Goal: Information Seeking & Learning: Learn about a topic

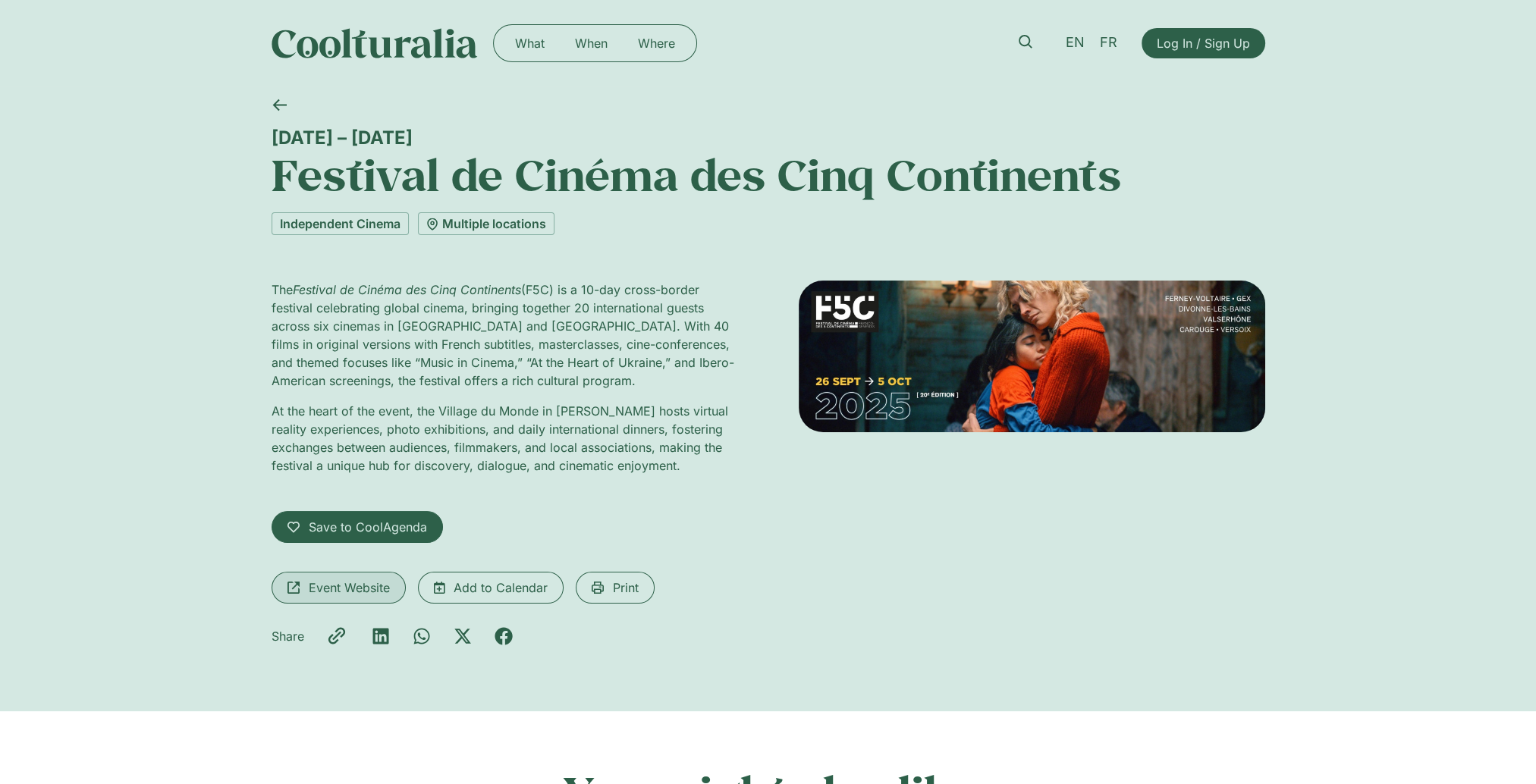
click at [352, 590] on span "Event Website" at bounding box center [349, 588] width 81 height 18
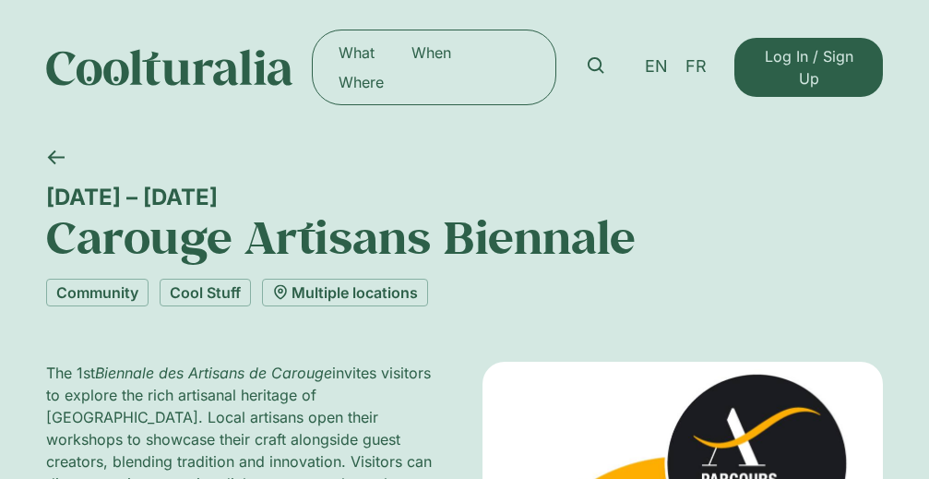
scroll to position [369, 0]
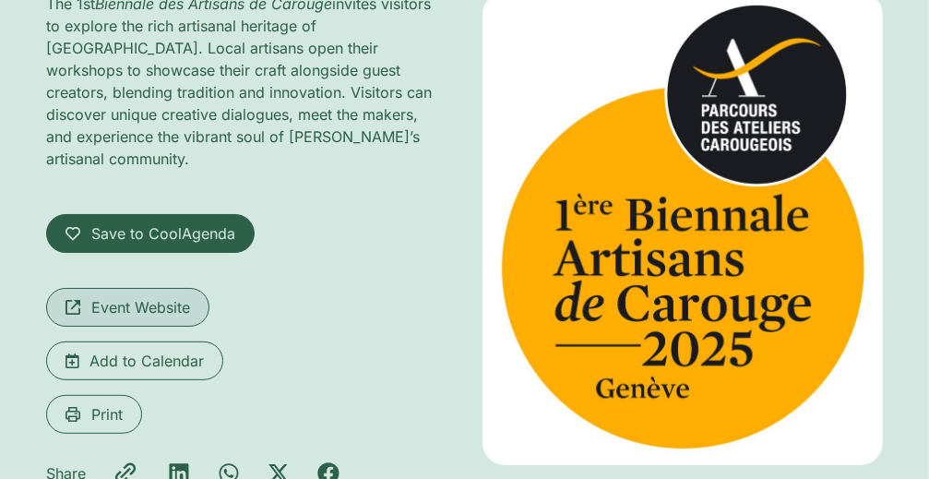
click at [140, 296] on span "Event Website" at bounding box center [140, 307] width 99 height 22
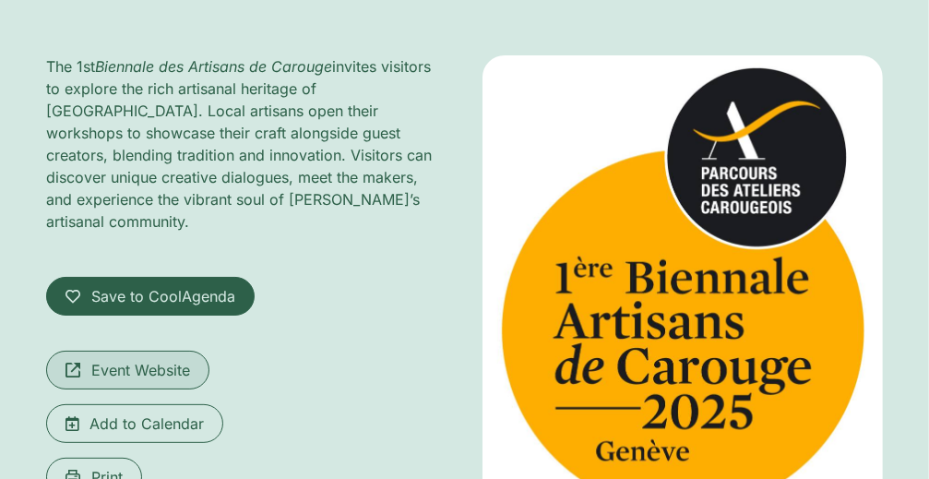
scroll to position [277, 0]
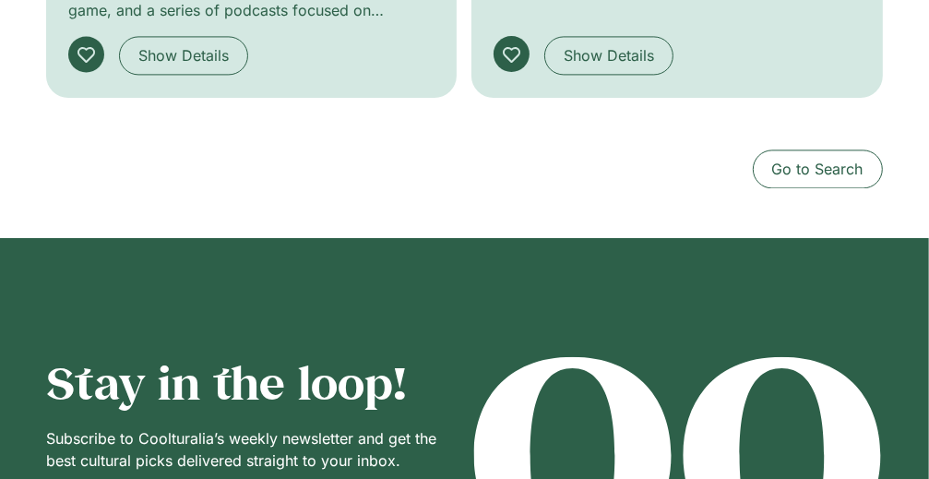
scroll to position [2768, 0]
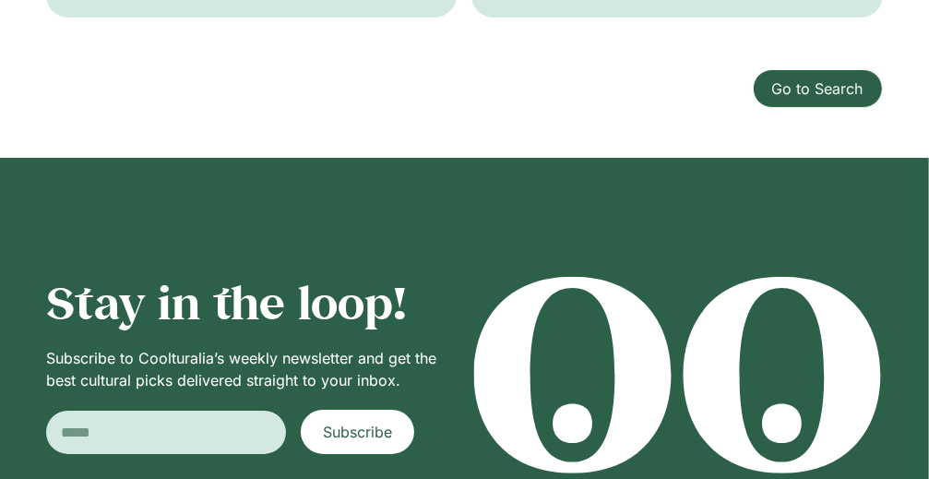
click at [804, 89] on span "Go to Search" at bounding box center [817, 88] width 91 height 22
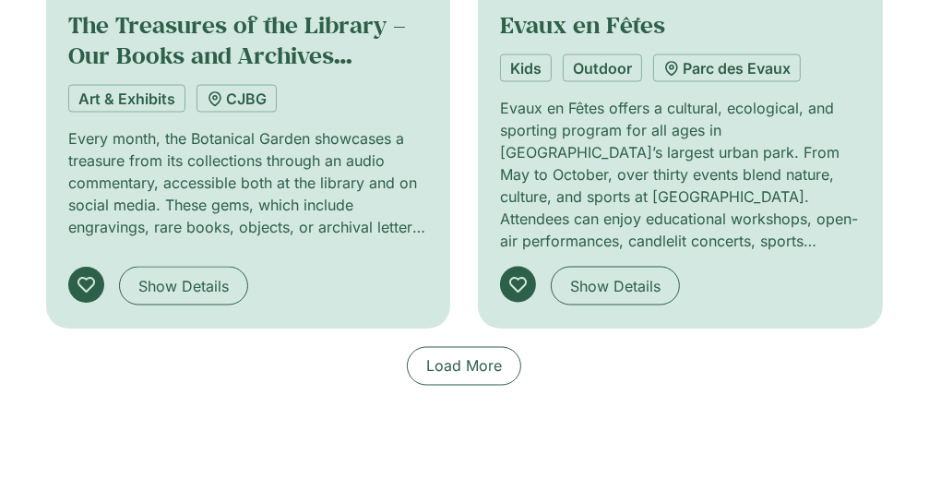
scroll to position [2030, 0]
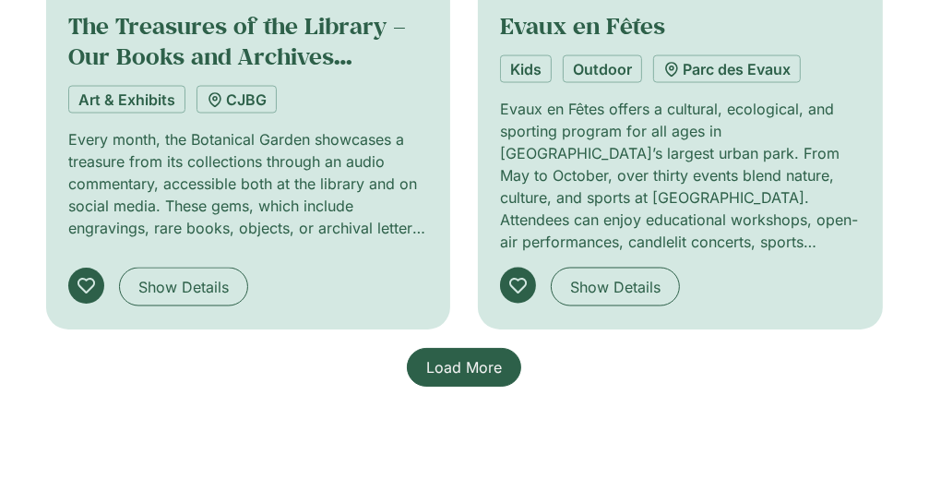
click at [484, 348] on link "Load More" at bounding box center [464, 367] width 114 height 39
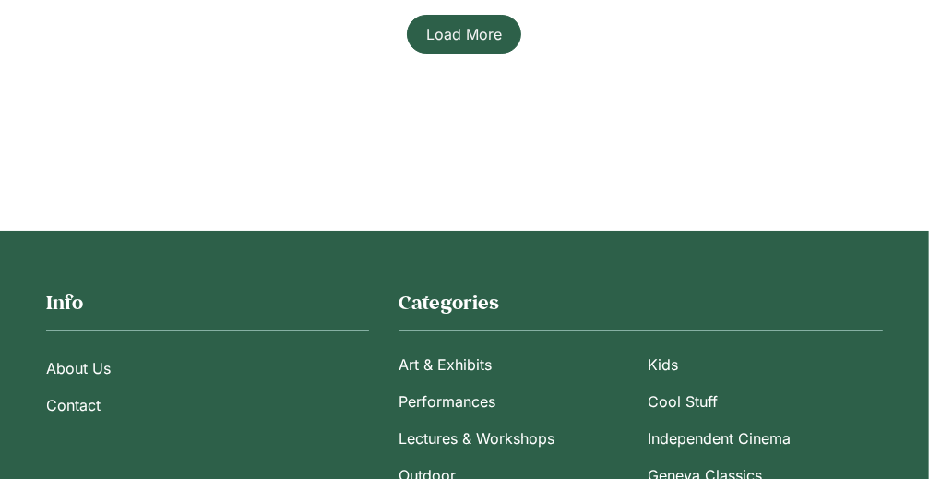
click at [474, 40] on link "Load More" at bounding box center [464, 34] width 114 height 39
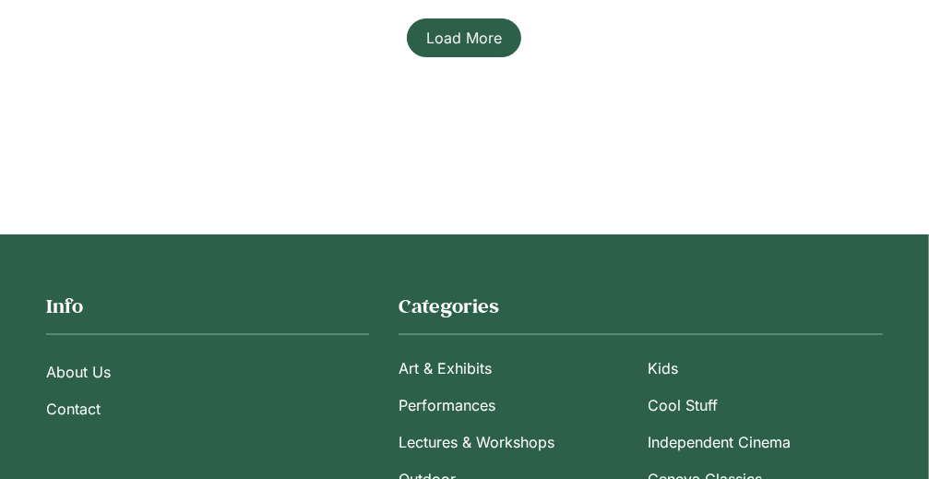
click at [457, 27] on span "Load More" at bounding box center [464, 38] width 76 height 22
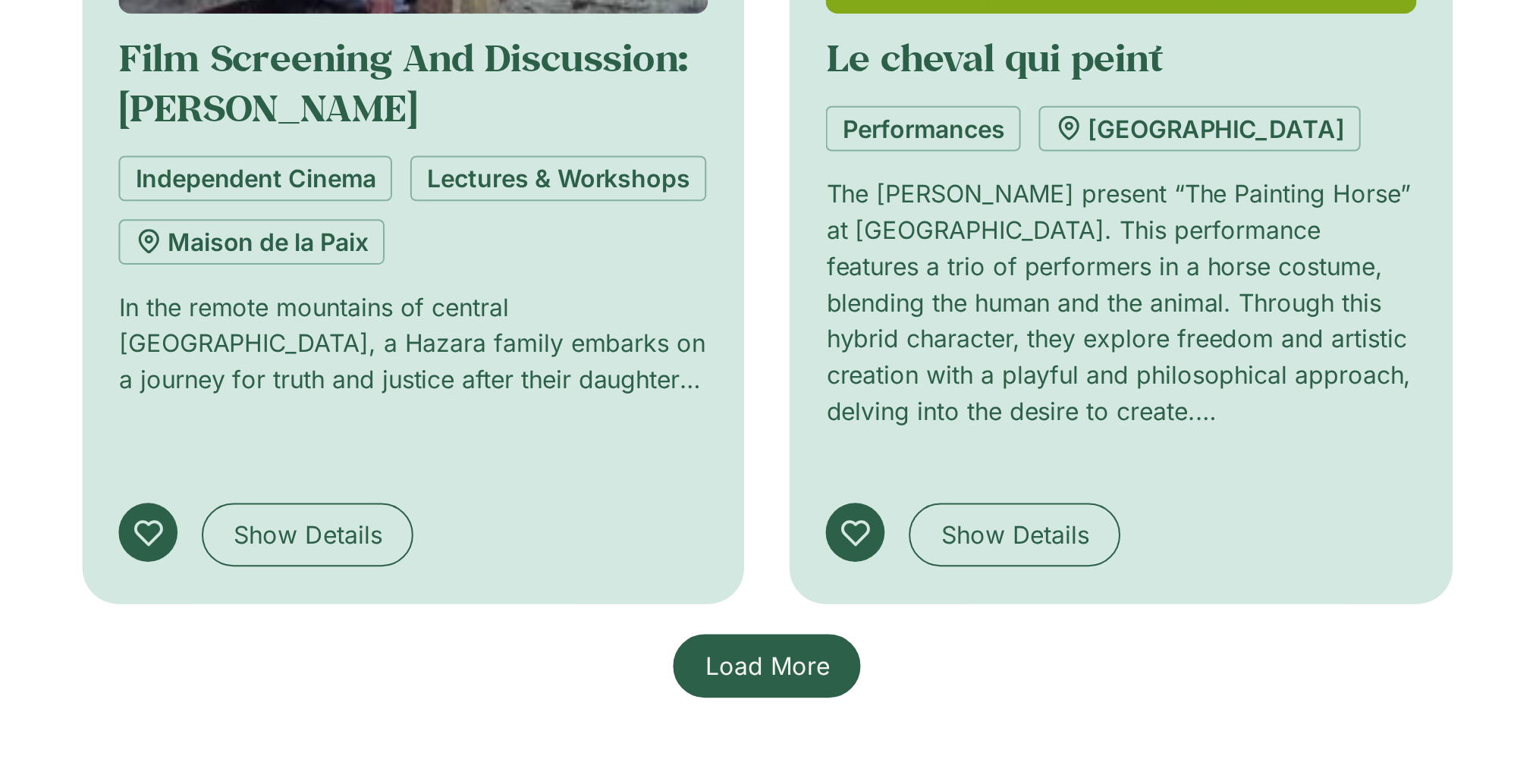
scroll to position [4786, 0]
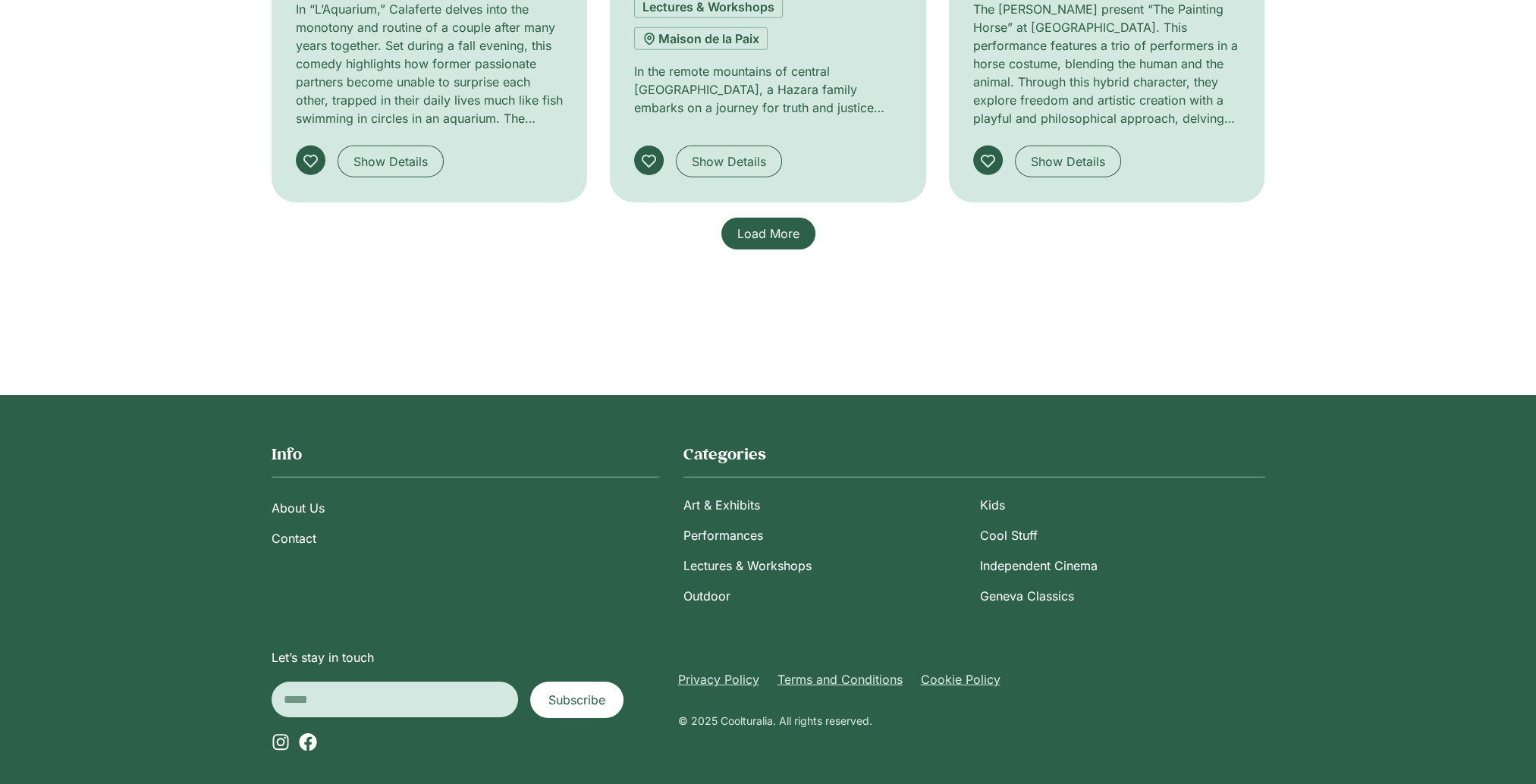
click at [753, 227] on link "Load More" at bounding box center [768, 233] width 94 height 32
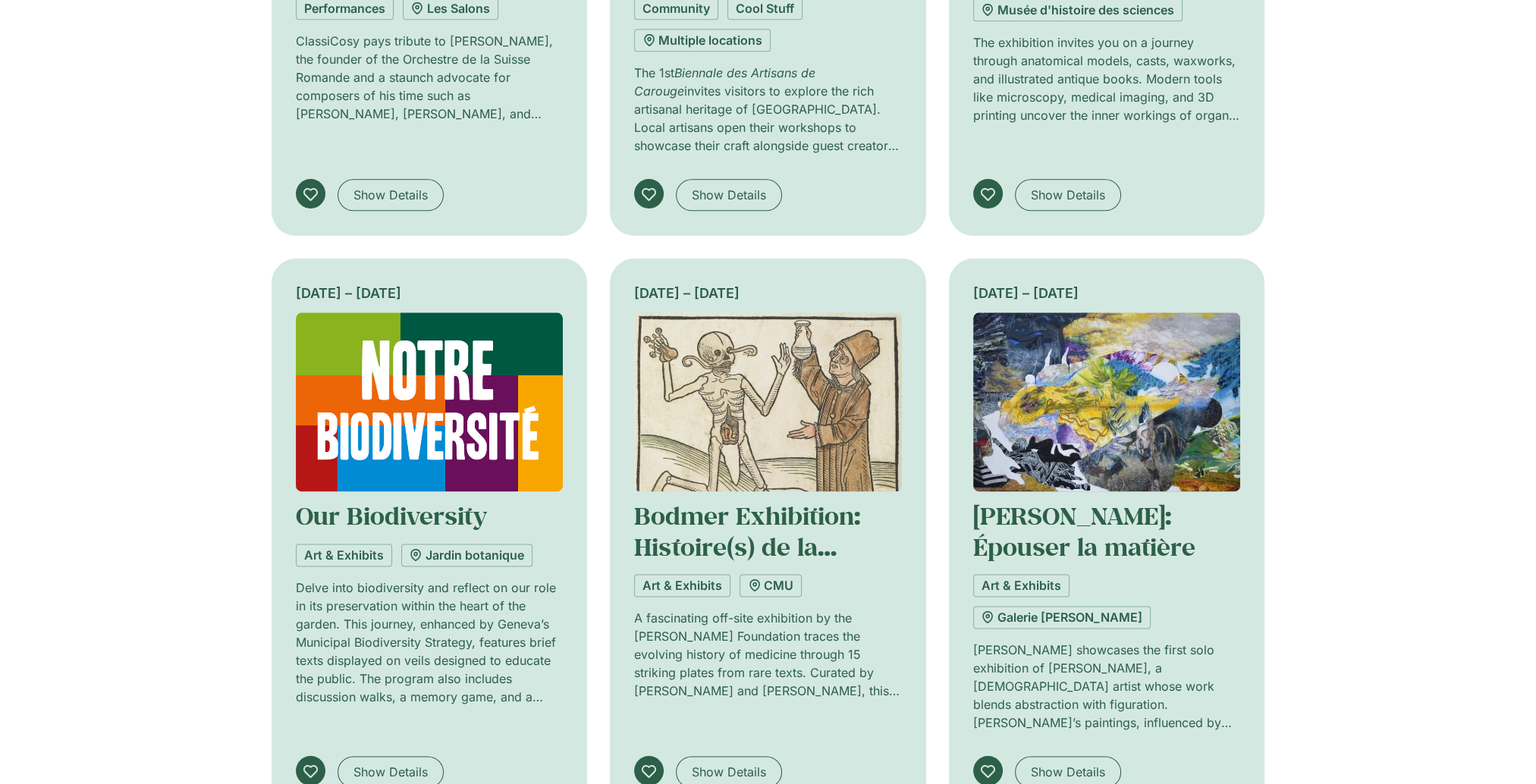
scroll to position [0, 0]
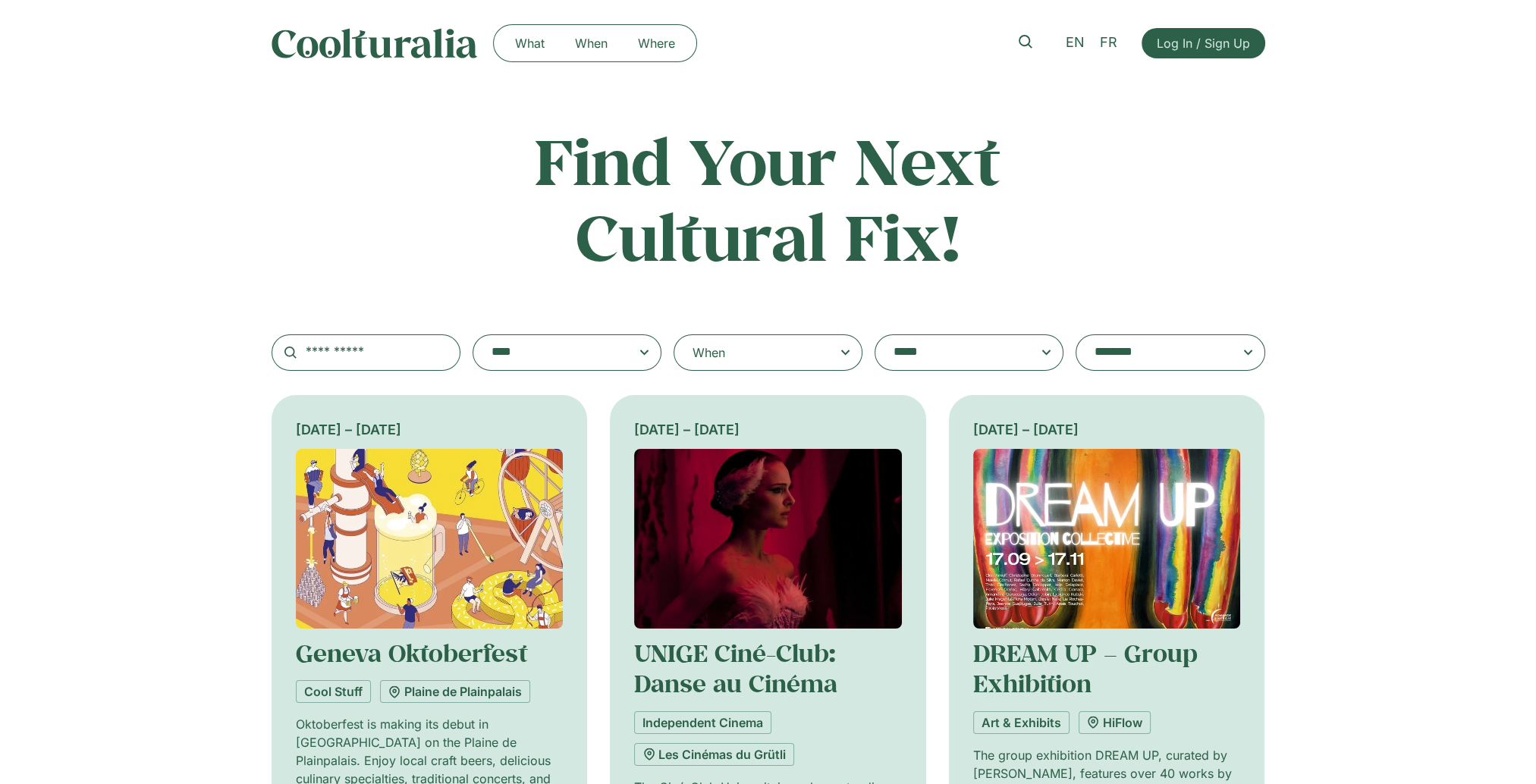
click at [558, 357] on textarea "**********" at bounding box center [553, 353] width 122 height 21
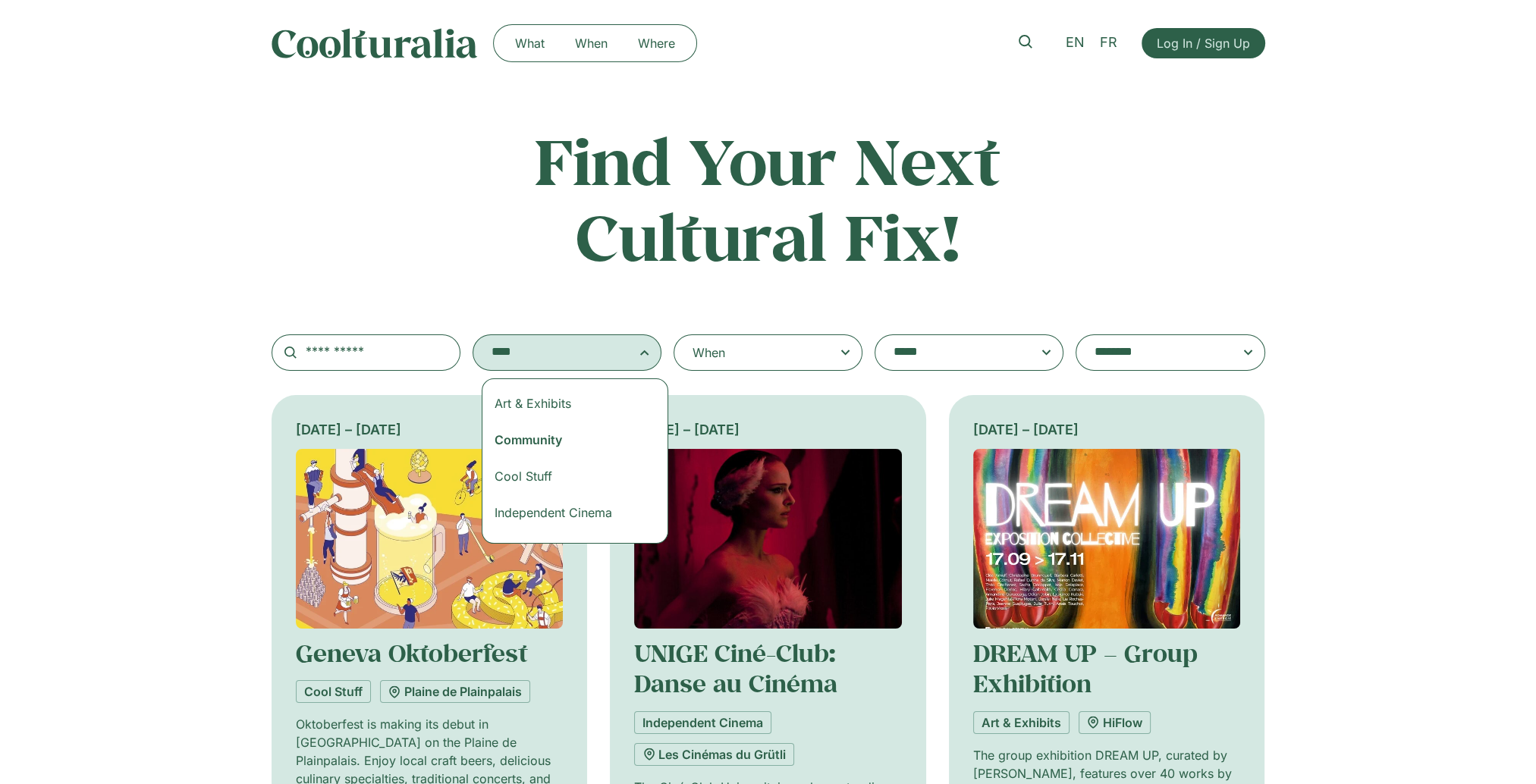
select select "***"
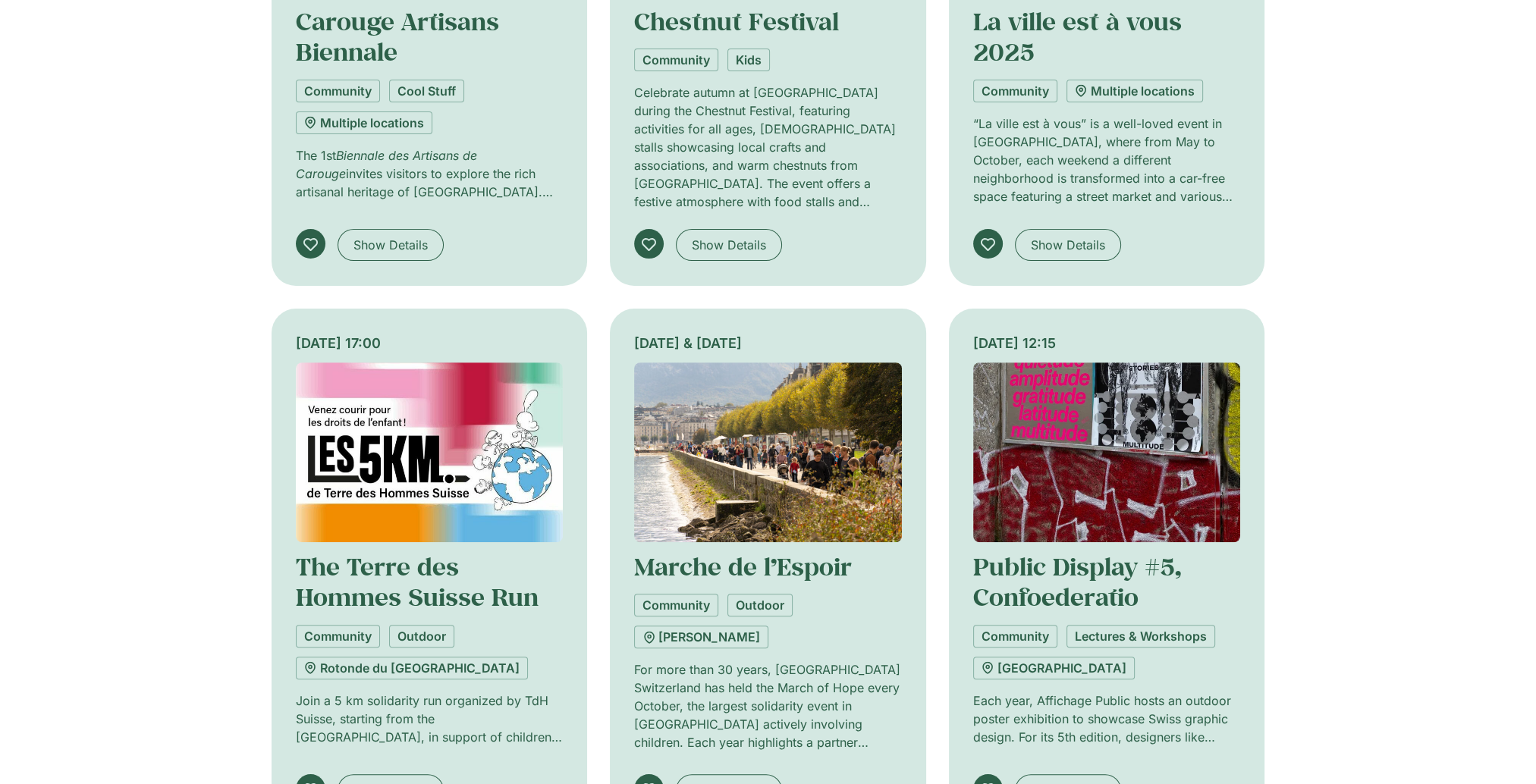
scroll to position [682, 0]
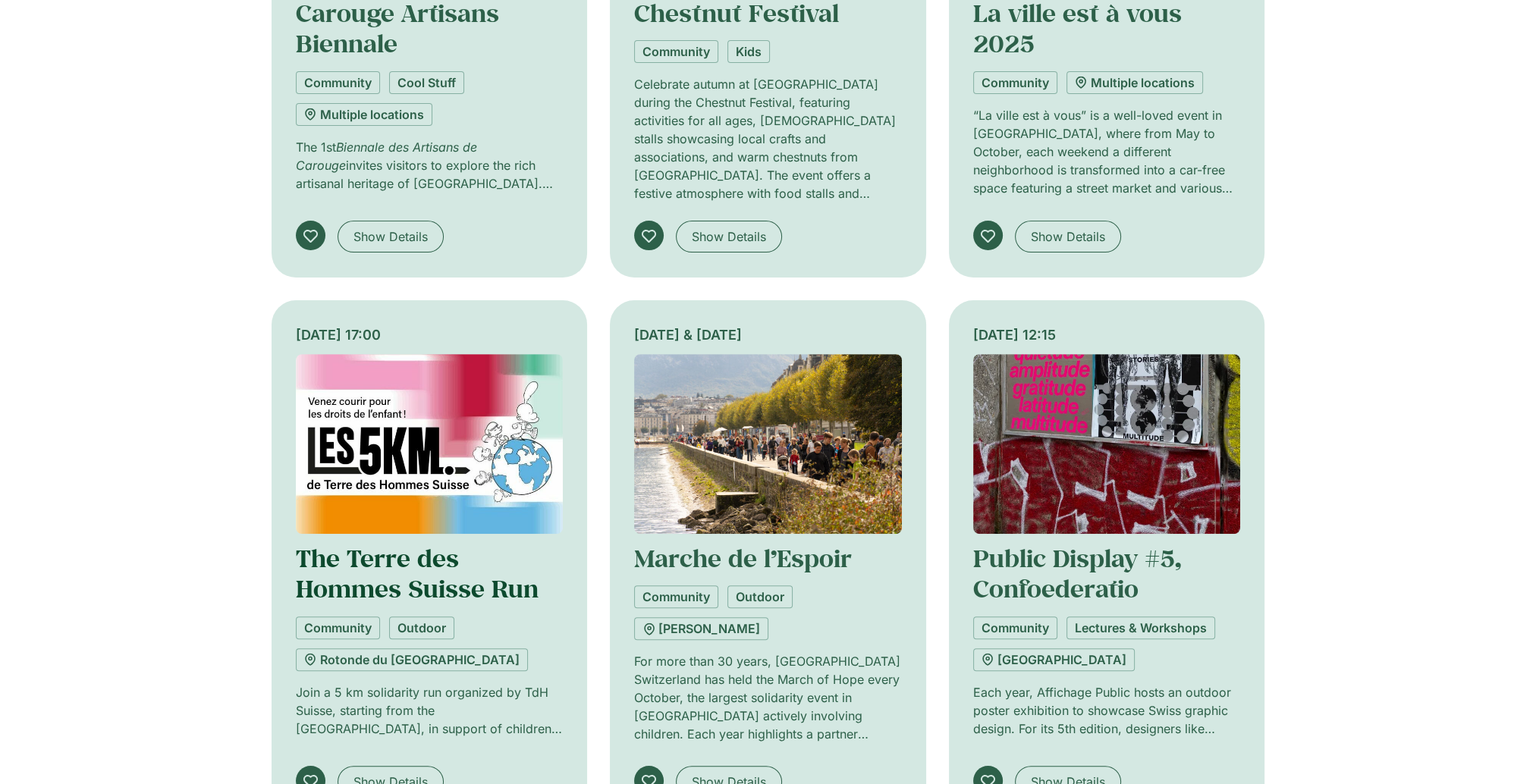
click at [452, 393] on link "The Terre des Hommes Suisse Run" at bounding box center [417, 574] width 243 height 62
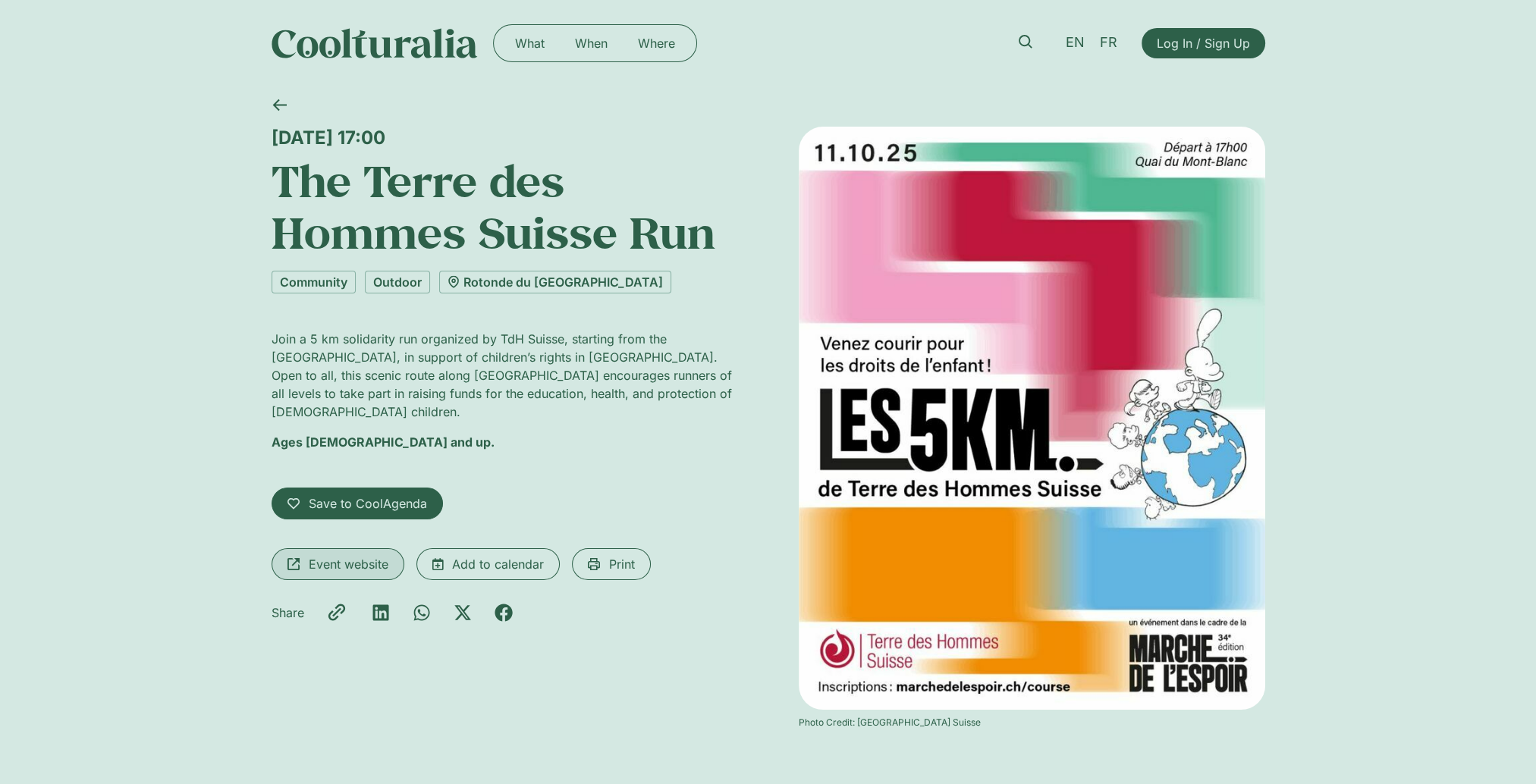
click at [346, 555] on span "Event website" at bounding box center [348, 564] width 80 height 18
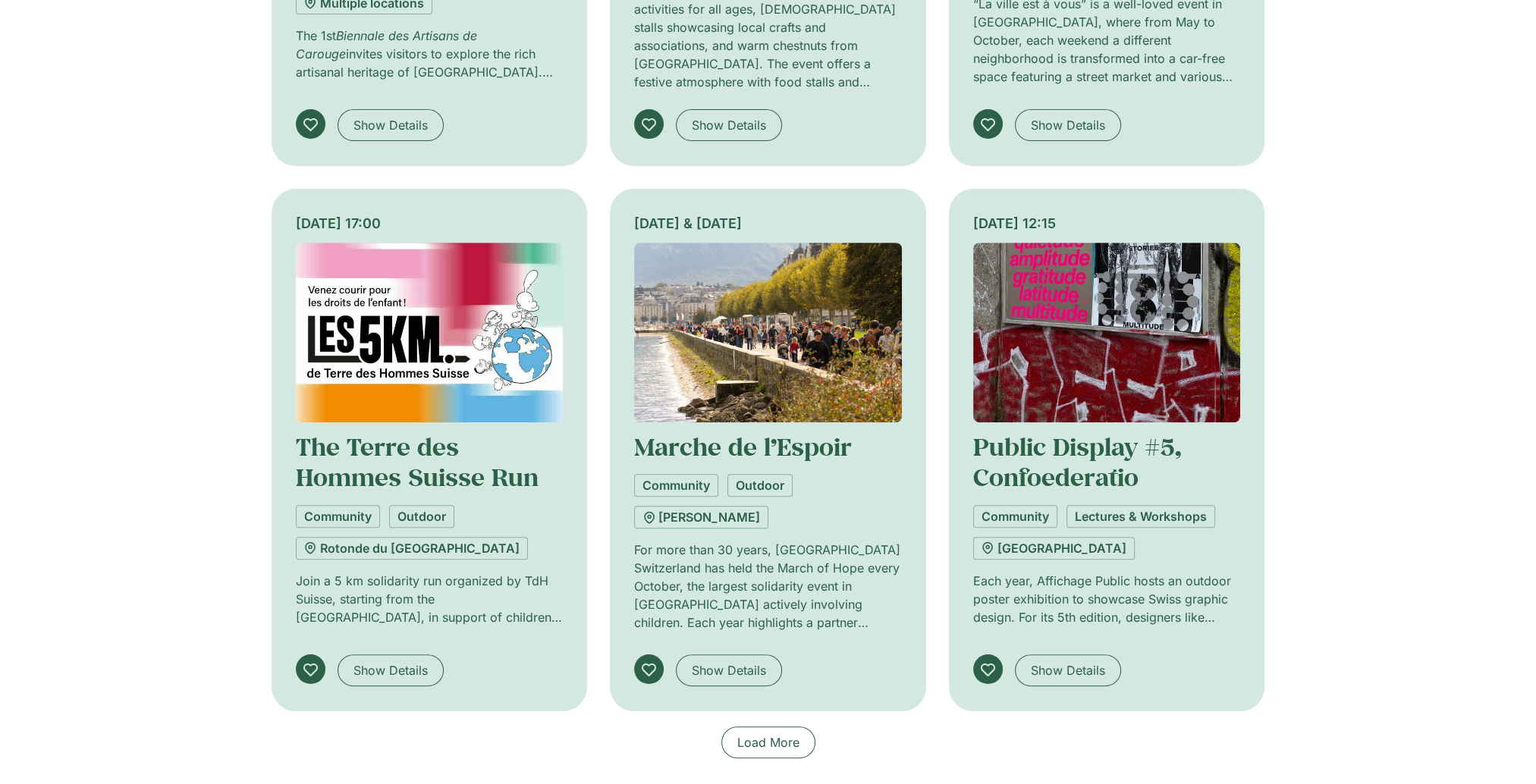
scroll to position [985, 0]
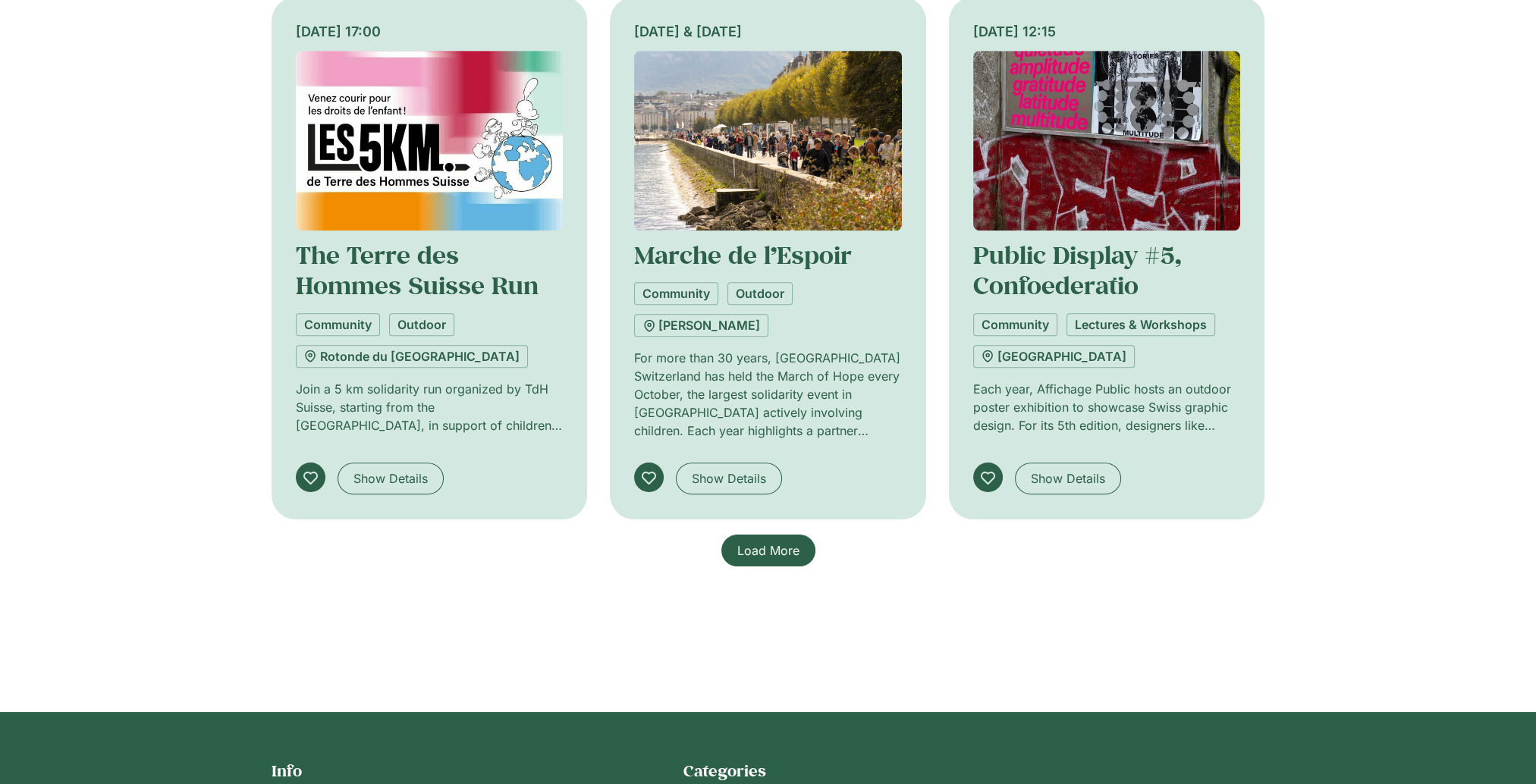
click at [766, 550] on span "Load More" at bounding box center [769, 551] width 62 height 18
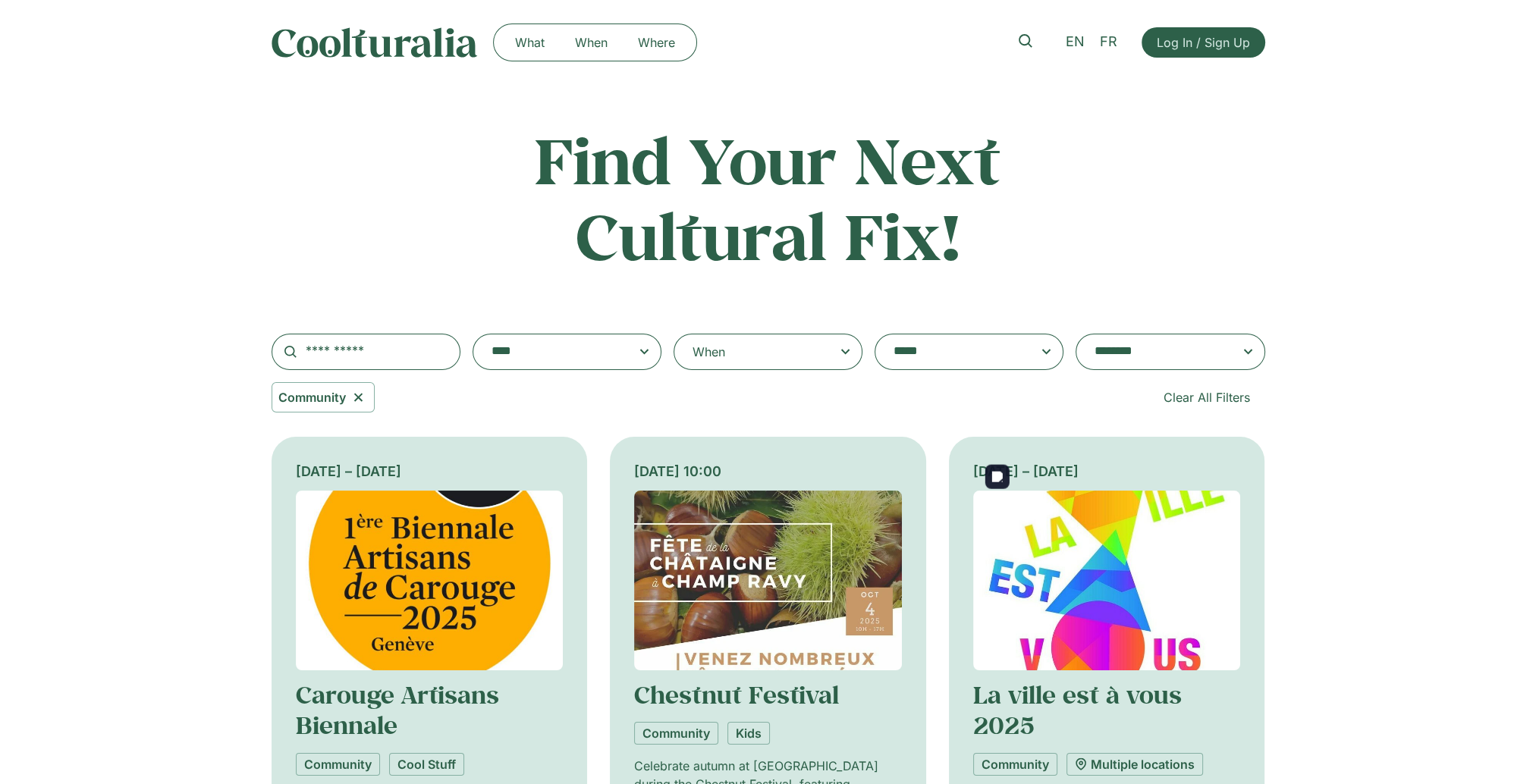
scroll to position [0, 0]
click at [540, 358] on textarea "**********" at bounding box center [553, 353] width 122 height 21
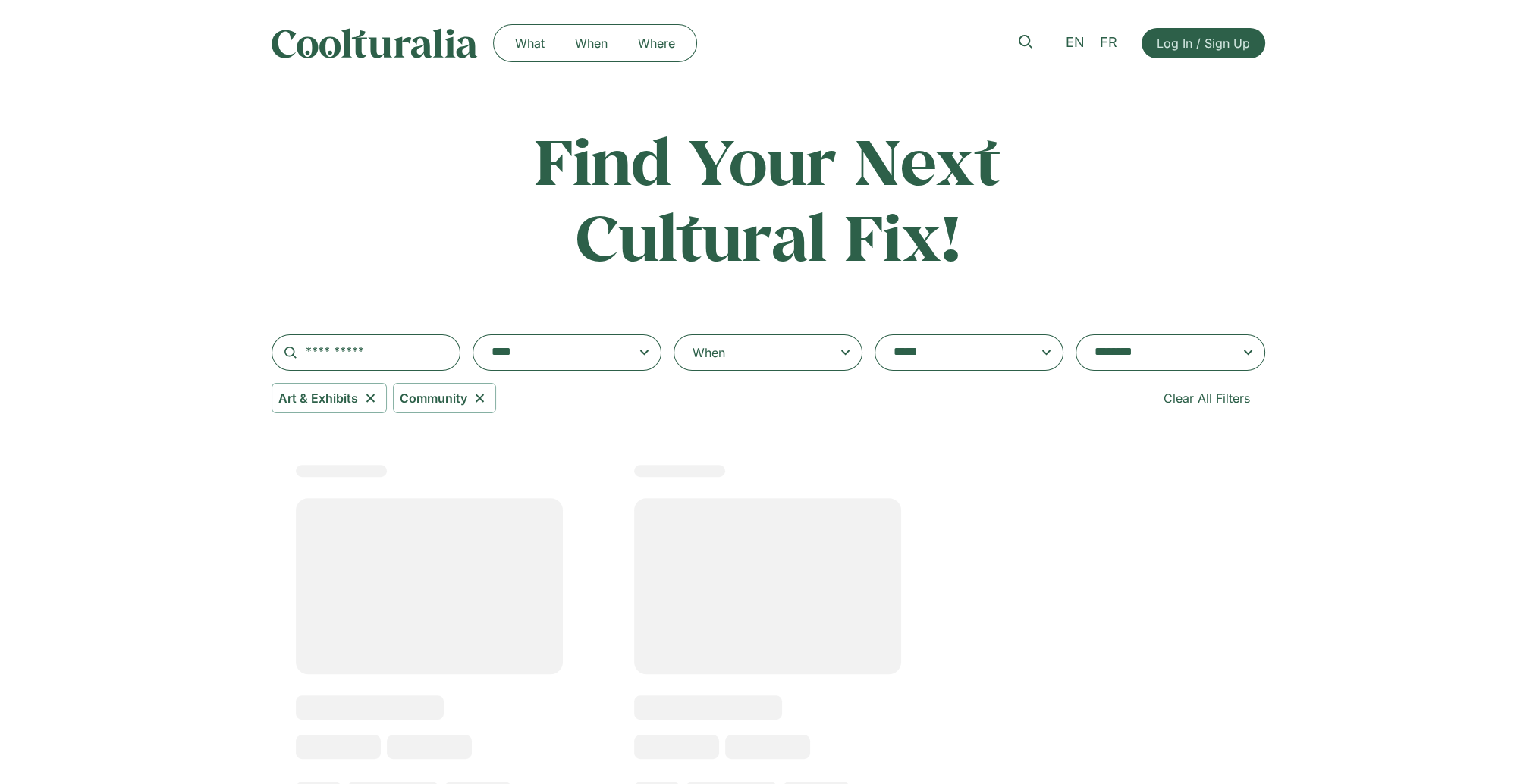
click at [483, 397] on icon at bounding box center [479, 398] width 19 height 18
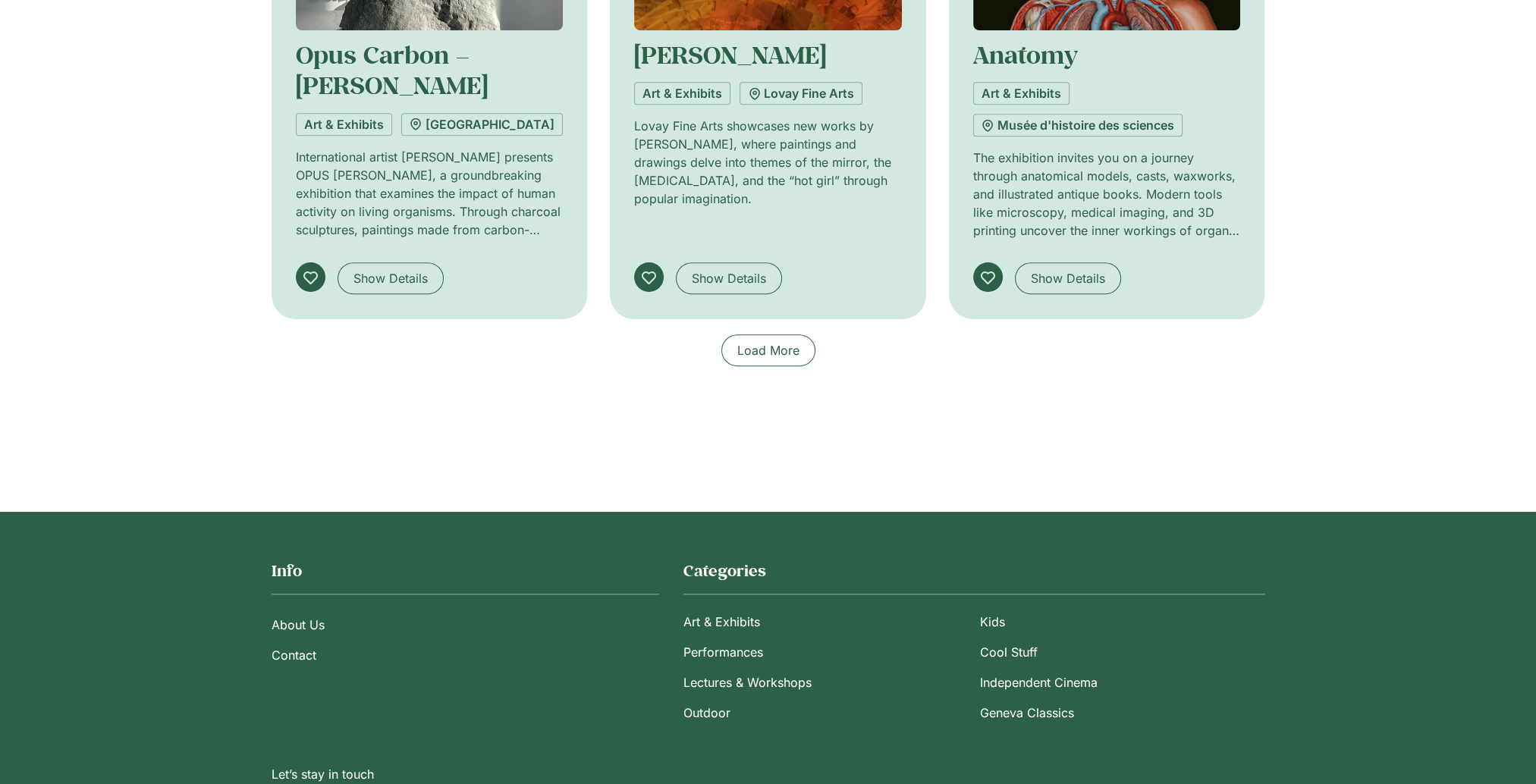
scroll to position [1316, 0]
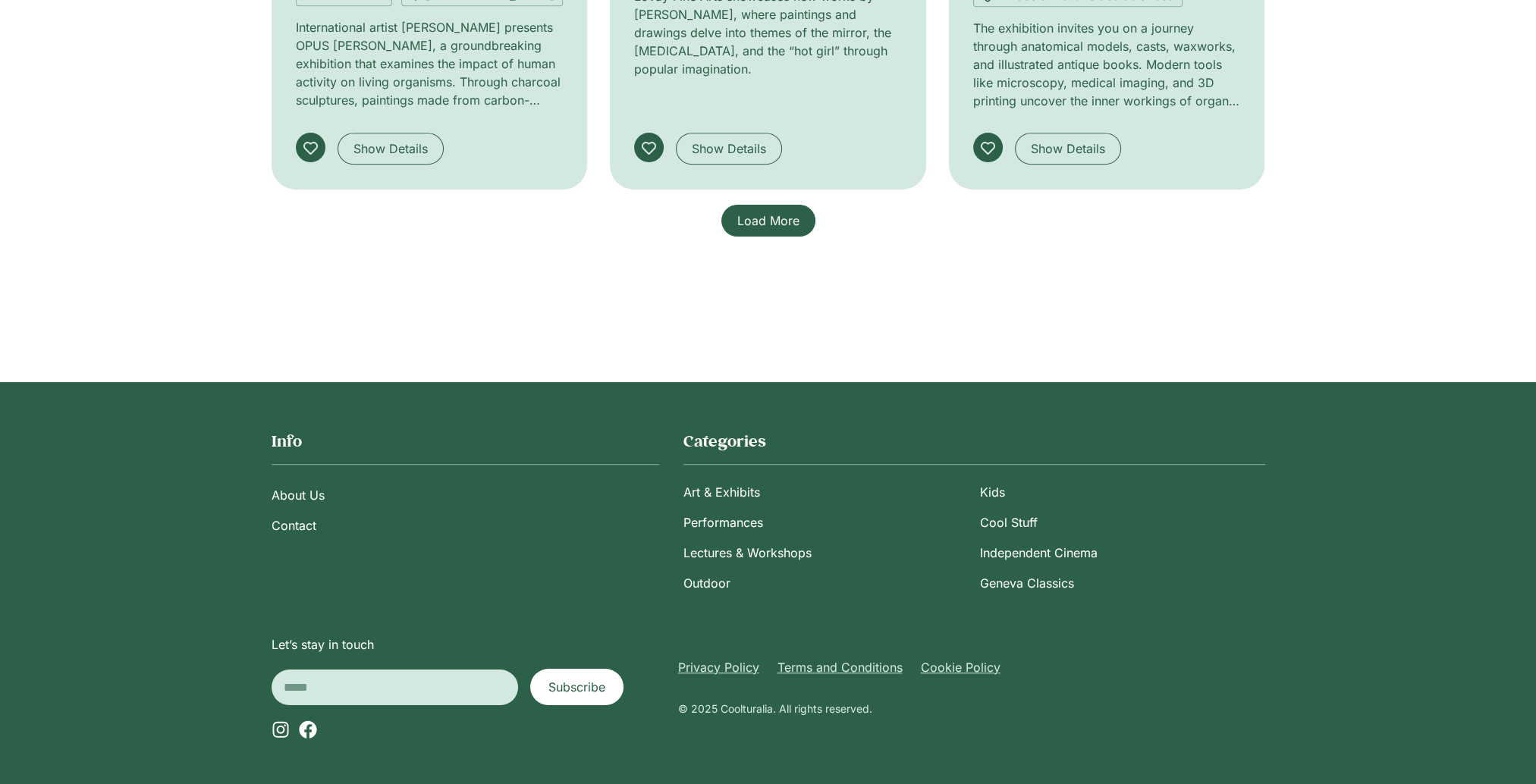
click at [756, 217] on span "Load More" at bounding box center [769, 220] width 62 height 18
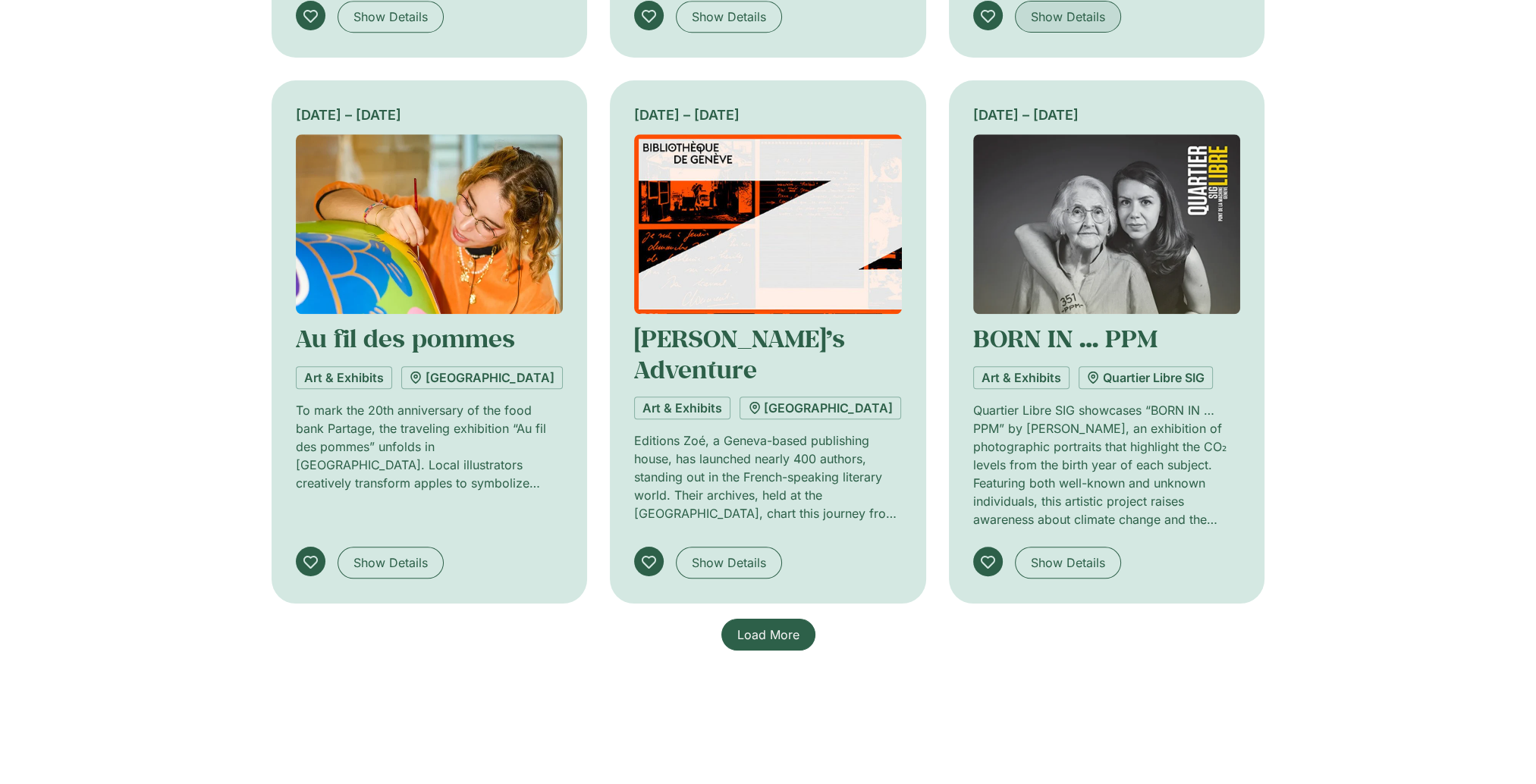
scroll to position [1998, 0]
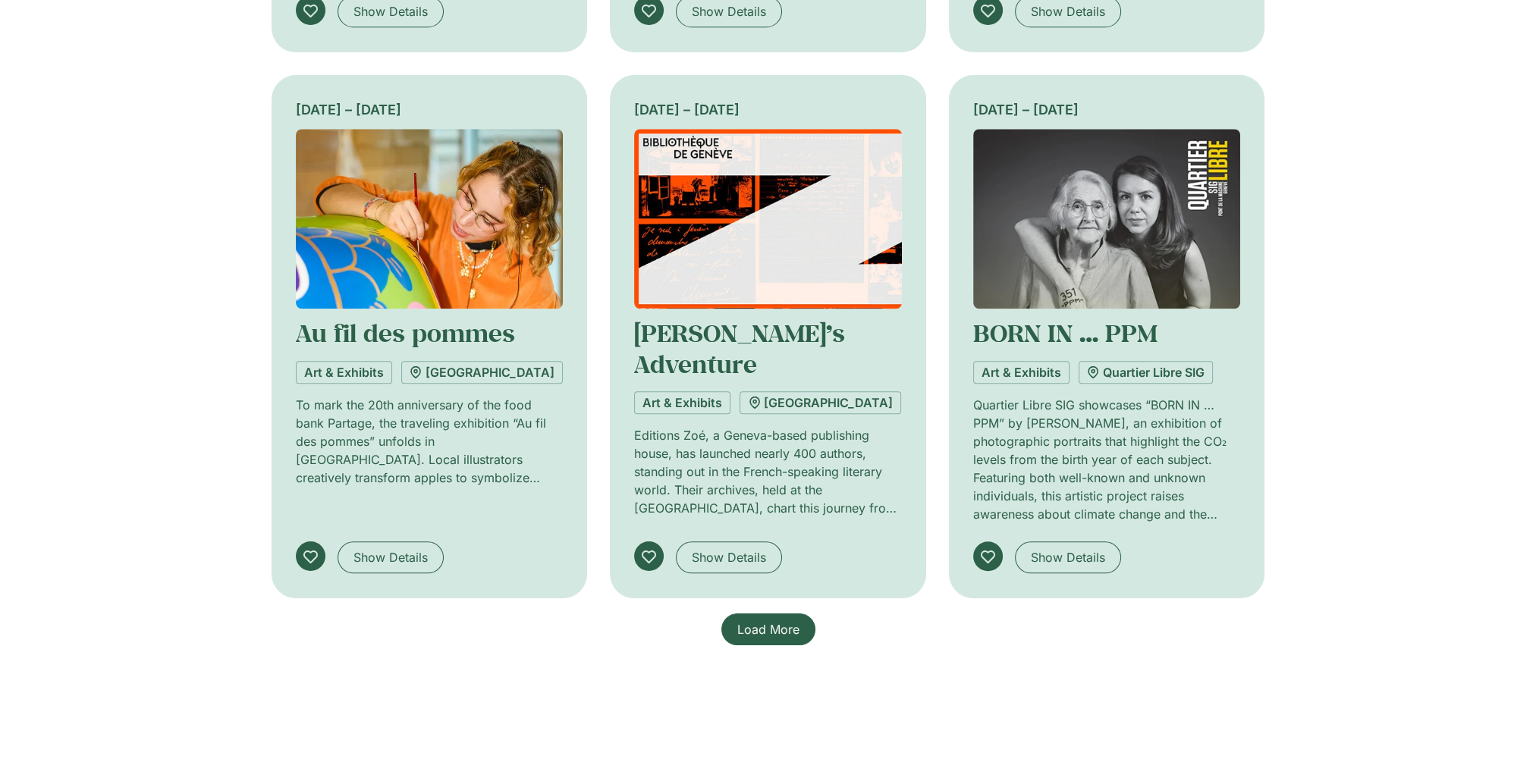
click at [786, 625] on span "Load More" at bounding box center [769, 630] width 62 height 18
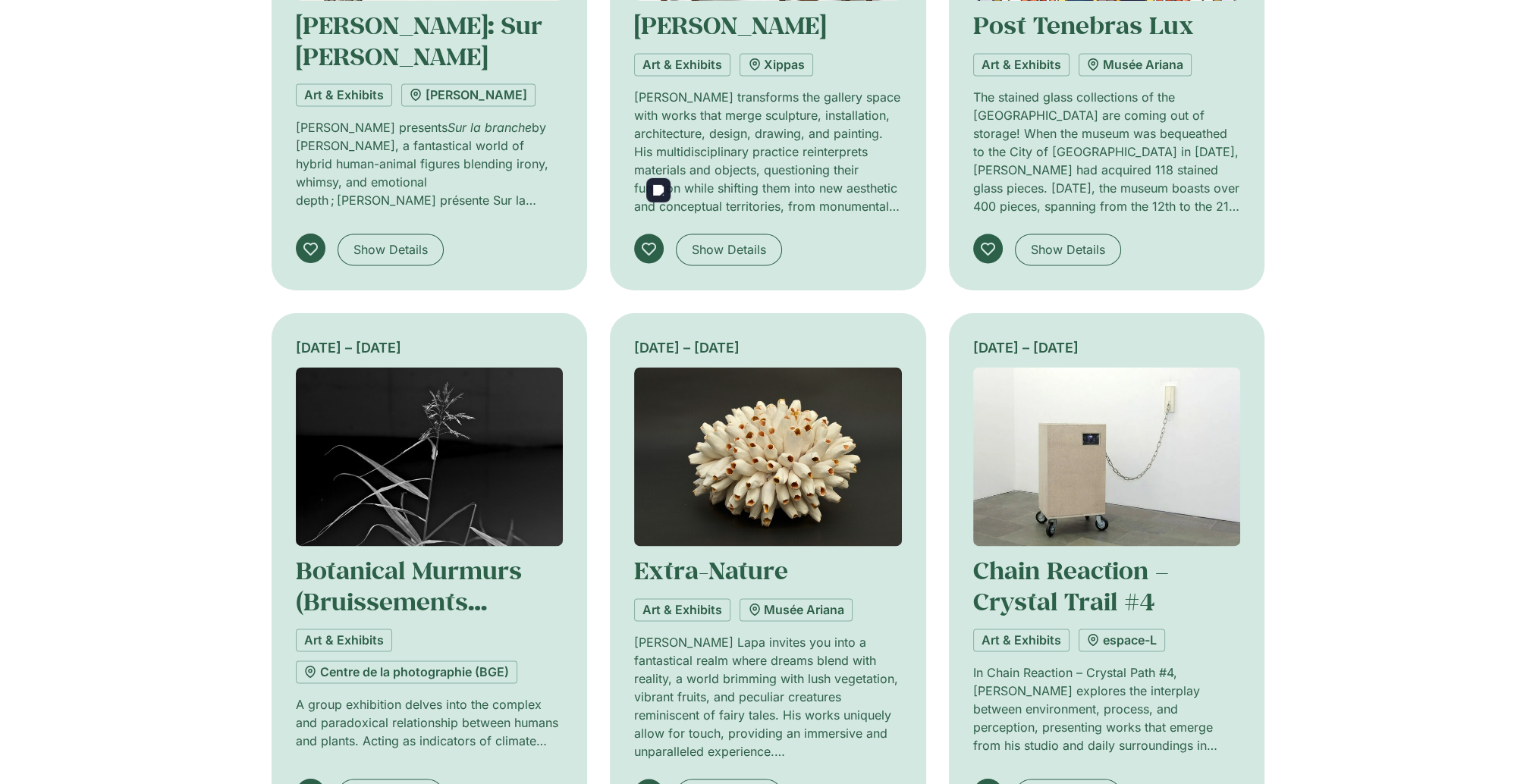
scroll to position [3060, 0]
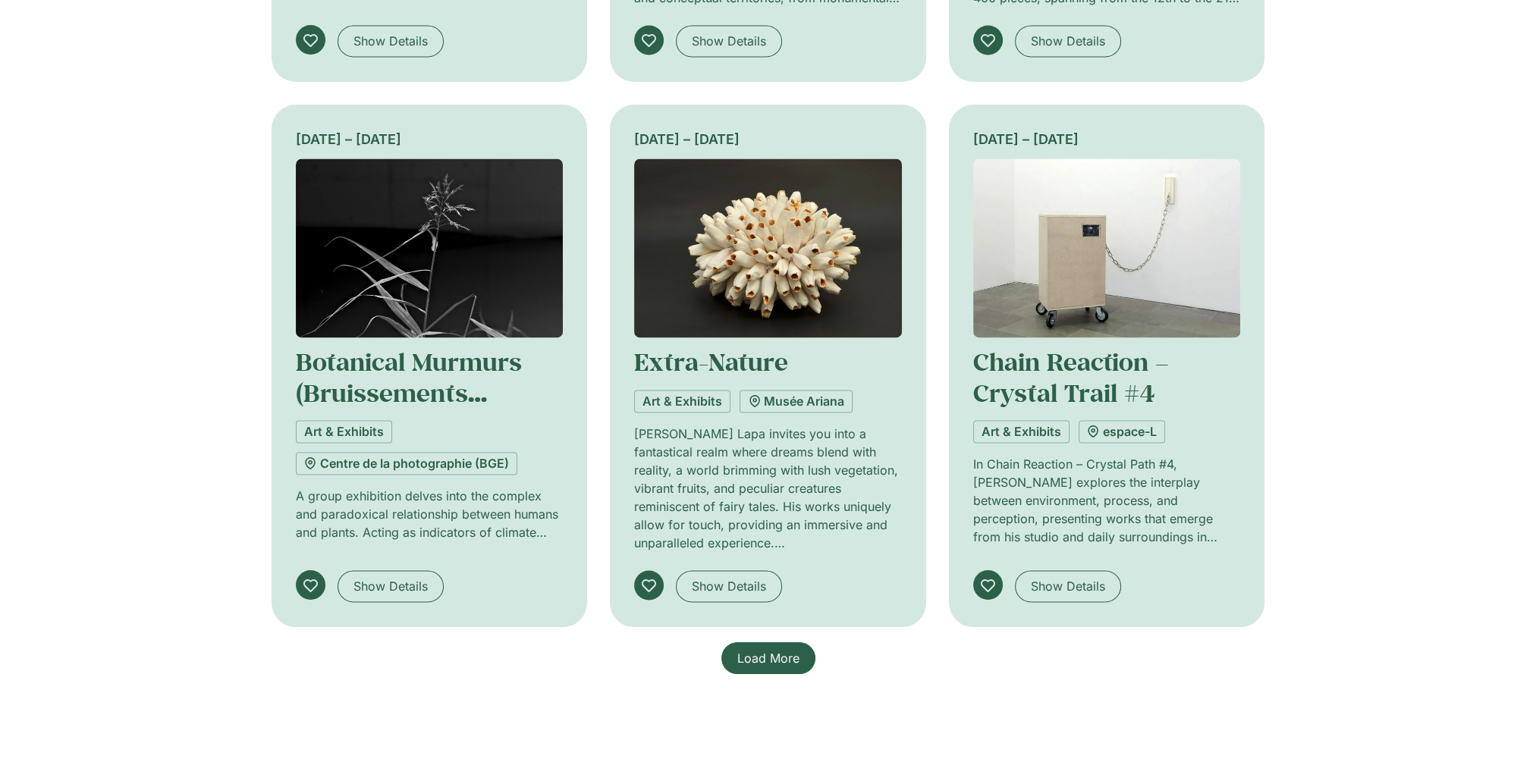
click at [767, 651] on span "Load More" at bounding box center [769, 658] width 62 height 18
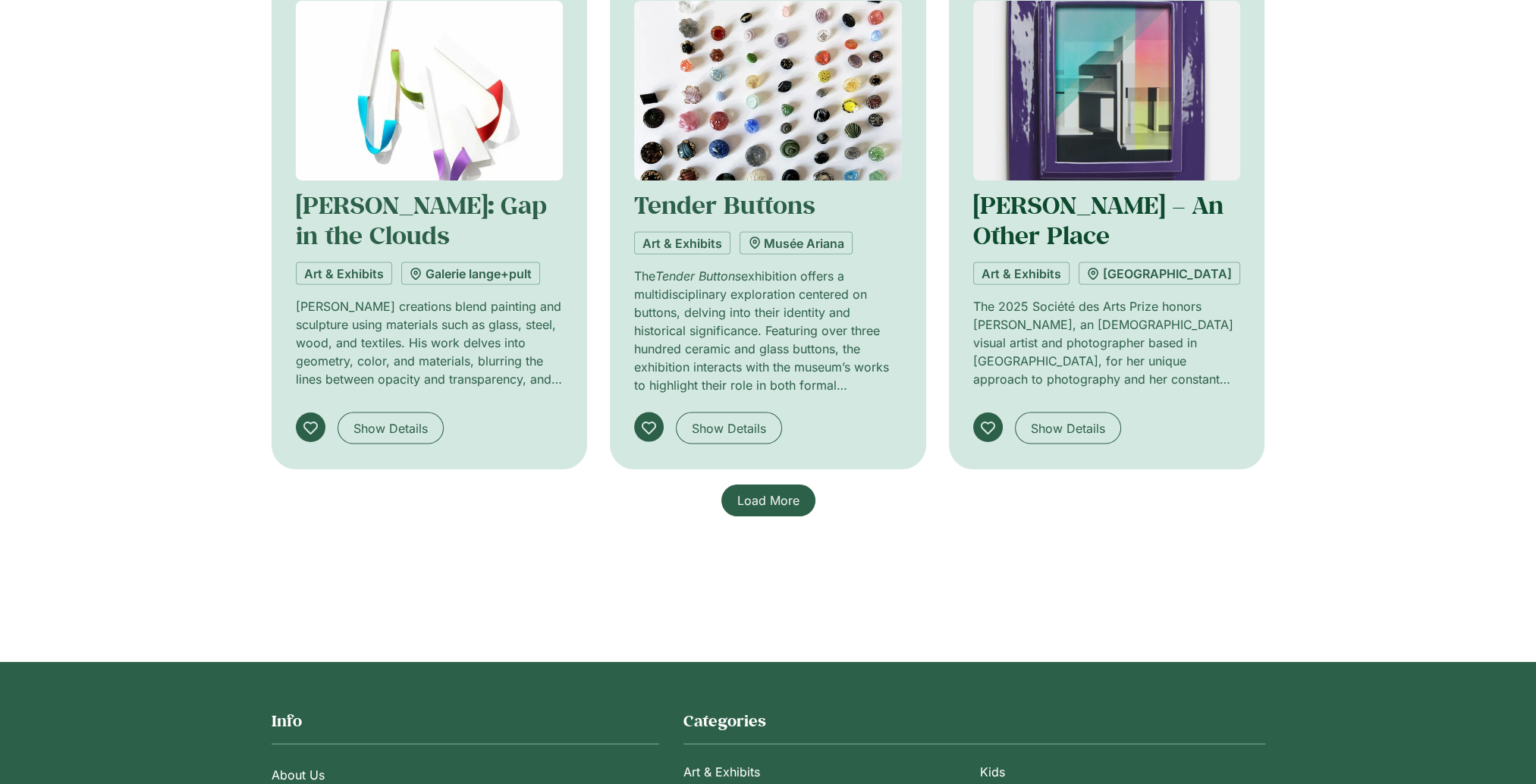
scroll to position [4499, 0]
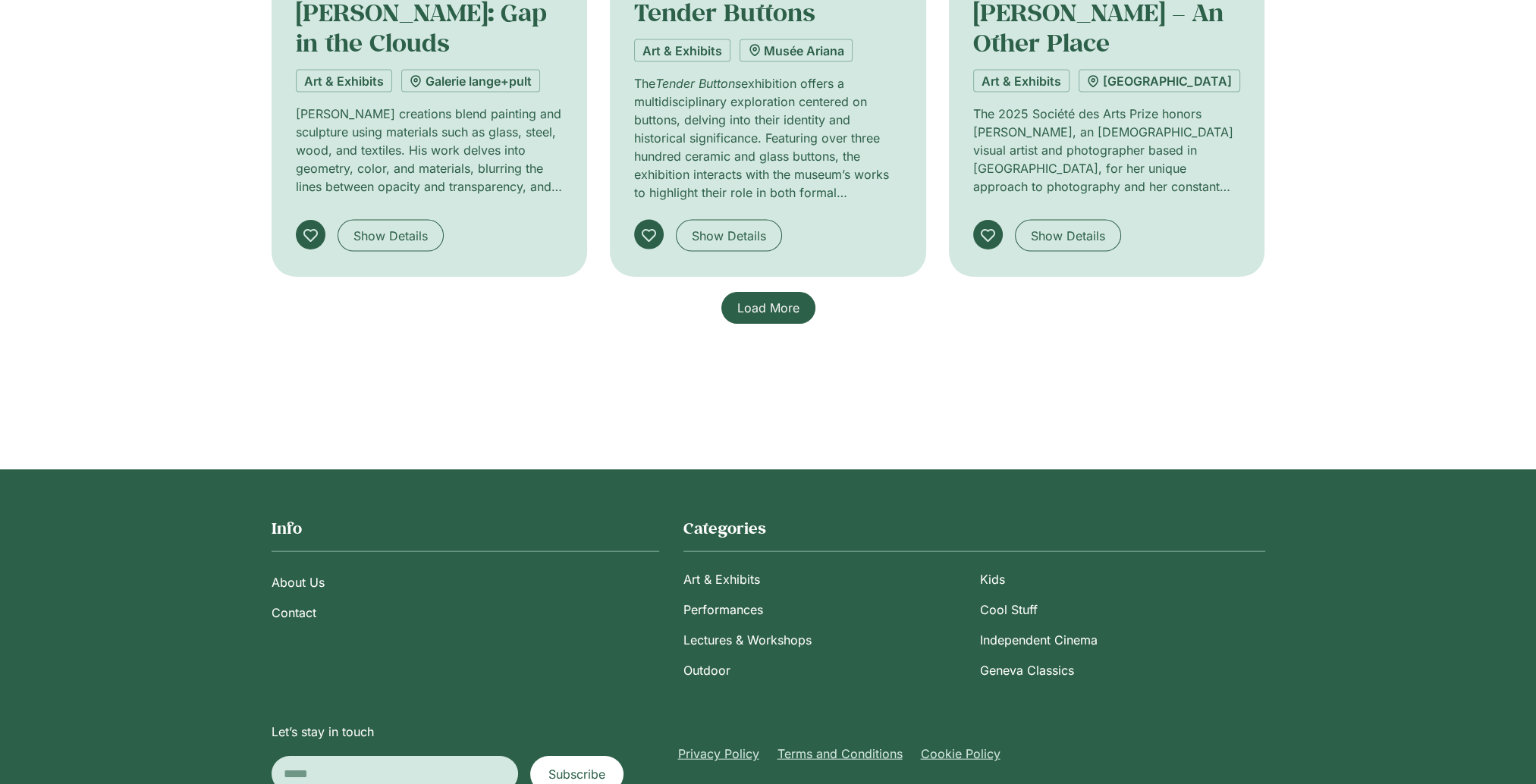
click at [760, 313] on link "Load More" at bounding box center [768, 307] width 94 height 32
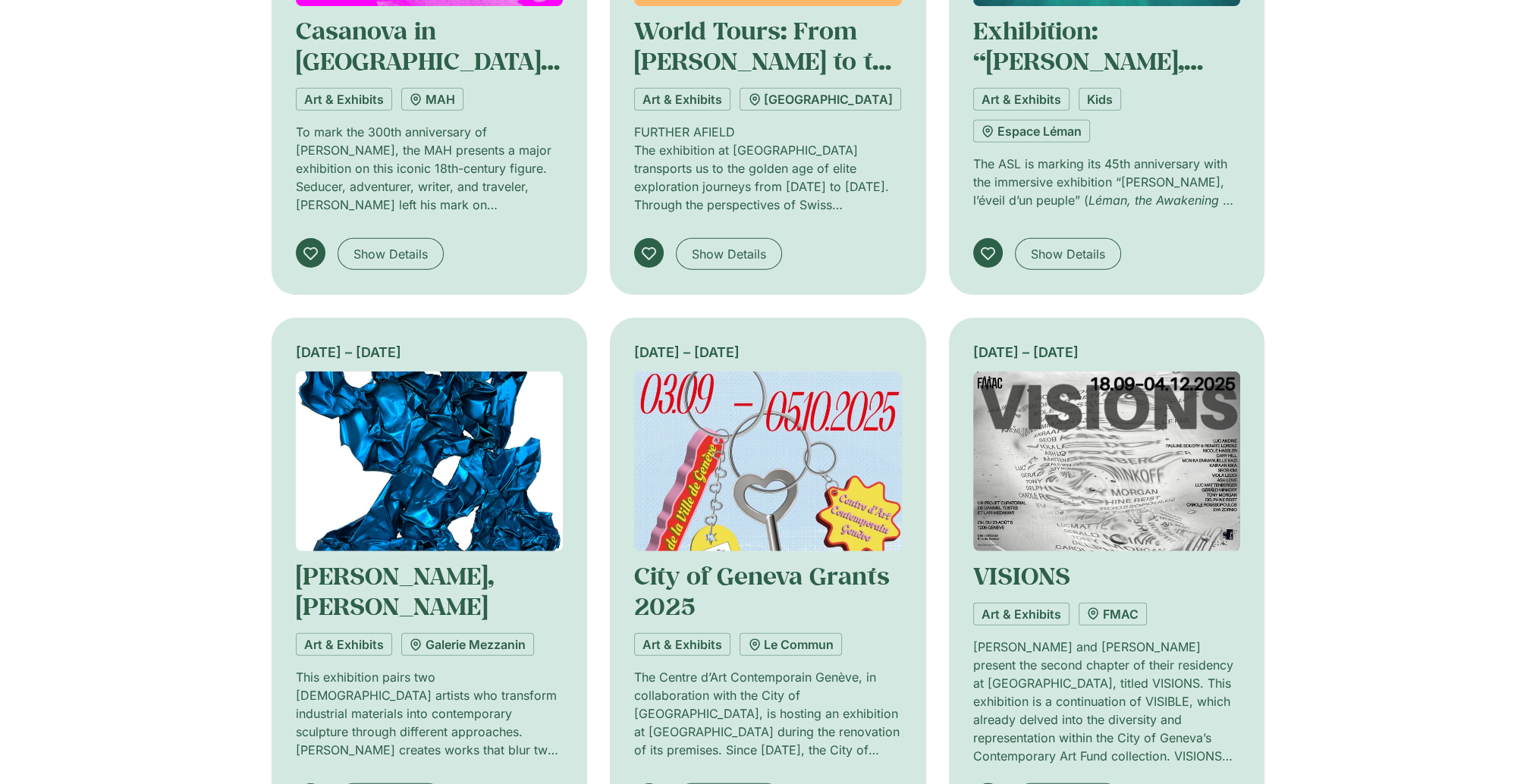
scroll to position [5258, 0]
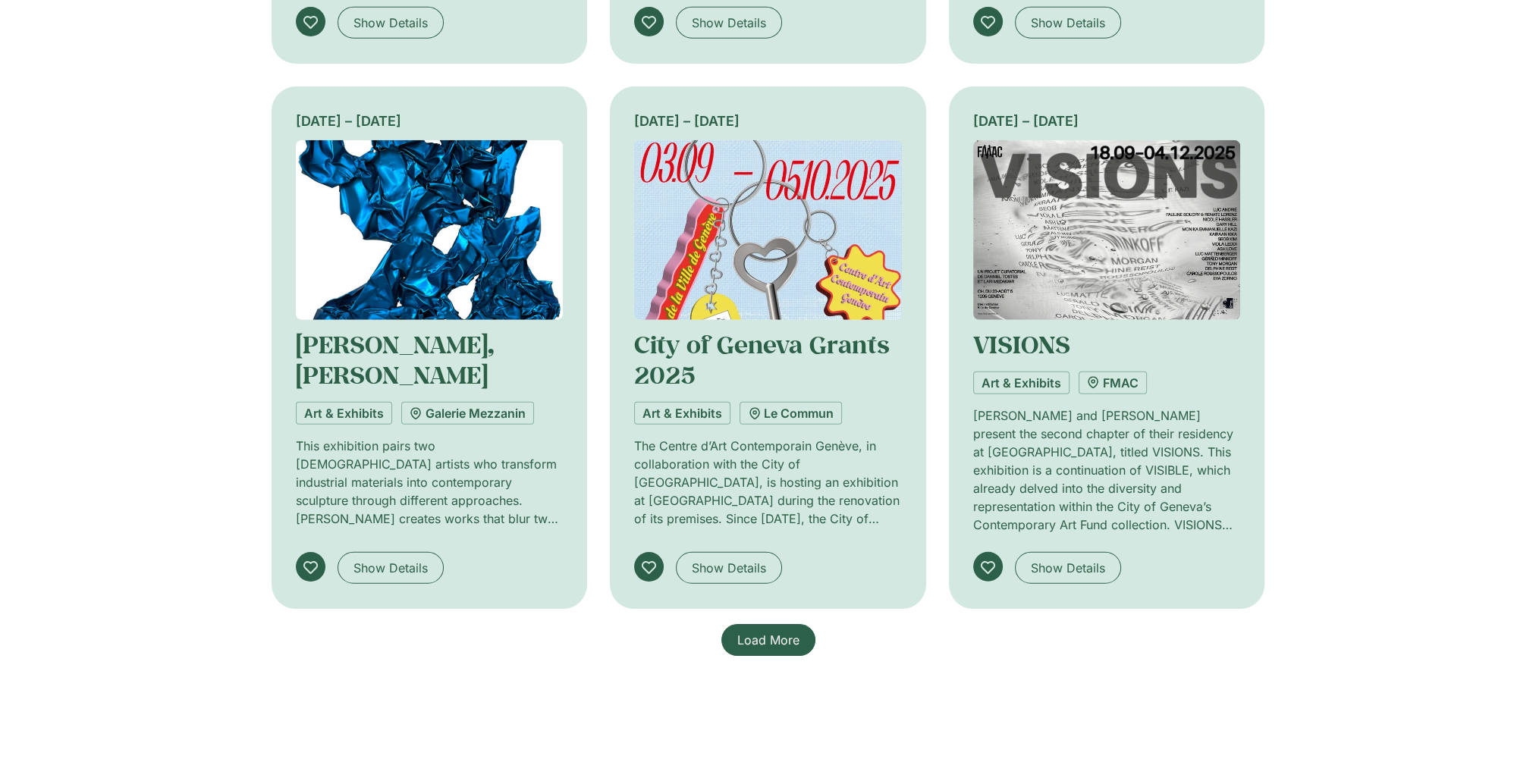
click at [750, 631] on span "Load More" at bounding box center [769, 640] width 62 height 18
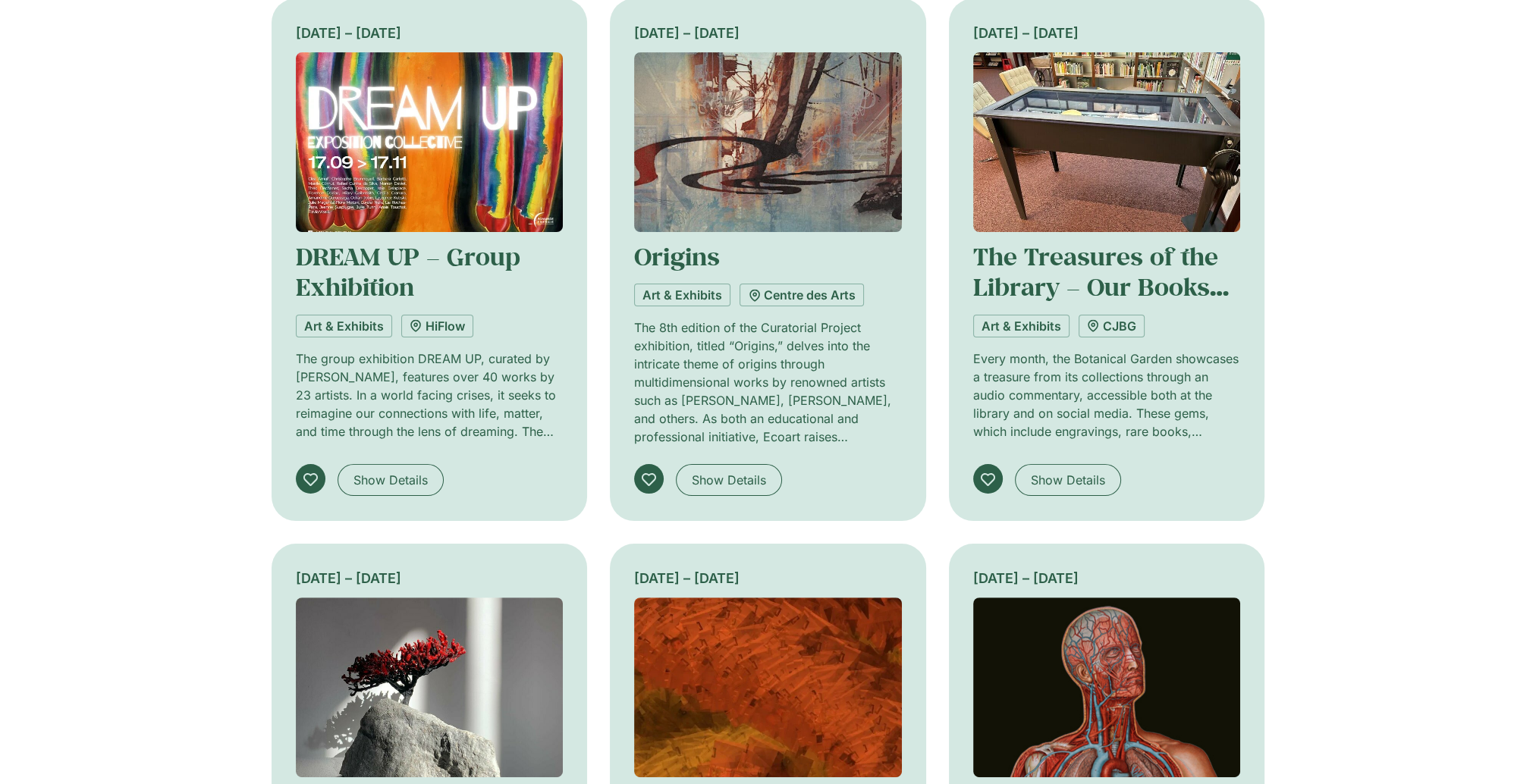
scroll to position [0, 0]
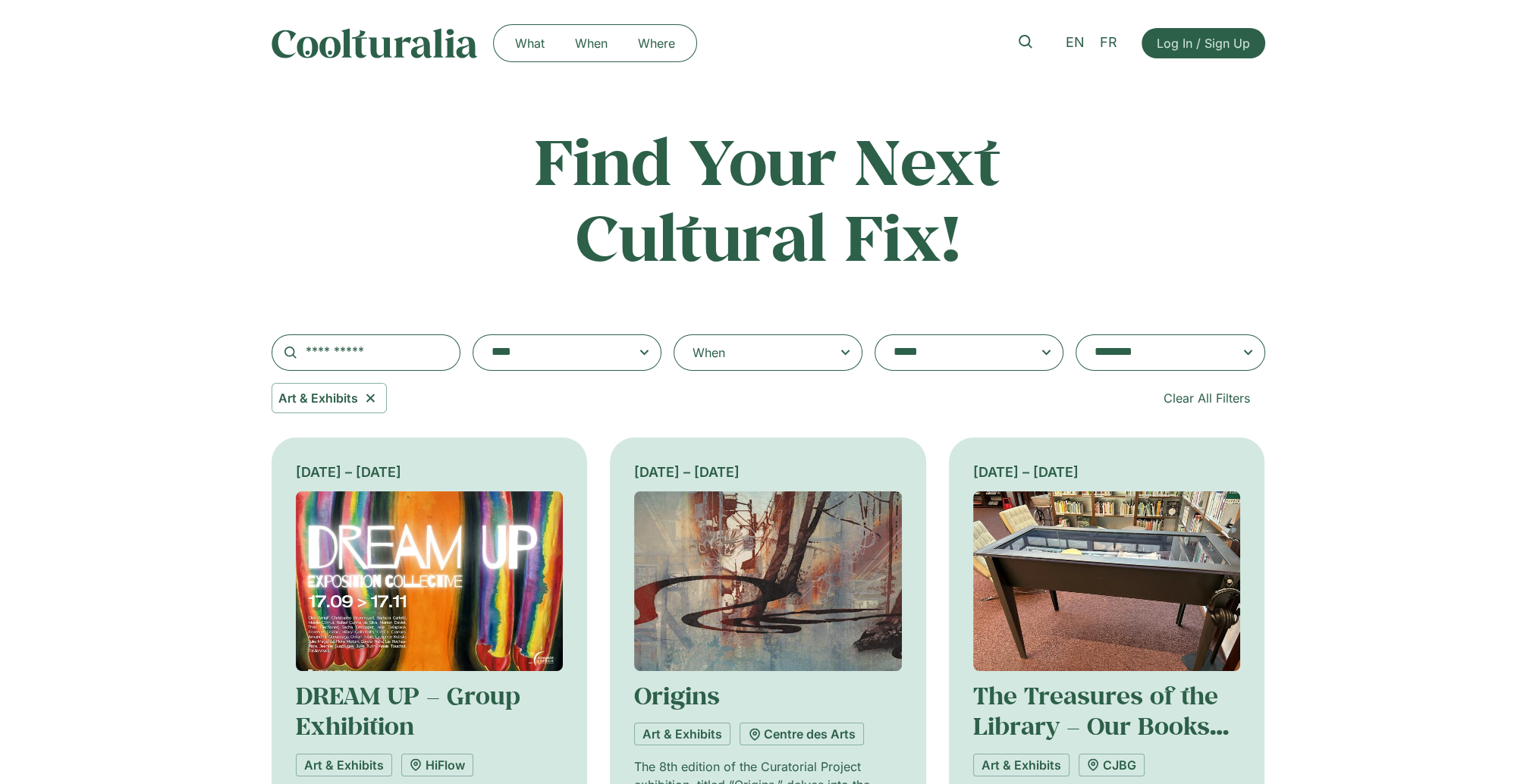
click at [585, 354] on textarea "**********" at bounding box center [553, 353] width 122 height 21
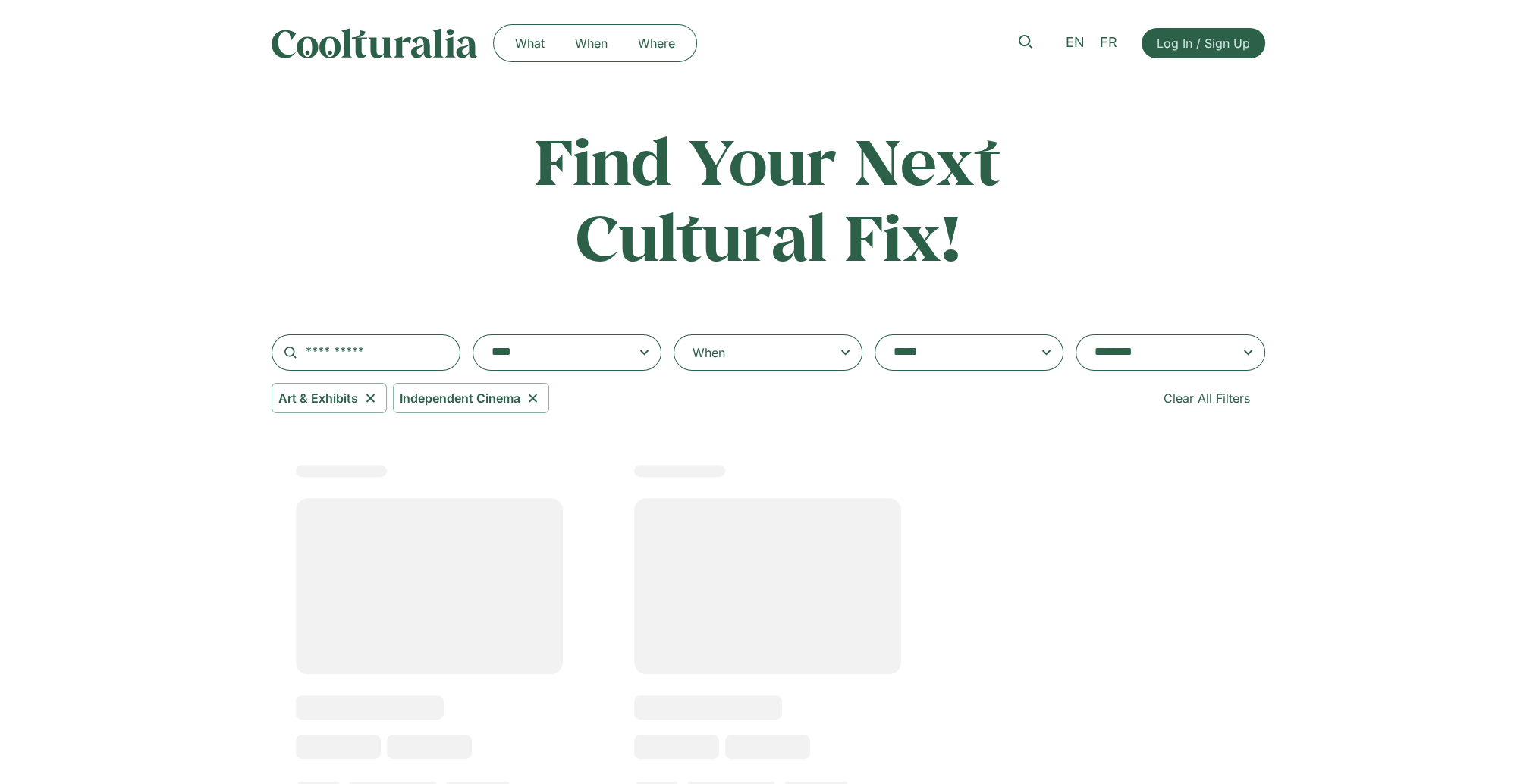
click at [368, 400] on icon at bounding box center [370, 398] width 19 height 18
select select "***"
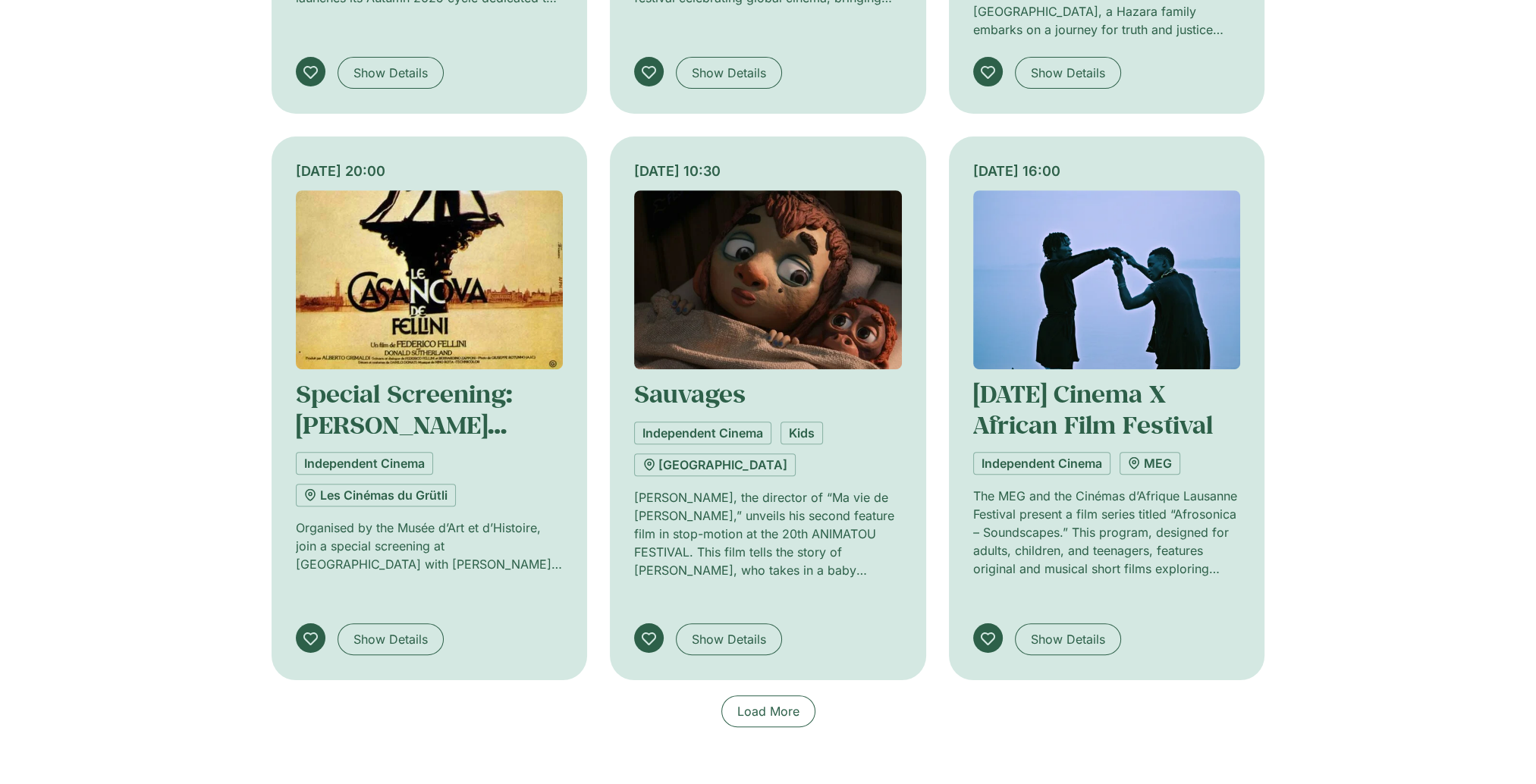
scroll to position [1062, 0]
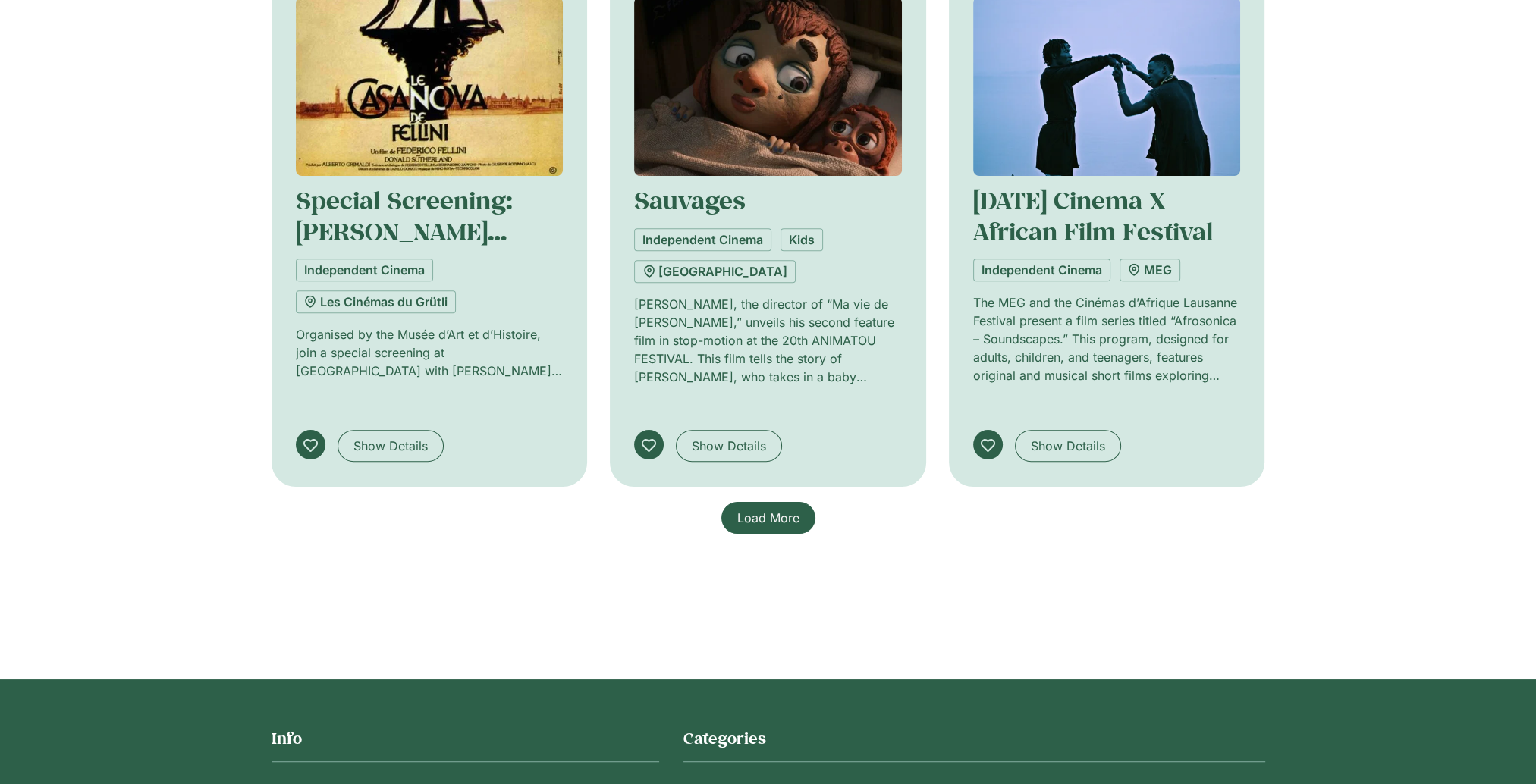
click at [768, 519] on span "Load More" at bounding box center [769, 518] width 62 height 18
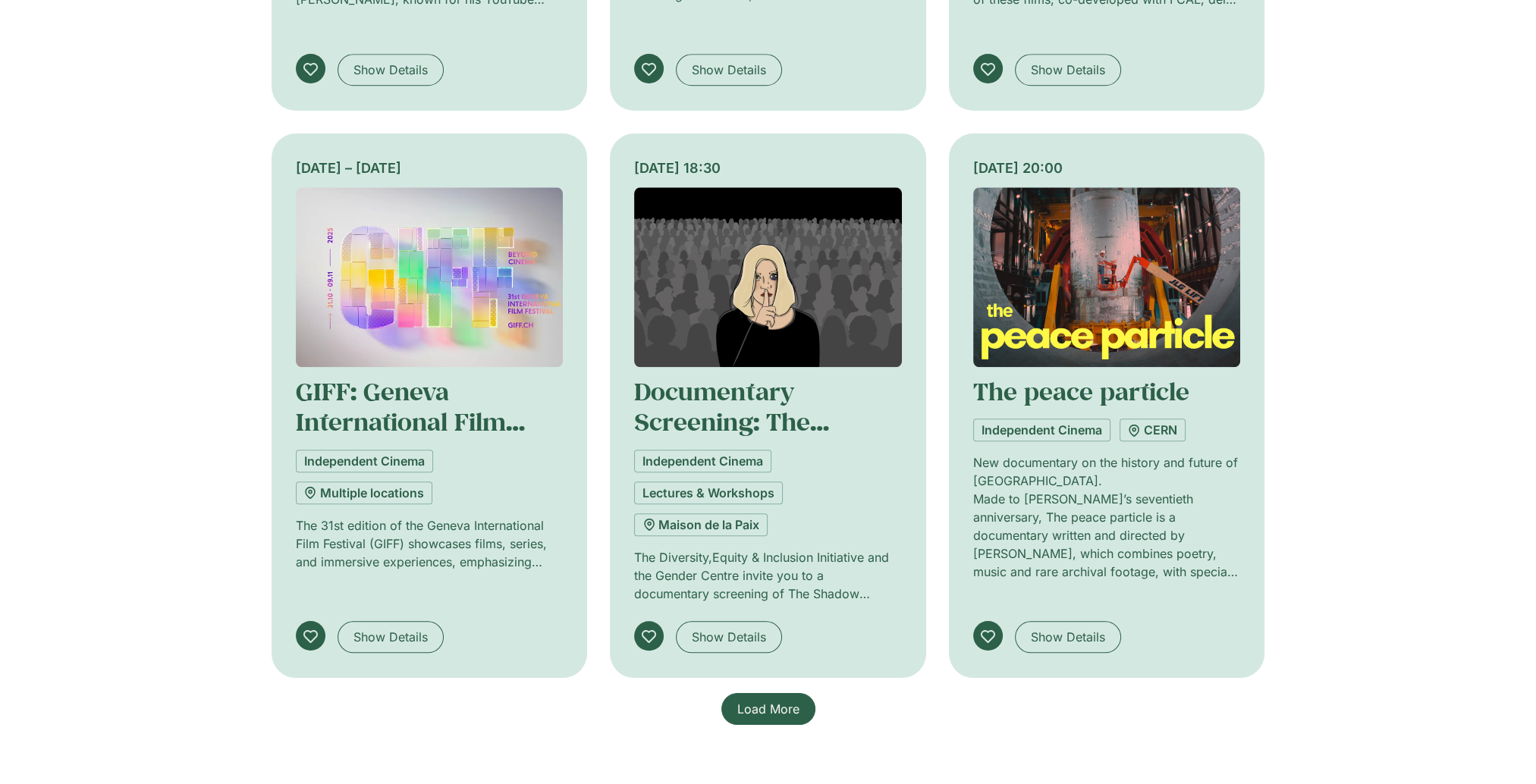
scroll to position [2275, 0]
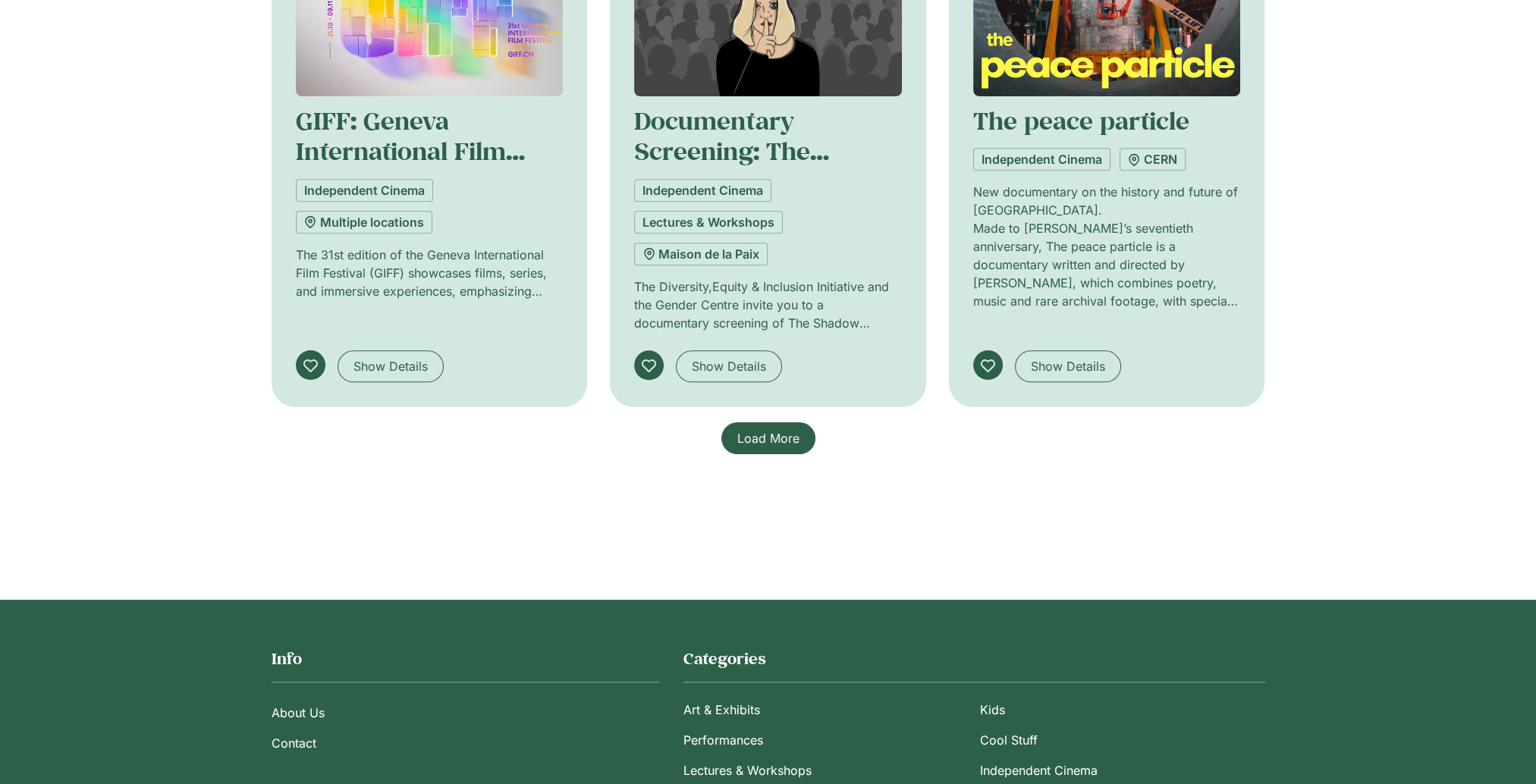
click at [755, 429] on span "Load More" at bounding box center [769, 438] width 62 height 18
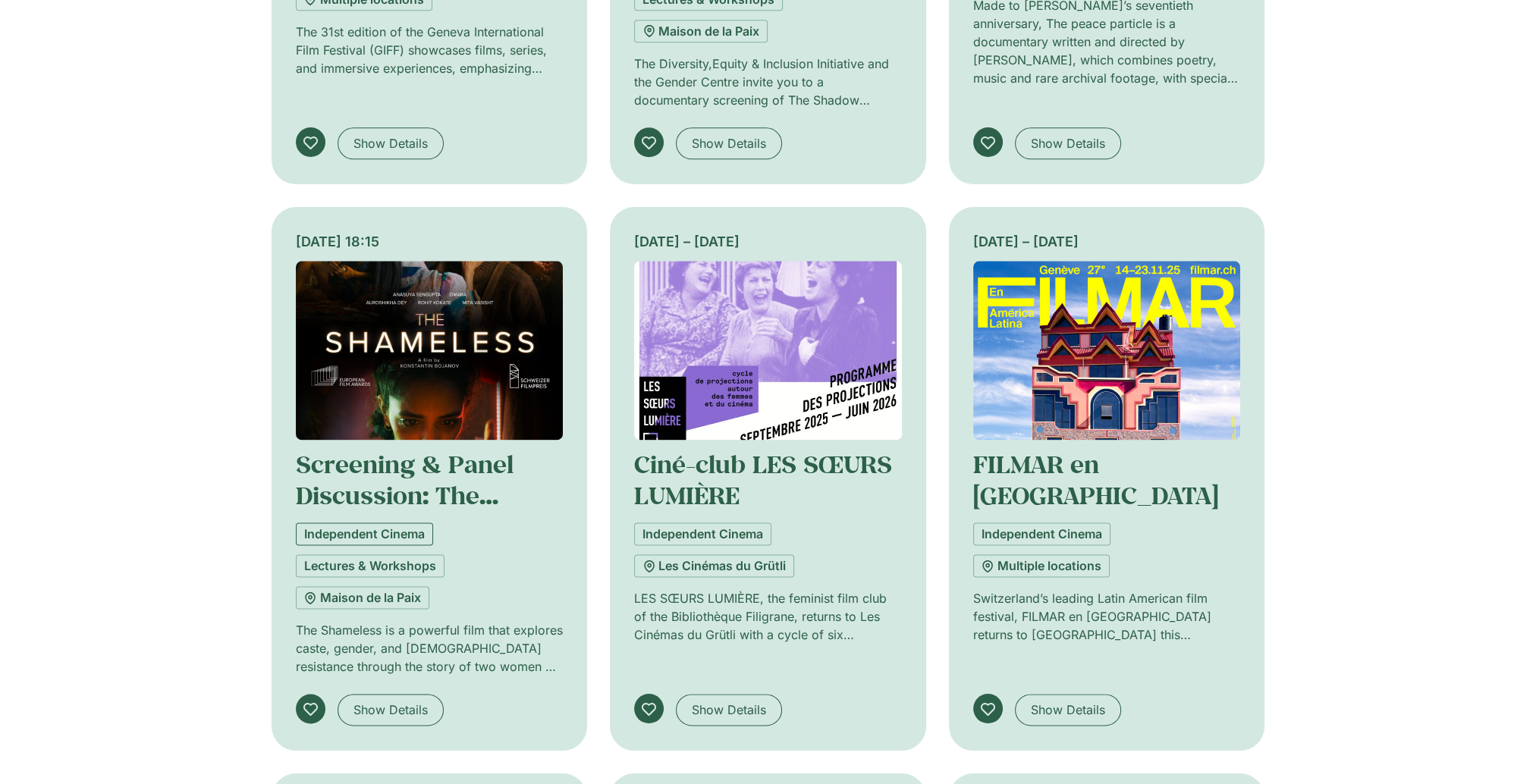
scroll to position [2502, 0]
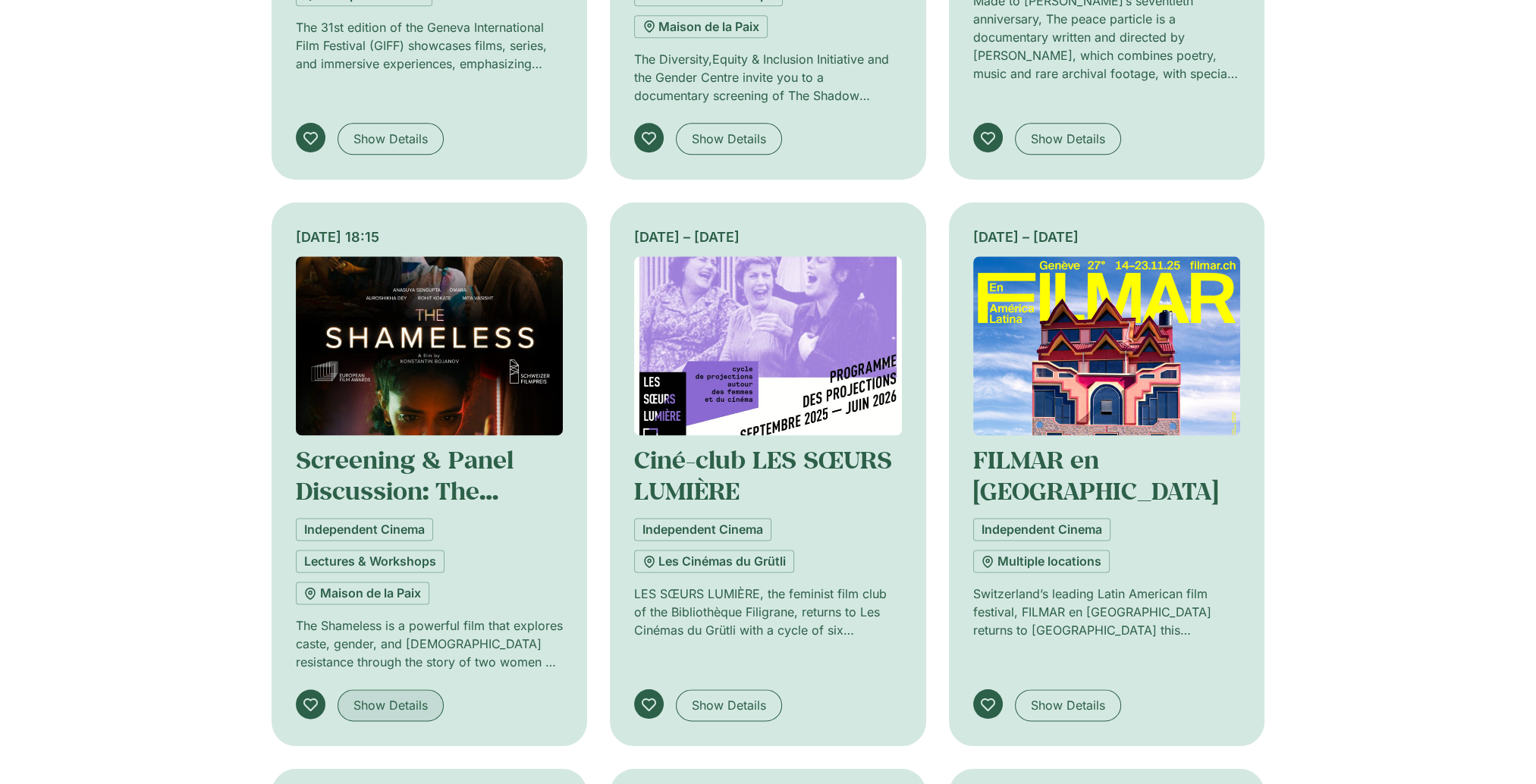
click at [394, 696] on span "Show Details" at bounding box center [391, 705] width 74 height 18
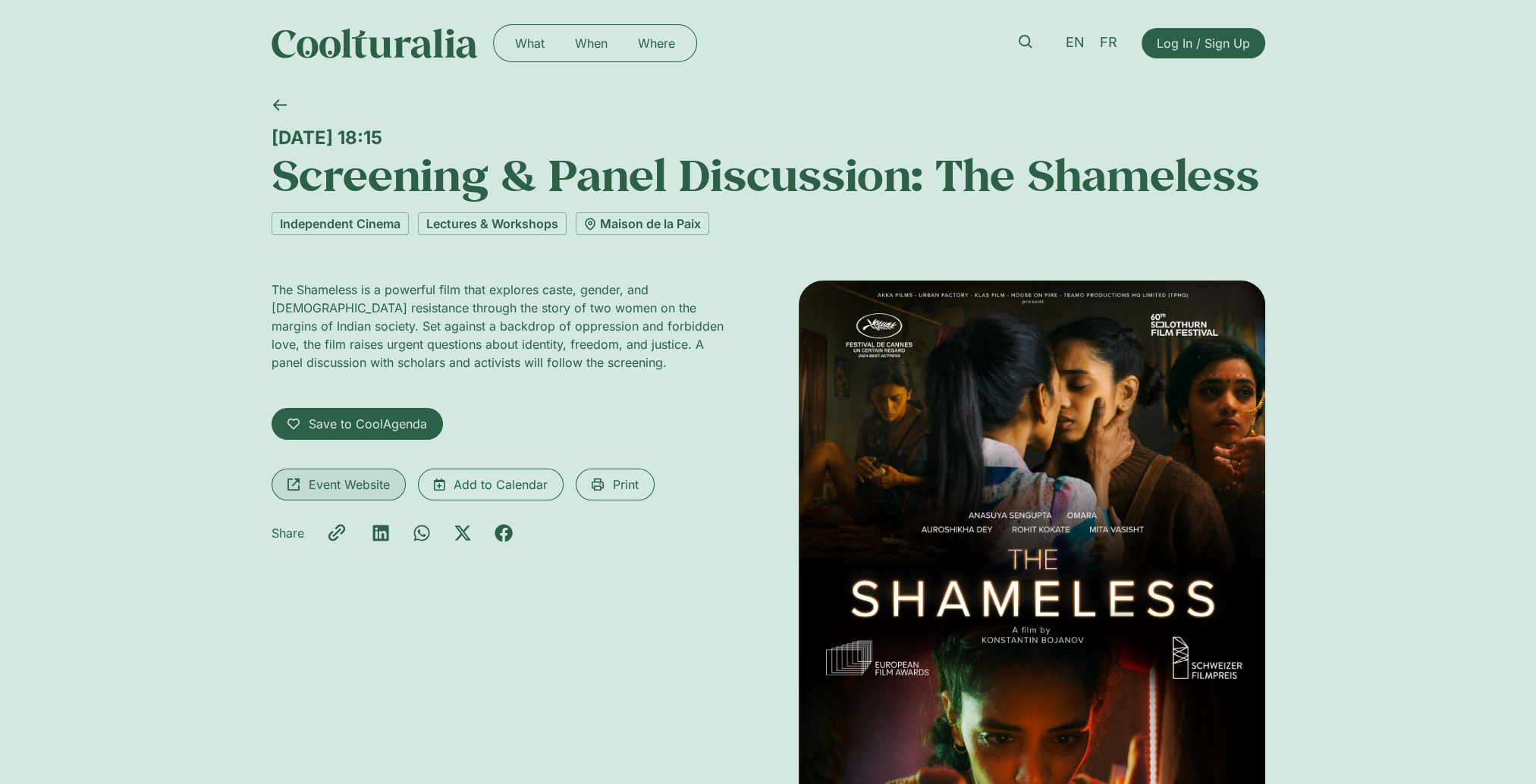
click at [349, 475] on span "Event Website" at bounding box center [349, 484] width 81 height 18
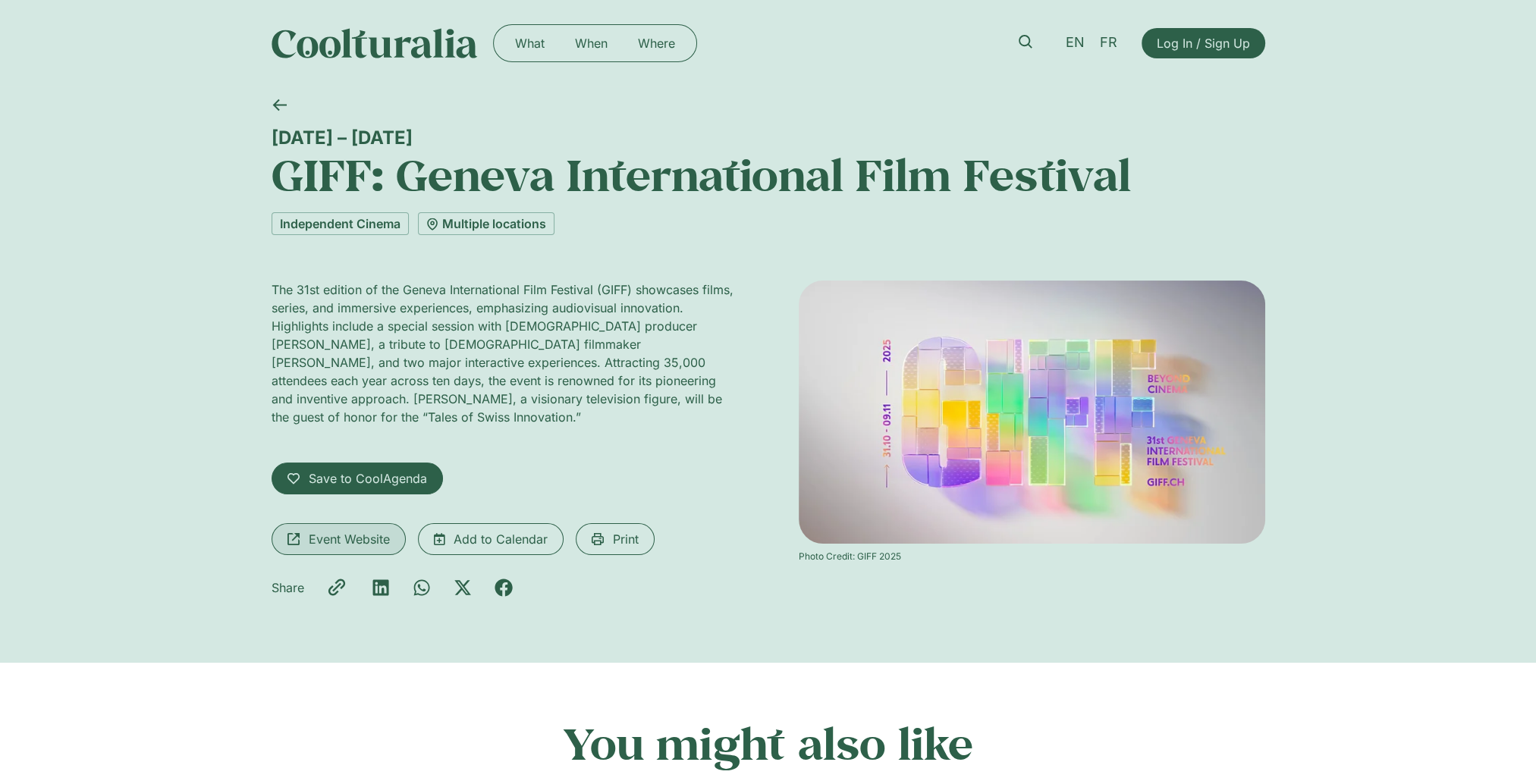
click at [338, 530] on span "Event Website" at bounding box center [349, 539] width 81 height 18
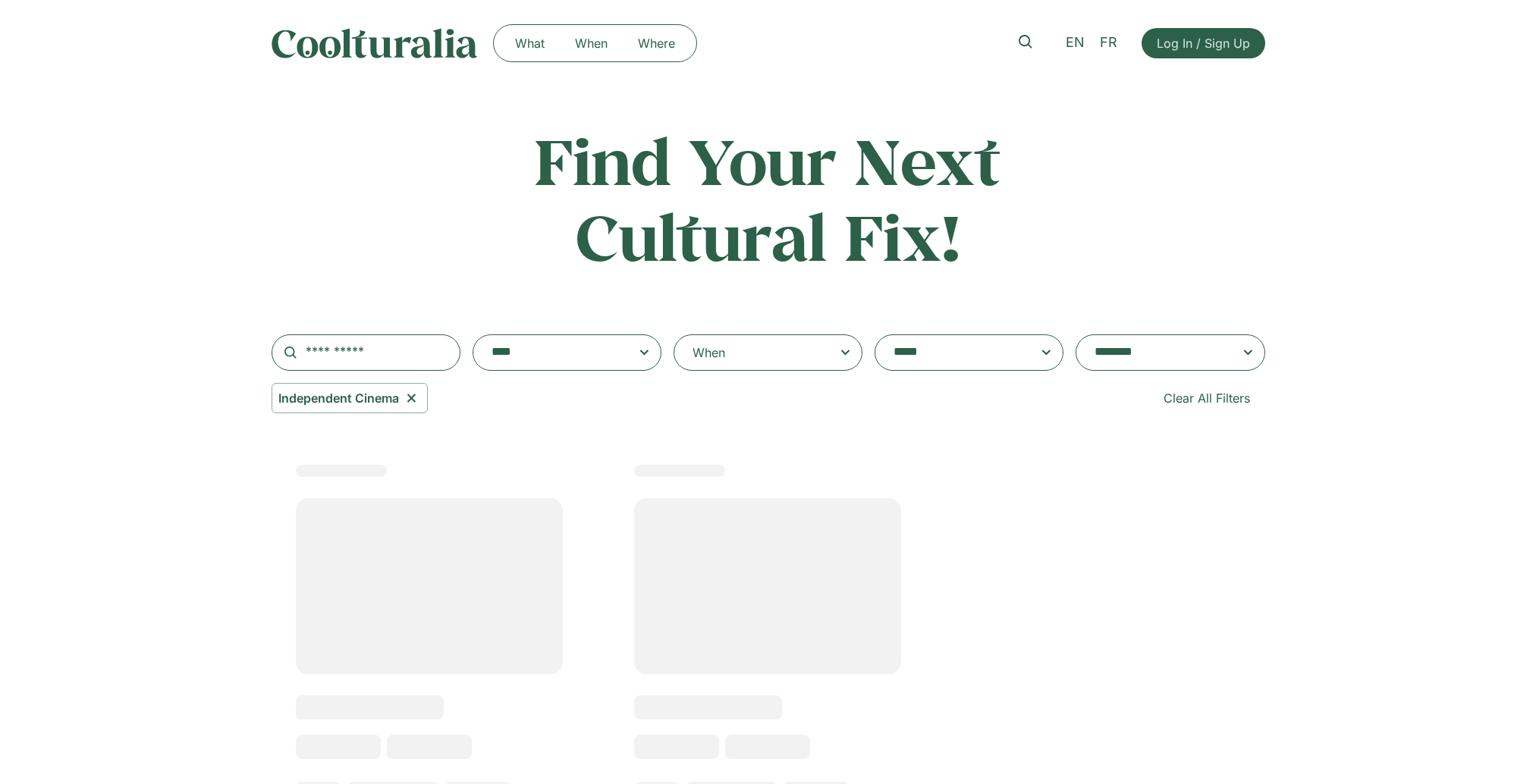
select select "***"
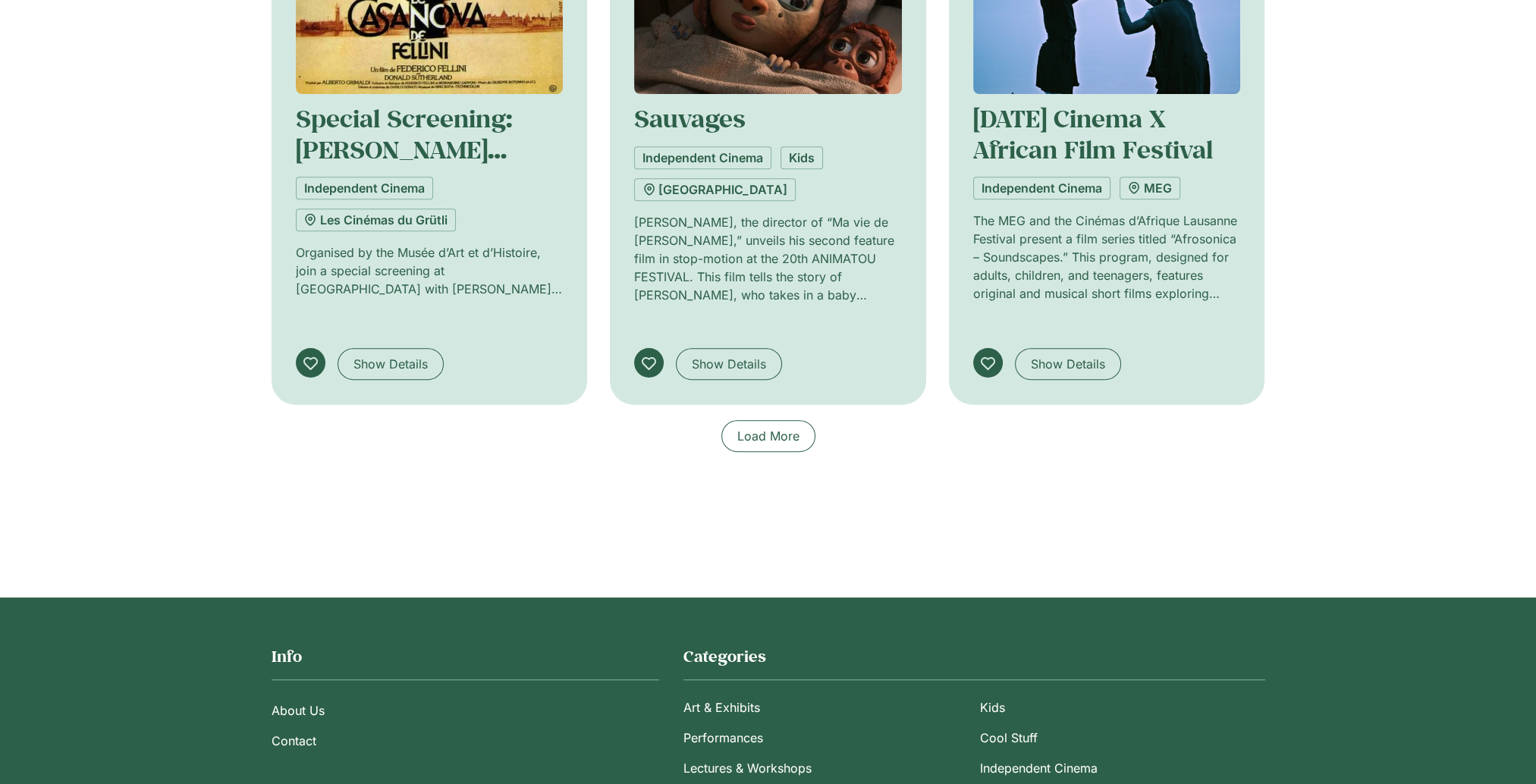
scroll to position [1153, 0]
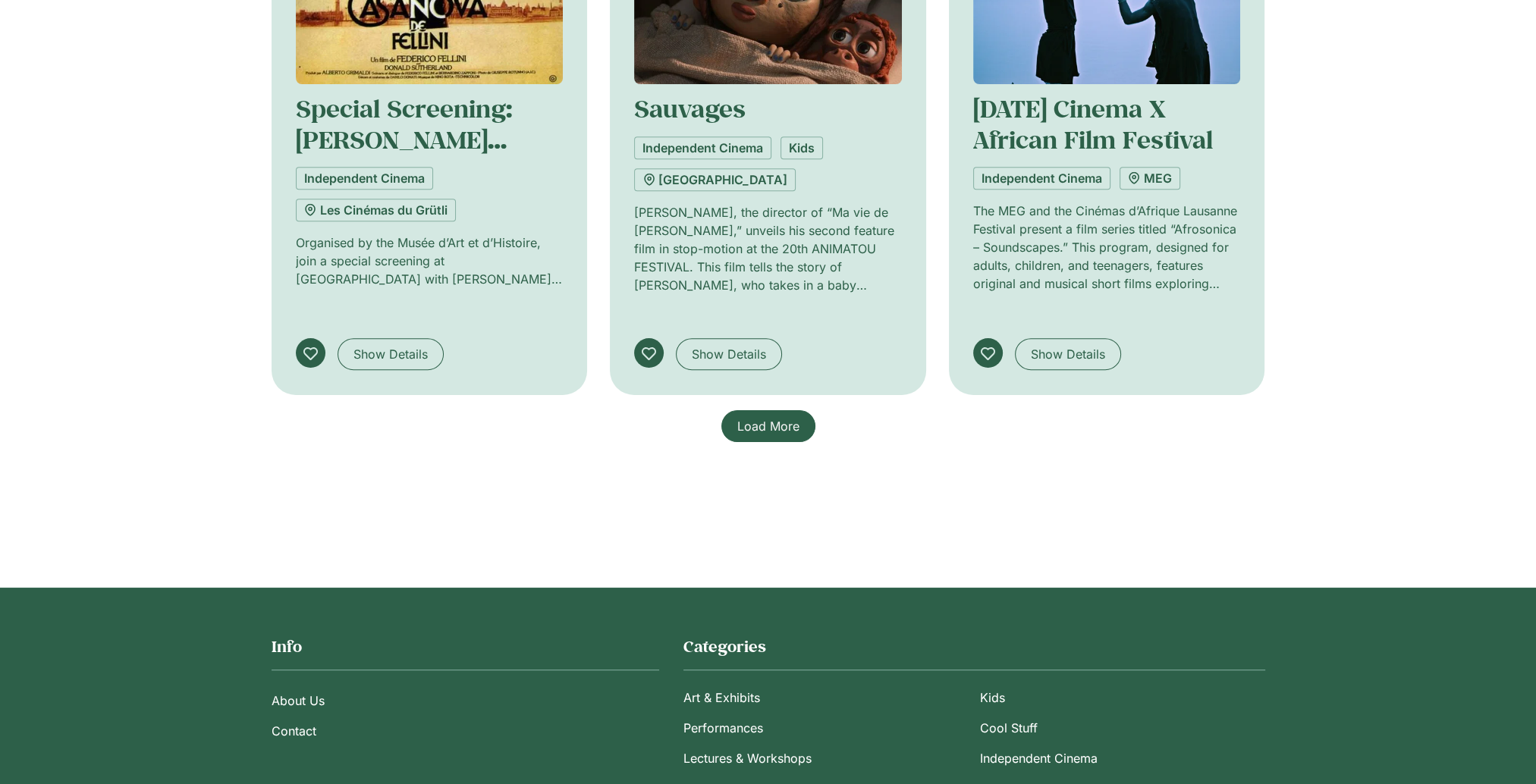
click at [780, 418] on span "Load More" at bounding box center [769, 426] width 62 height 18
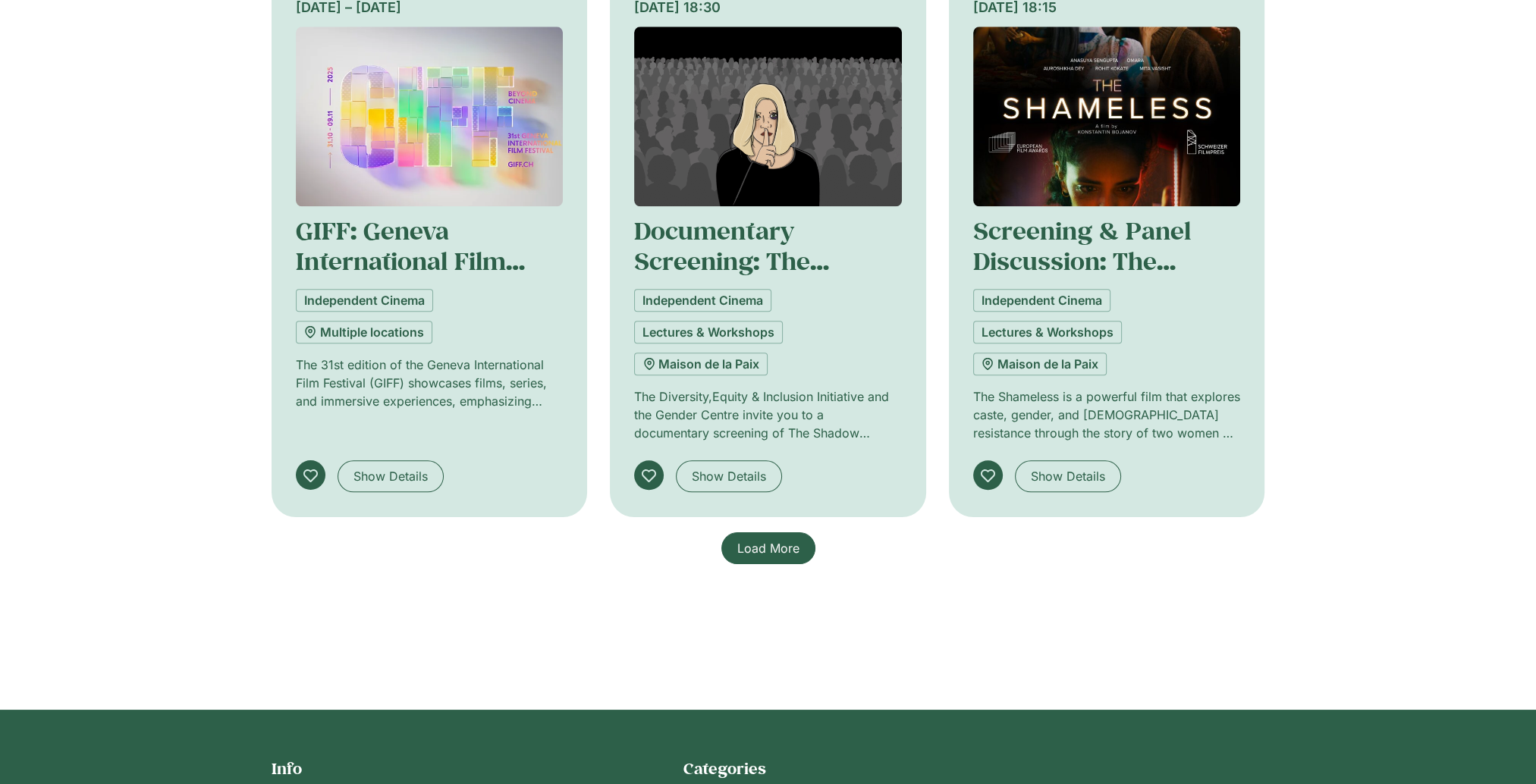
scroll to position [2442, 0]
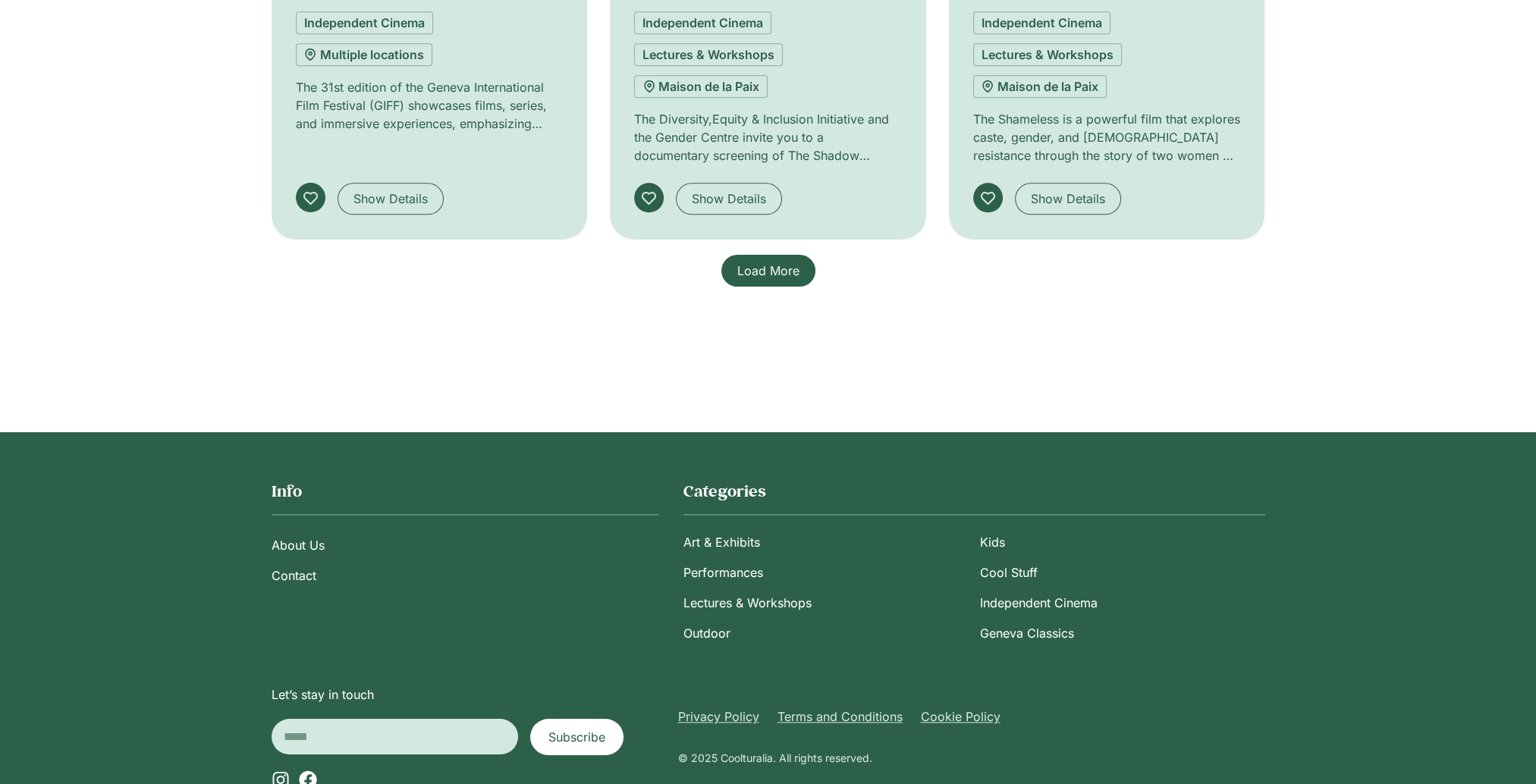
click at [769, 261] on span "Load More" at bounding box center [769, 270] width 62 height 18
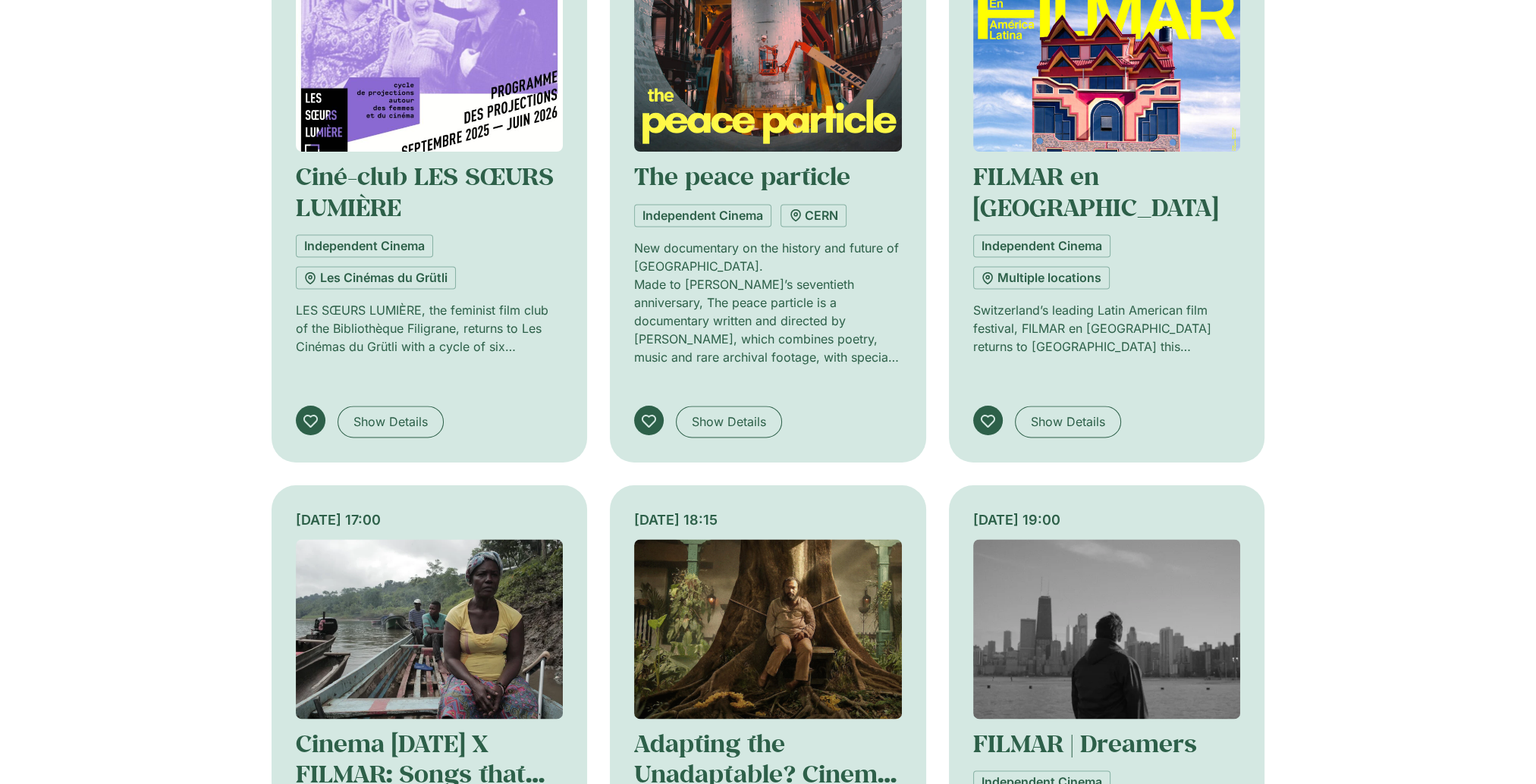
scroll to position [3049, 0]
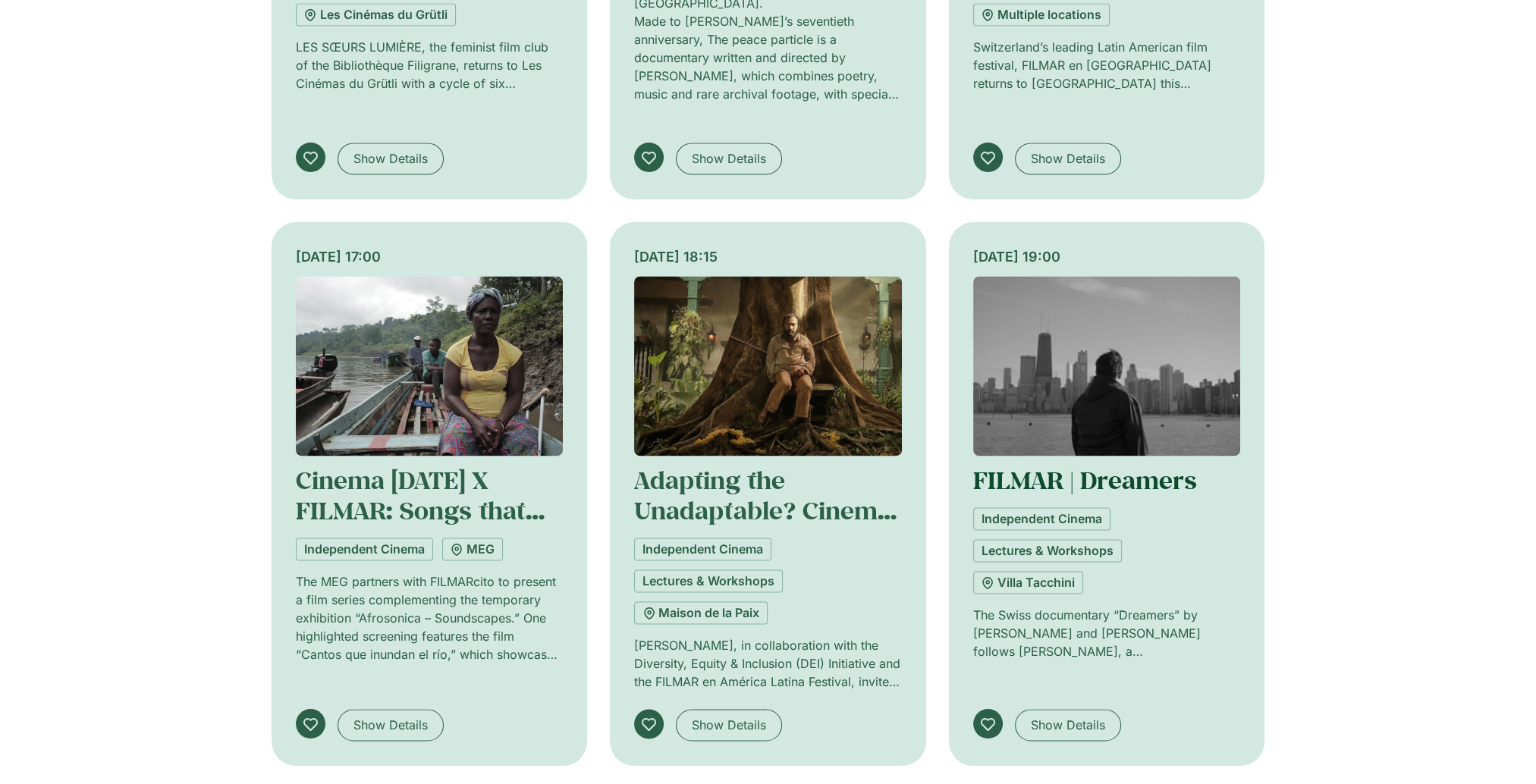
click at [1045, 464] on link "FILMAR | Dreamers" at bounding box center [1085, 480] width 224 height 32
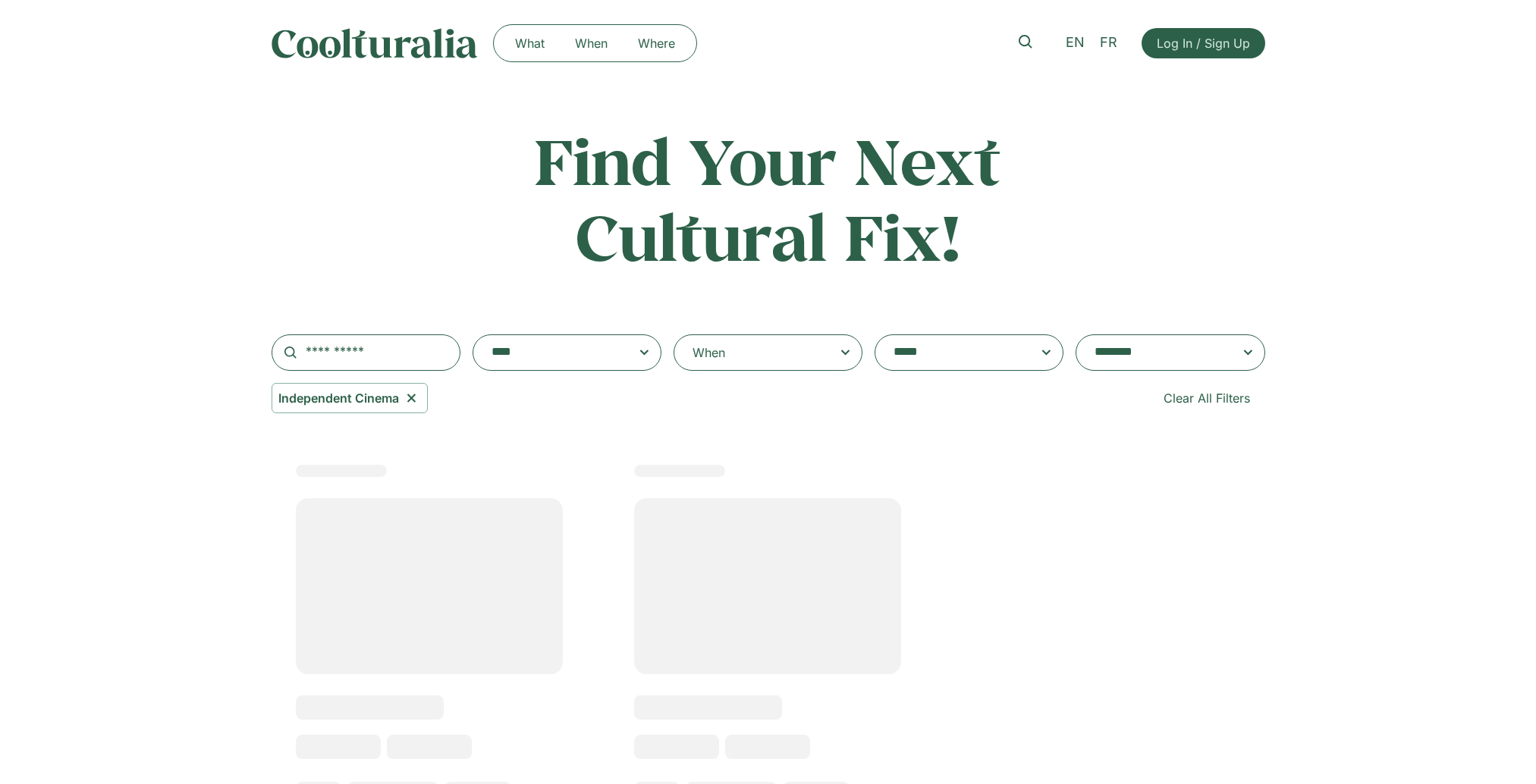
select select "***"
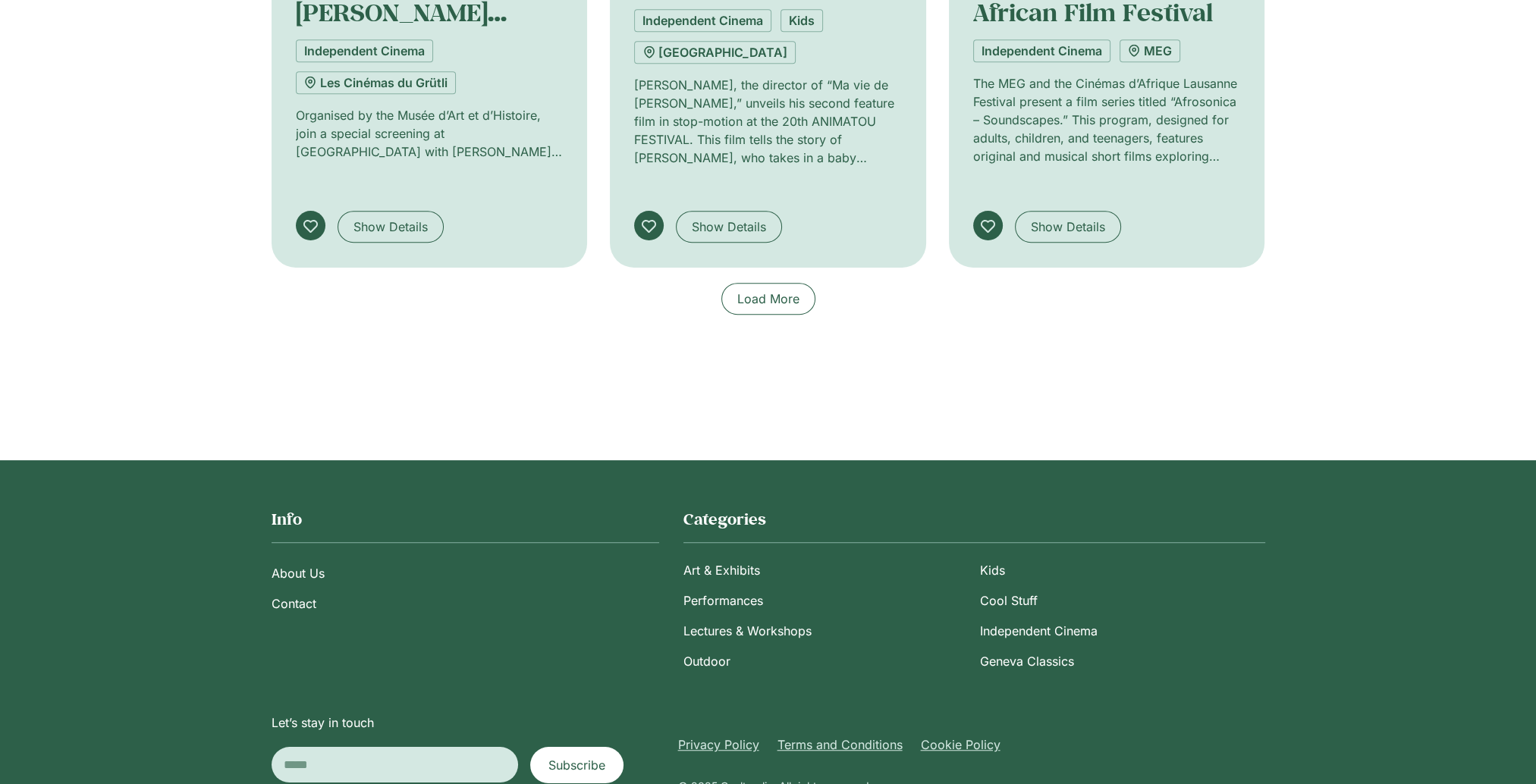
scroll to position [1279, 0]
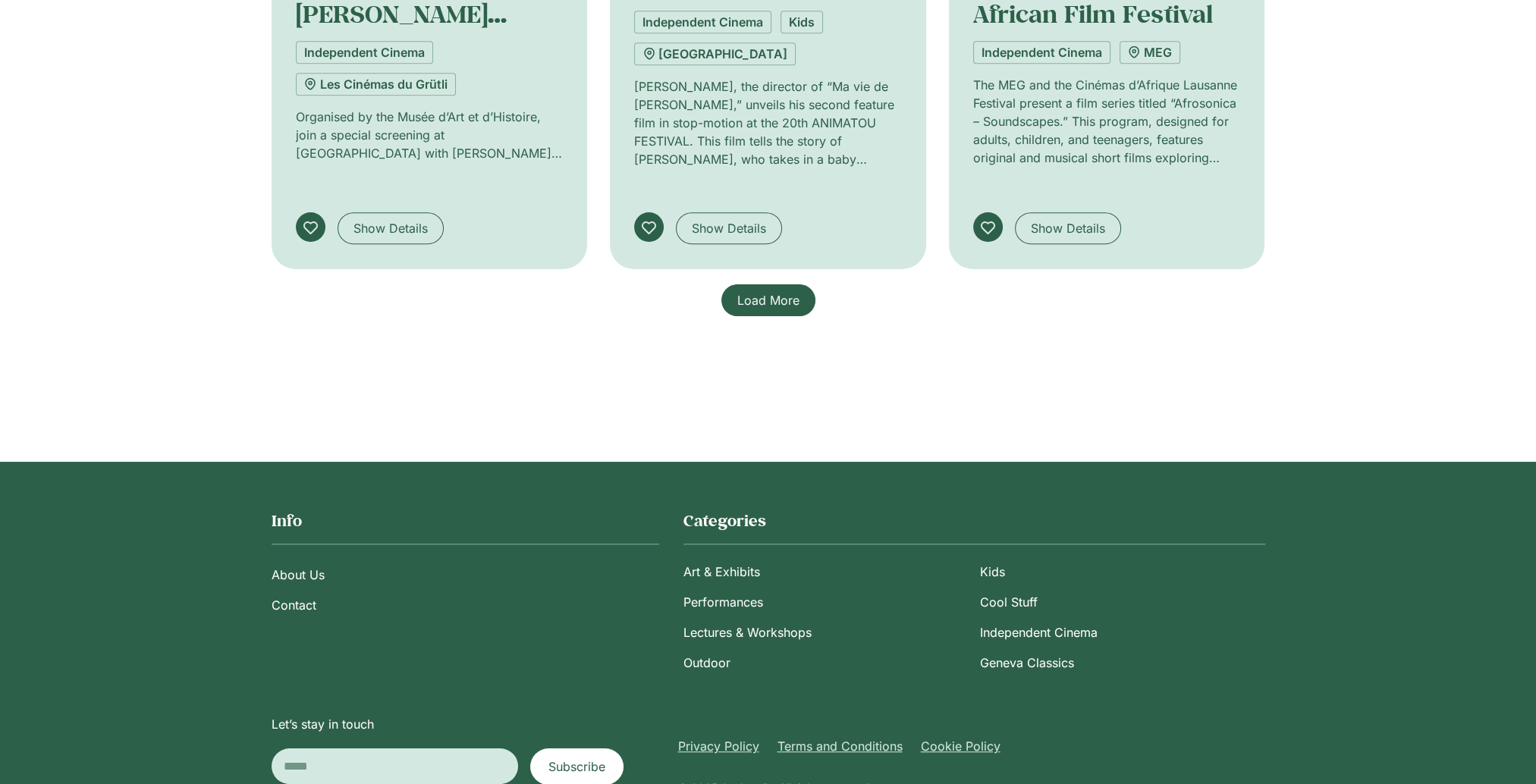
click at [774, 292] on span "Load More" at bounding box center [769, 300] width 62 height 18
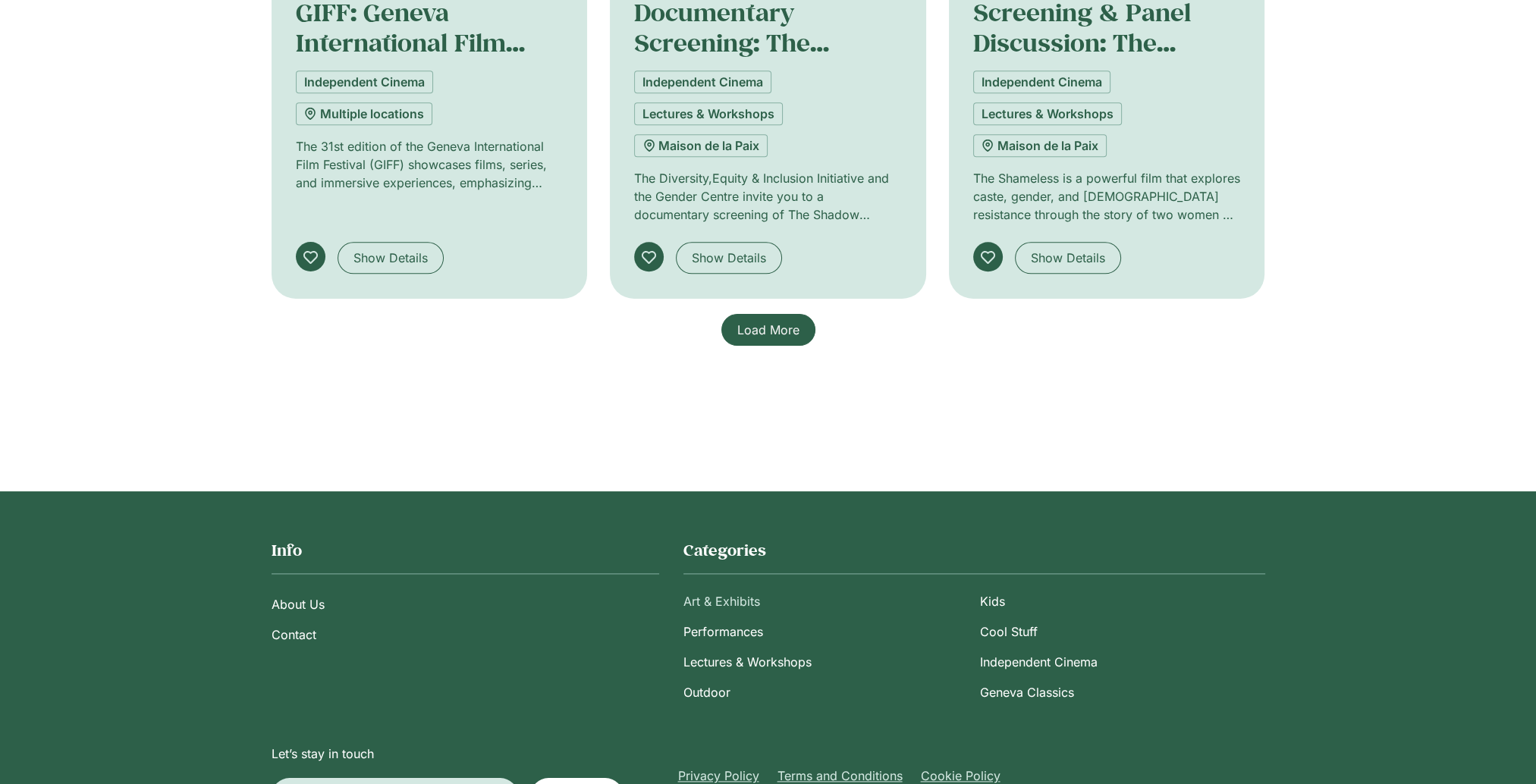
scroll to position [2483, 0]
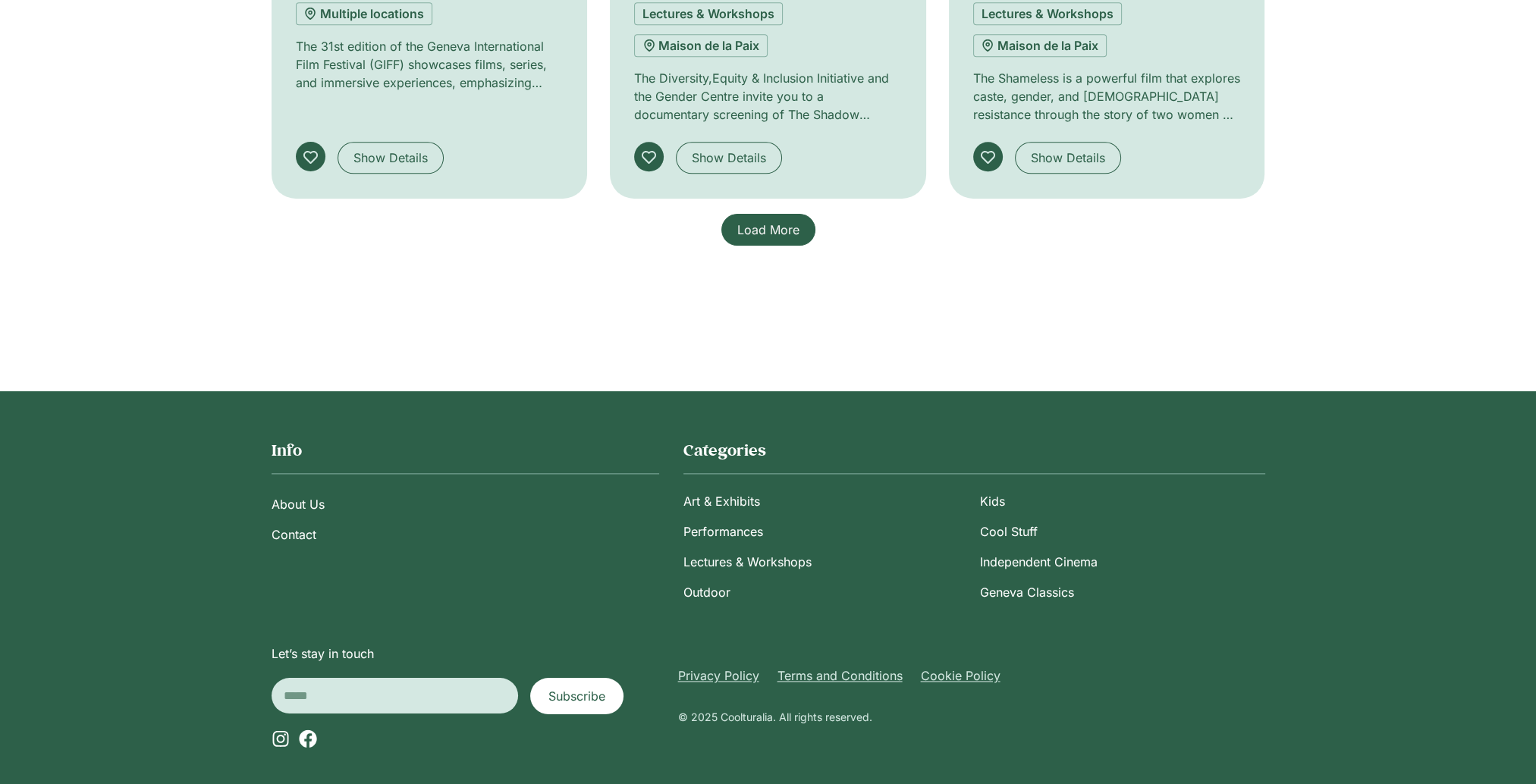
click at [743, 222] on span "Load More" at bounding box center [769, 229] width 62 height 18
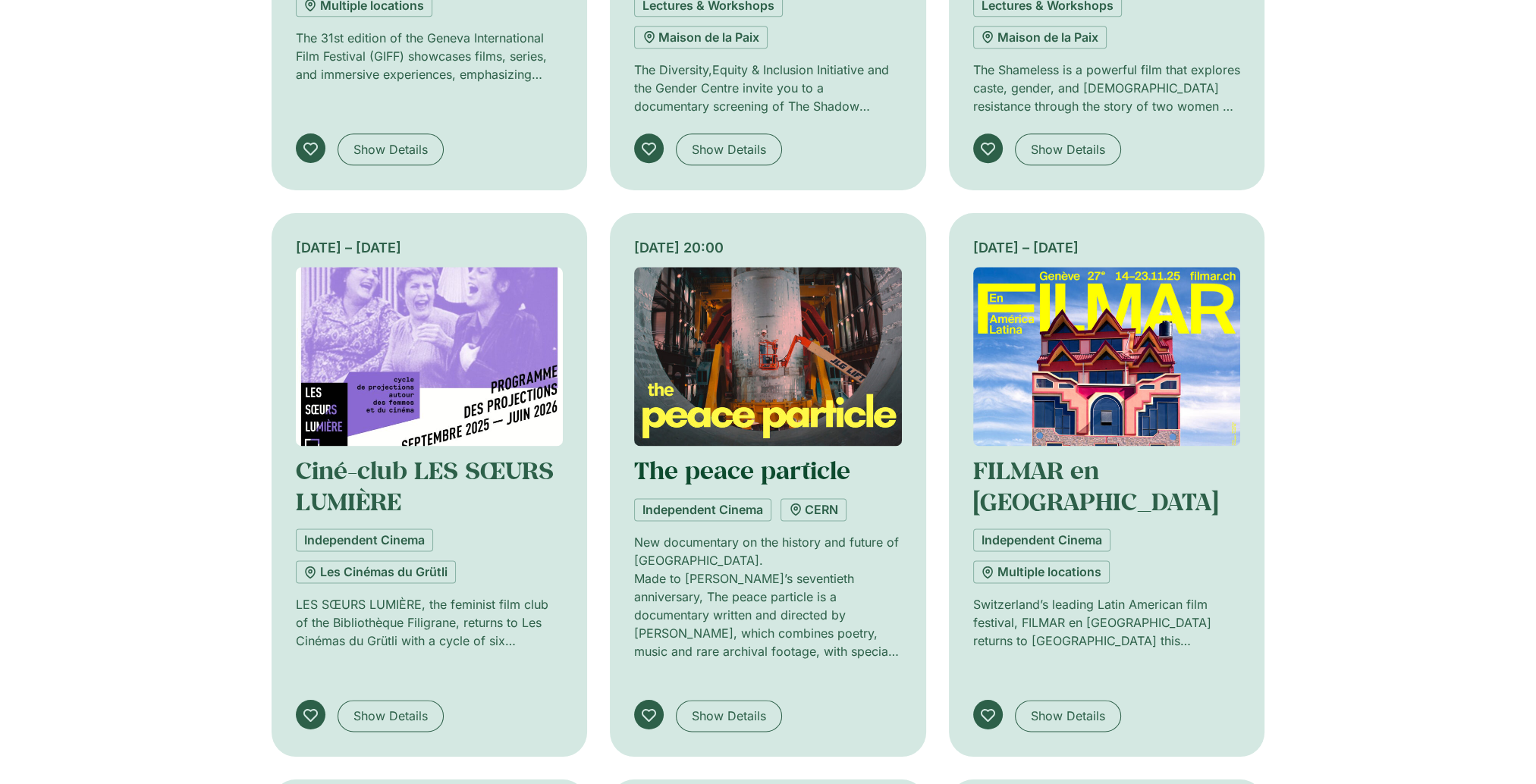
scroll to position [2578, 0]
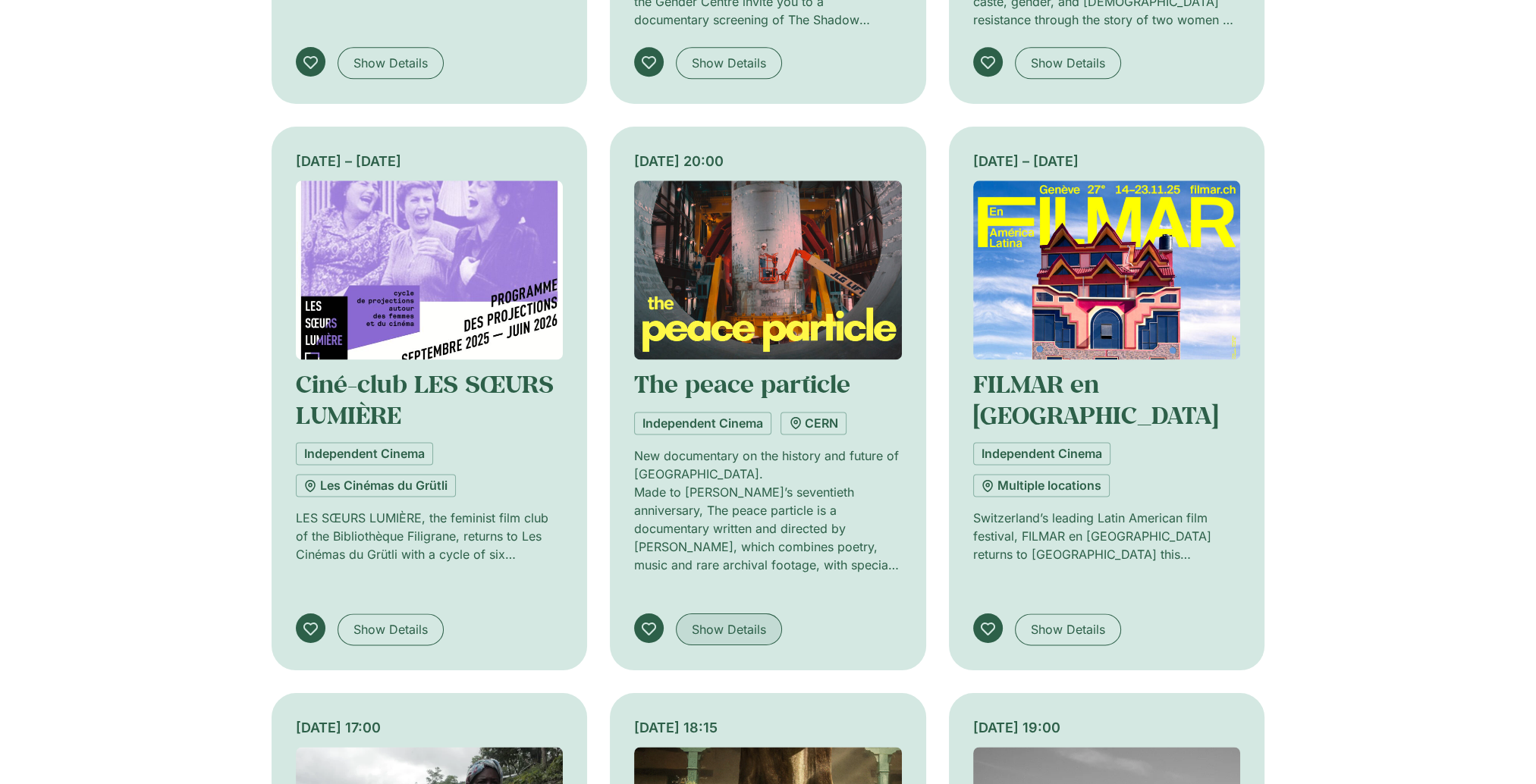
click at [738, 620] on span "Show Details" at bounding box center [729, 630] width 74 height 18
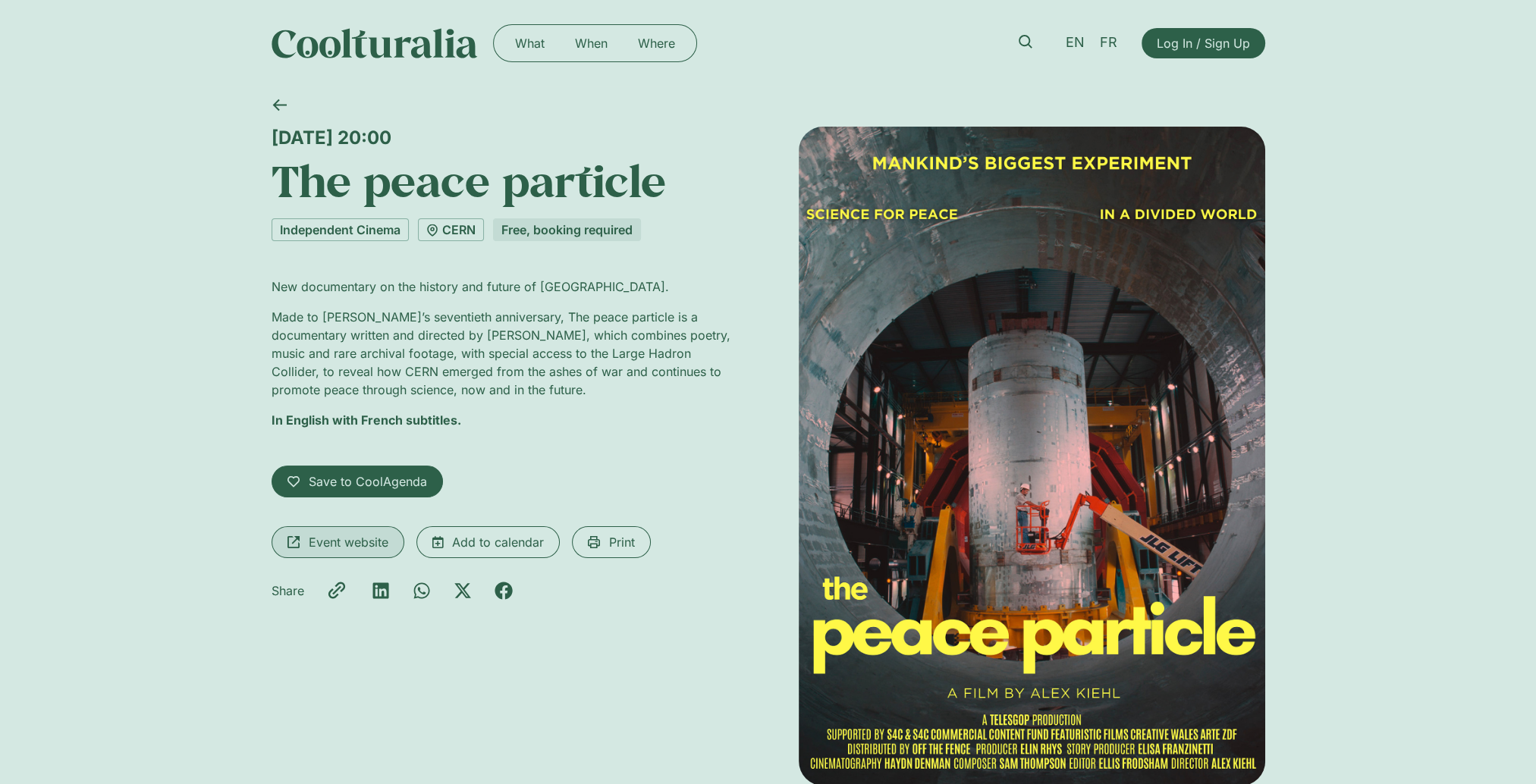
click at [327, 543] on span "Event website" at bounding box center [348, 542] width 80 height 18
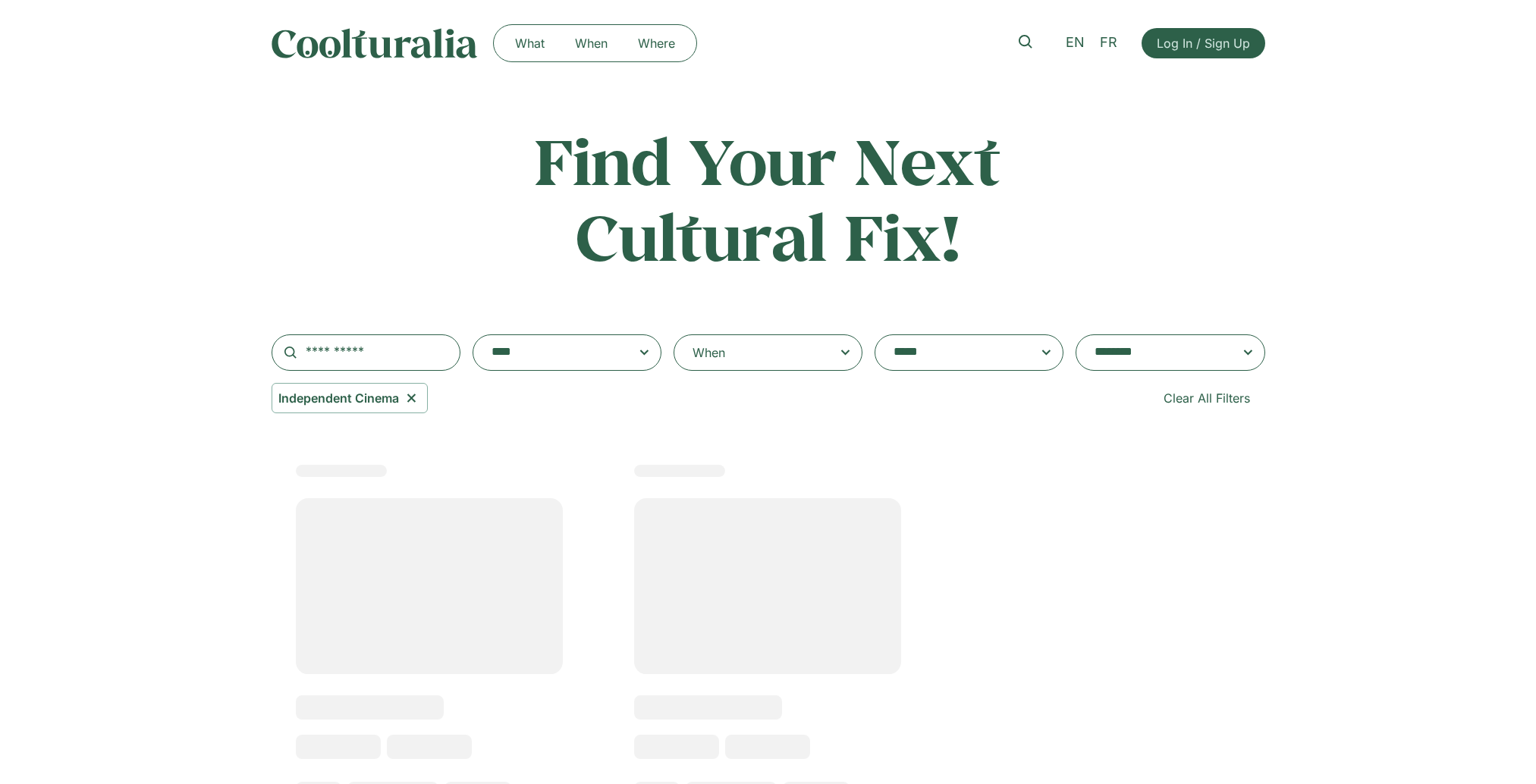
select select "***"
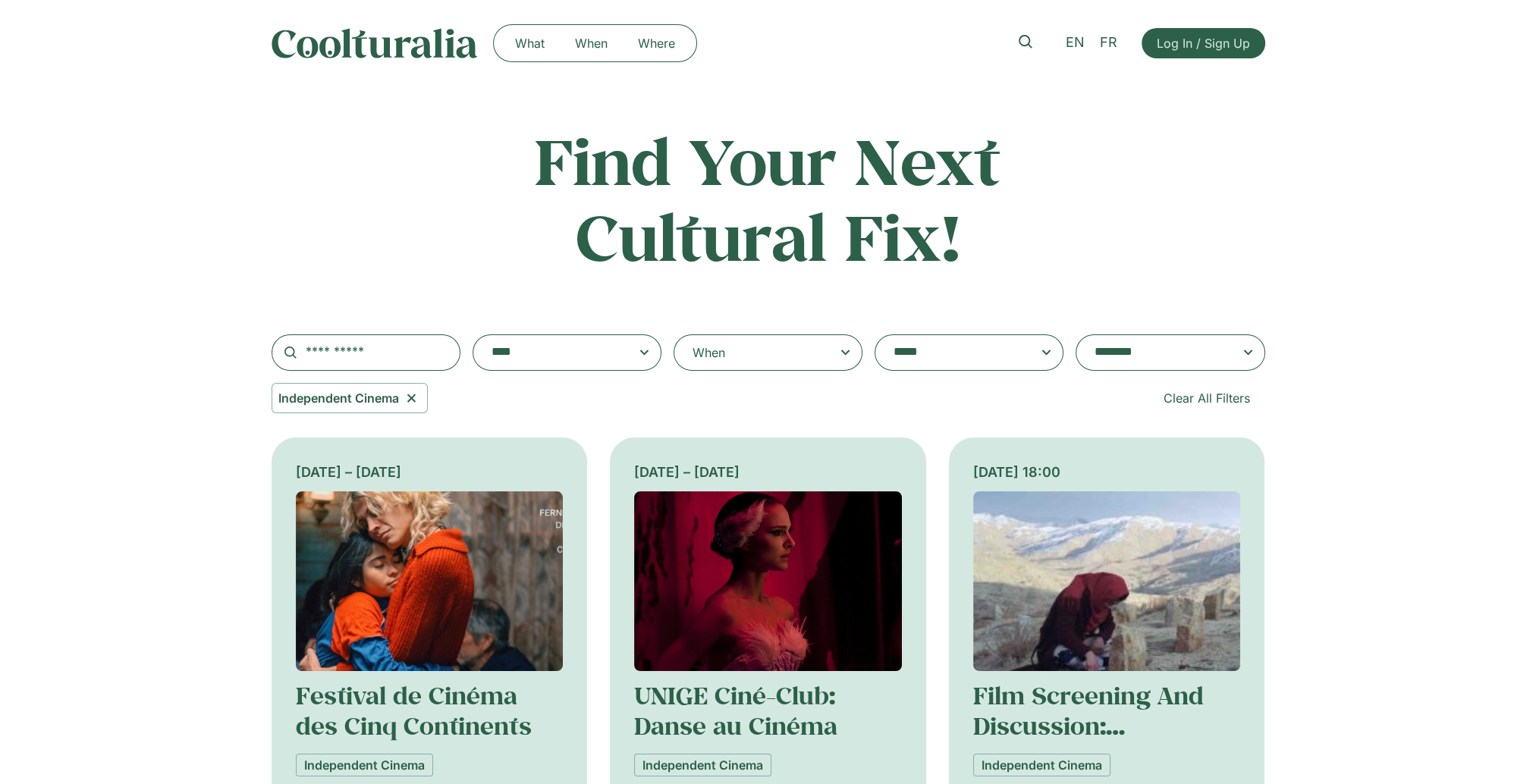
click at [409, 396] on icon at bounding box center [411, 398] width 19 height 18
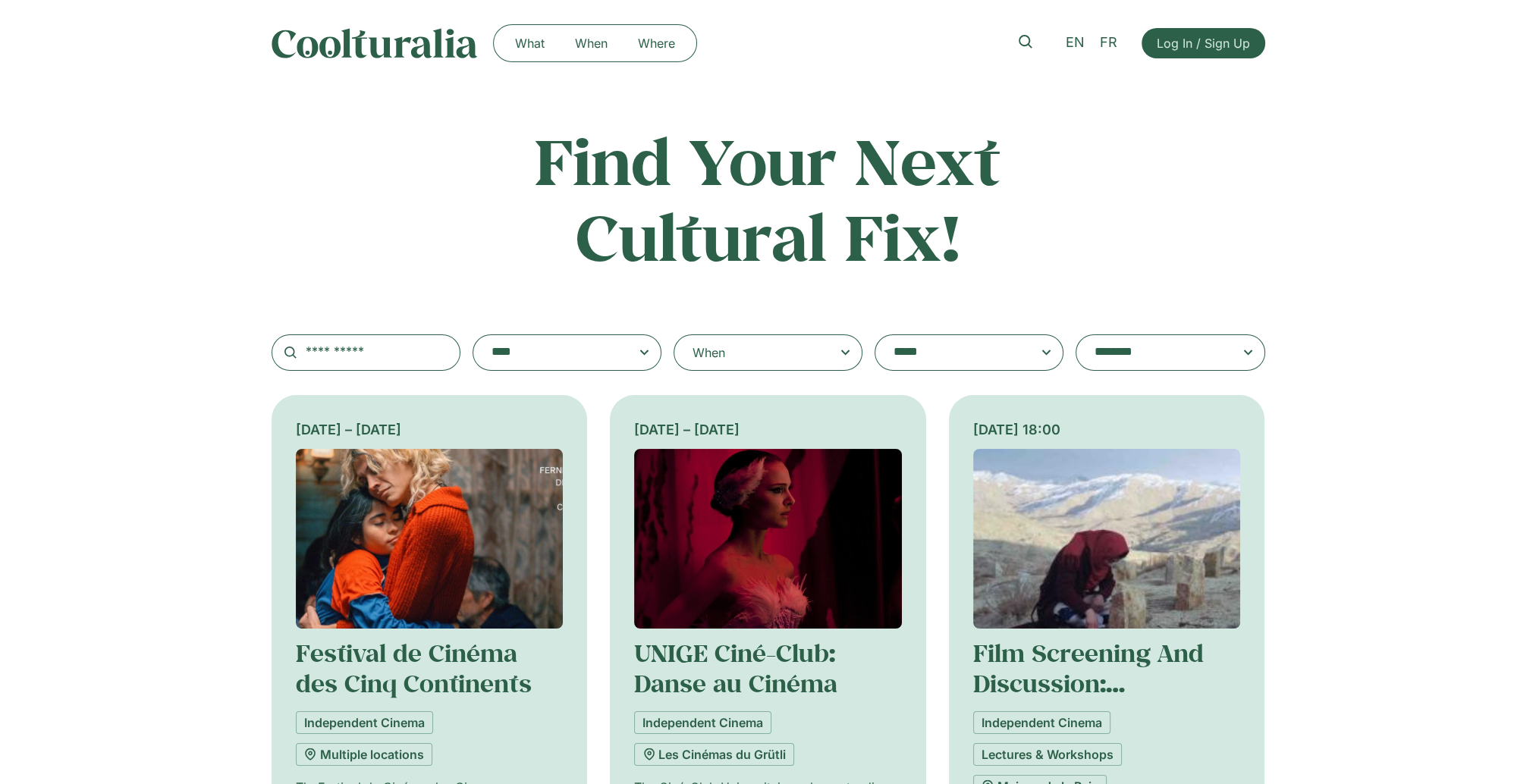
click at [578, 344] on textarea "**********" at bounding box center [553, 353] width 122 height 21
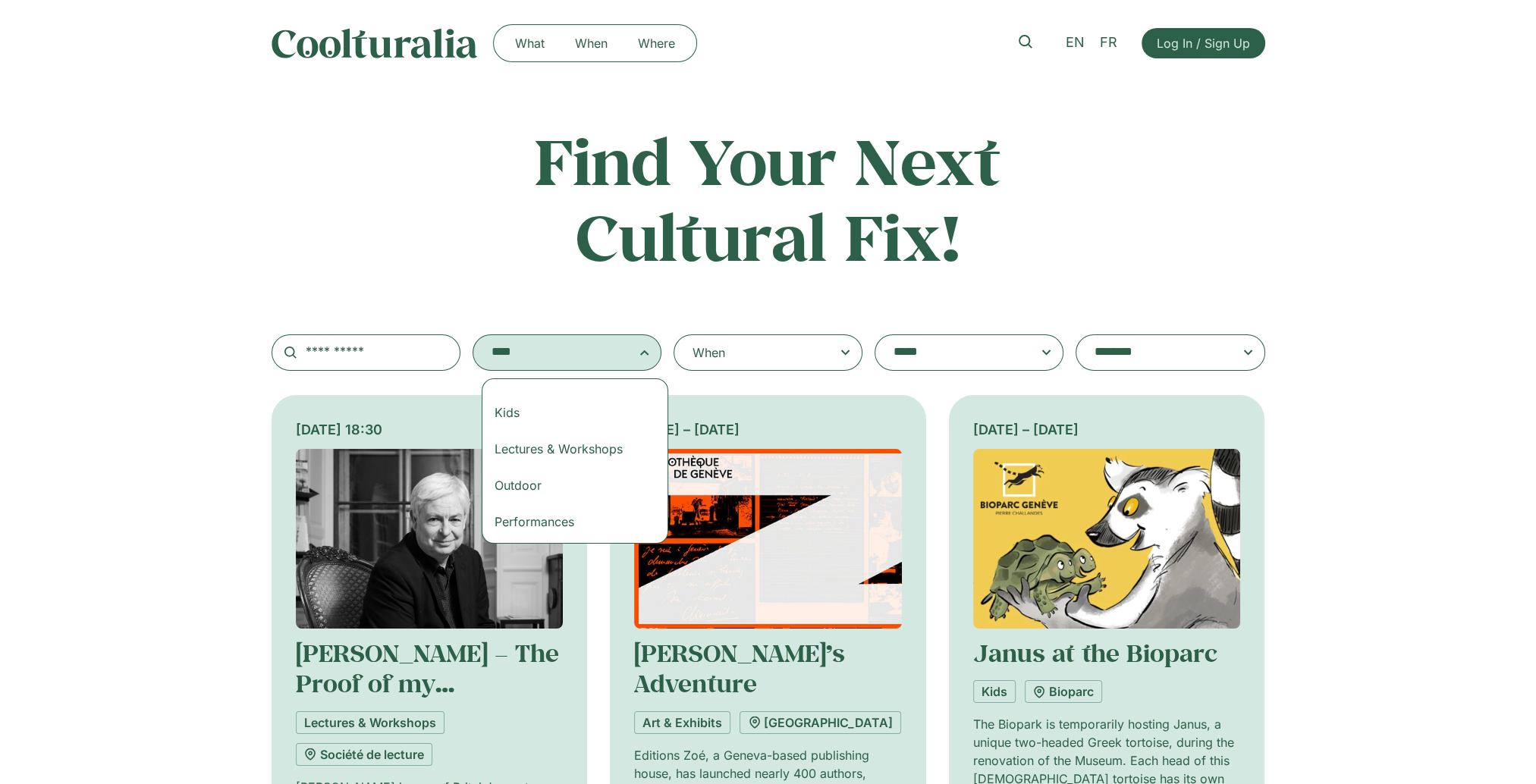
scroll to position [140, 0]
select select "***"
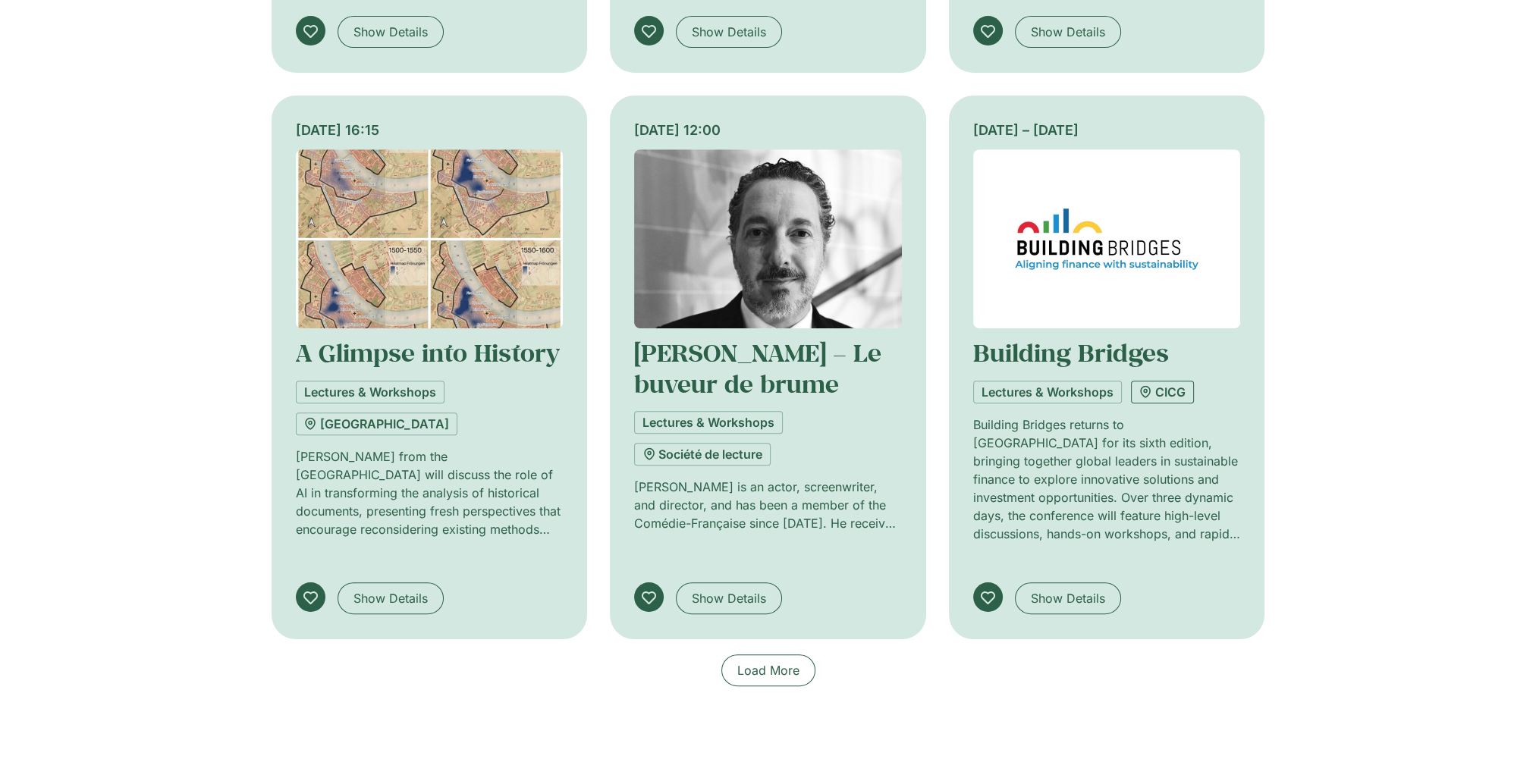
scroll to position [1137, 0]
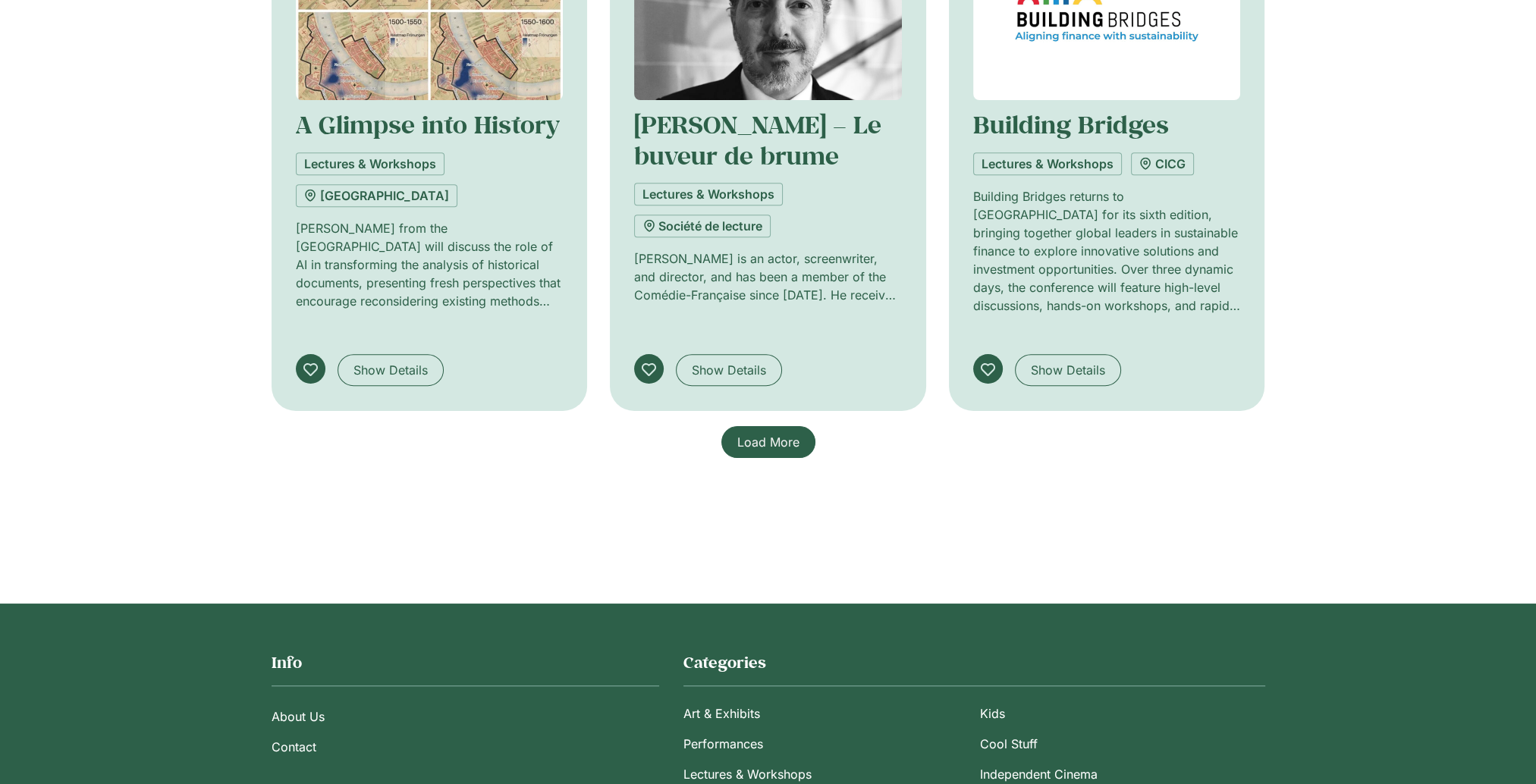
click at [756, 445] on link "Load More" at bounding box center [768, 441] width 94 height 32
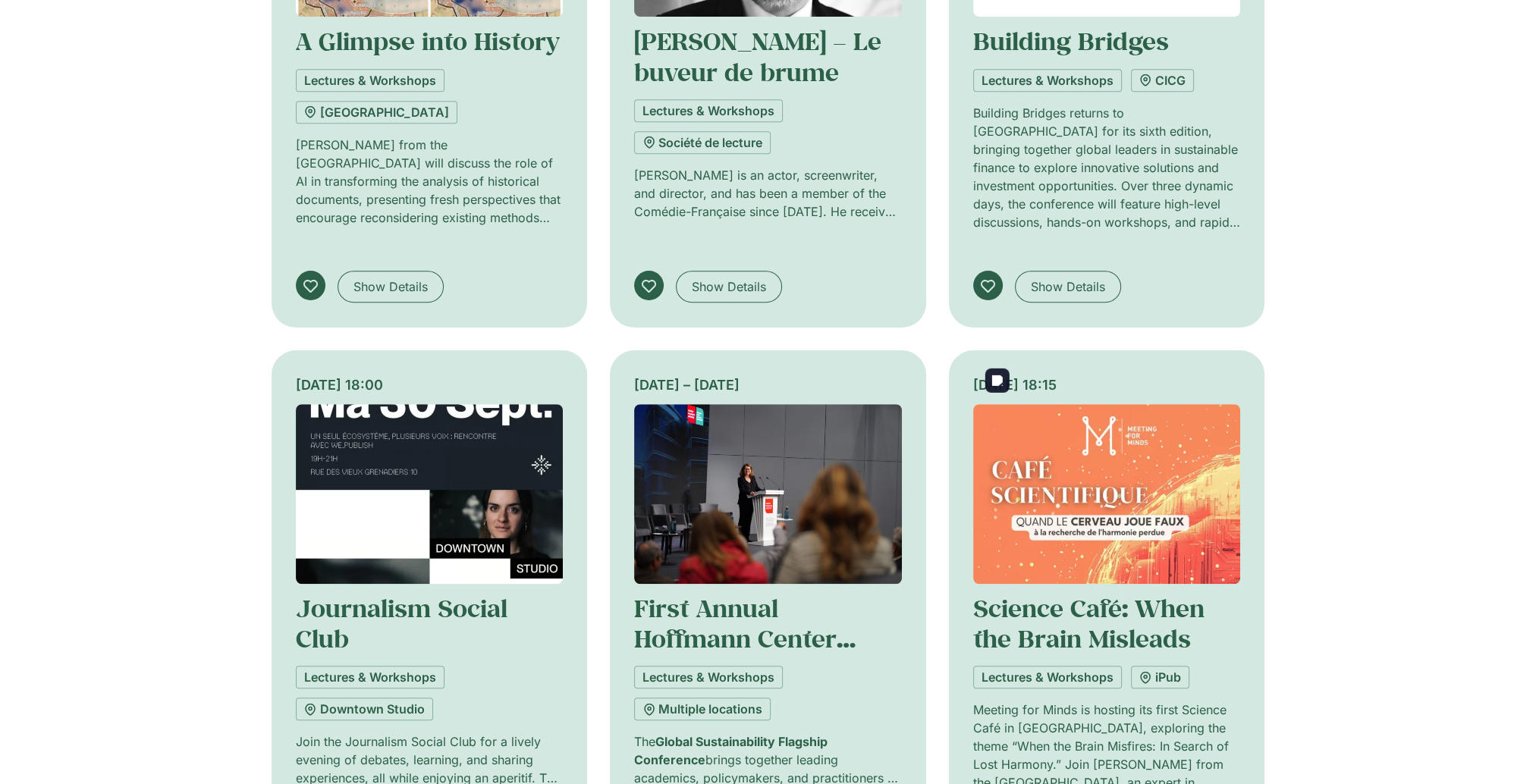
scroll to position [1441, 0]
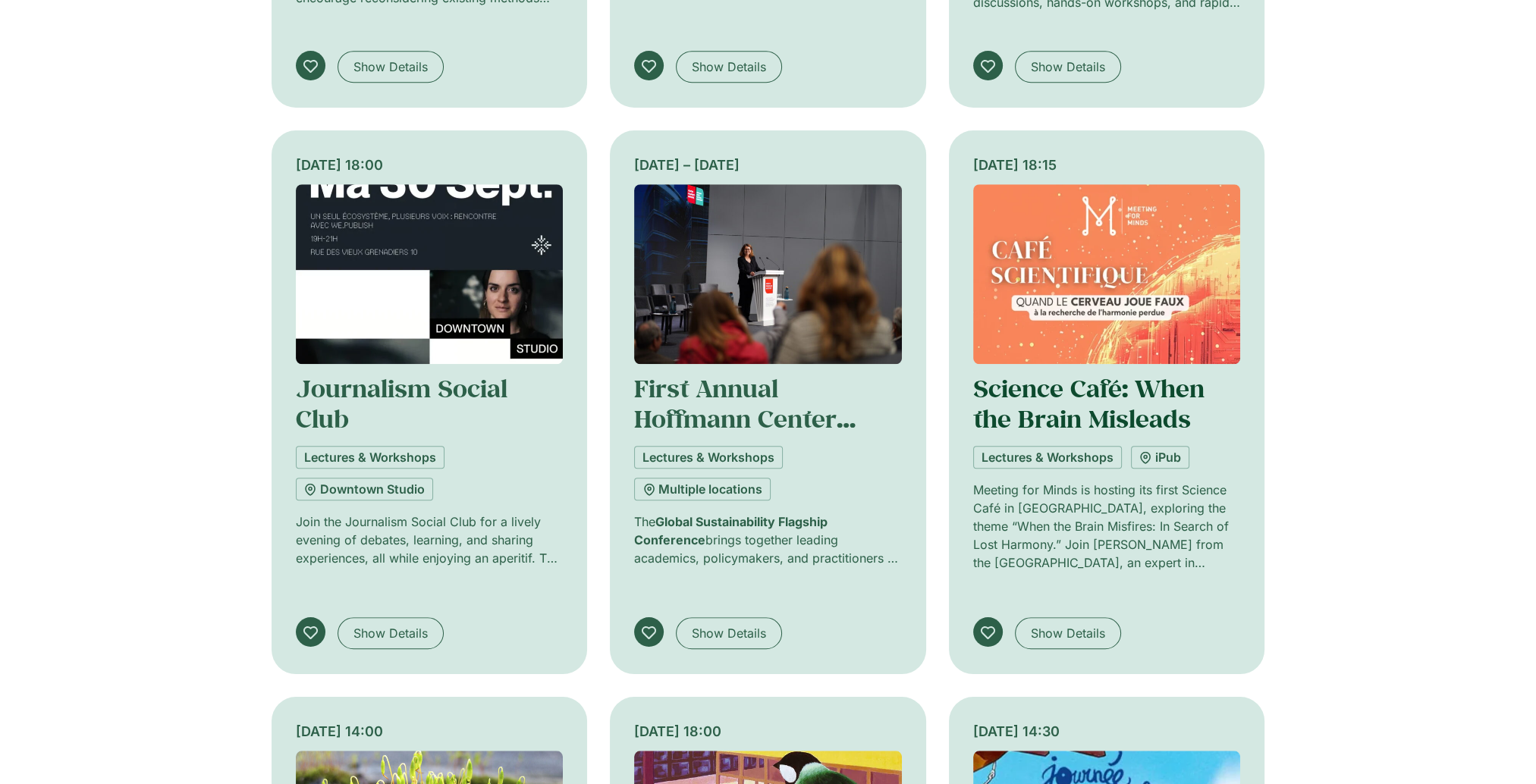
click at [1065, 380] on link "Science Café: When the Brain Misleads" at bounding box center [1089, 404] width 231 height 62
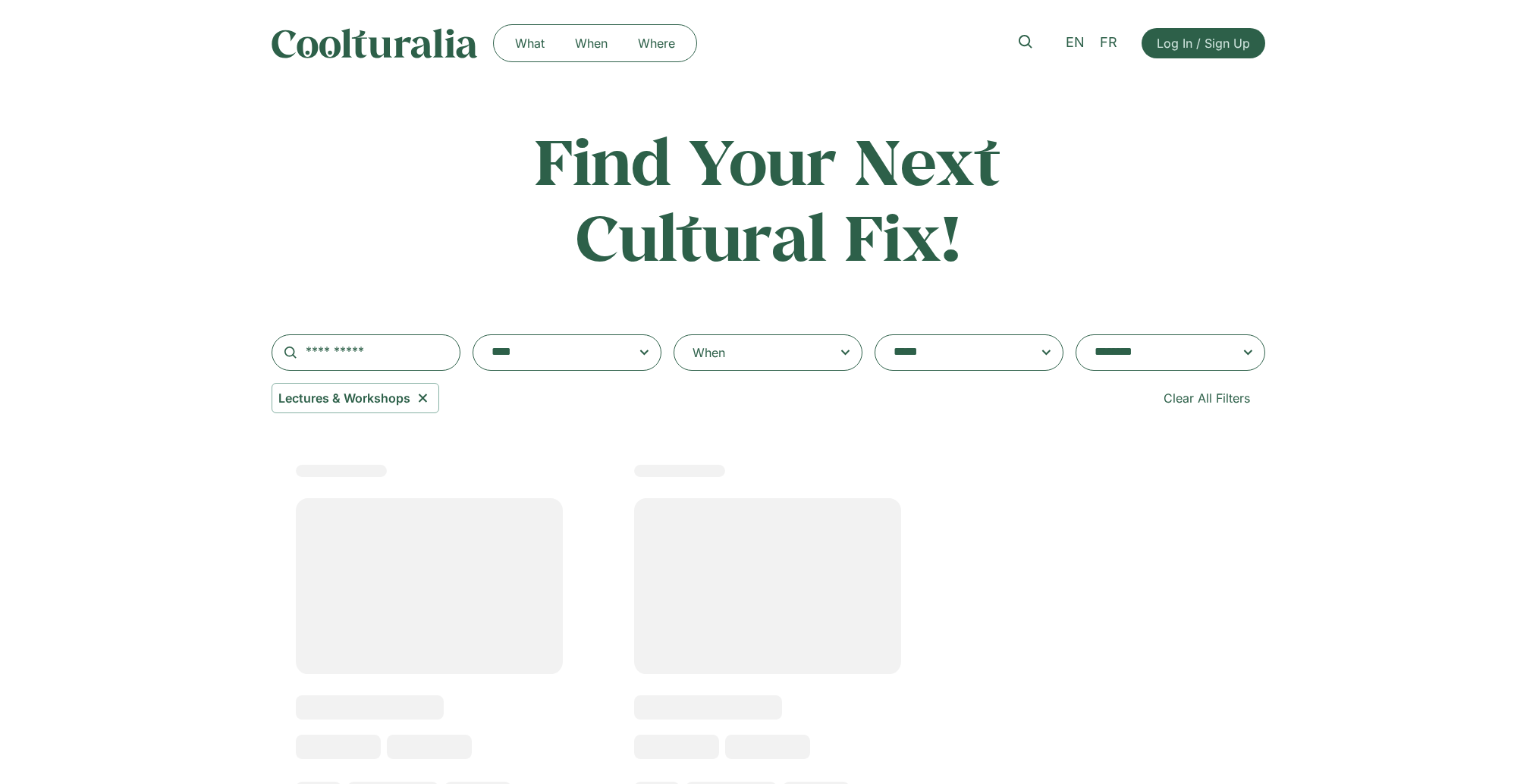
select select "***"
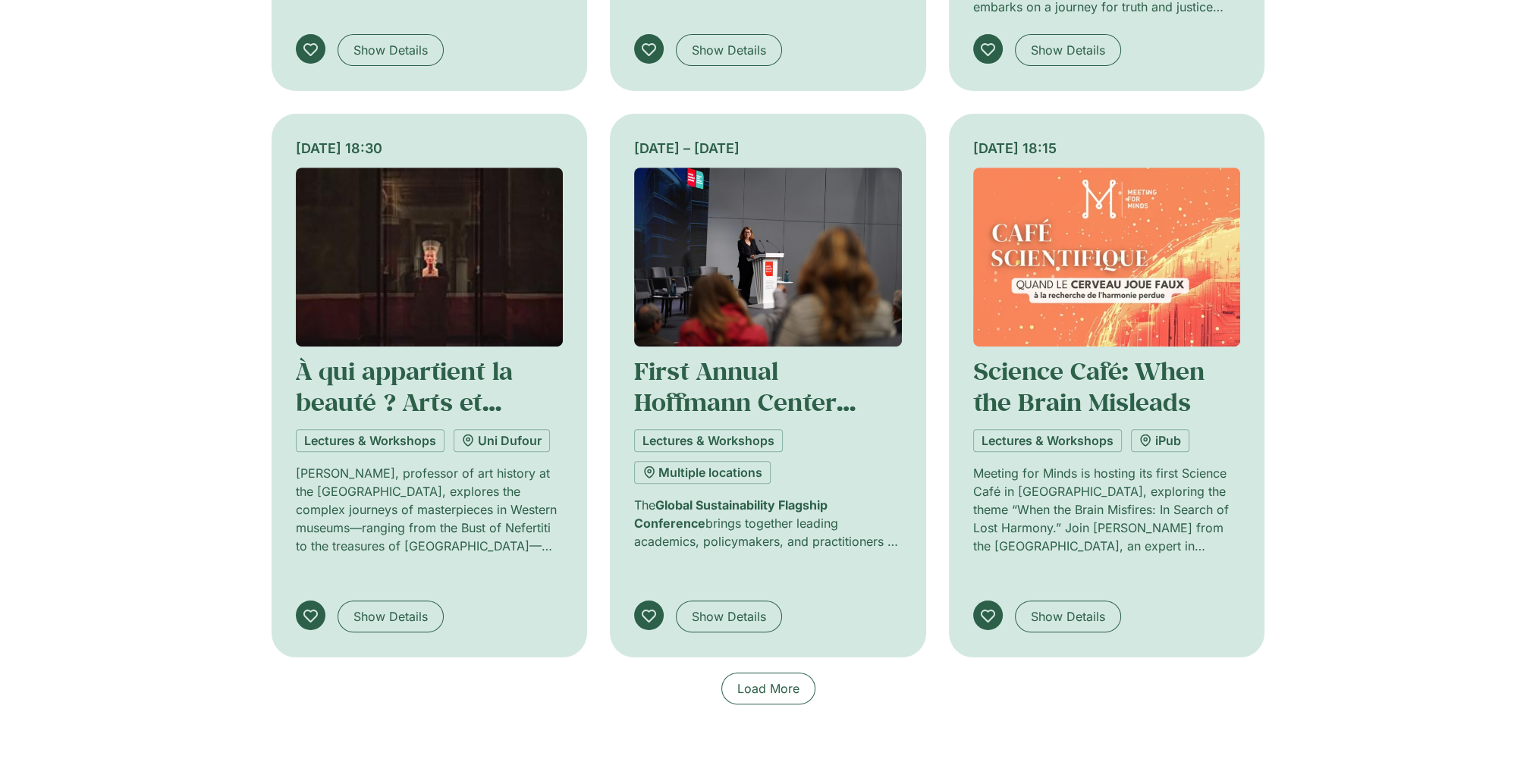
scroll to position [1077, 0]
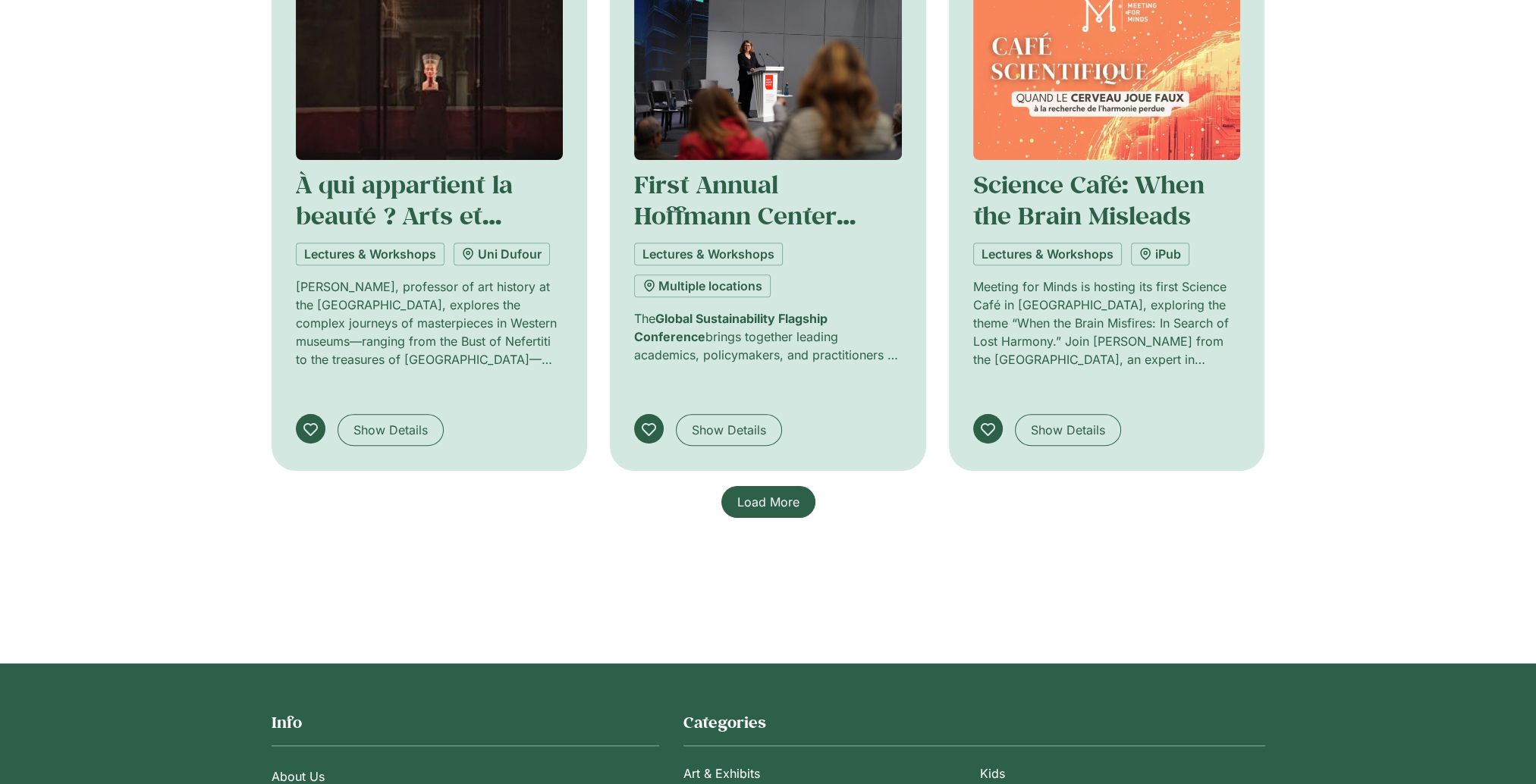
click at [756, 493] on span "Load More" at bounding box center [769, 502] width 62 height 18
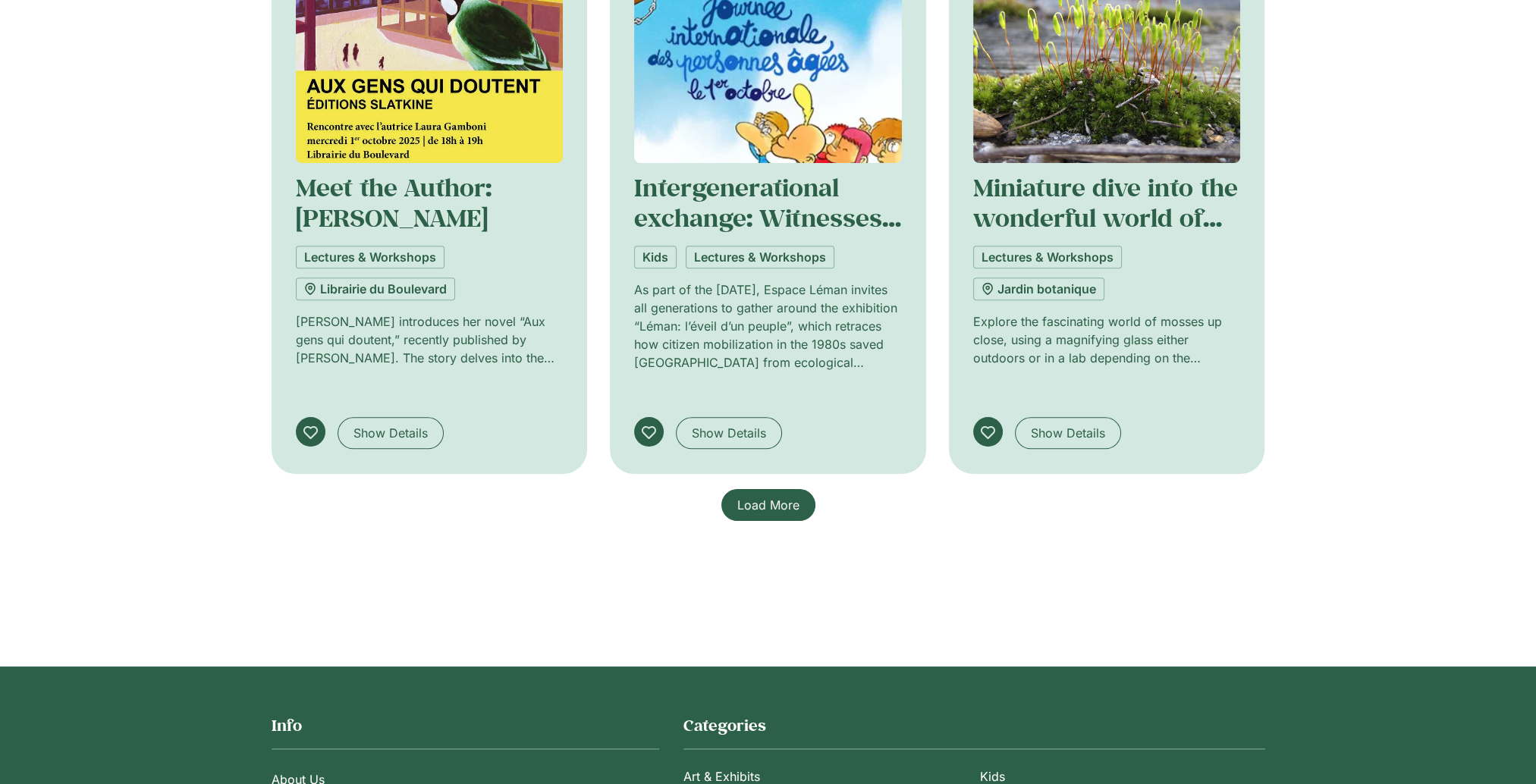
scroll to position [2215, 0]
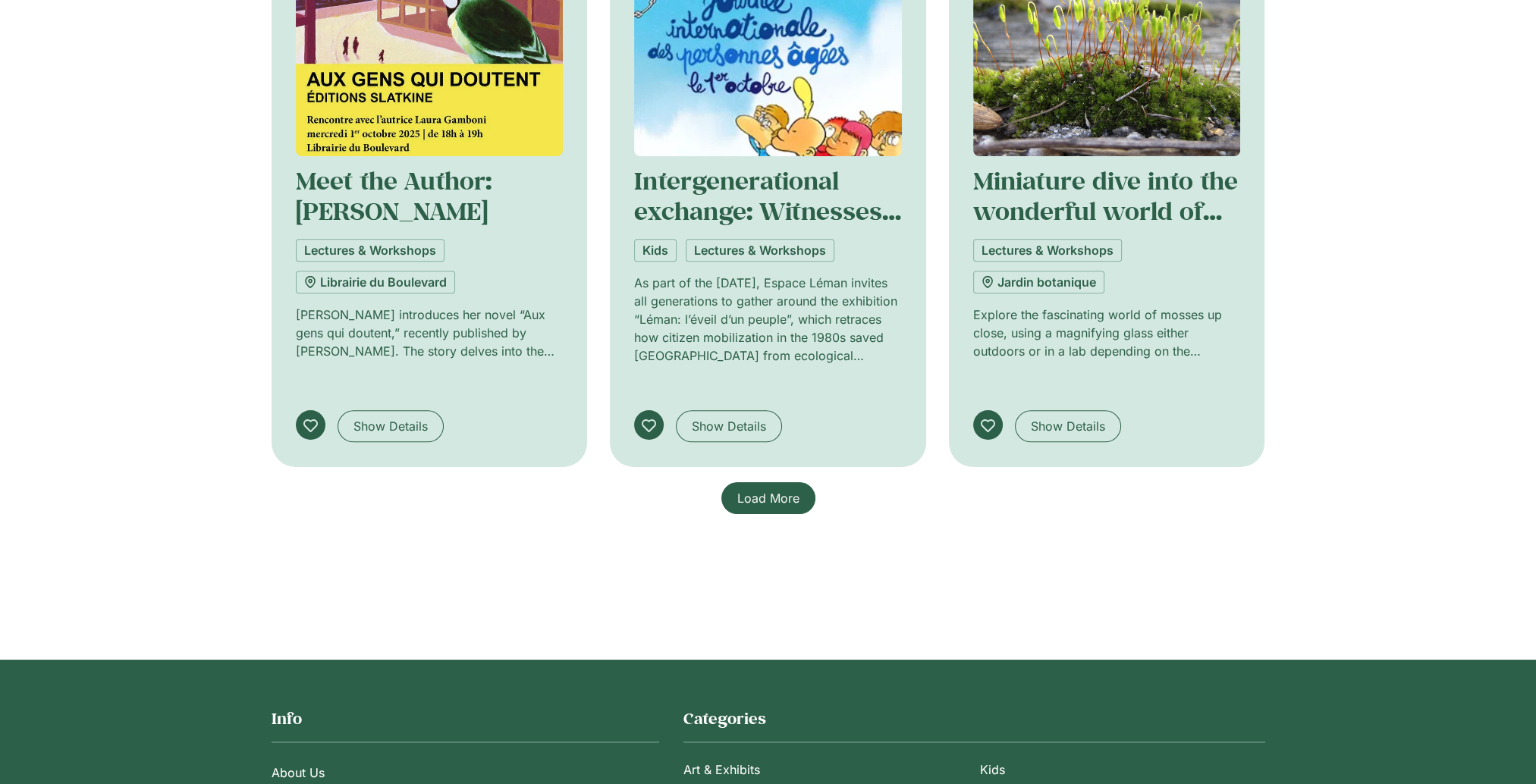
click at [750, 489] on span "Load More" at bounding box center [769, 498] width 62 height 18
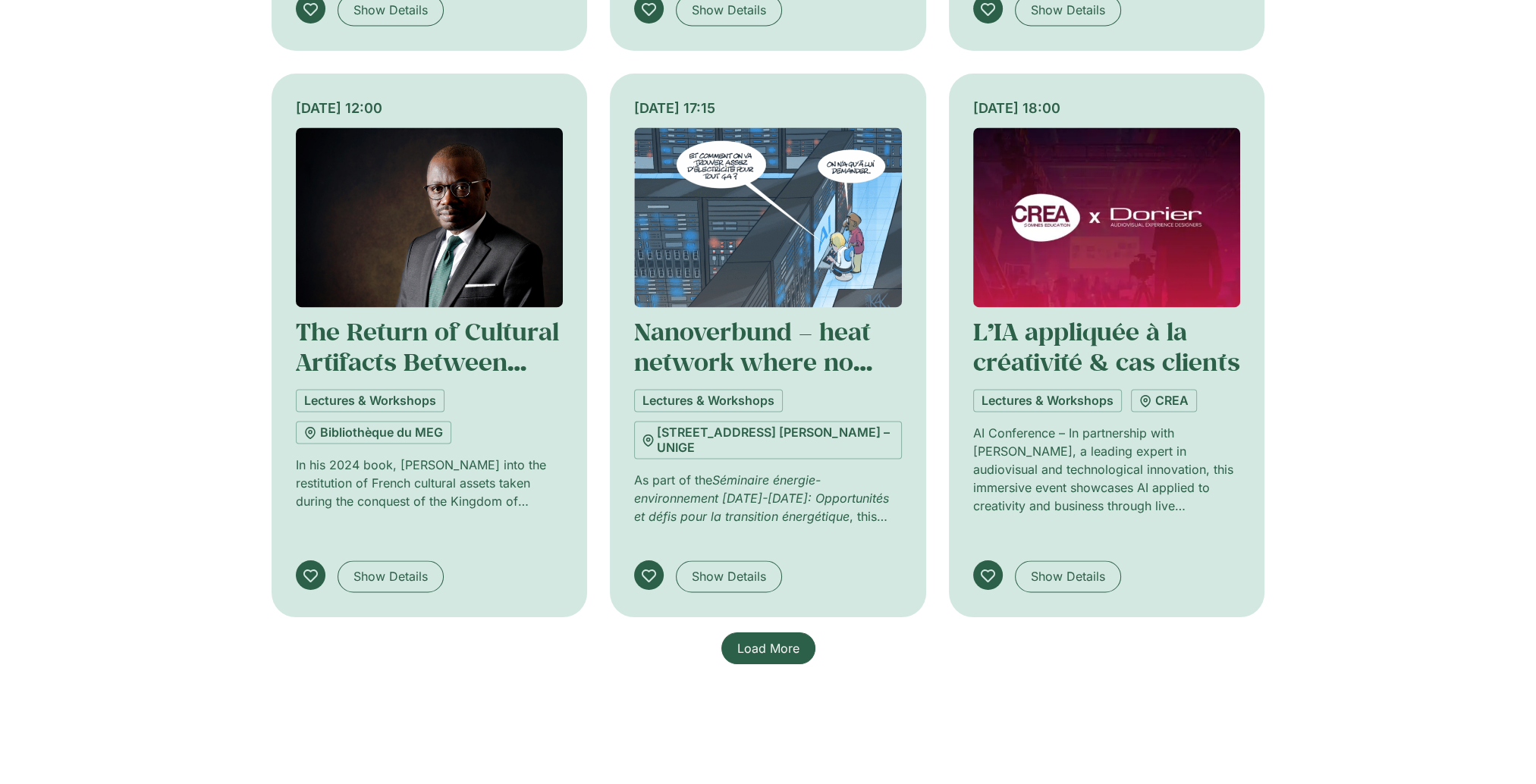
scroll to position [3200, 0]
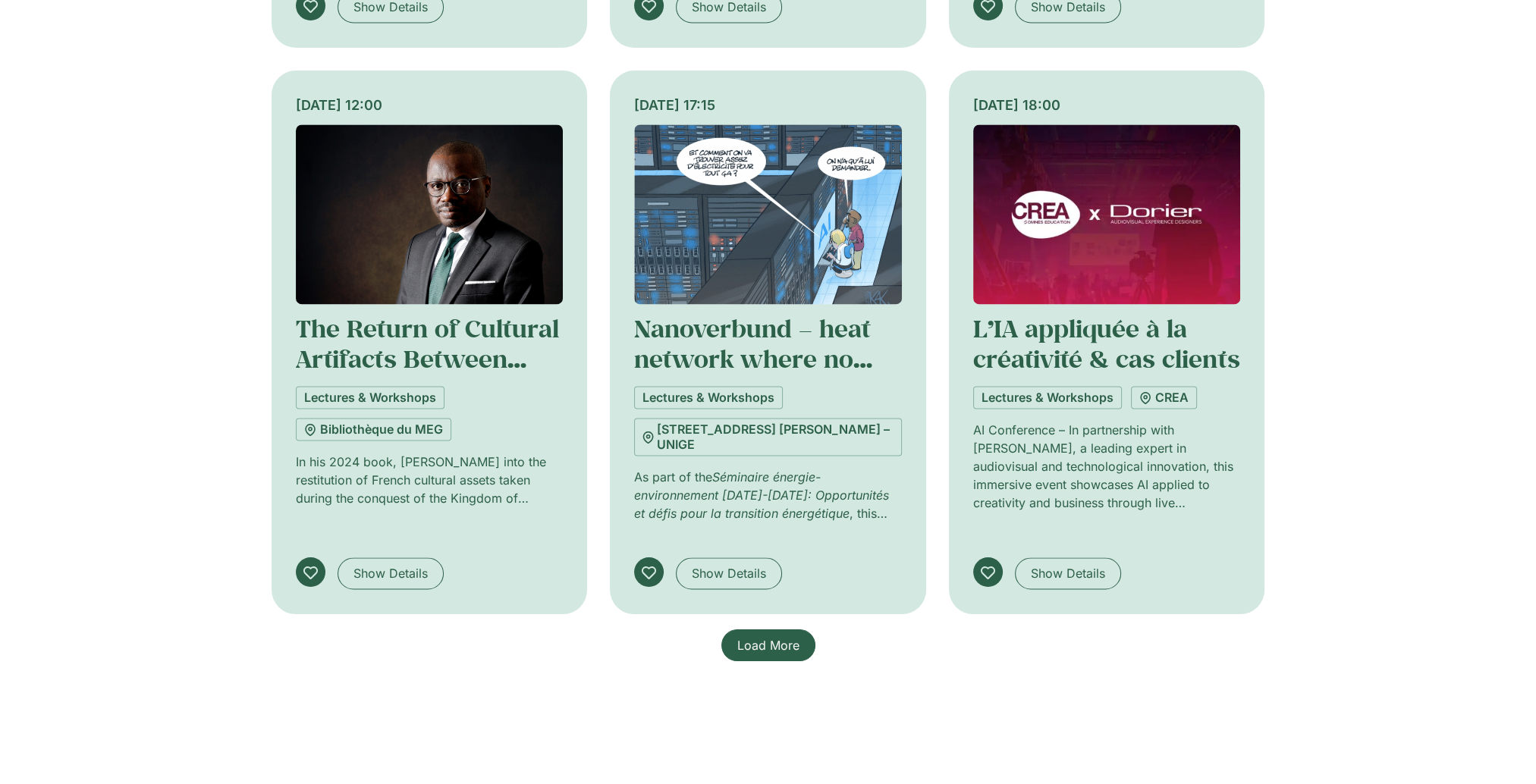
click at [769, 636] on span "Load More" at bounding box center [769, 645] width 62 height 18
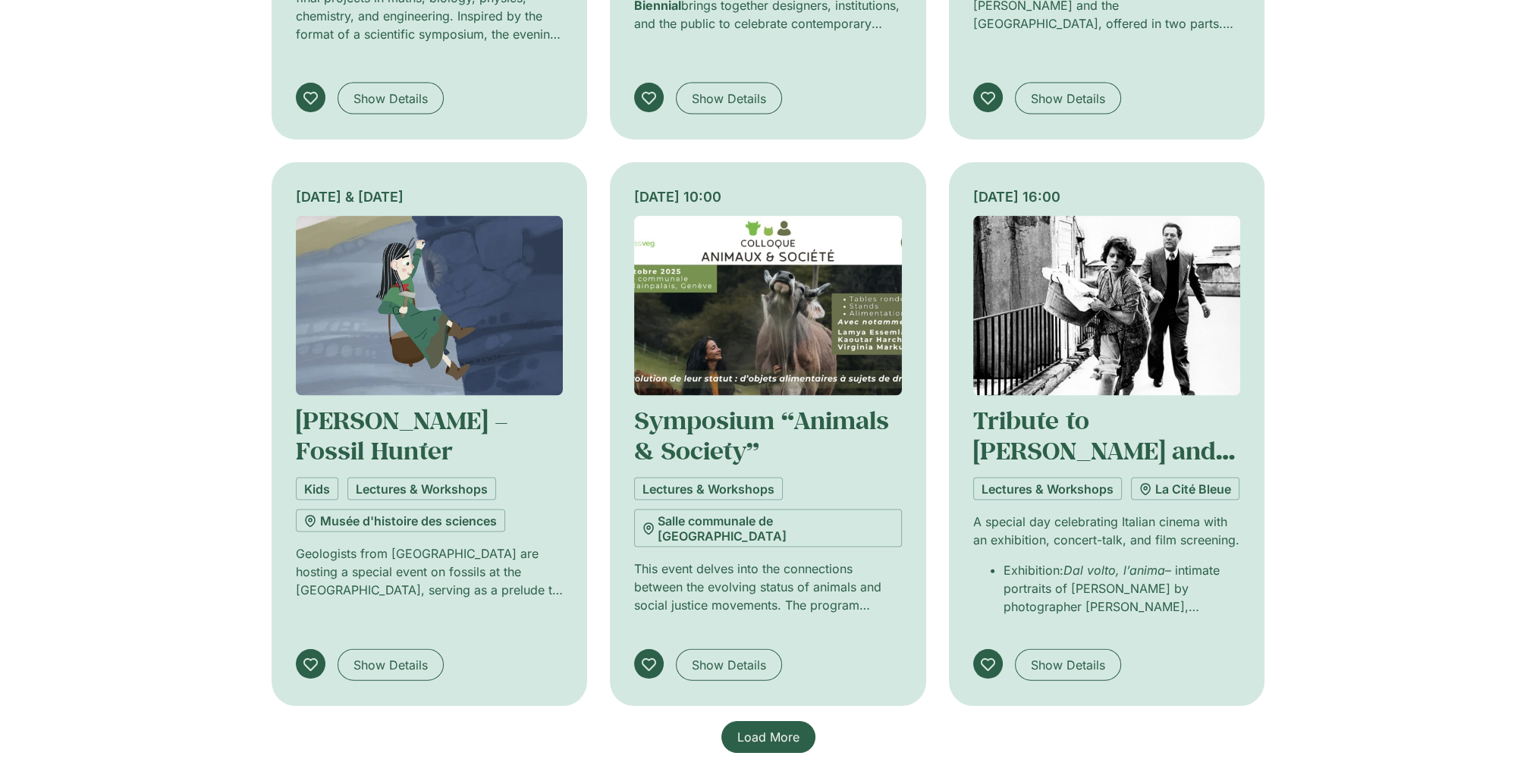
scroll to position [4490, 0]
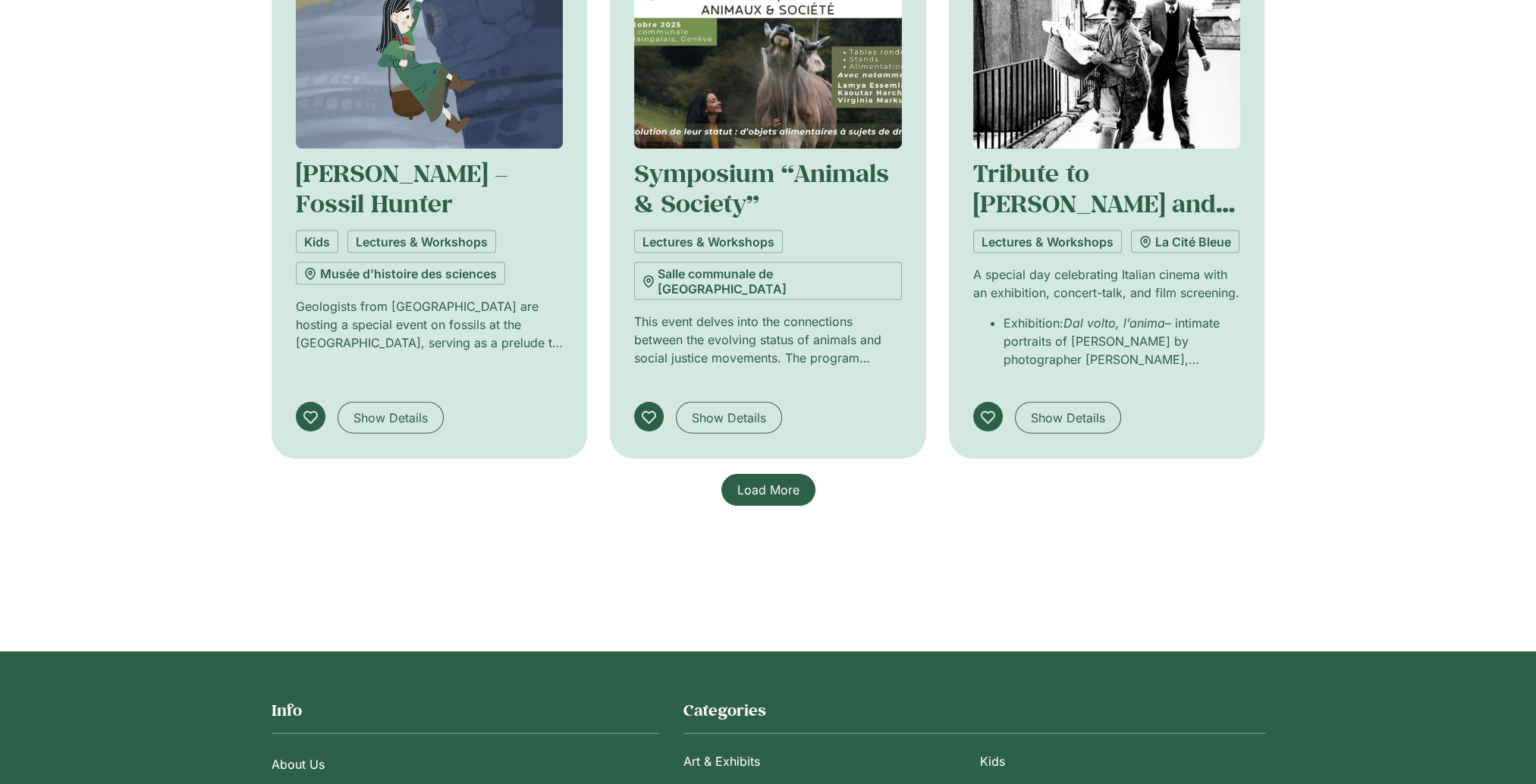
click at [777, 481] on span "Load More" at bounding box center [769, 490] width 62 height 18
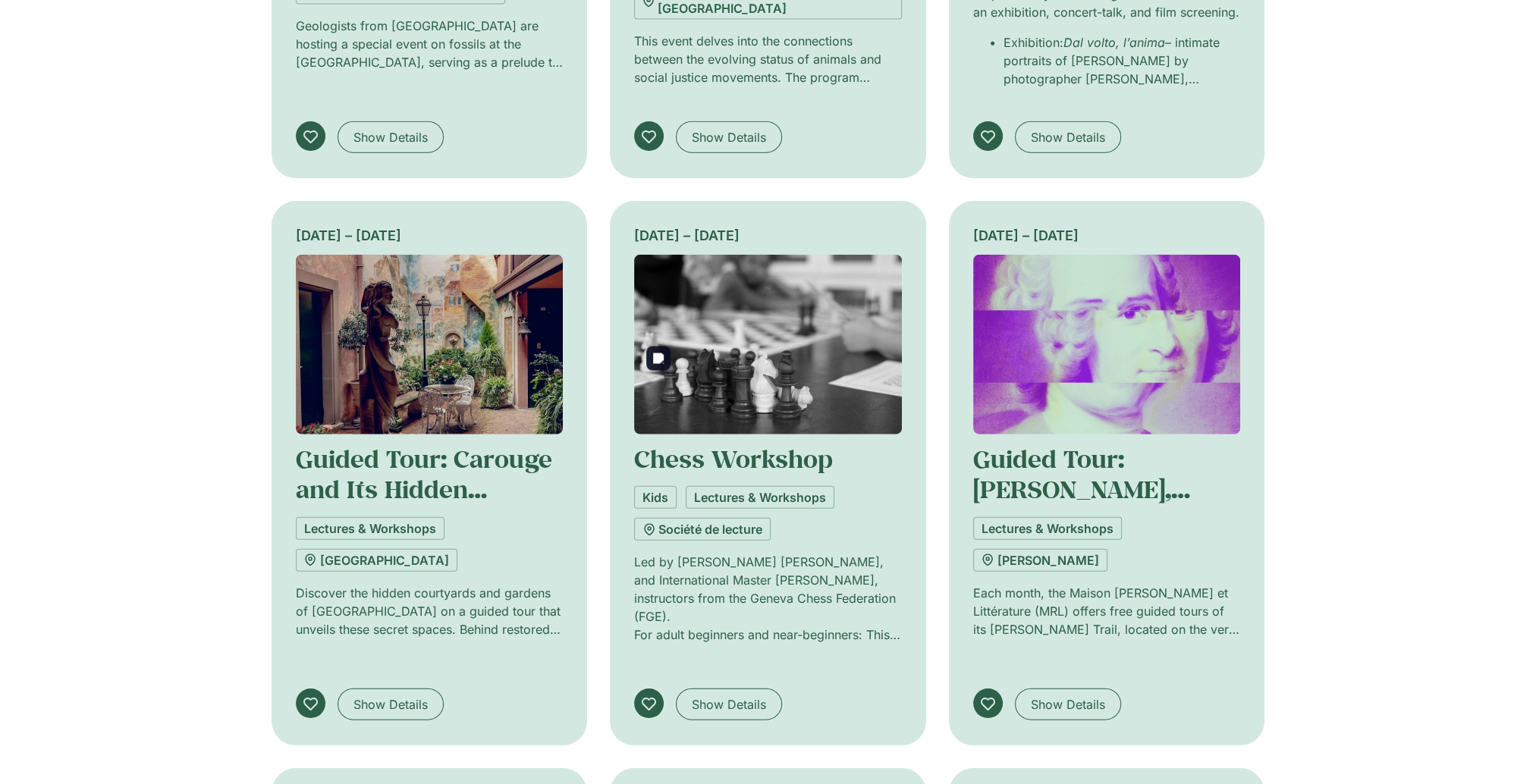
scroll to position [4793, 0]
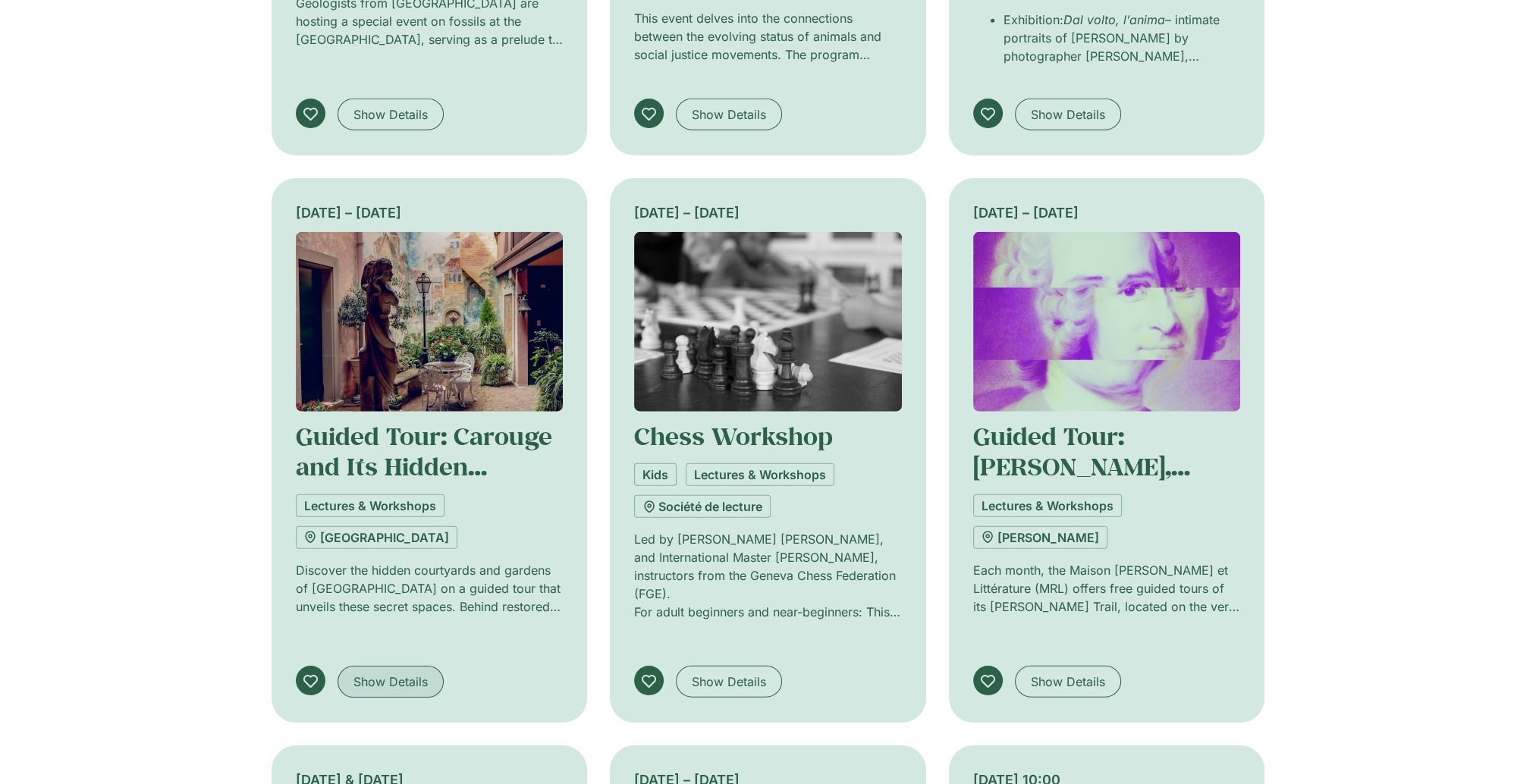
click at [385, 672] on span "Show Details" at bounding box center [391, 681] width 74 height 18
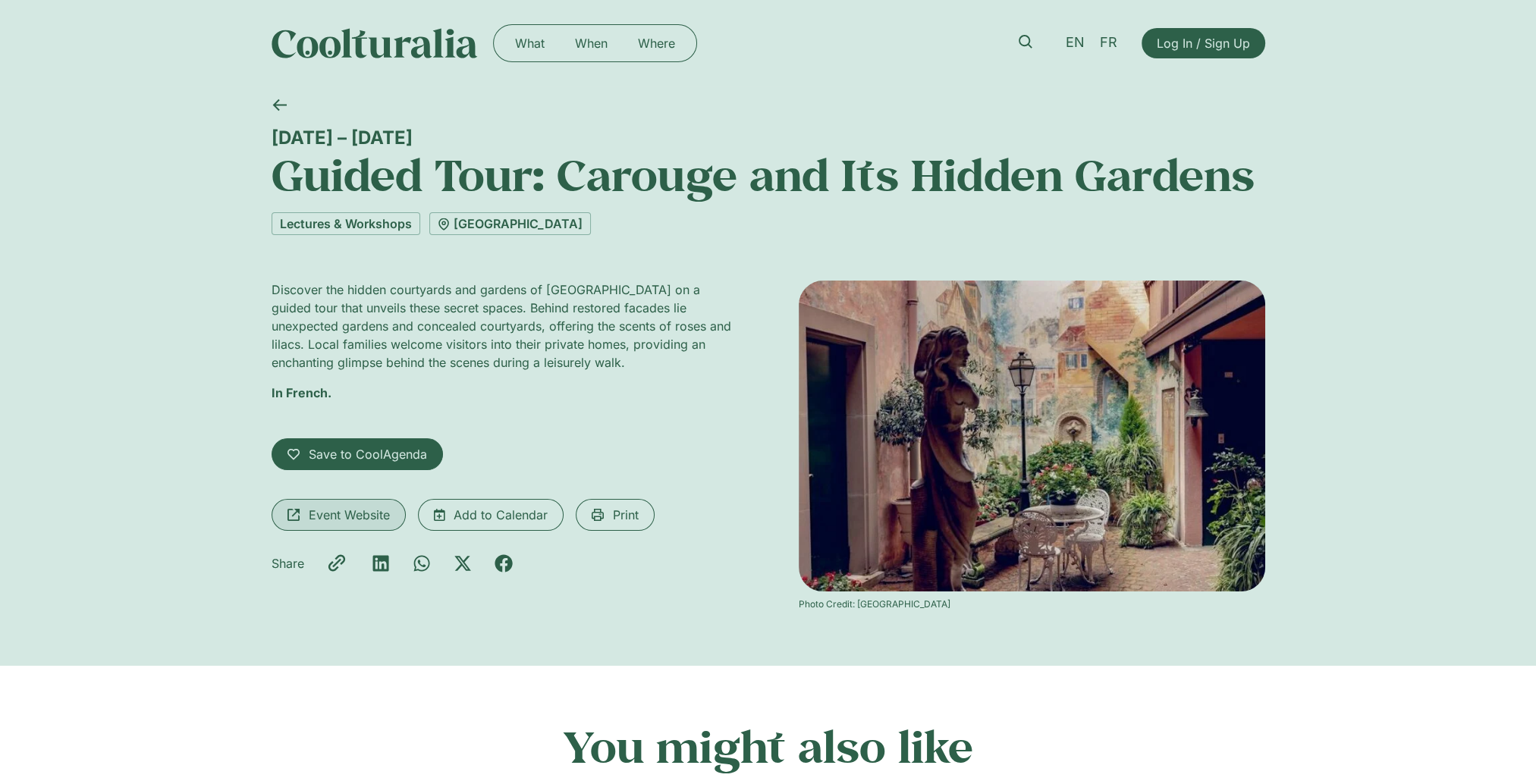
click at [343, 513] on span "Event Website" at bounding box center [349, 514] width 81 height 18
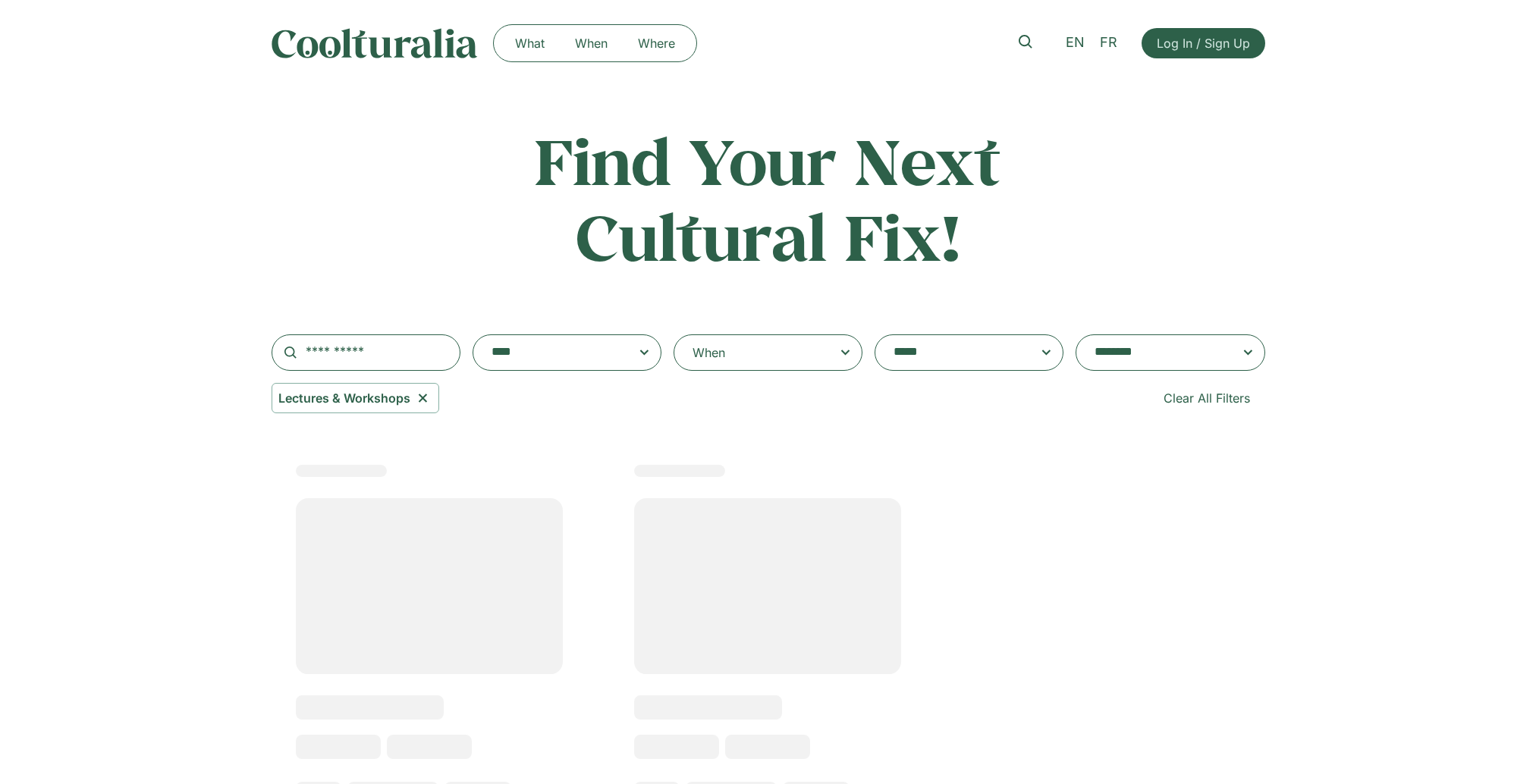
select select "***"
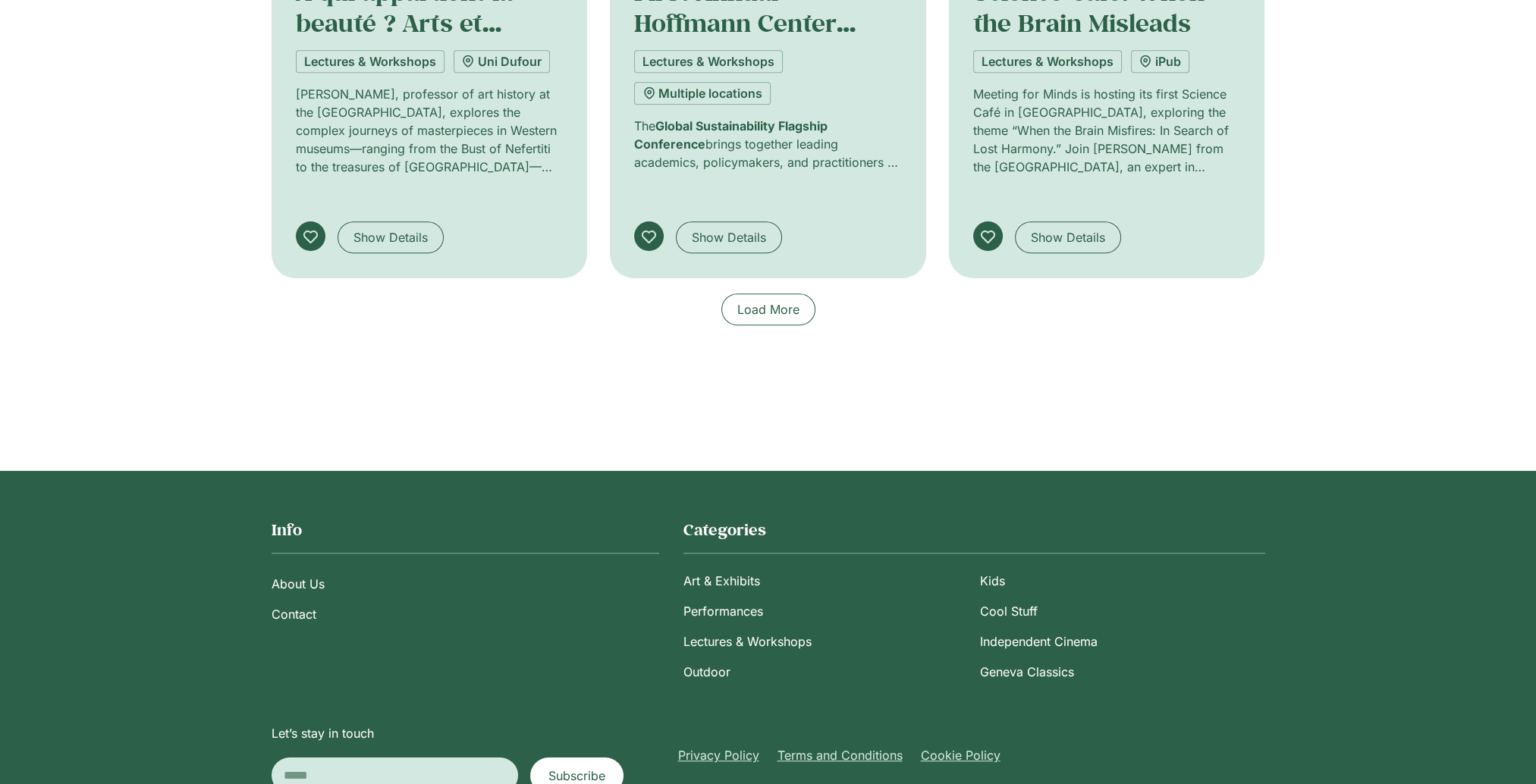
scroll to position [1355, 0]
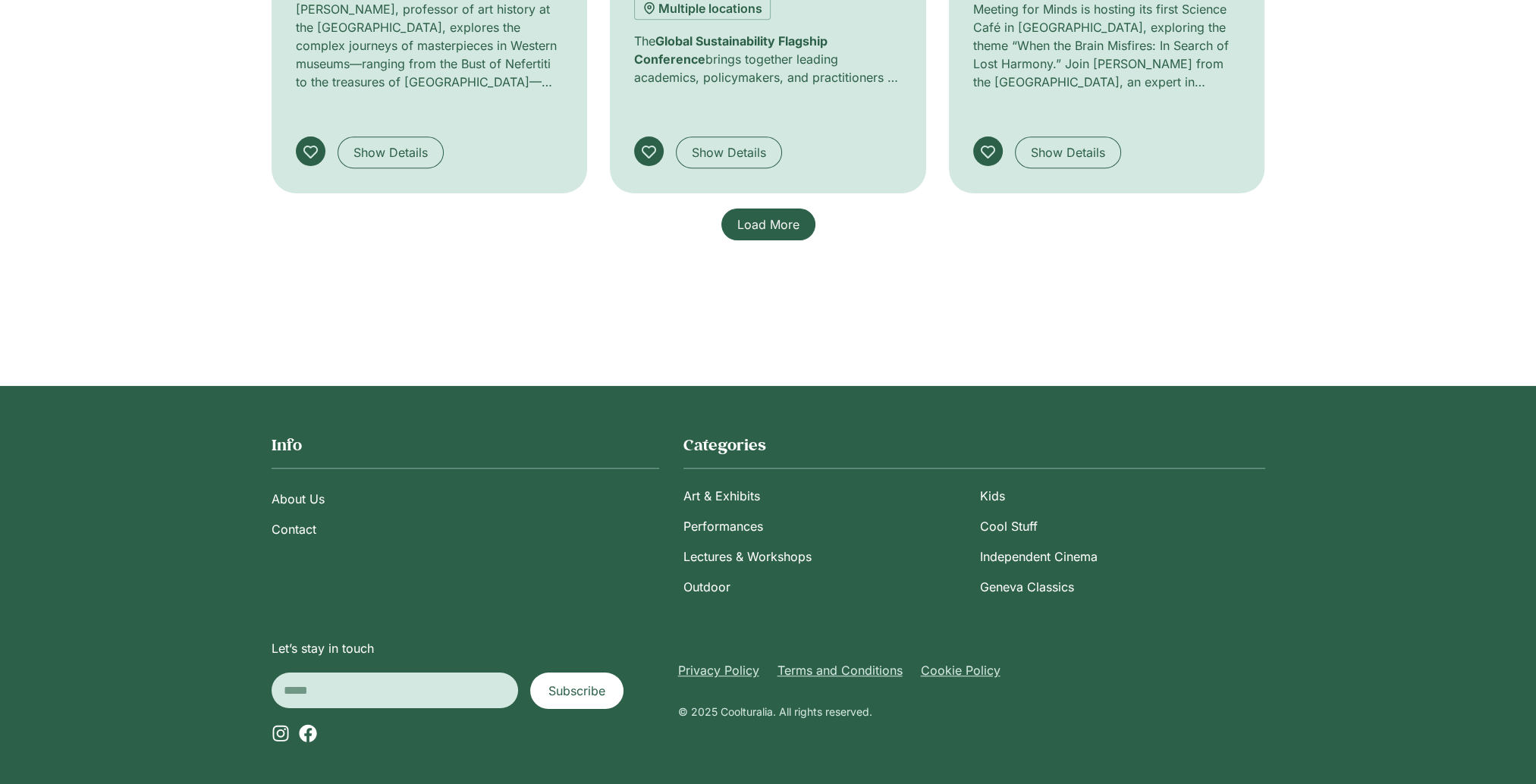
click at [772, 229] on link "Load More" at bounding box center [768, 224] width 94 height 32
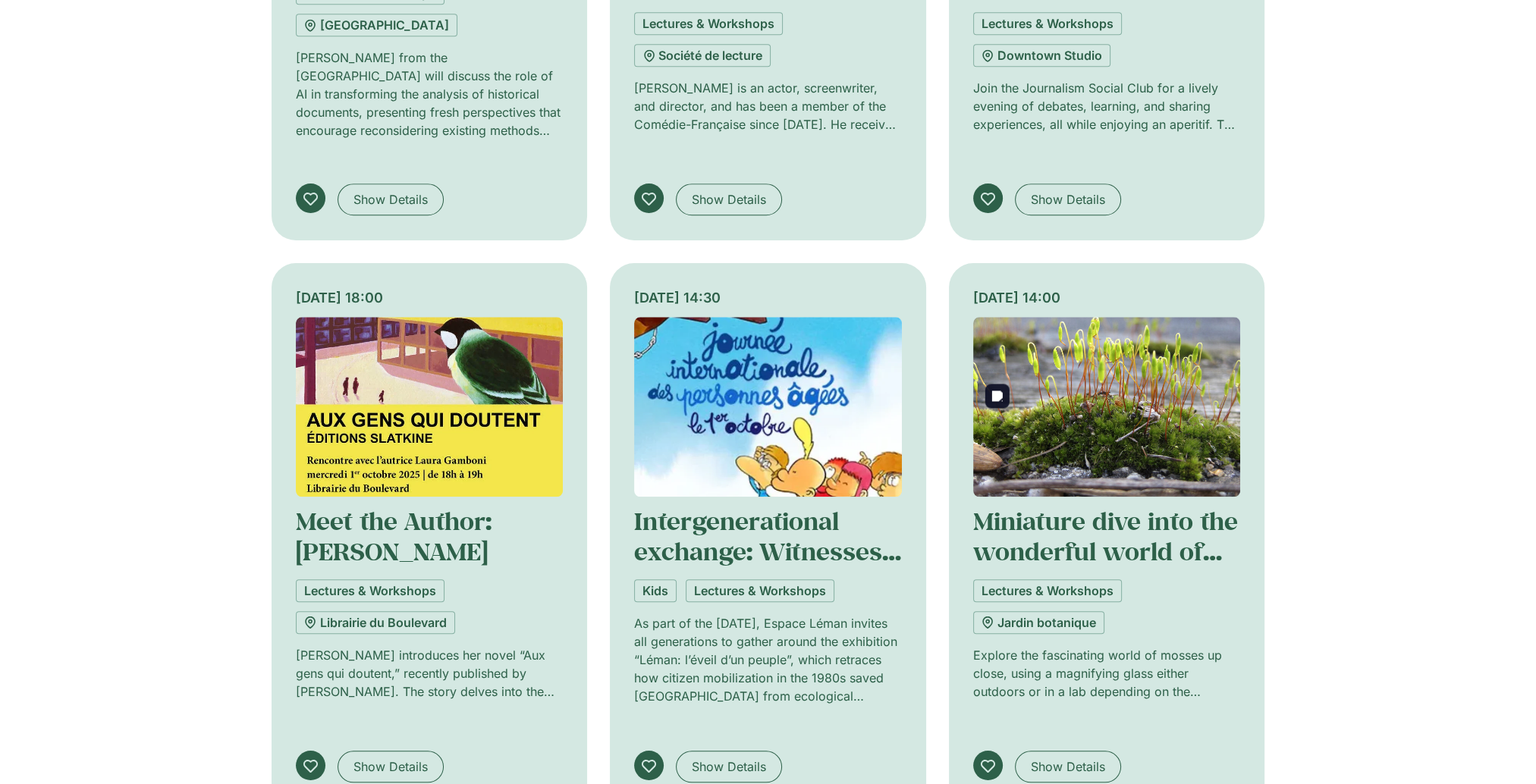
scroll to position [2265, 0]
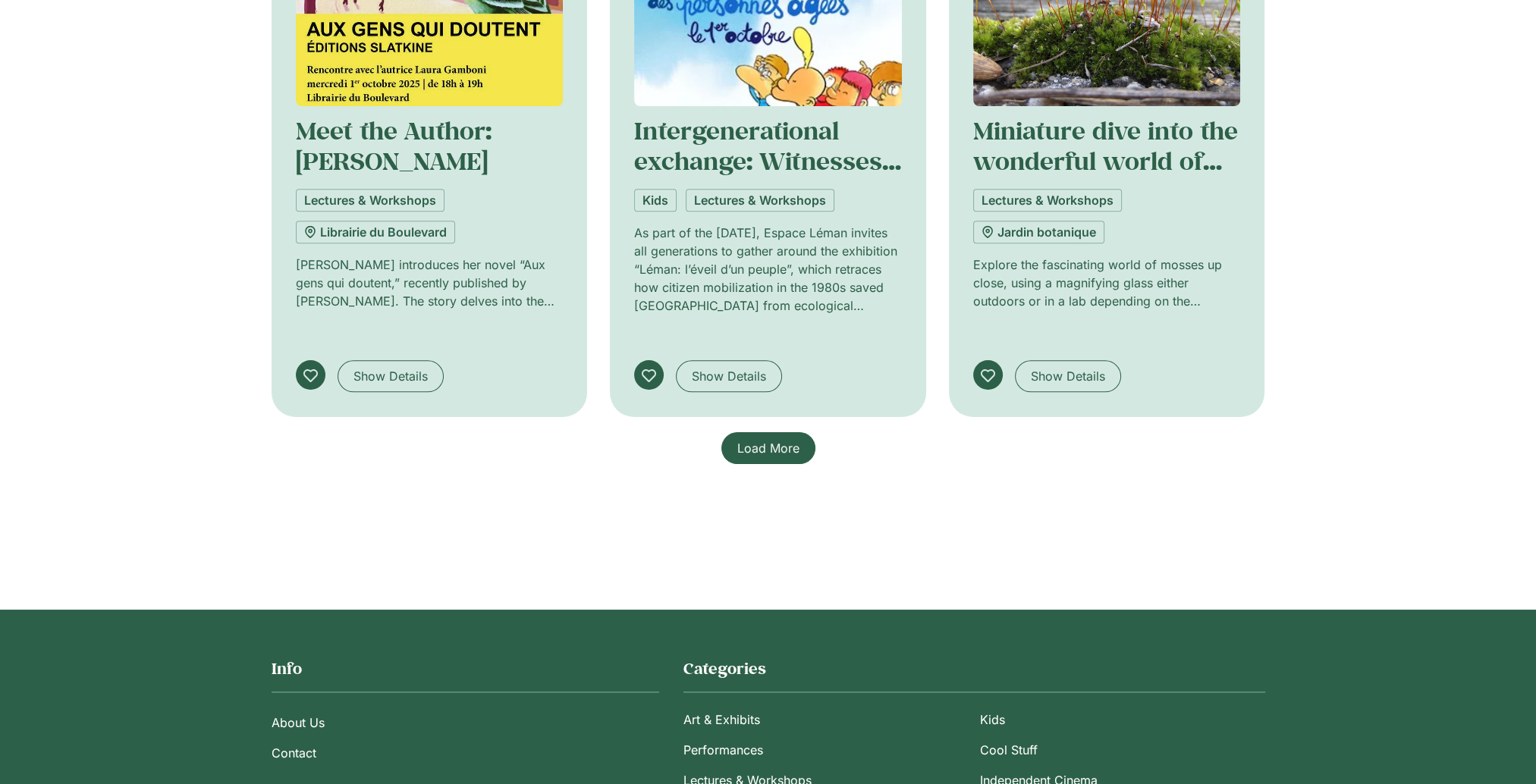
click at [756, 439] on span "Load More" at bounding box center [769, 448] width 62 height 18
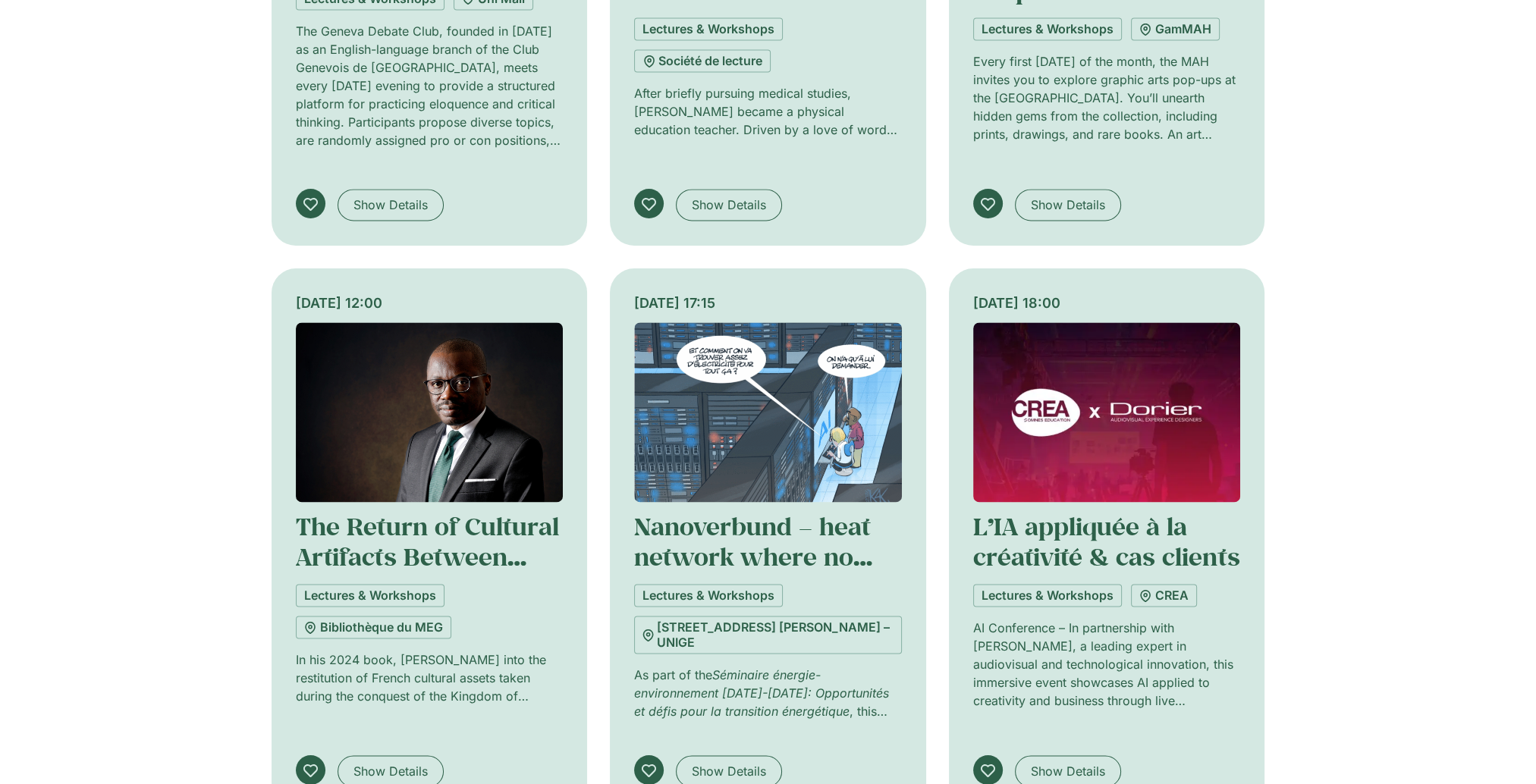
scroll to position [3175, 0]
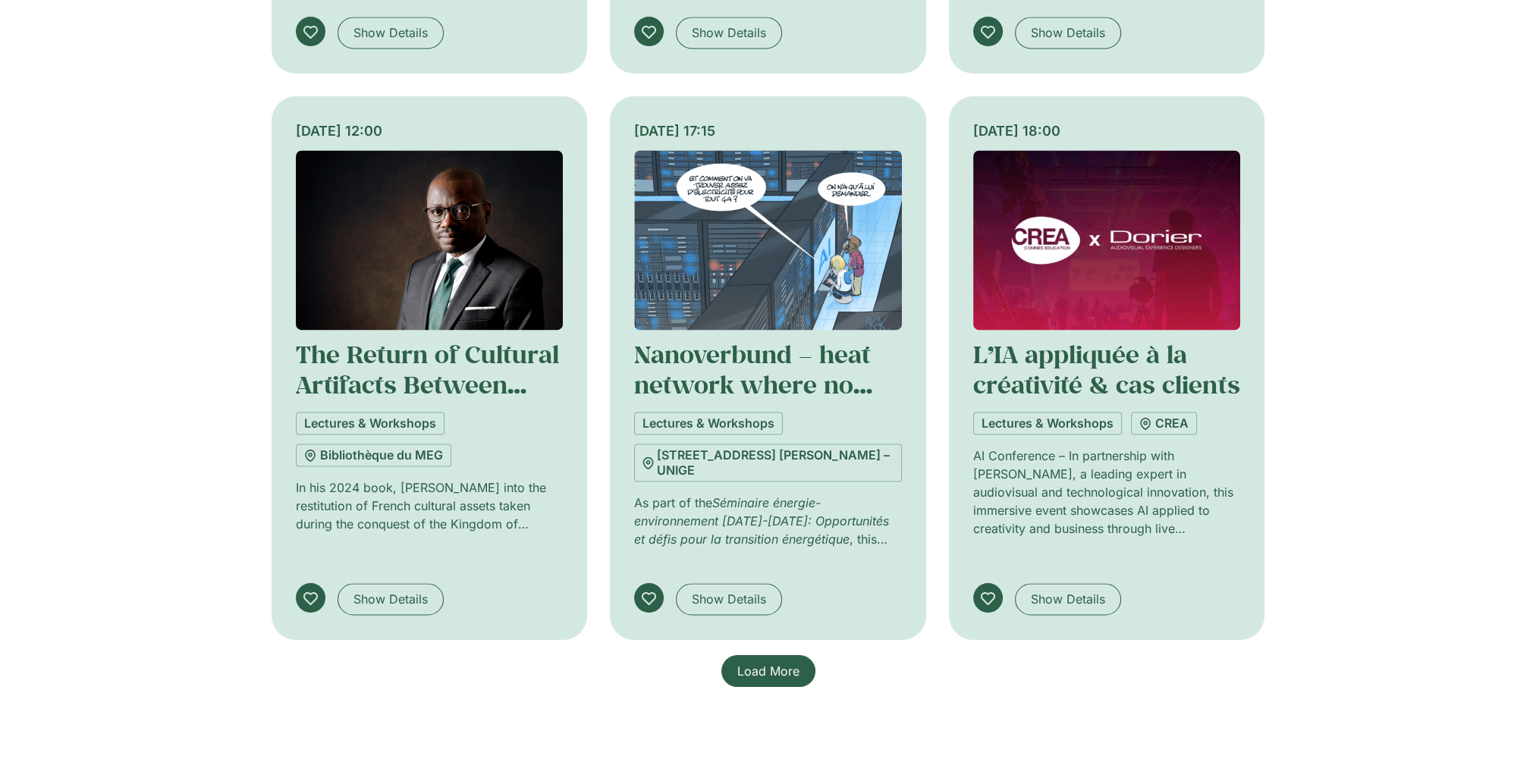
click at [792, 662] on span "Load More" at bounding box center [769, 671] width 62 height 18
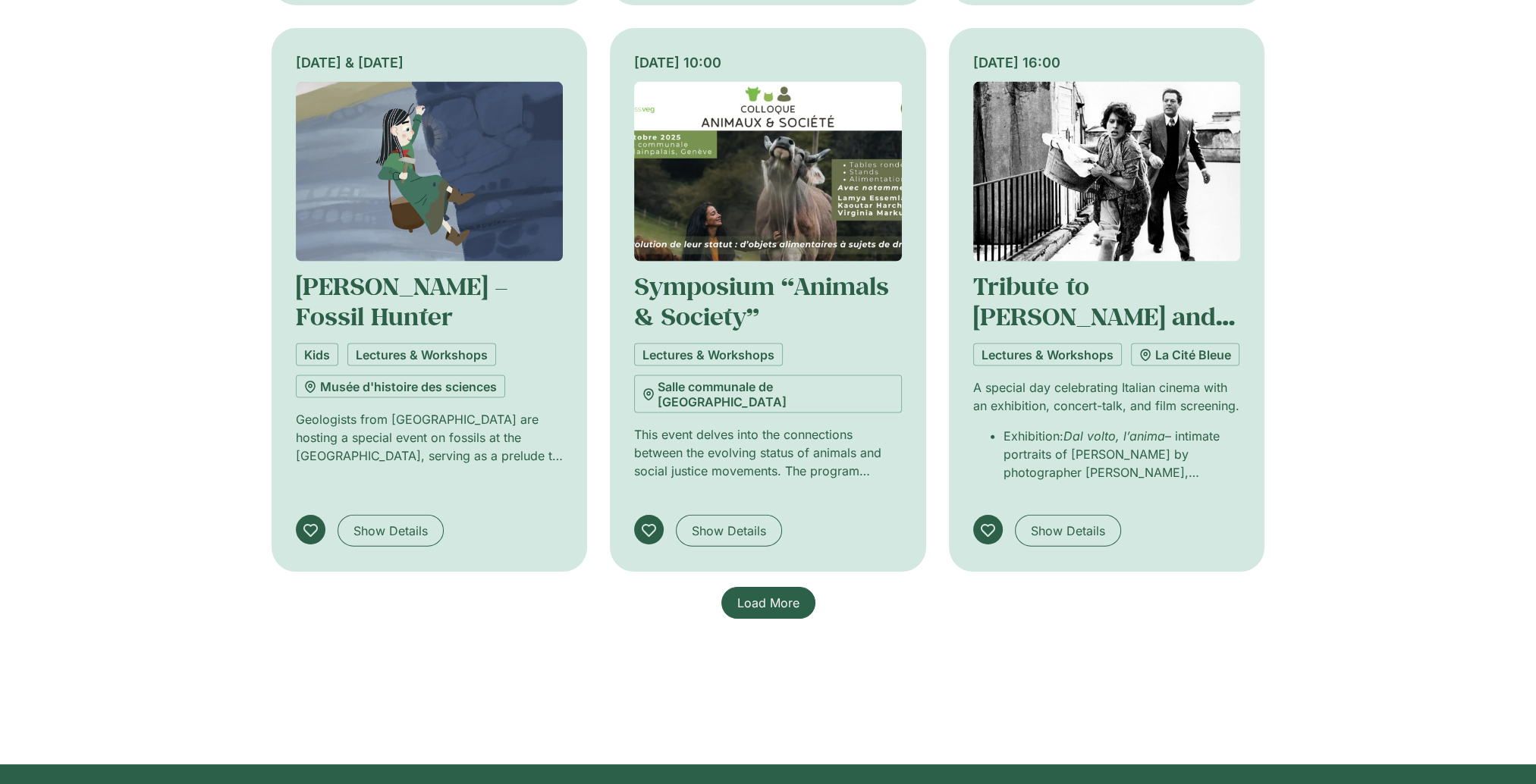
scroll to position [4539, 0]
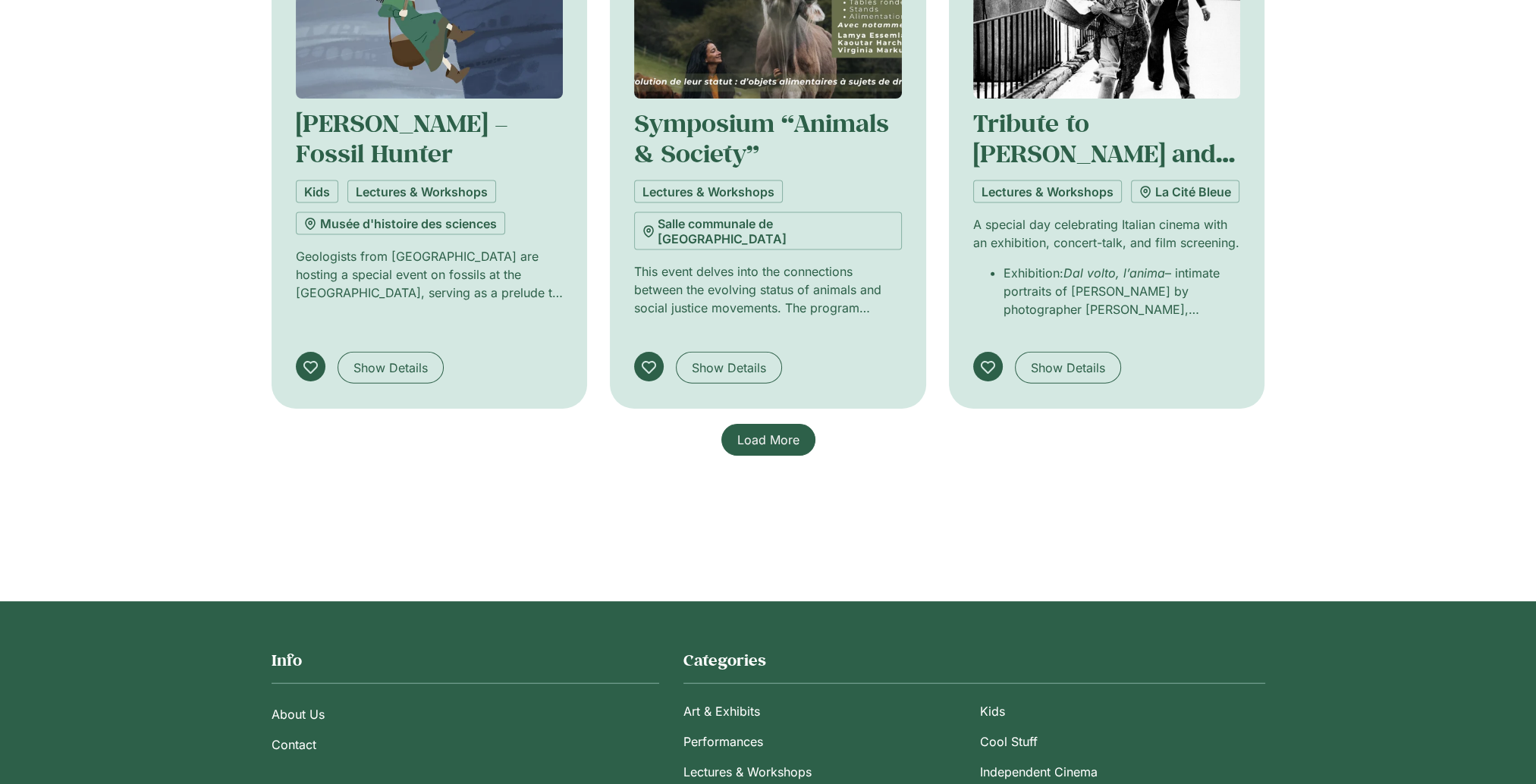
click at [768, 424] on link "Load More" at bounding box center [768, 440] width 94 height 32
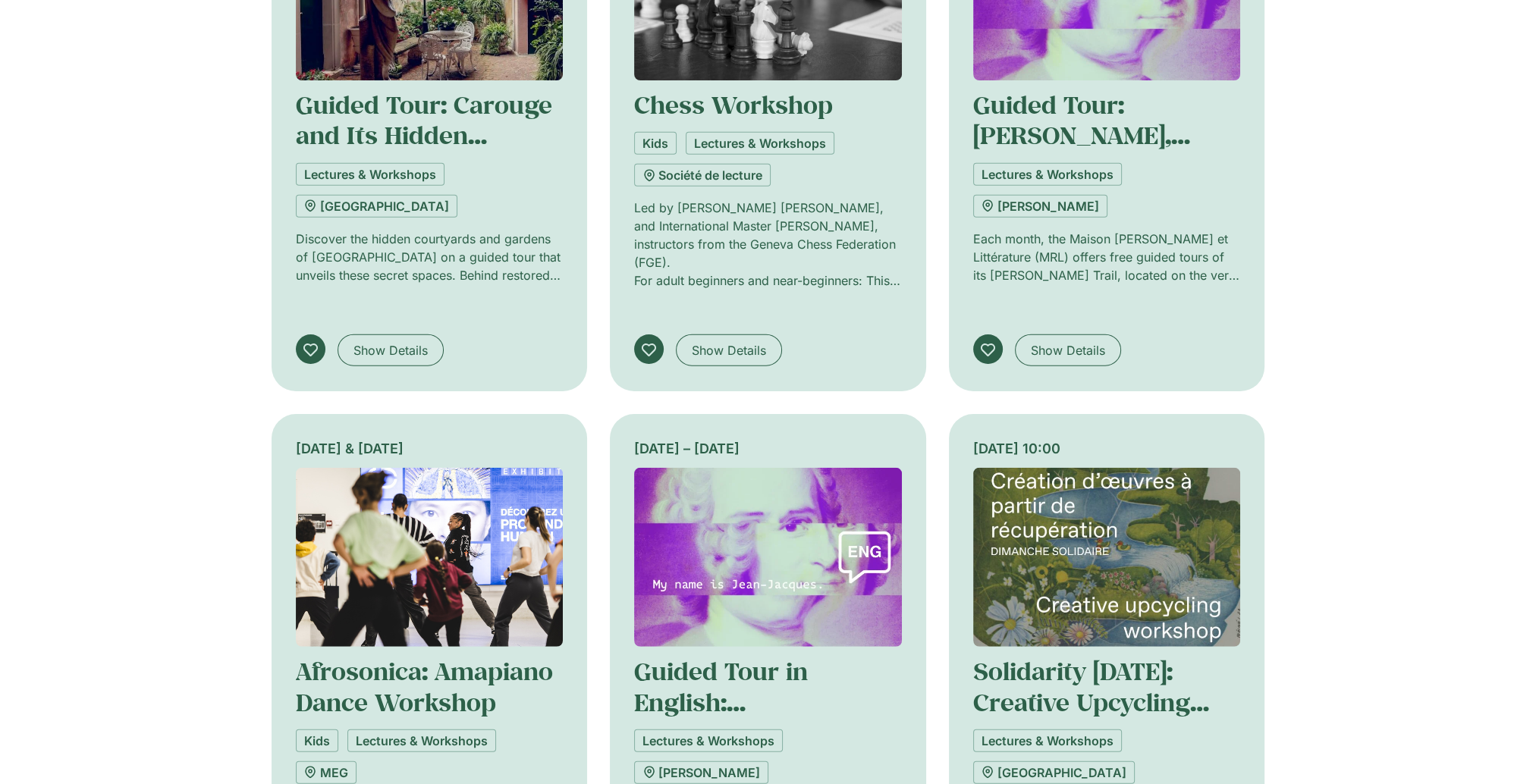
scroll to position [5373, 0]
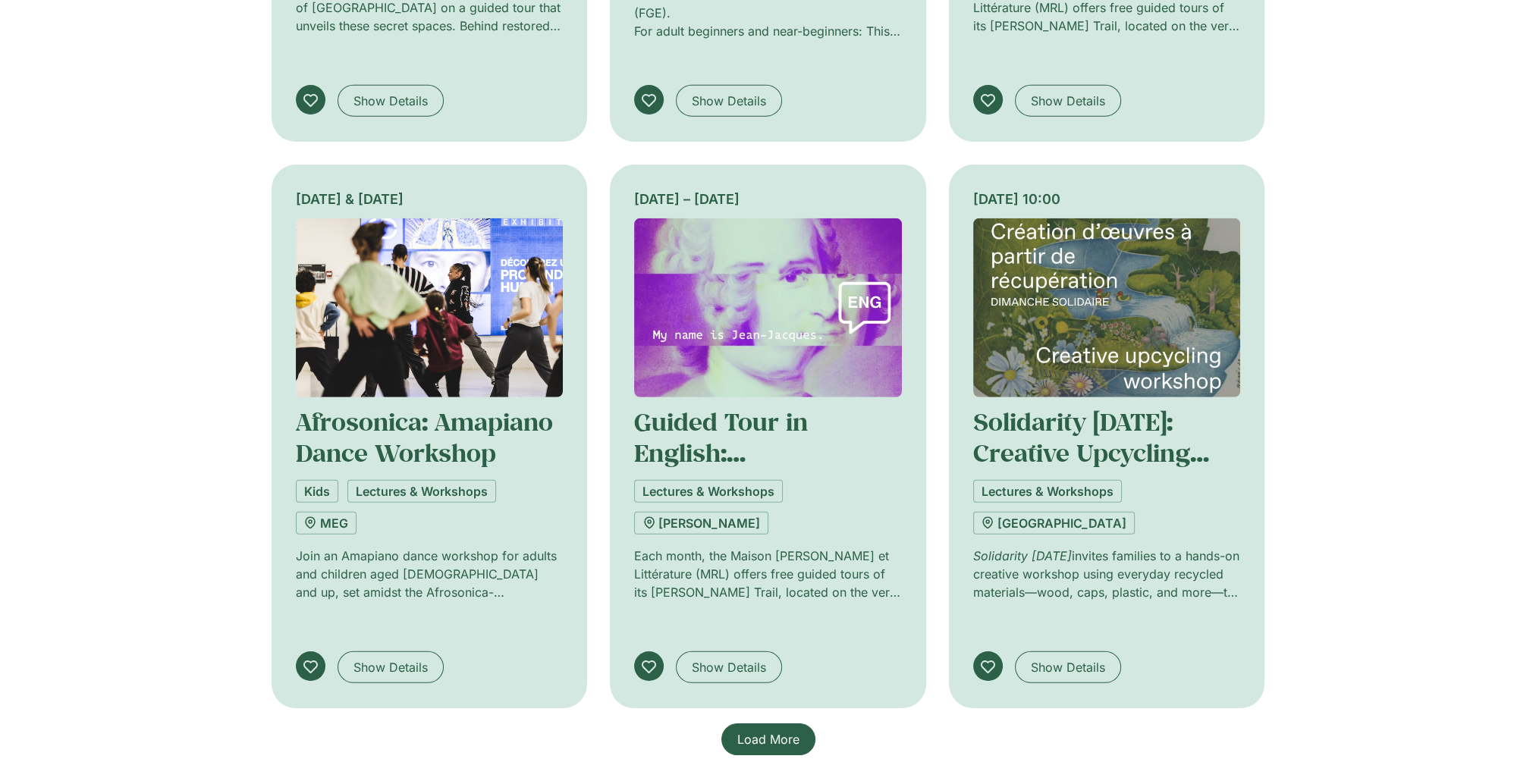
click at [782, 730] on span "Load More" at bounding box center [769, 739] width 62 height 18
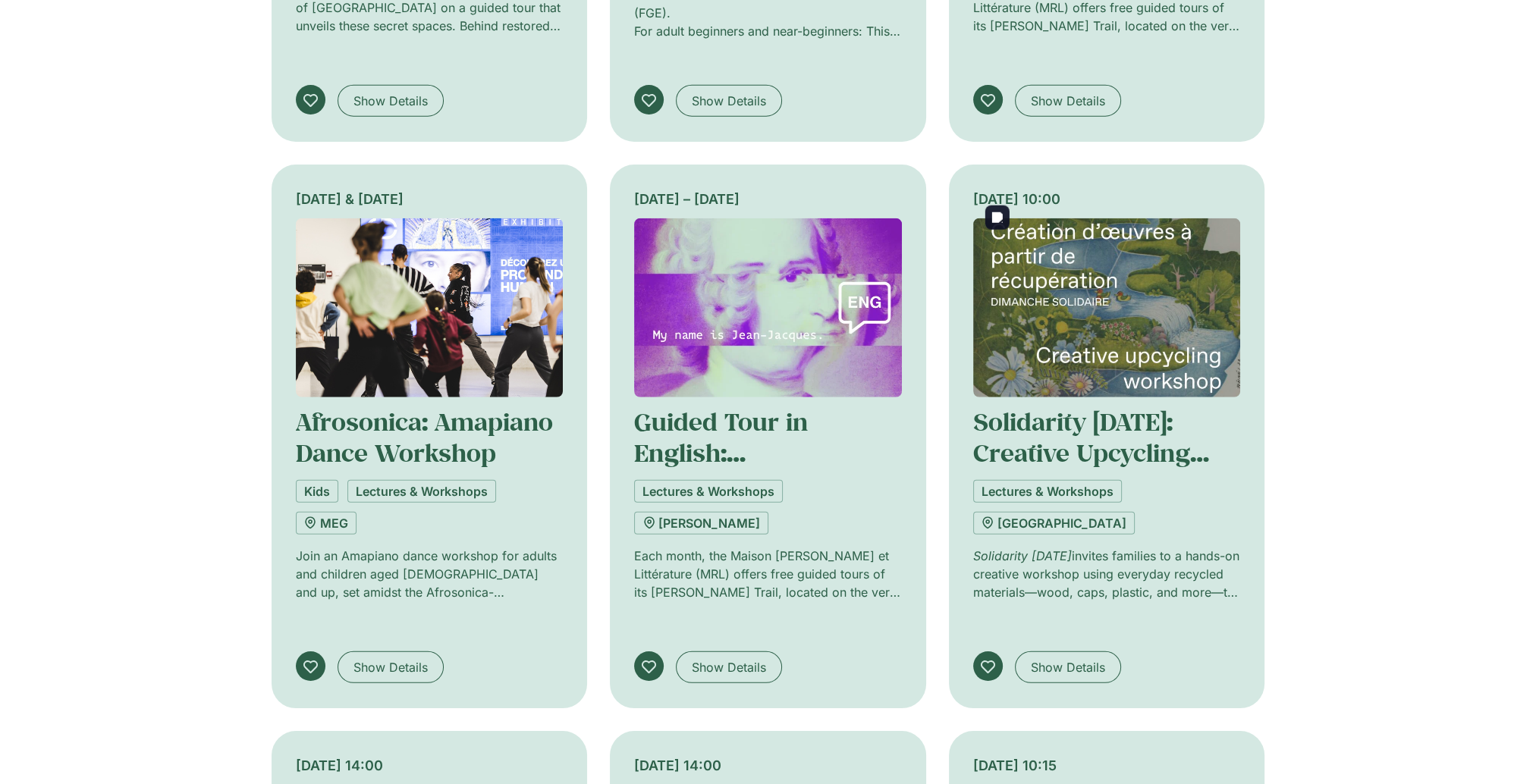
click at [1141, 326] on img at bounding box center [1108, 308] width 268 height 180
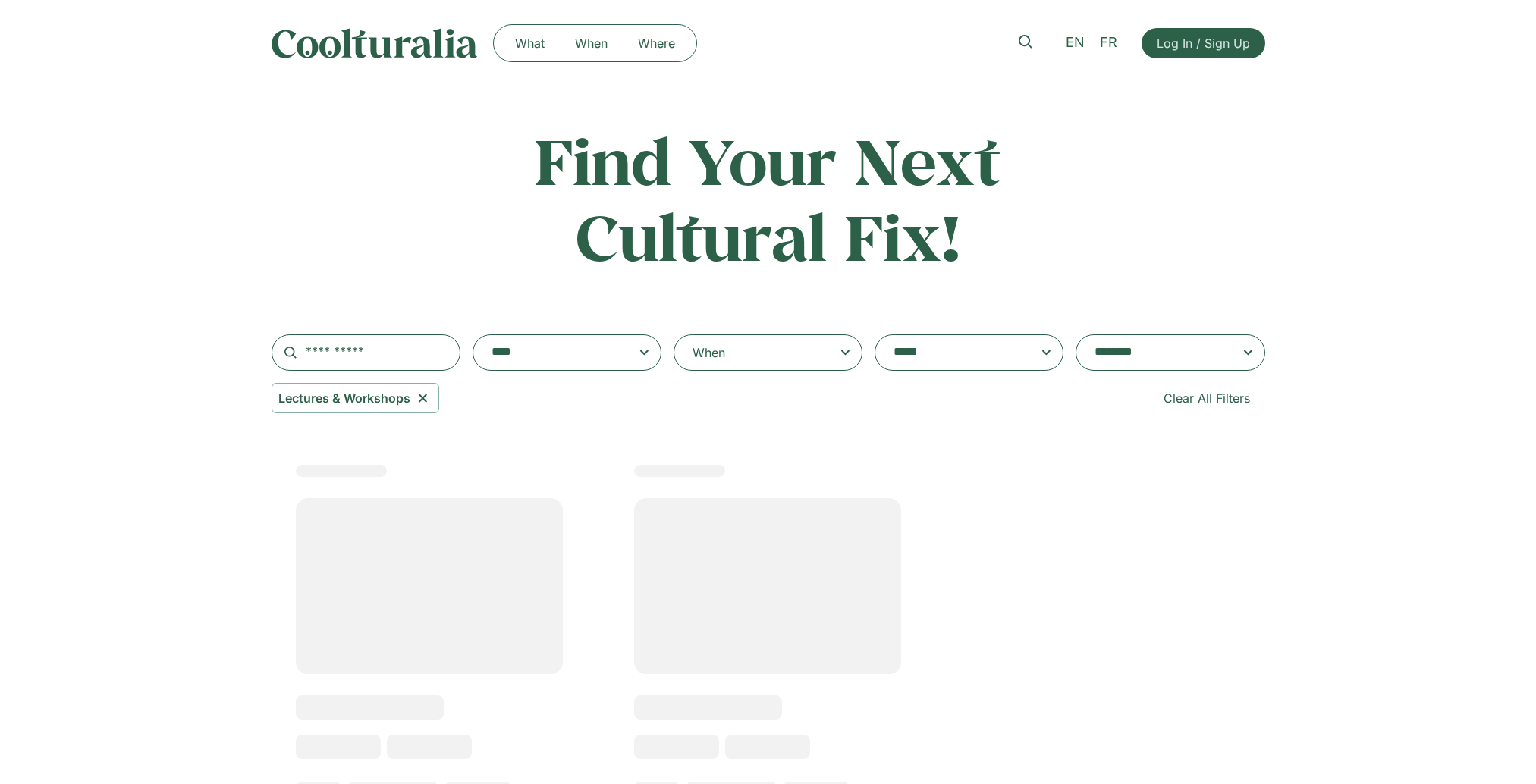
select select "***"
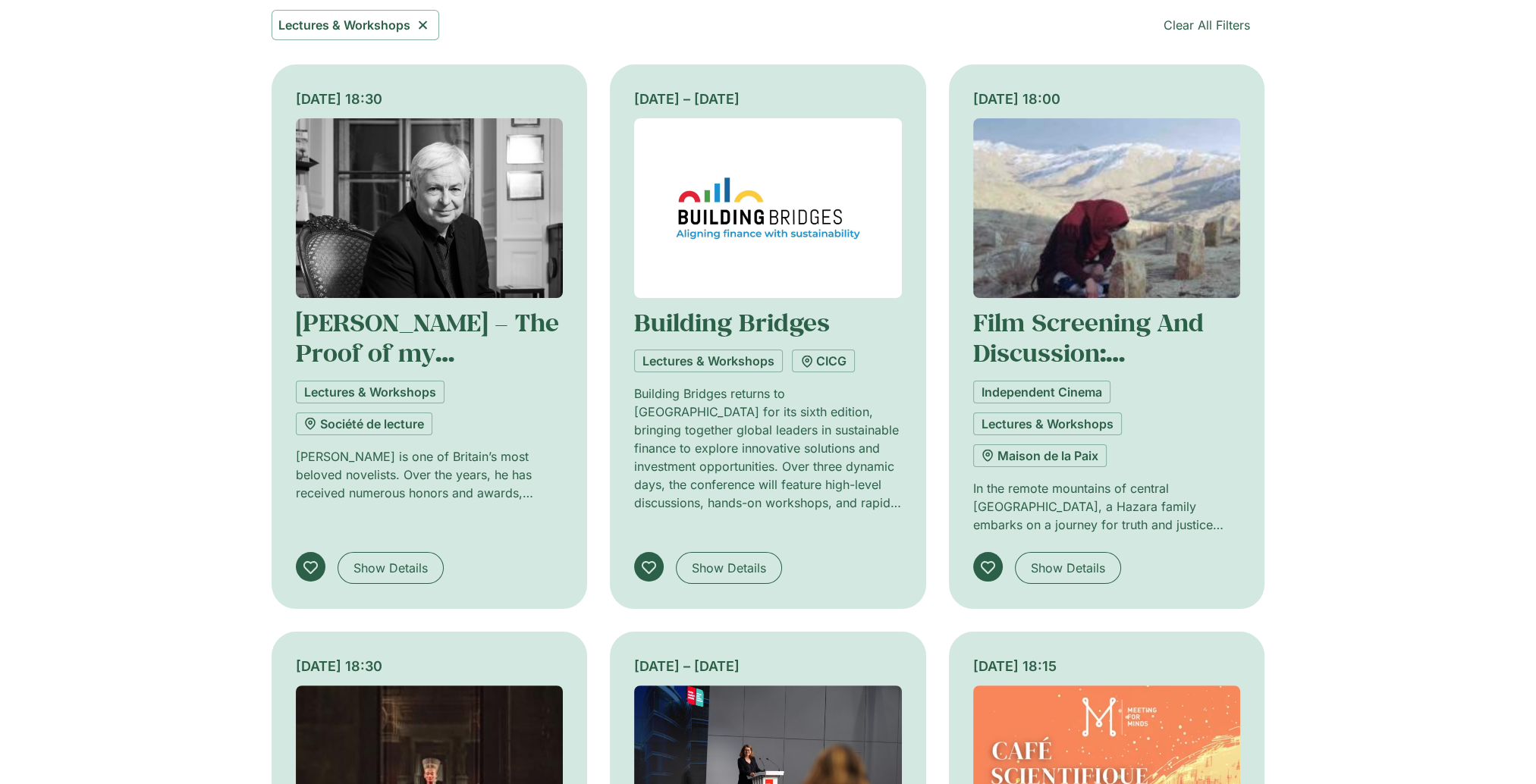
scroll to position [66, 0]
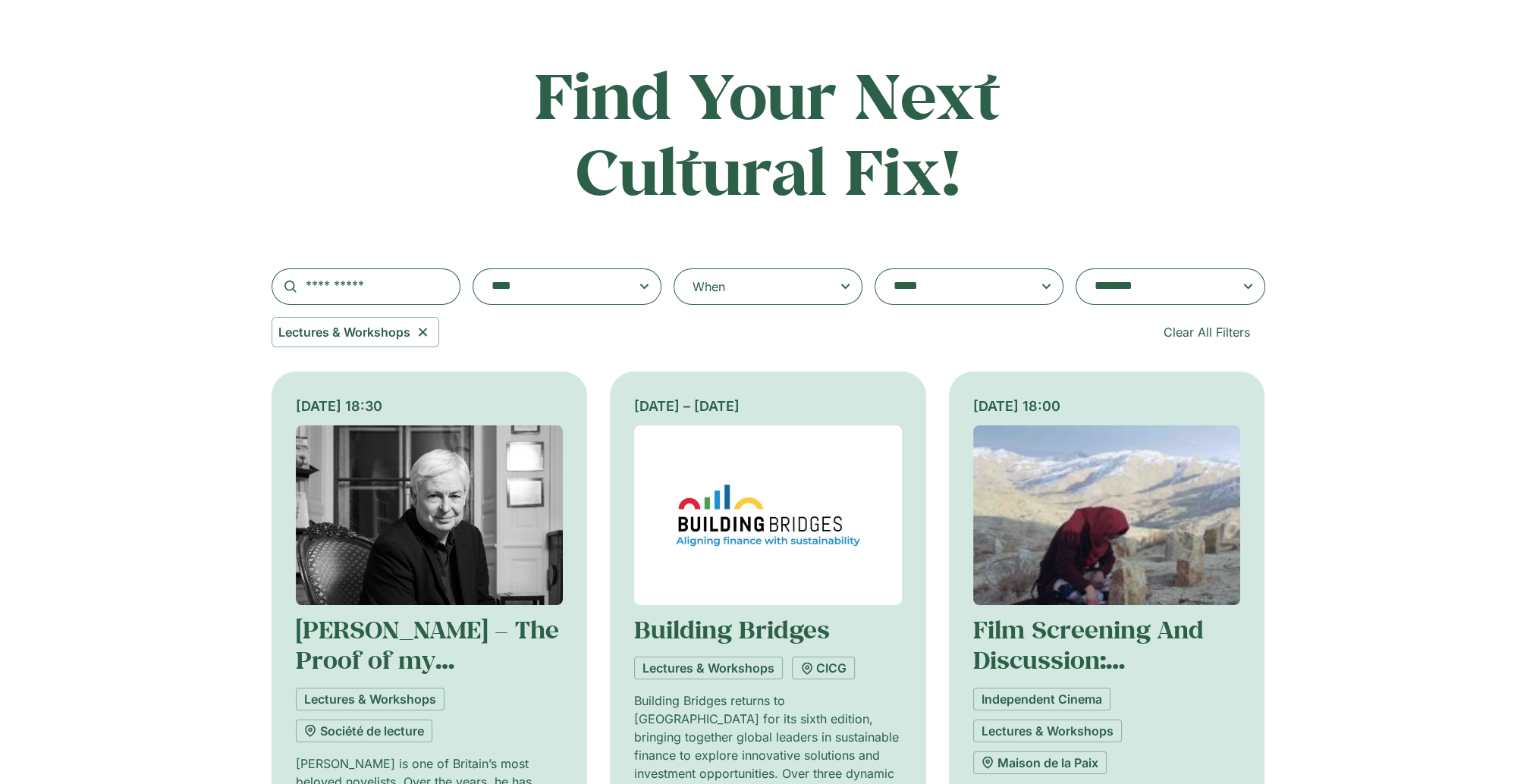
click at [753, 290] on div "When" at bounding box center [768, 287] width 189 height 36
click at [0, 0] on input "When" at bounding box center [0, 0] width 0 height 0
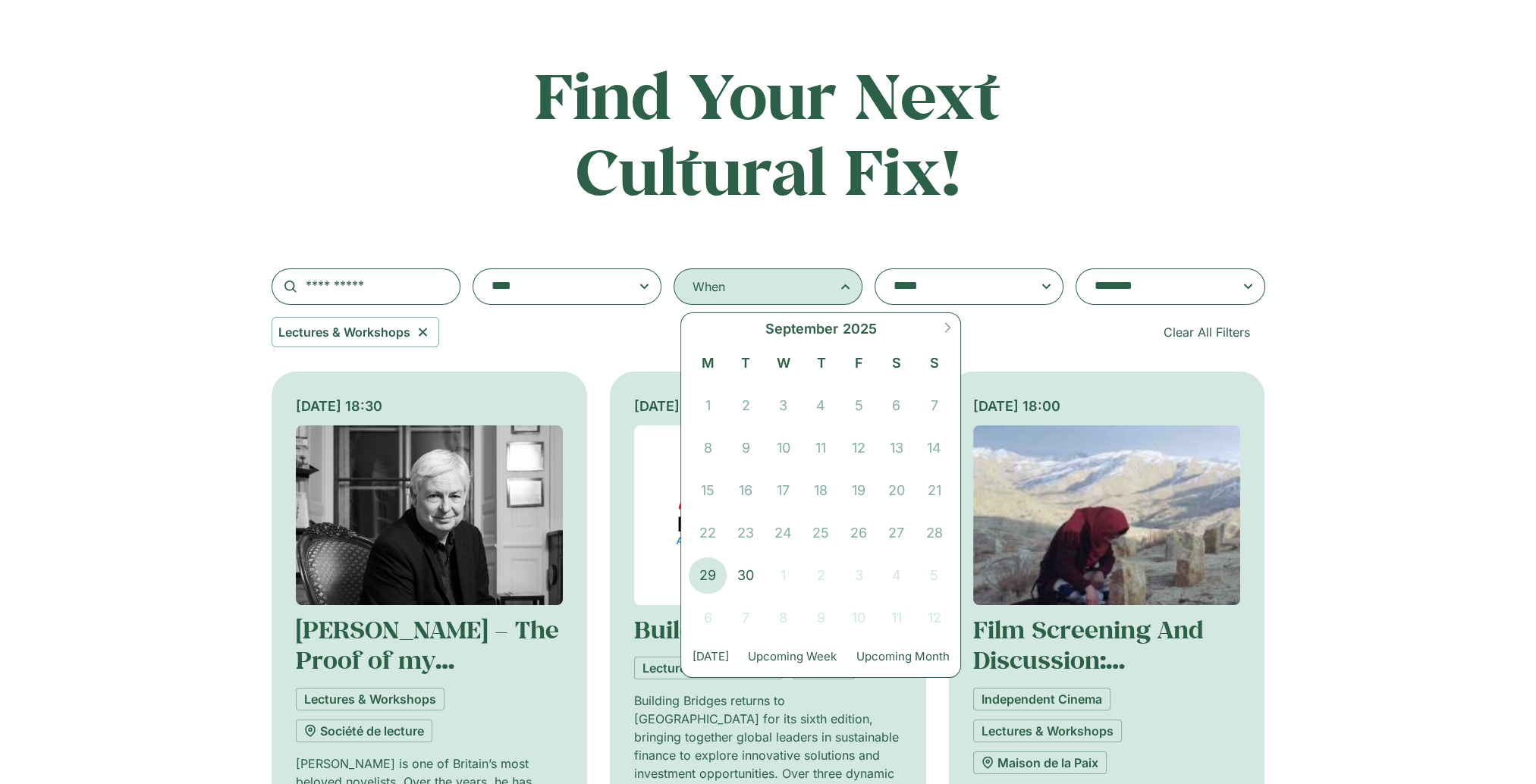
click at [954, 323] on span at bounding box center [947, 334] width 25 height 41
click at [946, 325] on icon at bounding box center [947, 327] width 11 height 11
select select "**"
click at [900, 408] on span "1" at bounding box center [896, 405] width 38 height 36
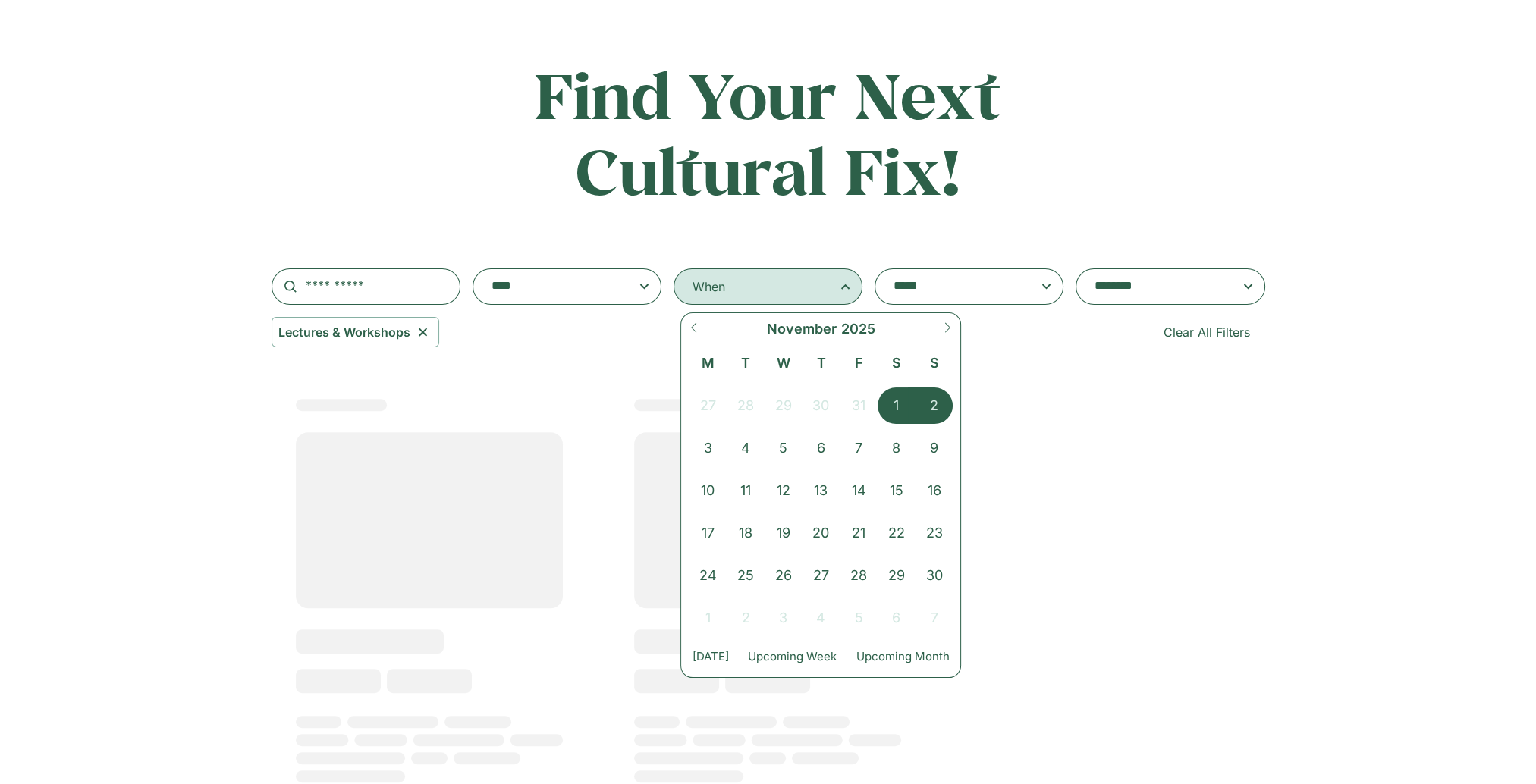
click at [922, 408] on span "2" at bounding box center [935, 405] width 38 height 36
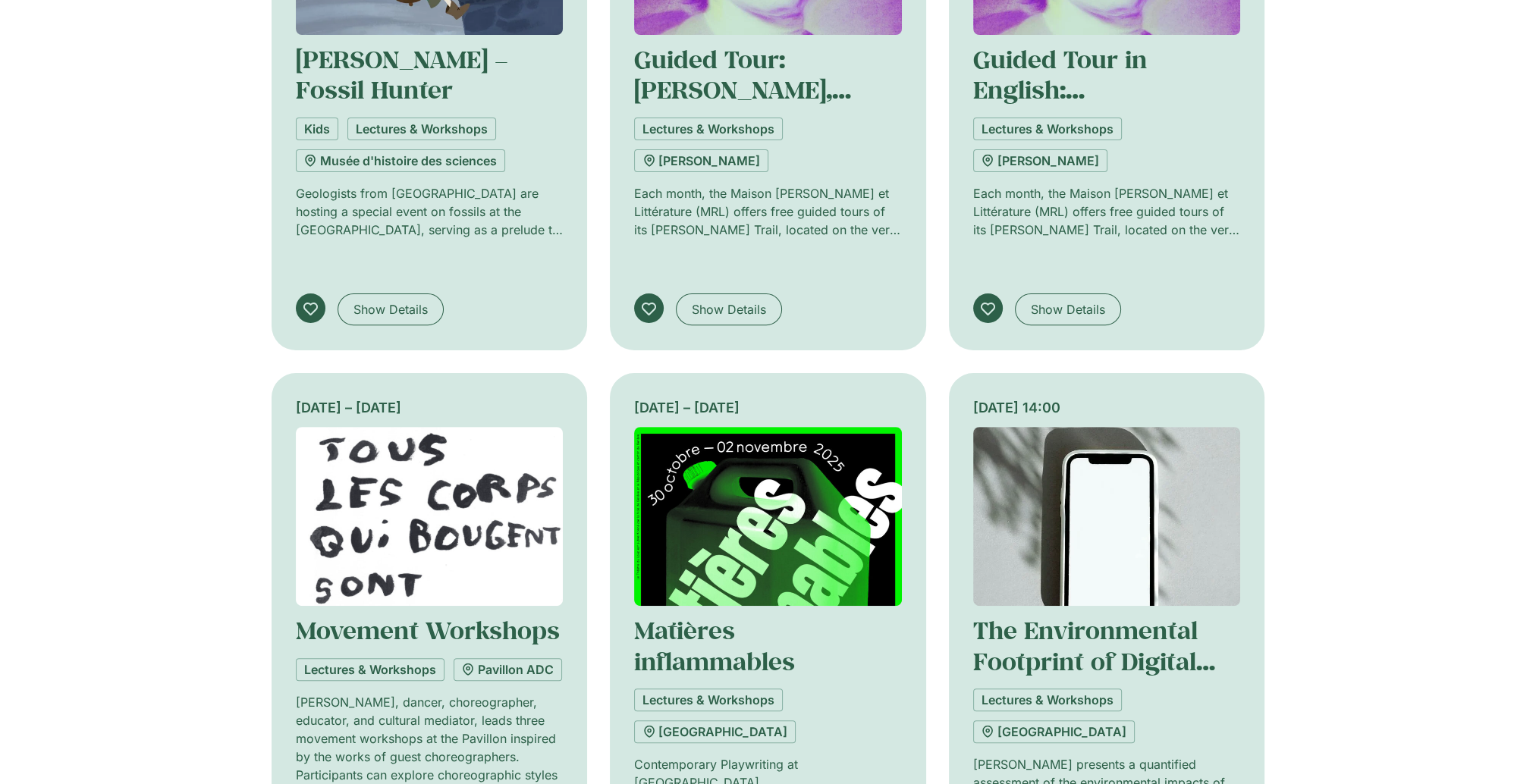
scroll to position [824, 0]
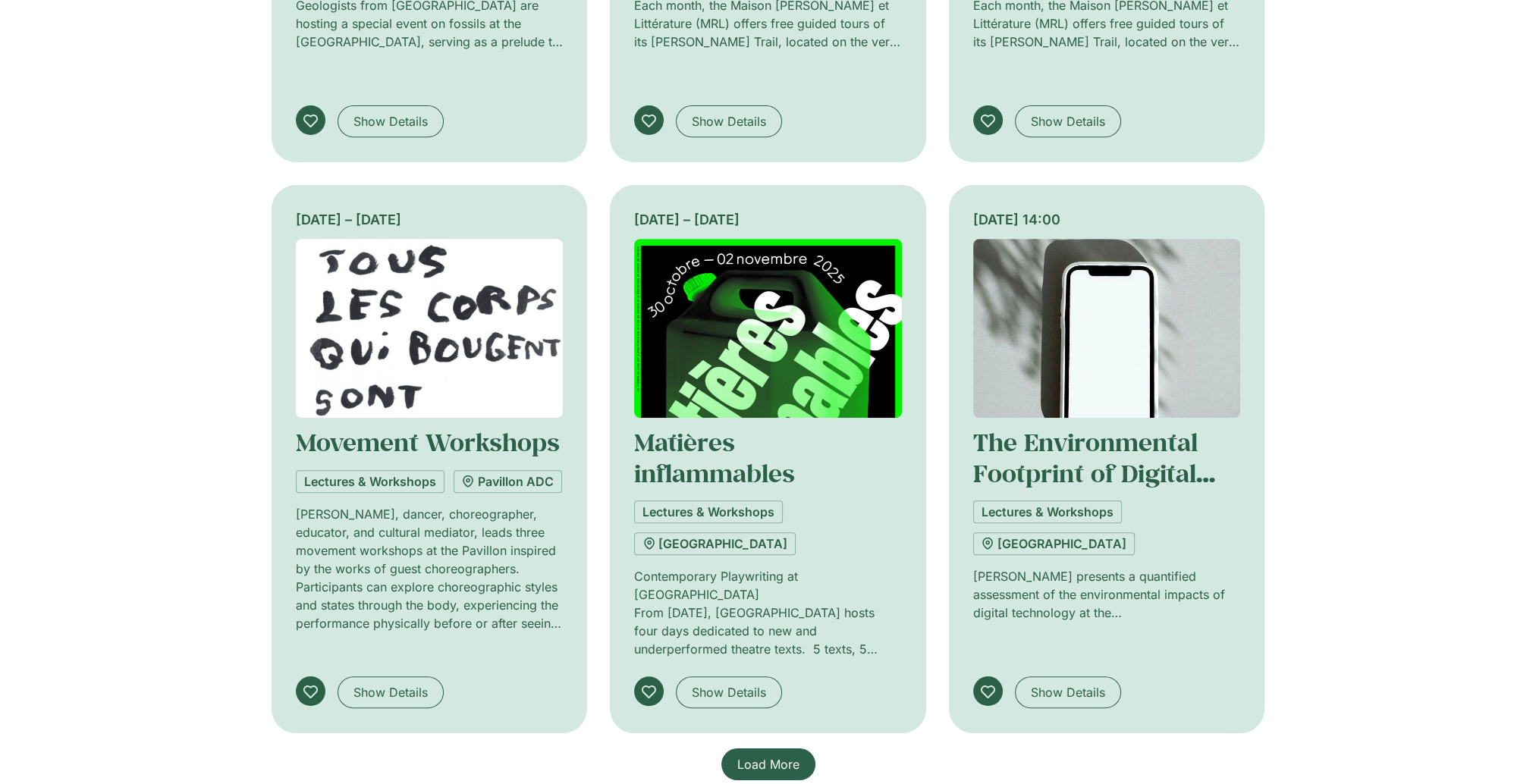
click at [771, 755] on span "Load More" at bounding box center [769, 764] width 62 height 18
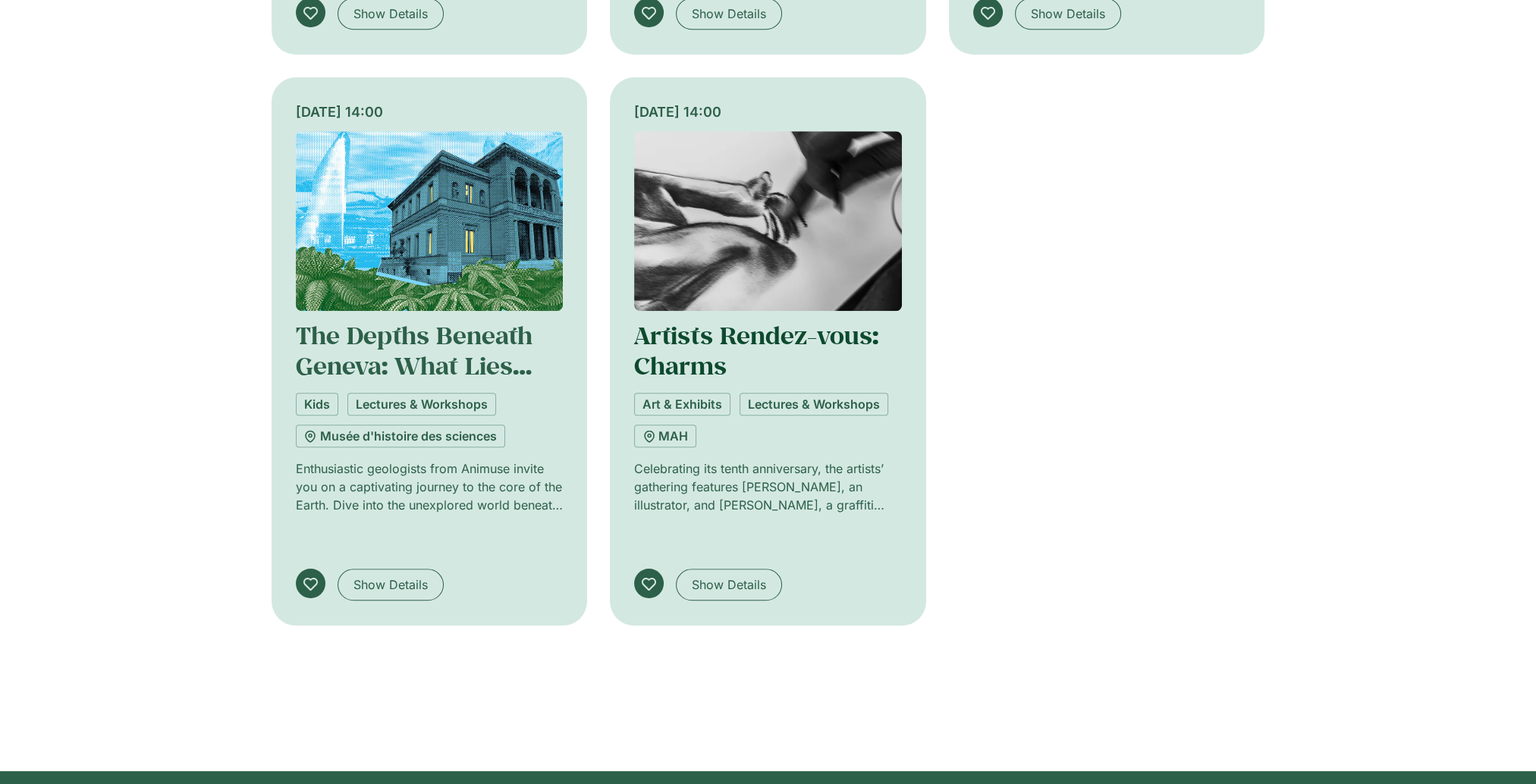
scroll to position [1506, 0]
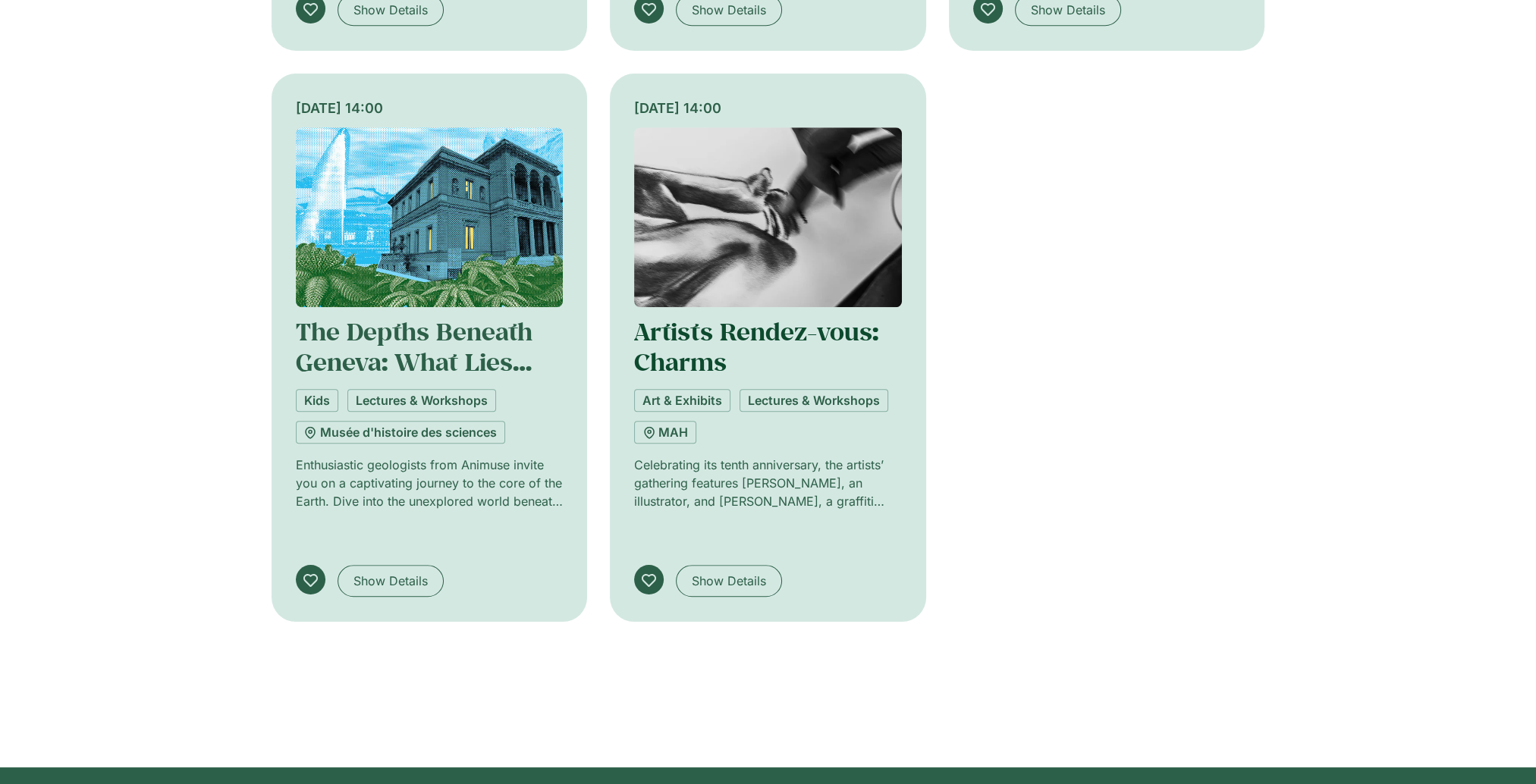
click at [698, 316] on link "Artists Rendez-vous: Charms" at bounding box center [756, 347] width 244 height 62
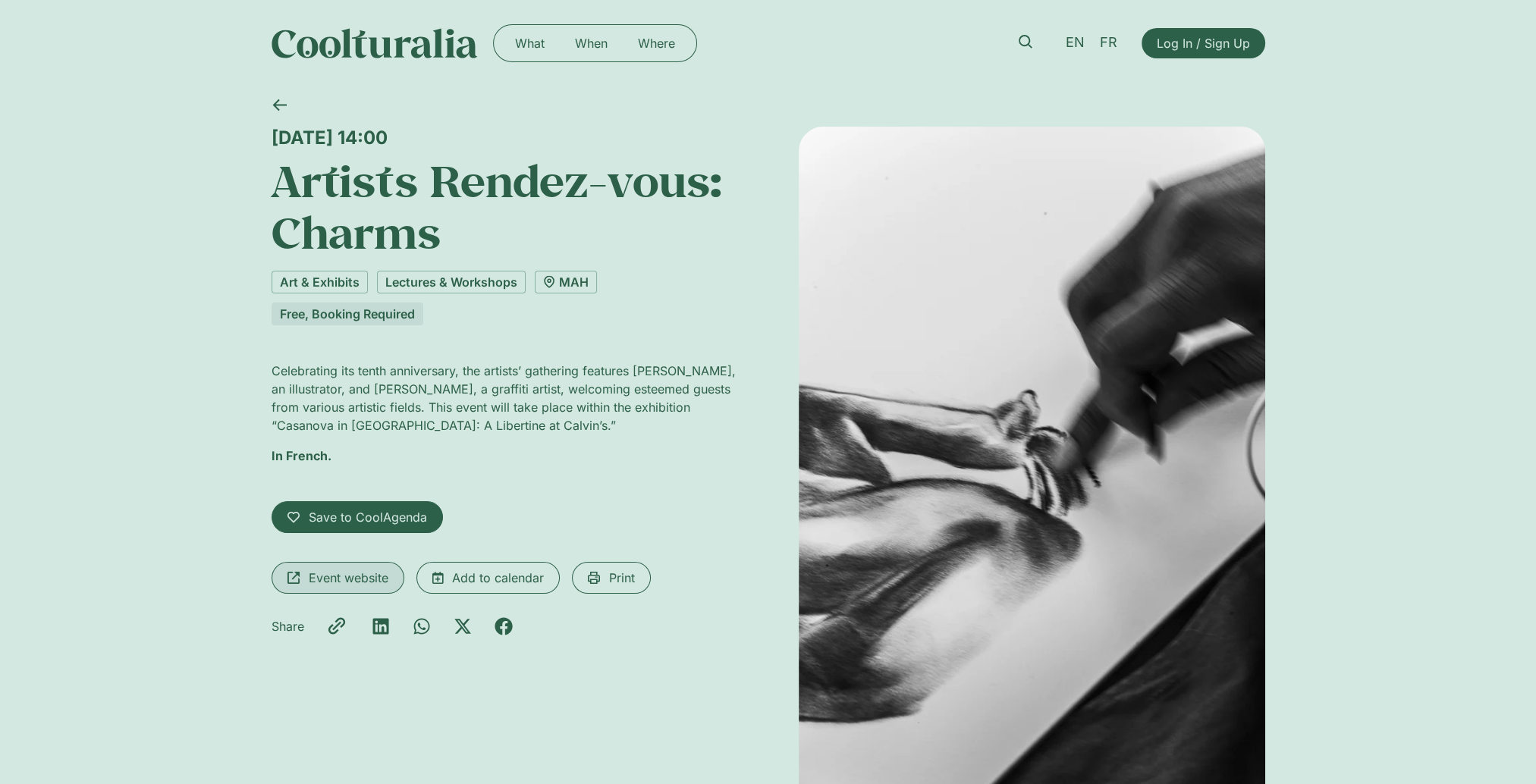
click at [331, 569] on span "Event website" at bounding box center [348, 578] width 80 height 18
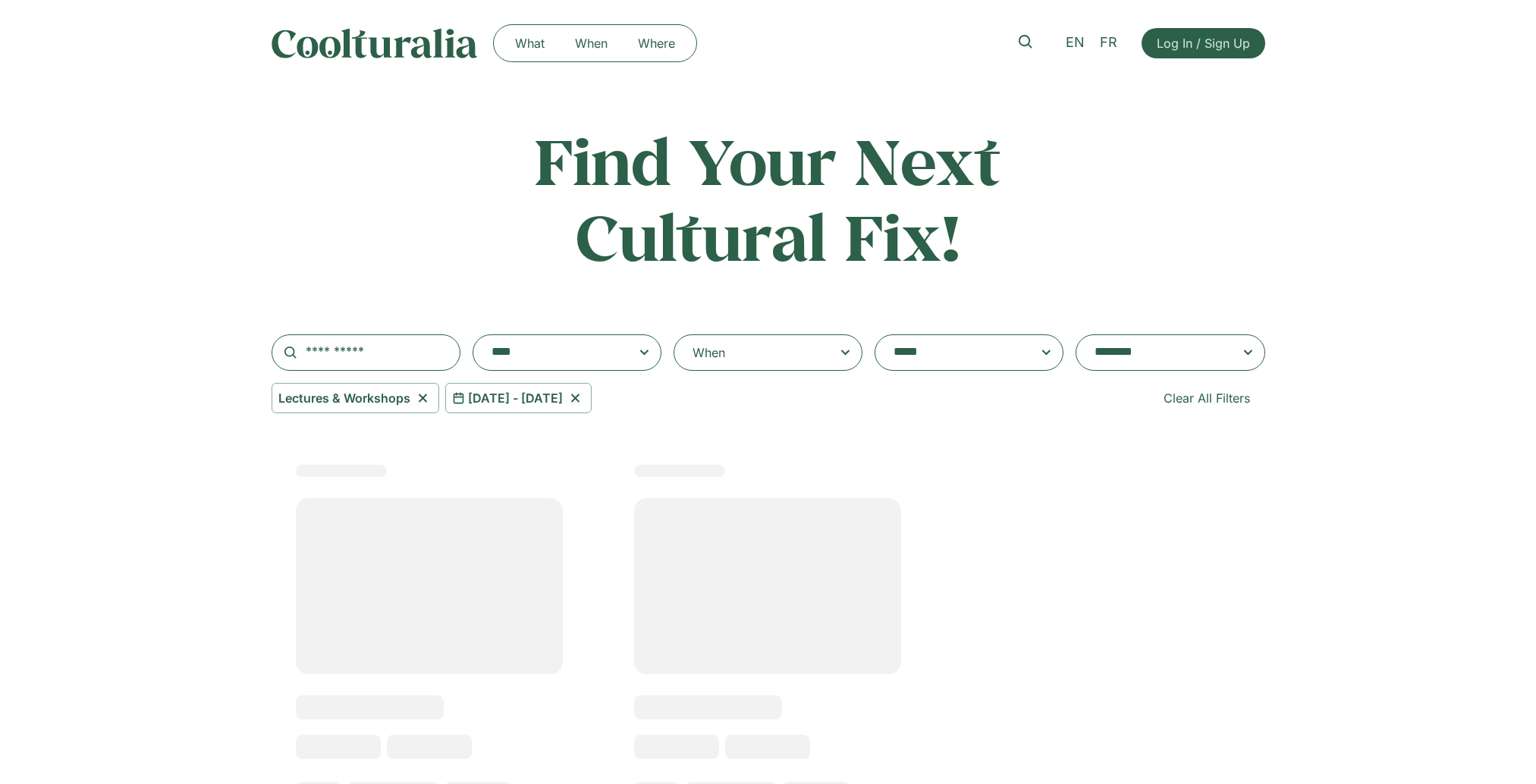
select select "***"
drag, startPoint x: 0, startPoint y: 0, endPoint x: 544, endPoint y: 402, distance: 676.4
click at [544, 437] on rect at bounding box center [429, 685] width 316 height 495
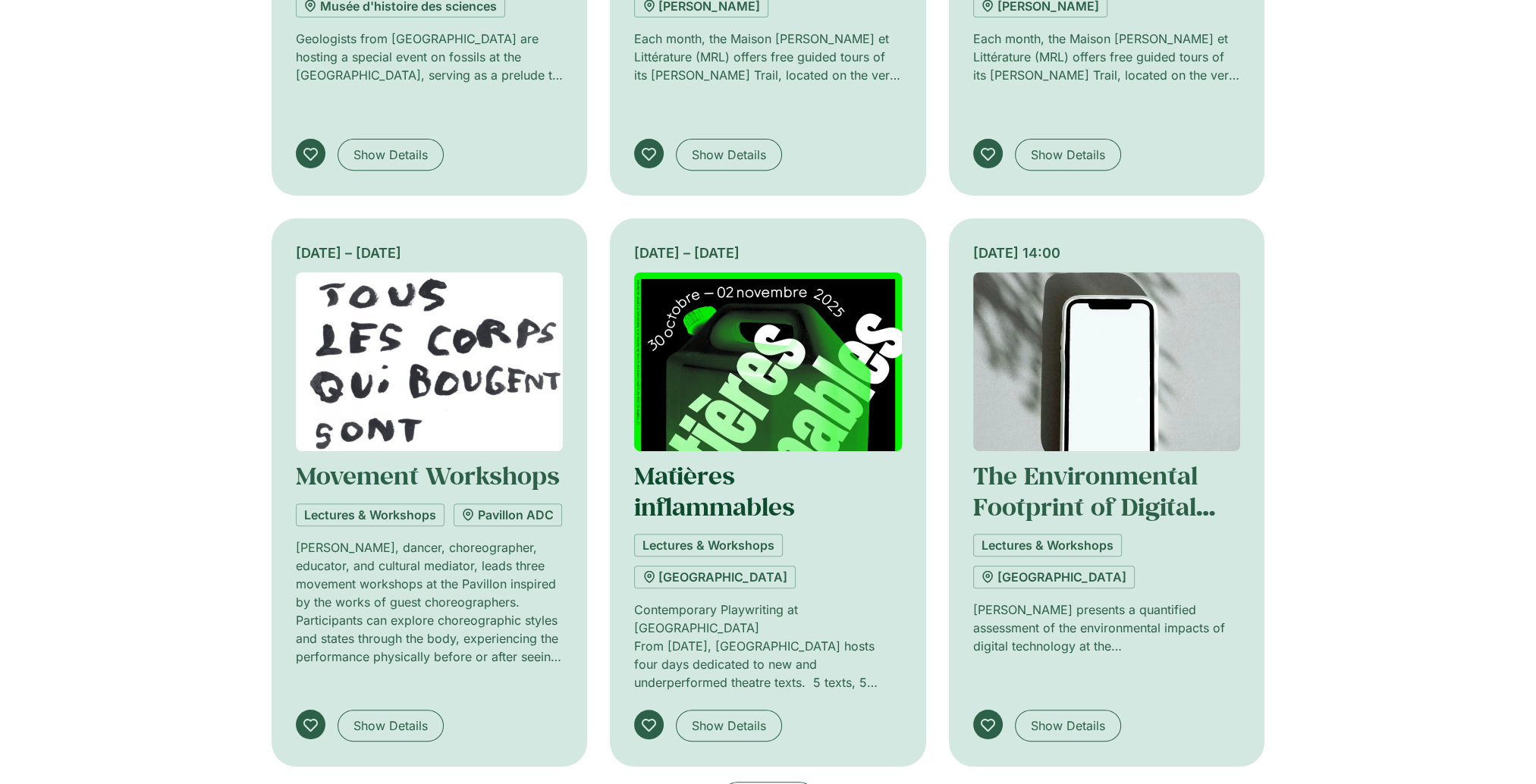
scroll to position [850, 0]
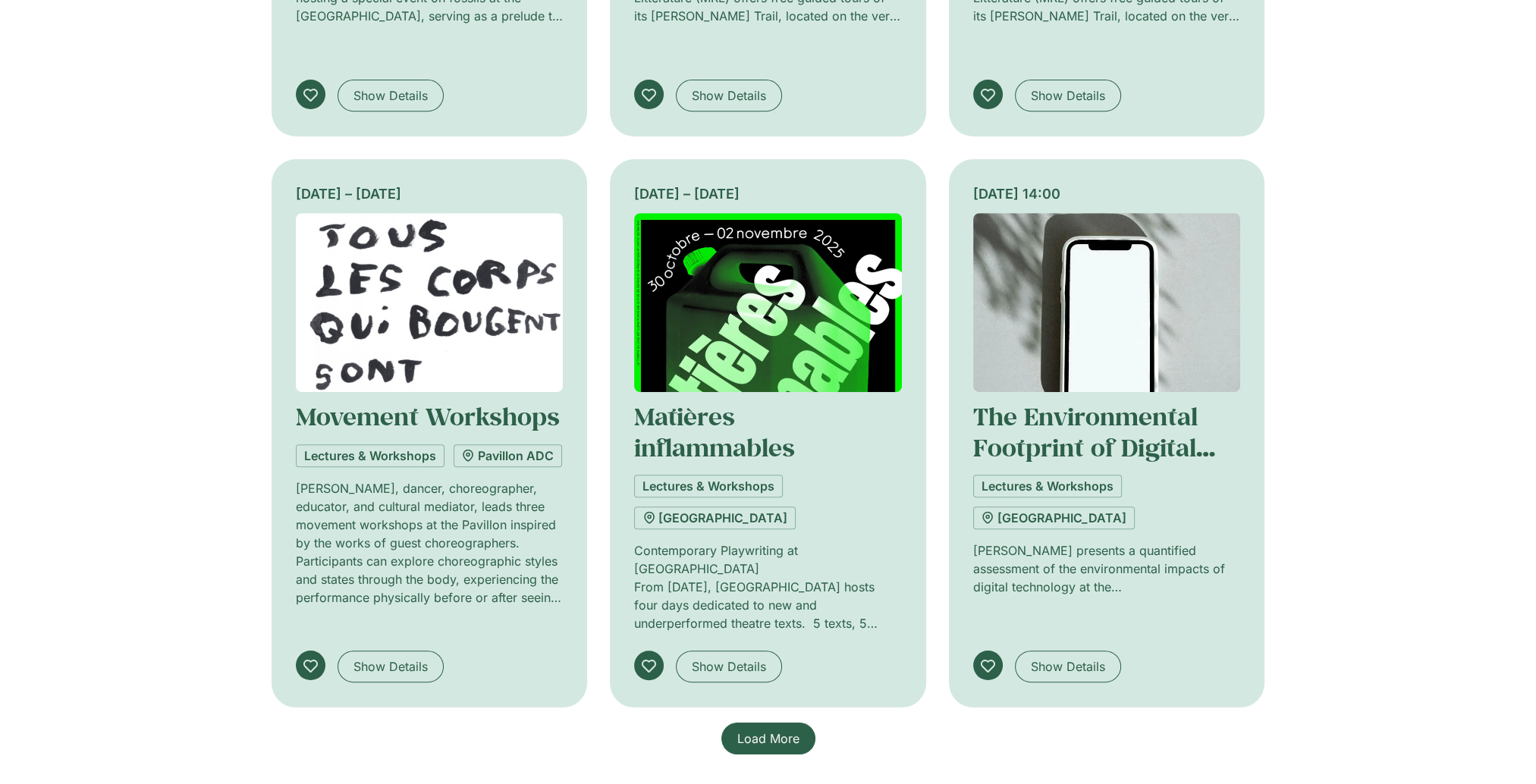
click at [770, 730] on span "Load More" at bounding box center [769, 739] width 62 height 18
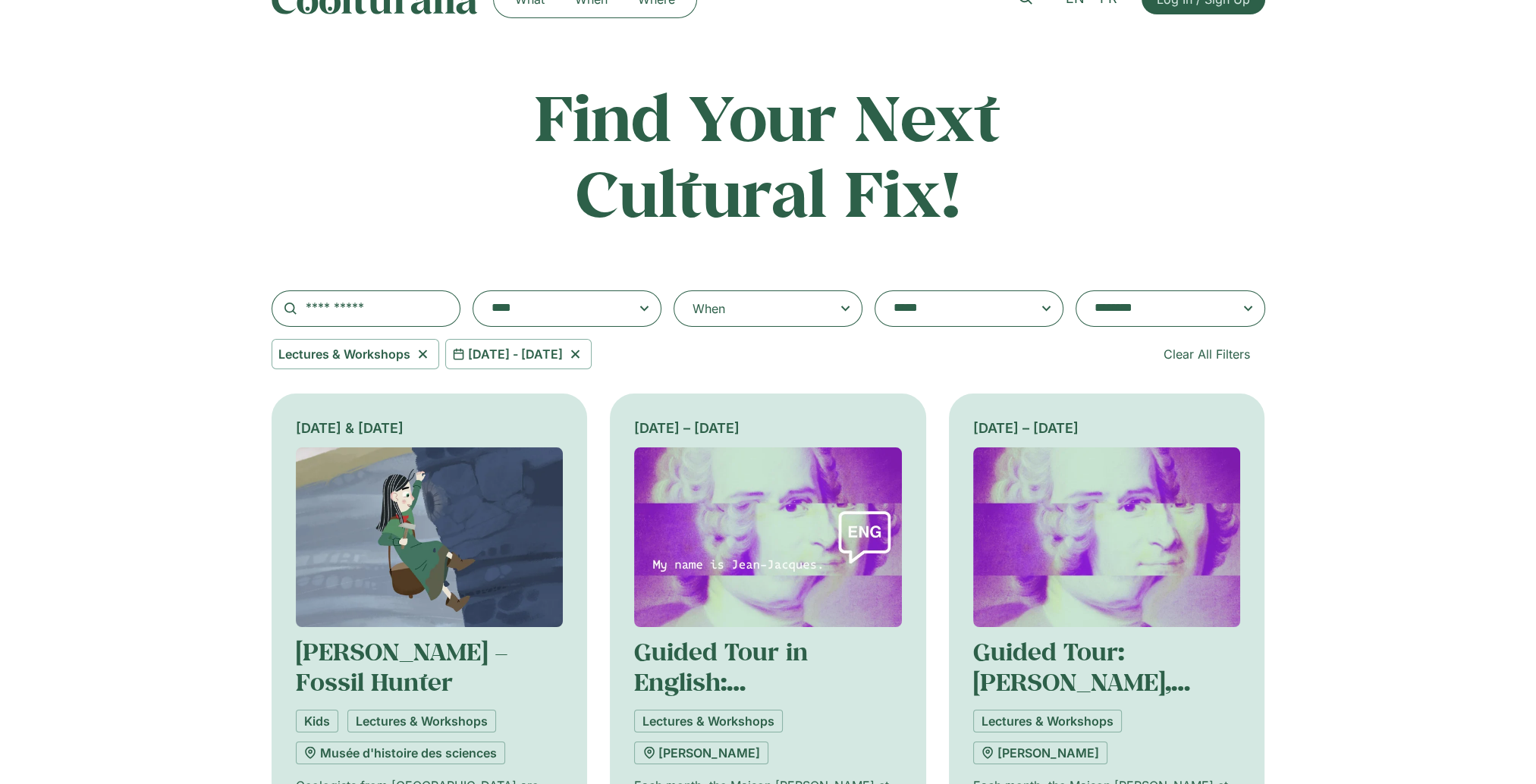
scroll to position [0, 0]
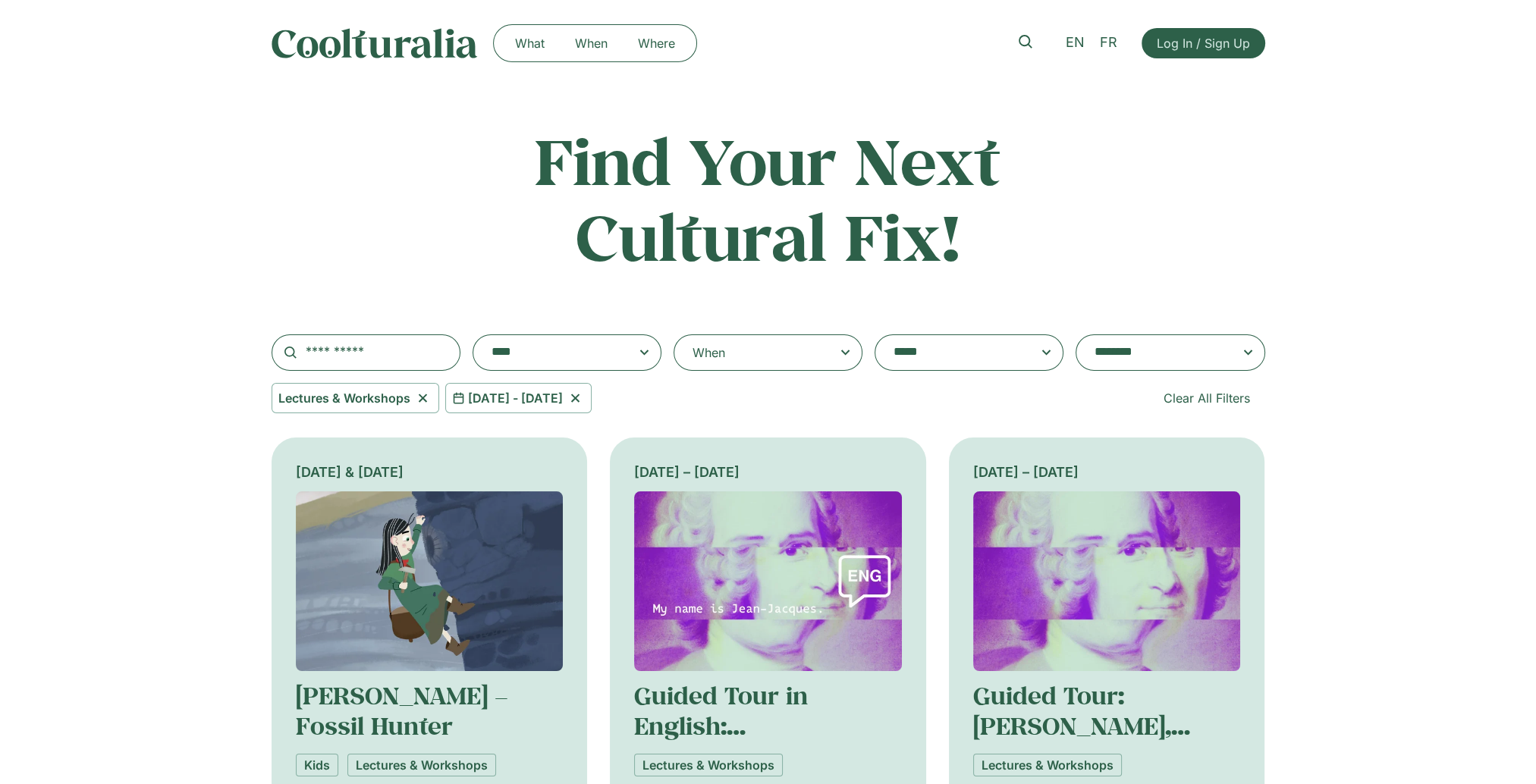
click at [551, 399] on span "1 Nov 2025 - 2 Nov 2025" at bounding box center [515, 398] width 95 height 18
click at [579, 396] on icon at bounding box center [575, 399] width 8 height 8
click at [713, 353] on div "When" at bounding box center [709, 353] width 33 height 18
click at [0, 0] on input "When" at bounding box center [0, 0] width 0 height 0
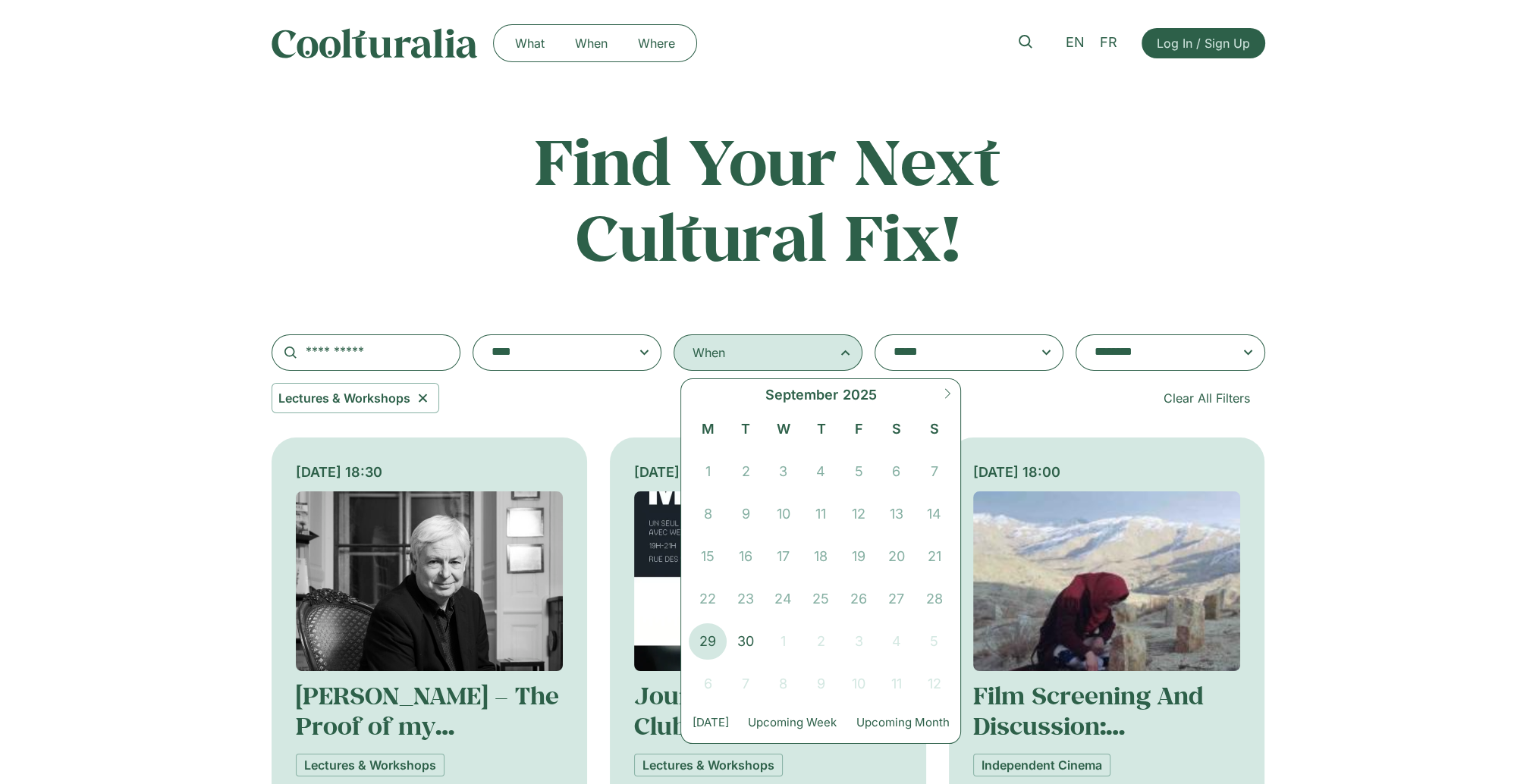
click at [946, 396] on icon at bounding box center [947, 393] width 11 height 11
click at [950, 390] on icon at bounding box center [947, 393] width 11 height 11
click at [692, 392] on icon at bounding box center [694, 393] width 11 height 11
click at [792, 642] on span "29" at bounding box center [784, 641] width 38 height 36
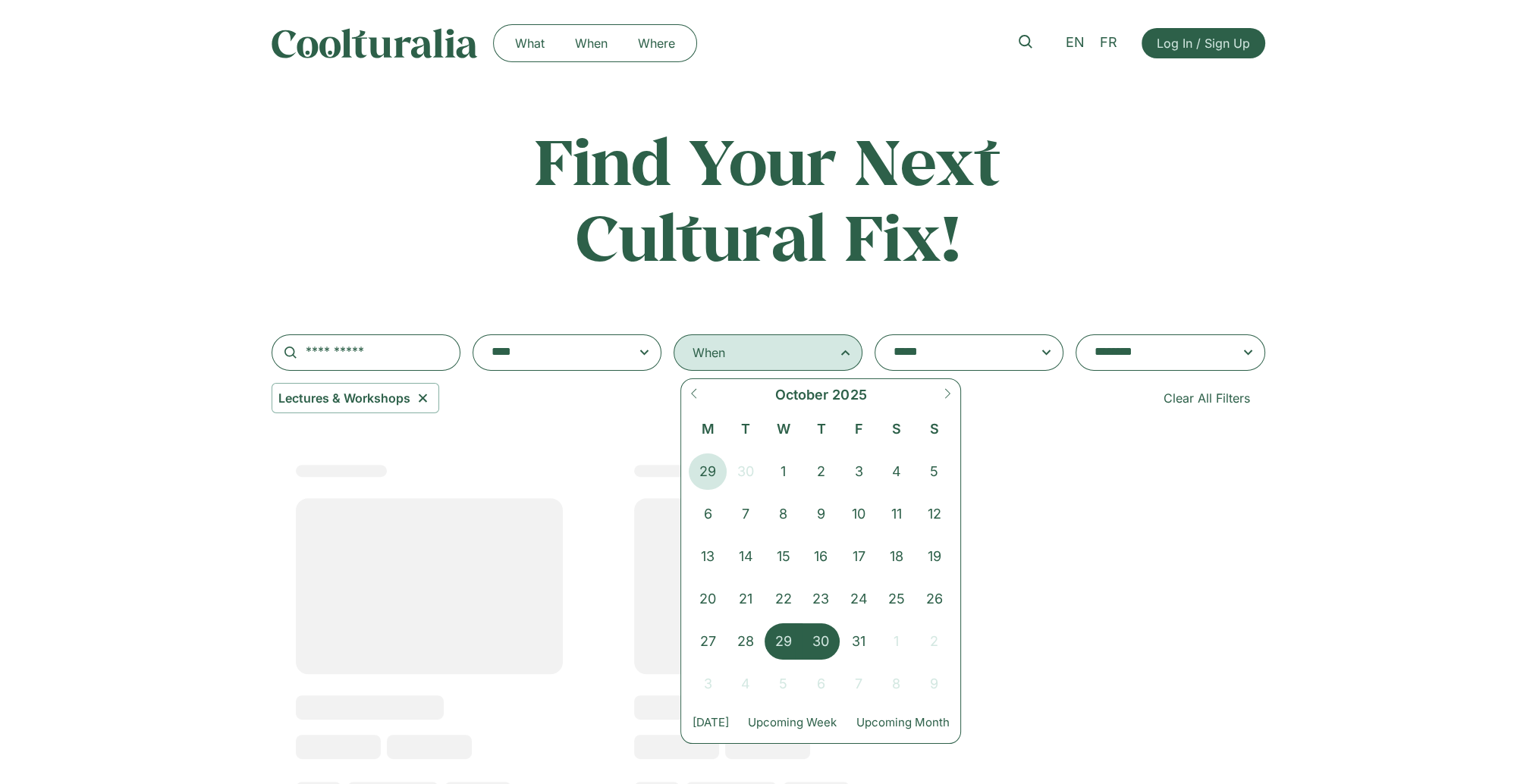
click at [818, 636] on span "30" at bounding box center [821, 641] width 38 height 36
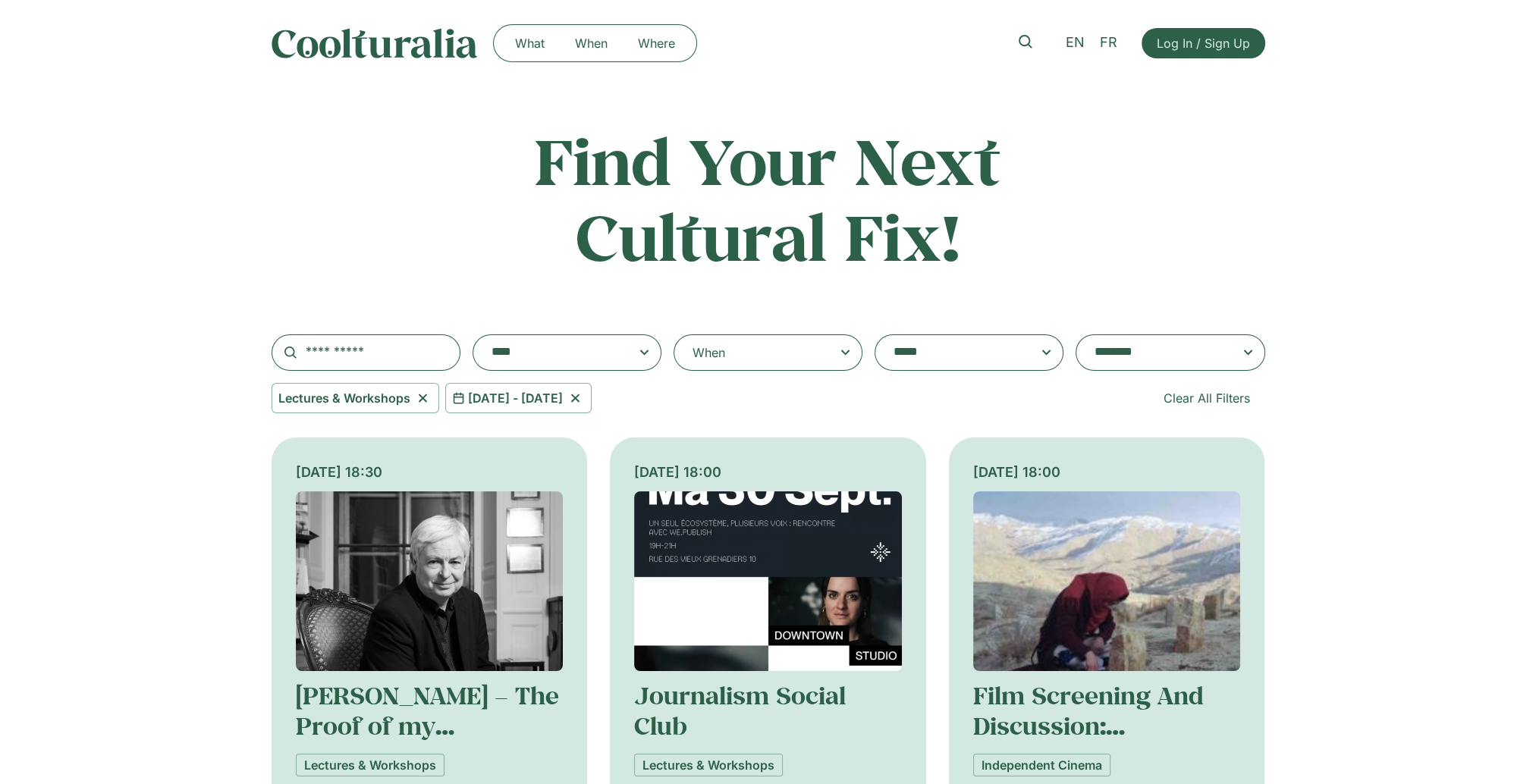
click at [592, 393] on div "29 Oct 2025 - 30 Oct 2025" at bounding box center [519, 398] width 146 height 30
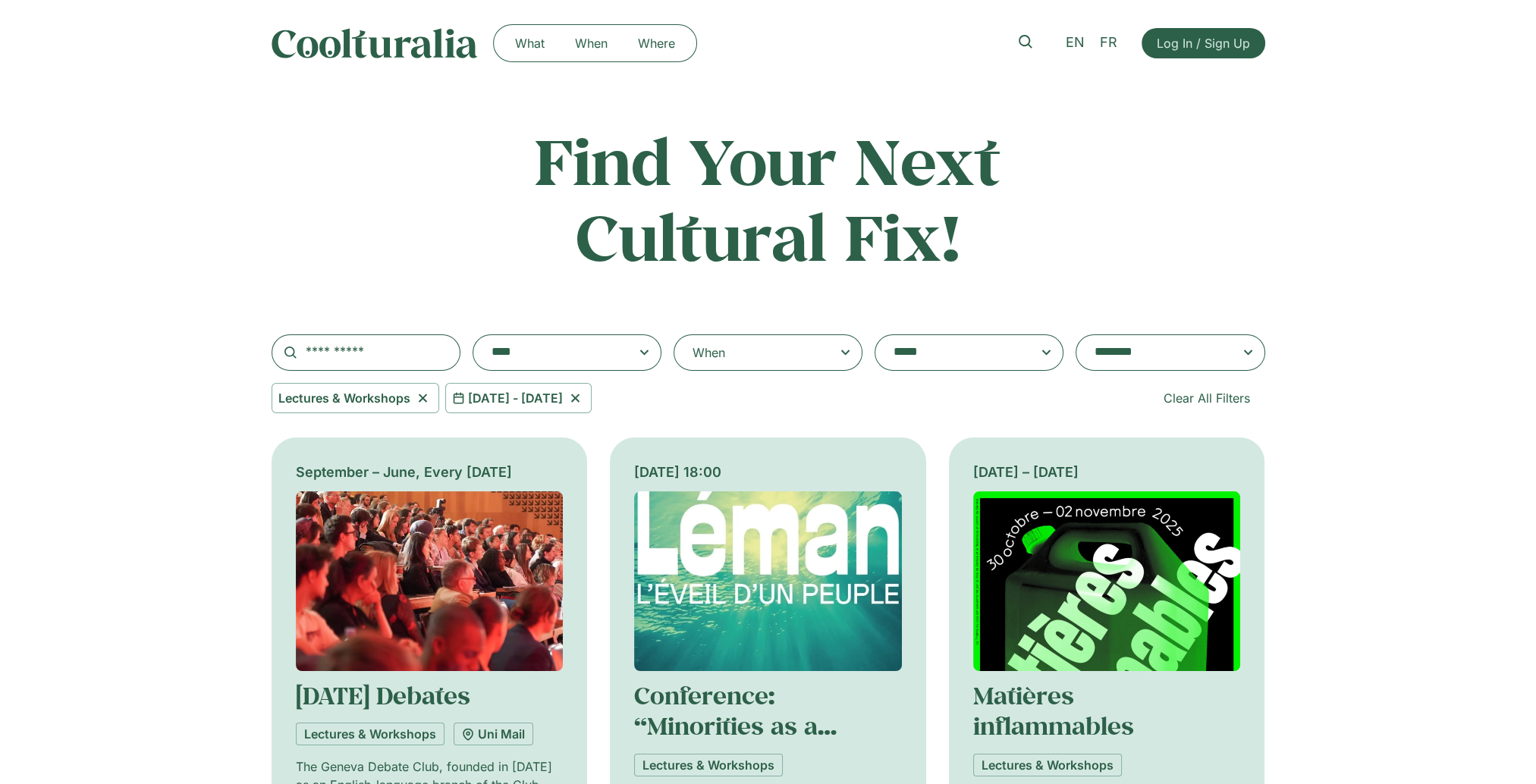
click at [563, 399] on span "29 Oct 2025 - 30 Oct 2025" at bounding box center [515, 398] width 95 height 18
click at [585, 390] on icon at bounding box center [575, 398] width 19 height 18
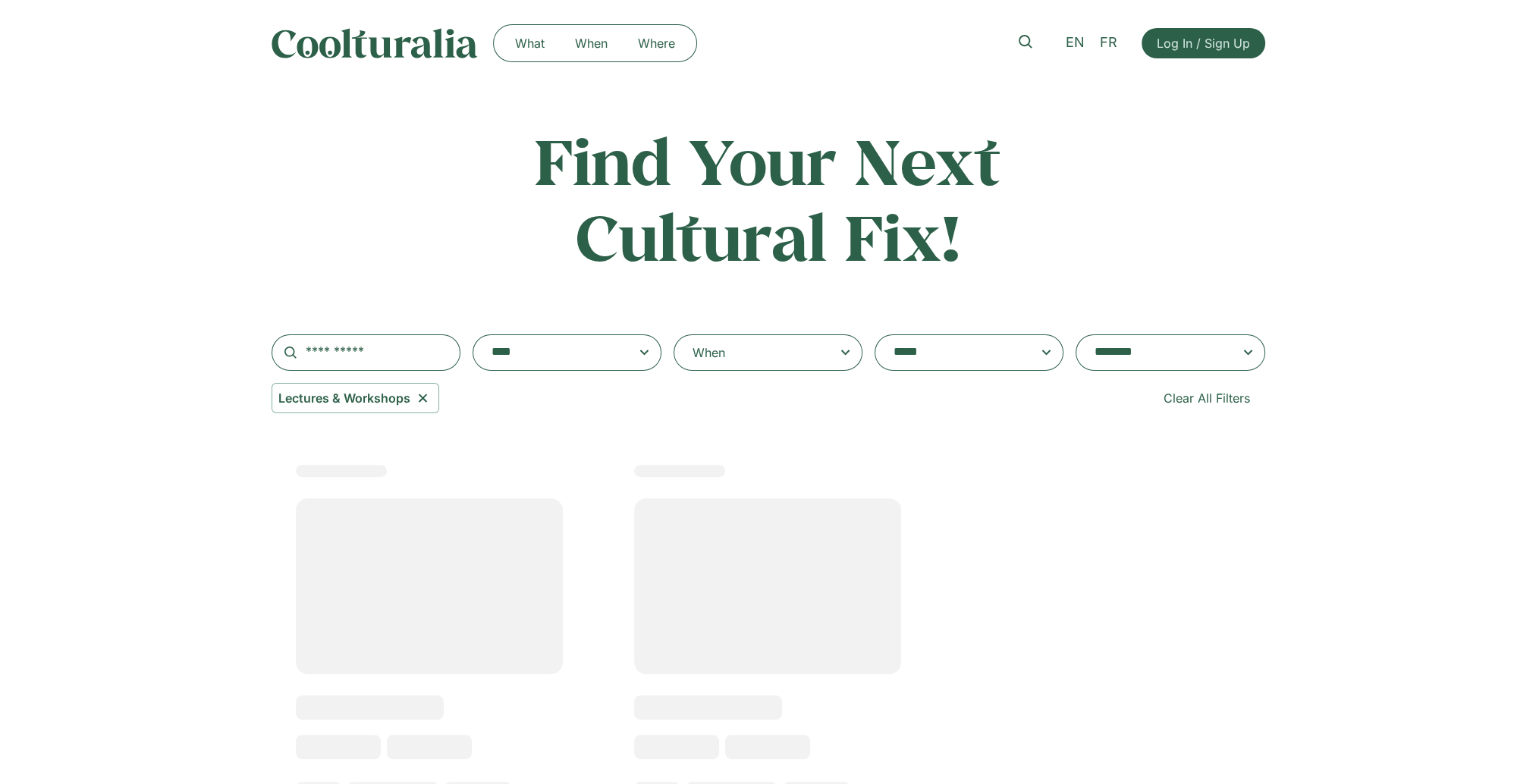
click at [763, 353] on div "When" at bounding box center [768, 353] width 189 height 36
click at [0, 0] on input "When" at bounding box center [0, 0] width 0 height 0
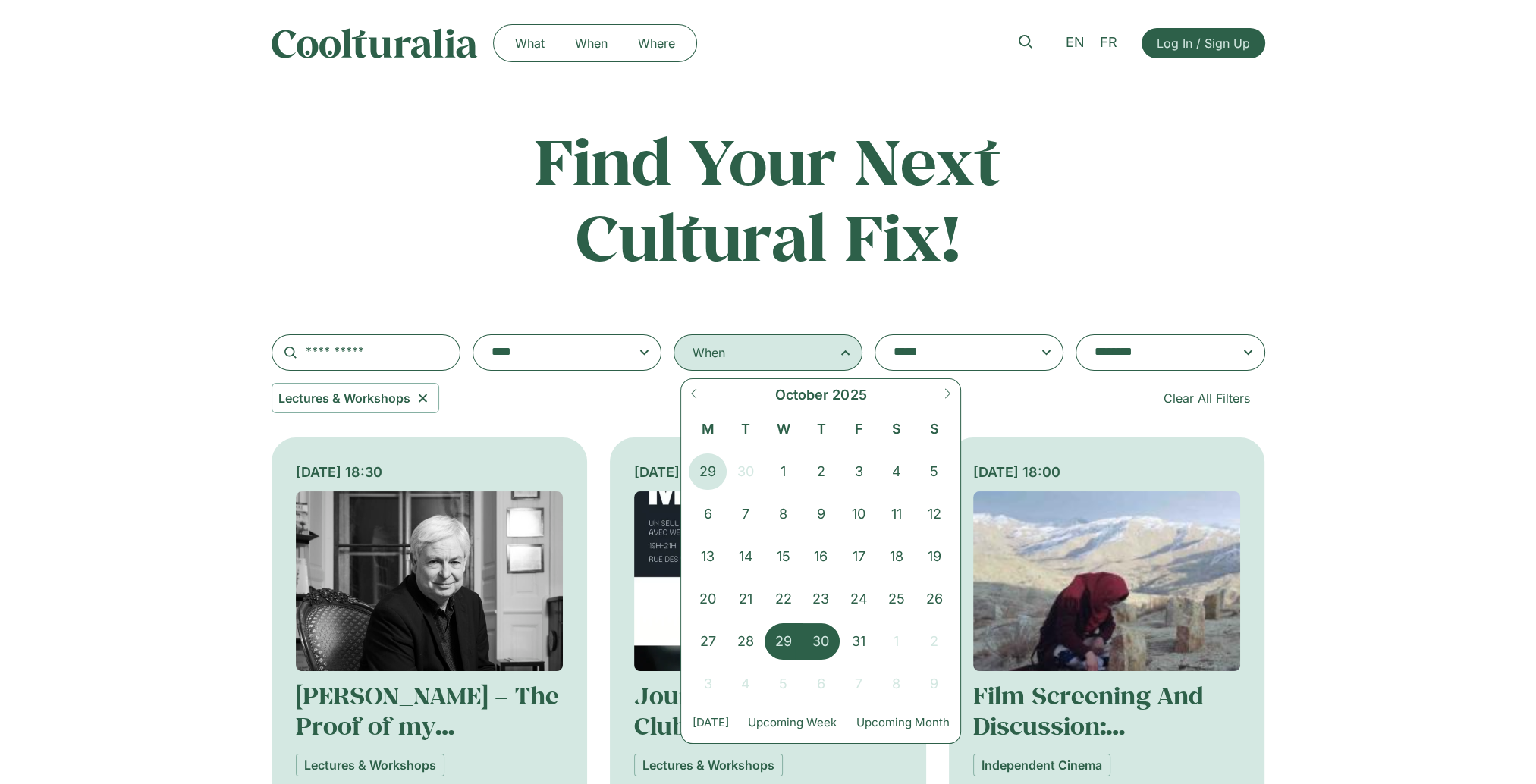
click at [946, 396] on icon at bounding box center [947, 393] width 11 height 11
select select "**"
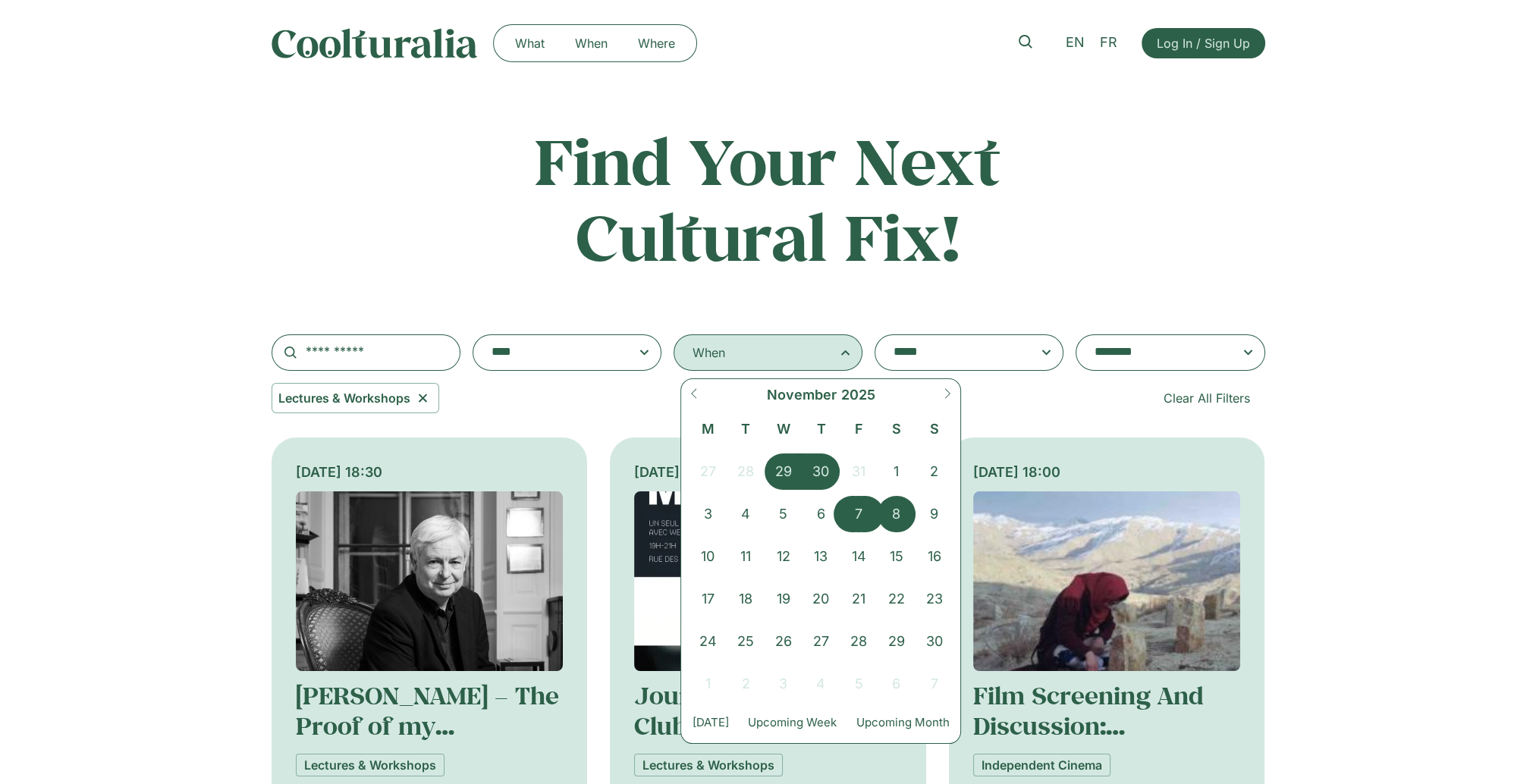
drag, startPoint x: 860, startPoint y: 513, endPoint x: 889, endPoint y: 518, distance: 29.4
click at [893, 517] on div "27 28 29 30 31 1 2 3 4 5 6 7 8 9 10 11 12 13 14 15 16 17 18 19 20 21 22 23 24 2…" at bounding box center [821, 574] width 264 height 255
drag, startPoint x: 873, startPoint y: 520, endPoint x: 928, endPoint y: 521, distance: 55.0
click at [928, 521] on div "27 28 29 30 31 1 2 3 4 5 6 7 8 9 10 11 12 13 14 15 16 17 18 19 20 21 22 23 24 2…" at bounding box center [821, 574] width 264 height 255
click at [865, 515] on span "7" at bounding box center [858, 514] width 38 height 36
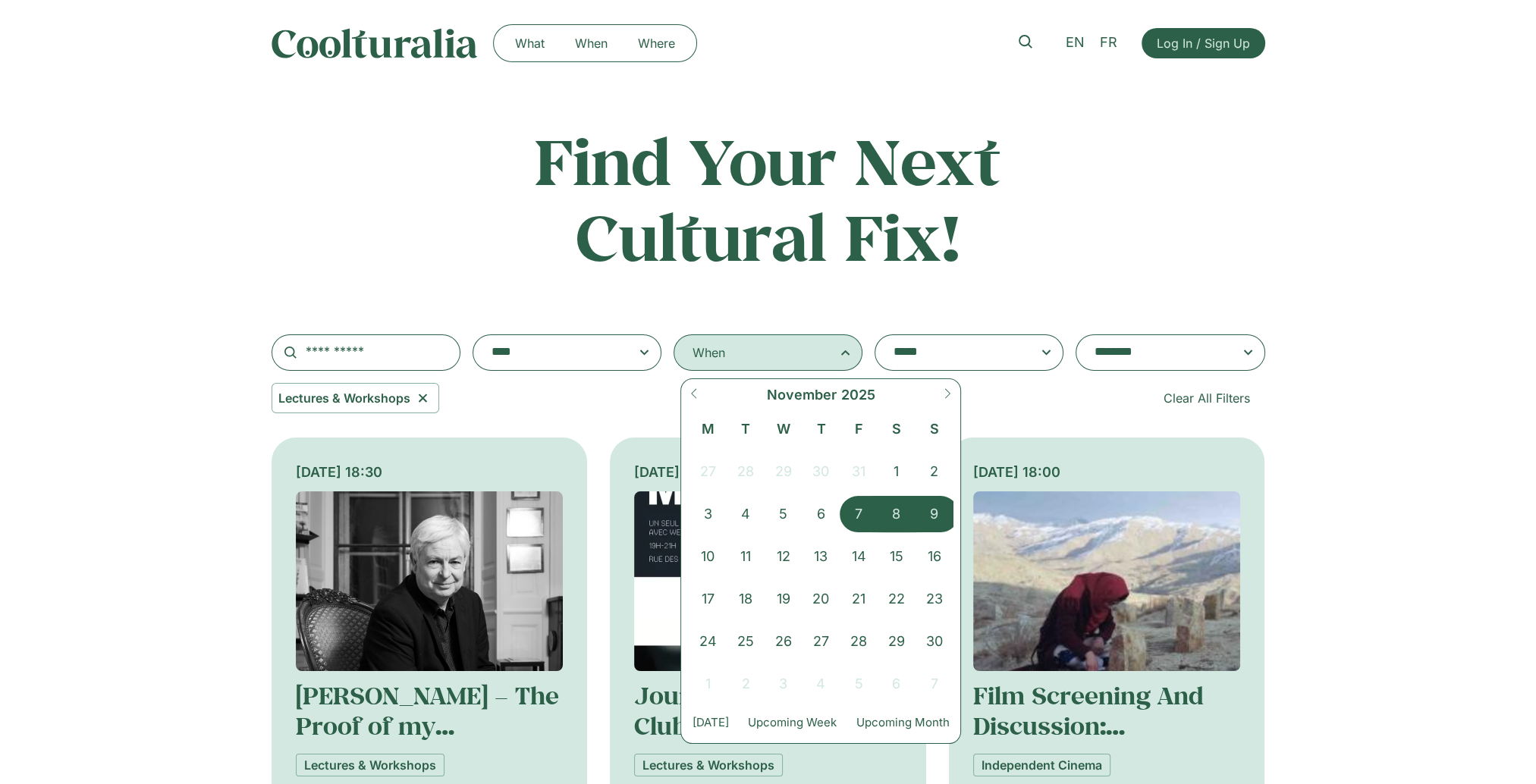
click at [944, 510] on span "9" at bounding box center [935, 514] width 38 height 36
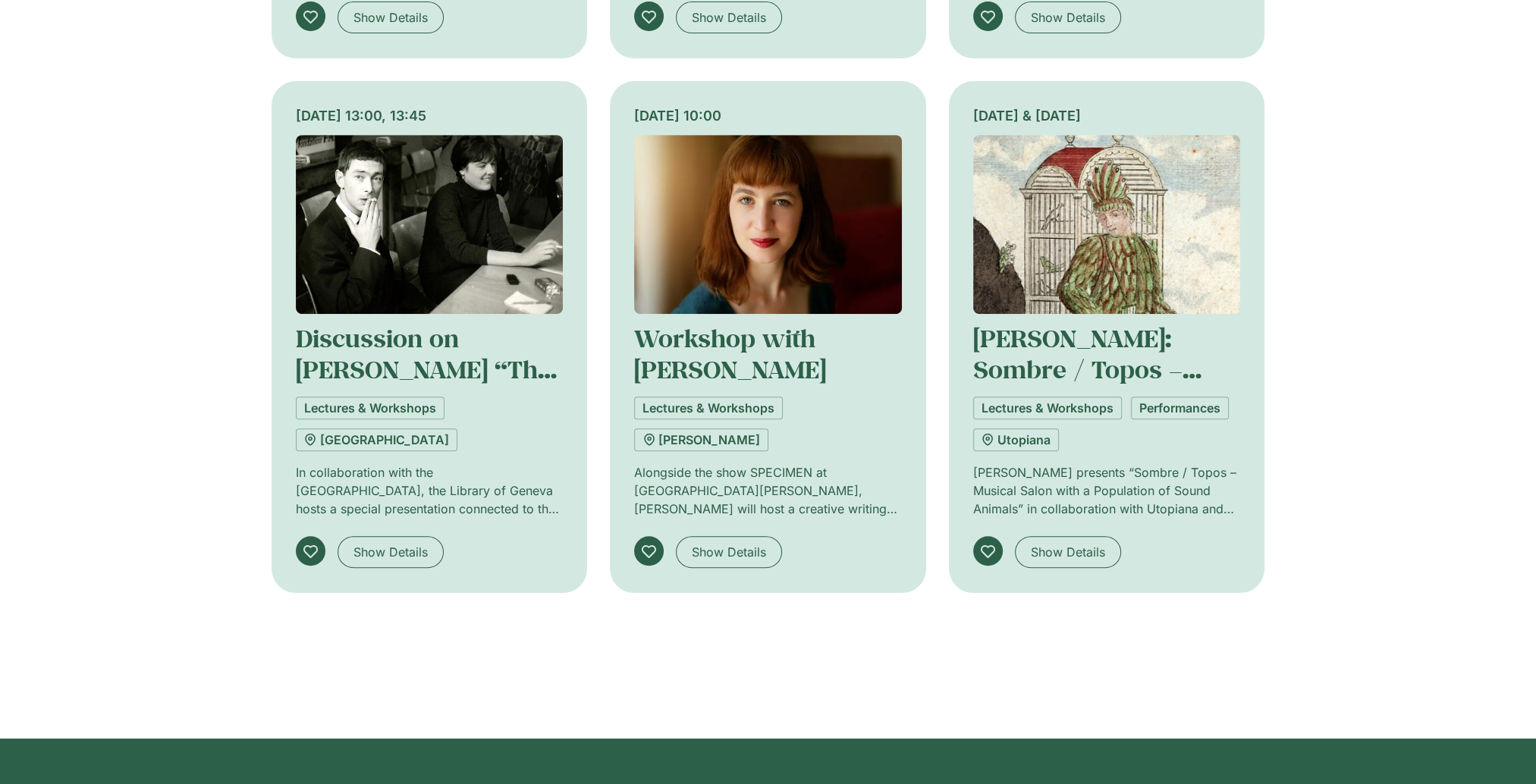
scroll to position [910, 0]
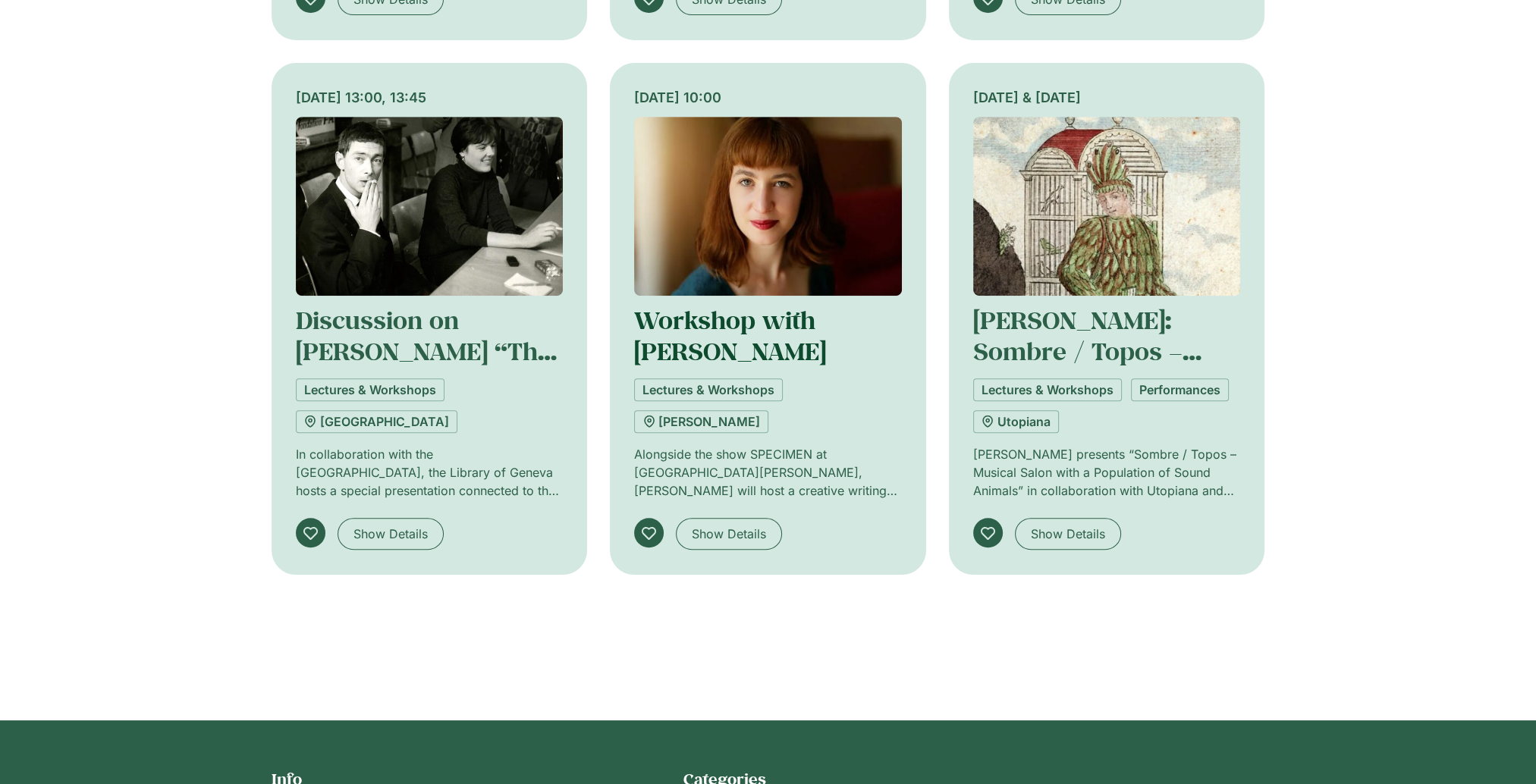
click at [679, 318] on link "Workshop with Gwendoline Soublin" at bounding box center [729, 335] width 192 height 62
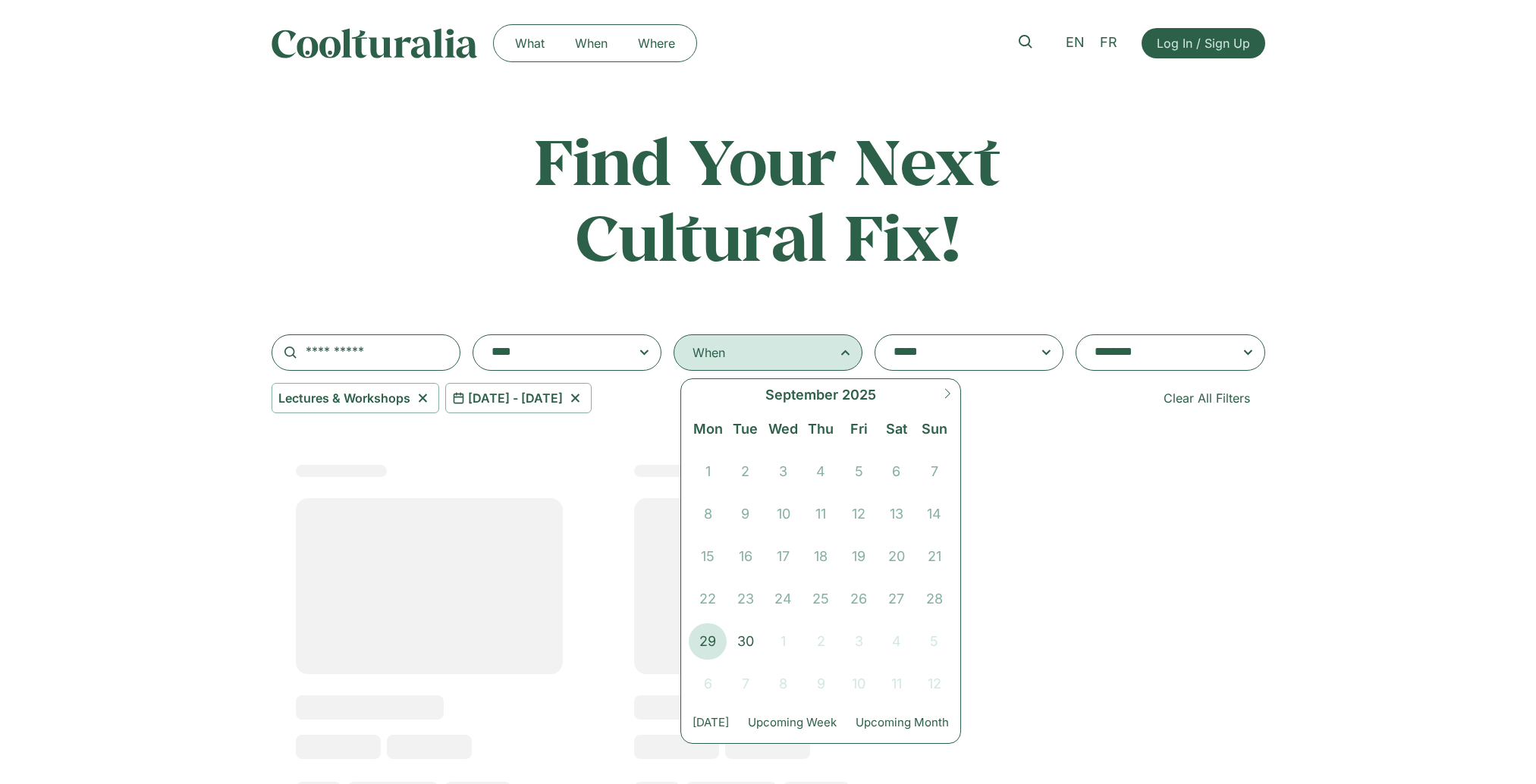
select select "***"
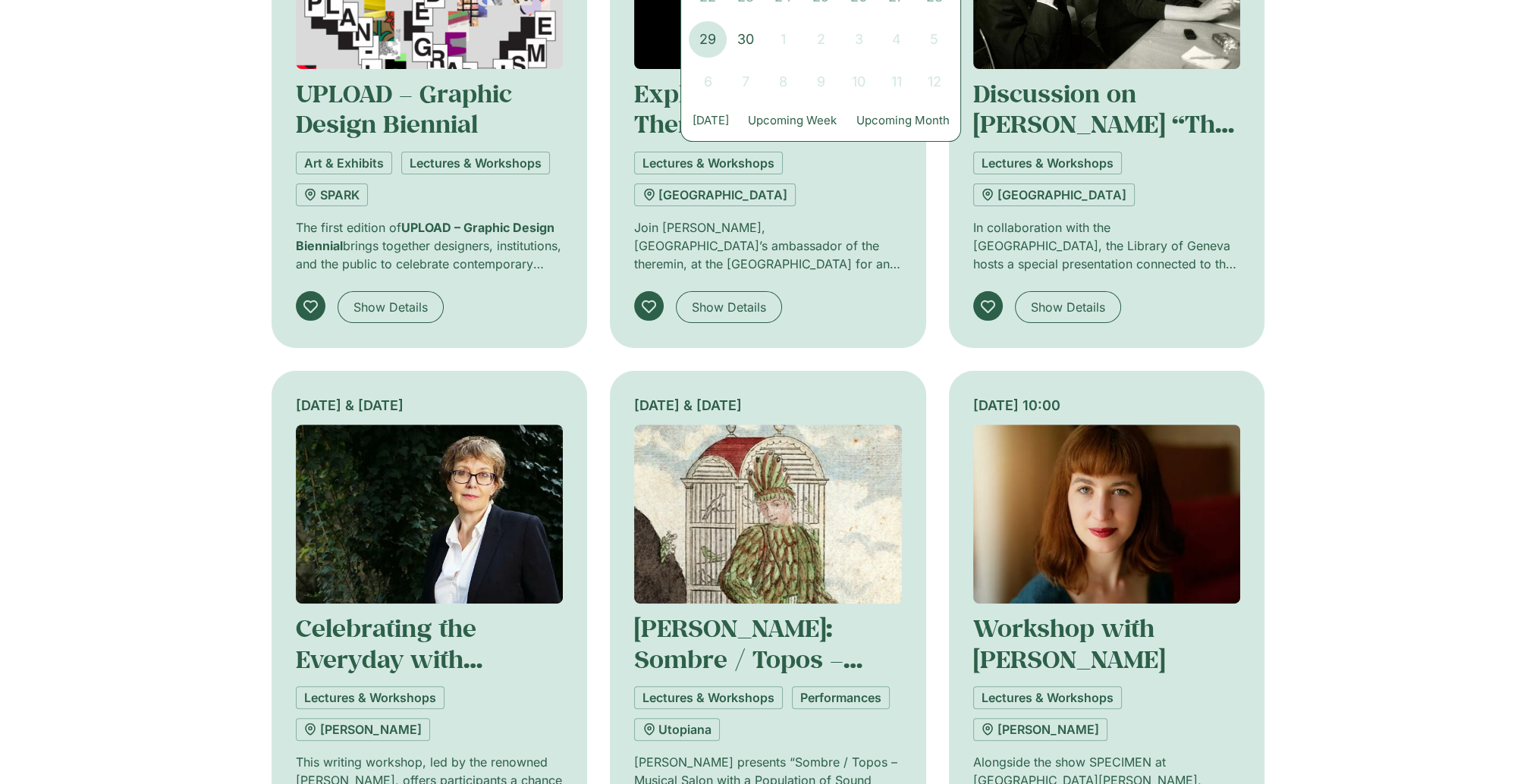
scroll to position [319, 0]
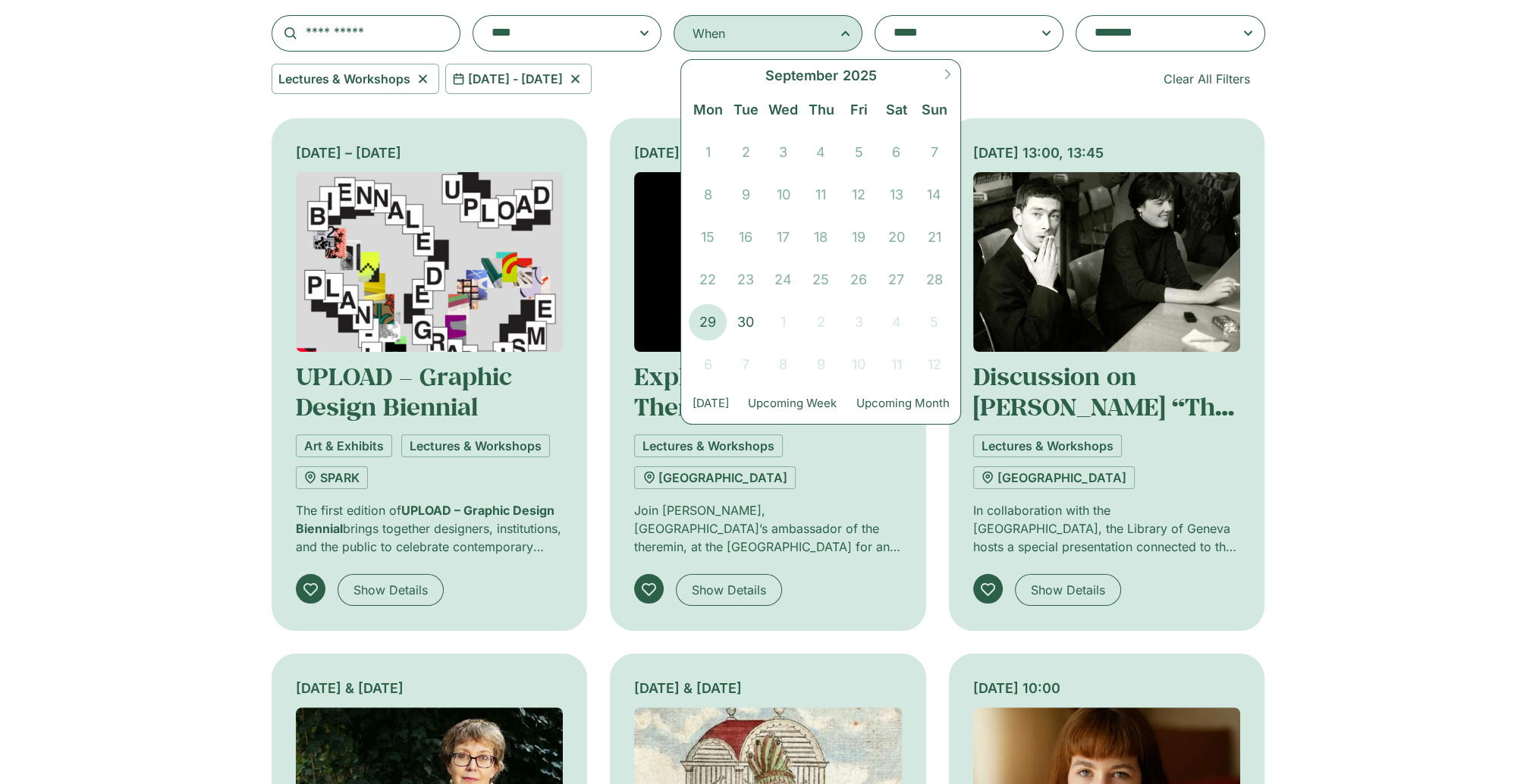
click at [941, 77] on span at bounding box center [947, 81] width 25 height 41
click at [953, 71] on span at bounding box center [947, 81] width 25 height 41
select select "**"
drag, startPoint x: 825, startPoint y: 316, endPoint x: 935, endPoint y: 323, distance: 110.2
click at [935, 323] on div "27 28 29 30 31 1 2 3 4 5 6 7 8 9 10 11 12 13 14 15 16 17 18 19 20 21 22 23 24 2…" at bounding box center [821, 256] width 264 height 255
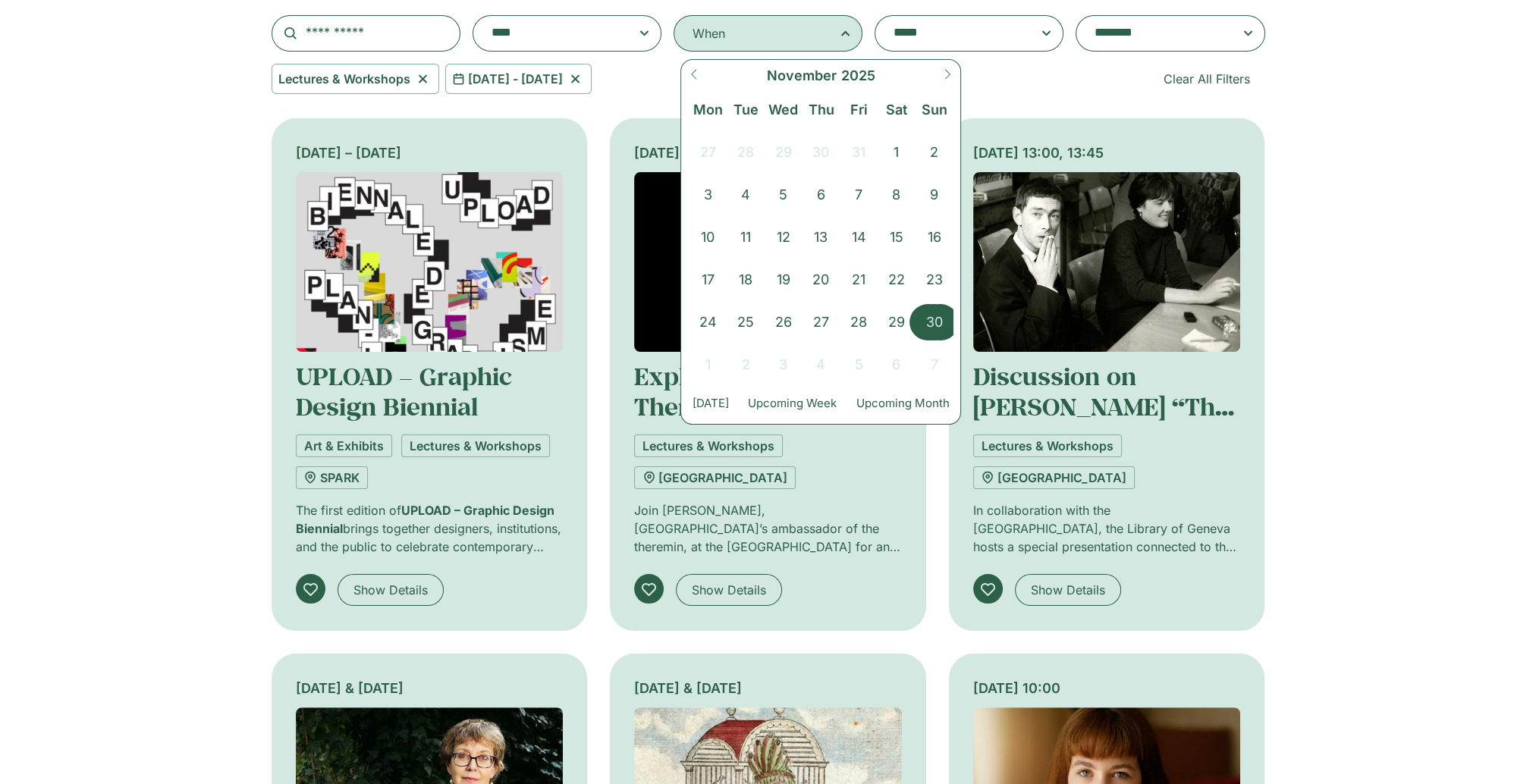
click at [936, 329] on span "30" at bounding box center [935, 322] width 38 height 36
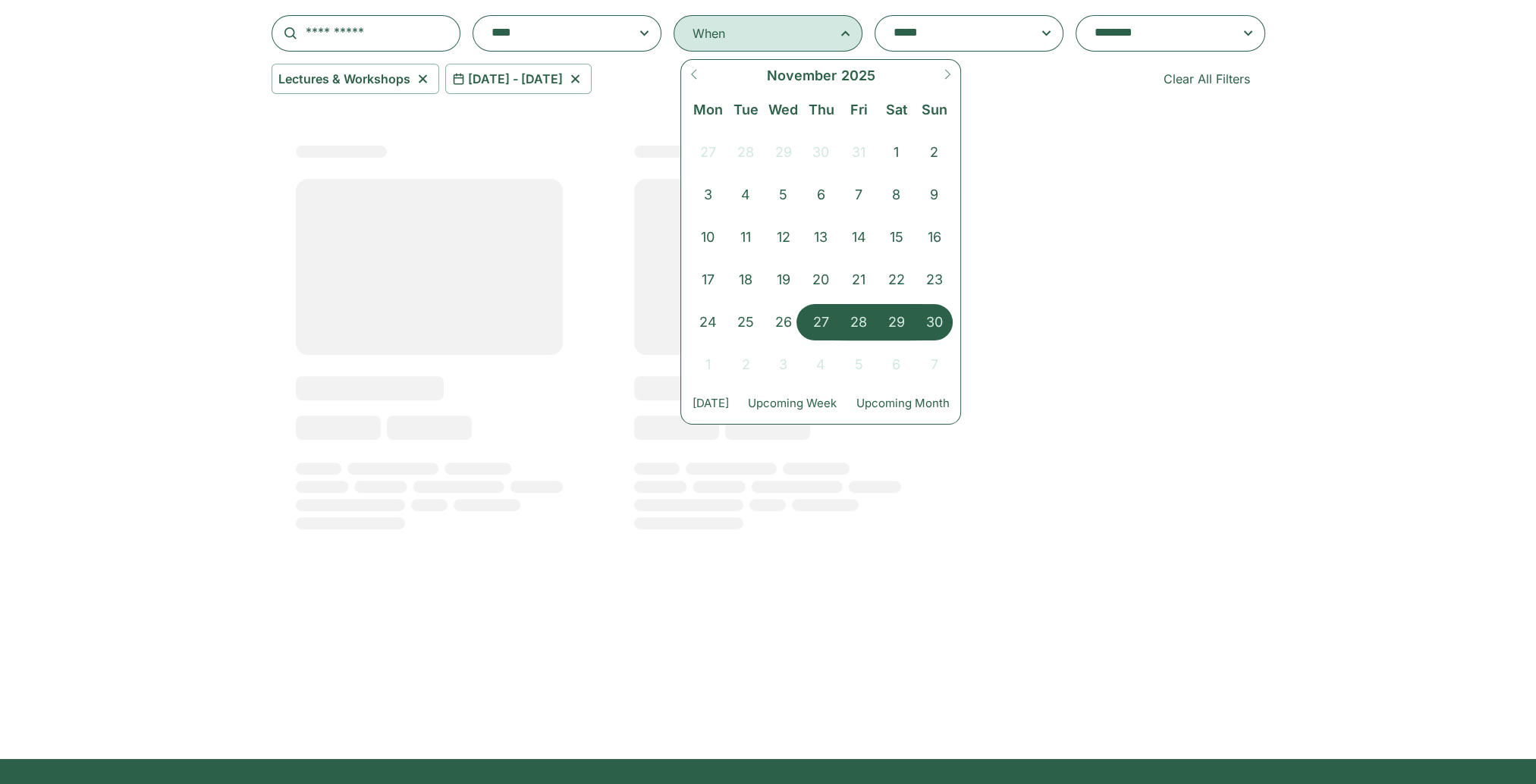
click at [818, 328] on span "27" at bounding box center [821, 322] width 38 height 36
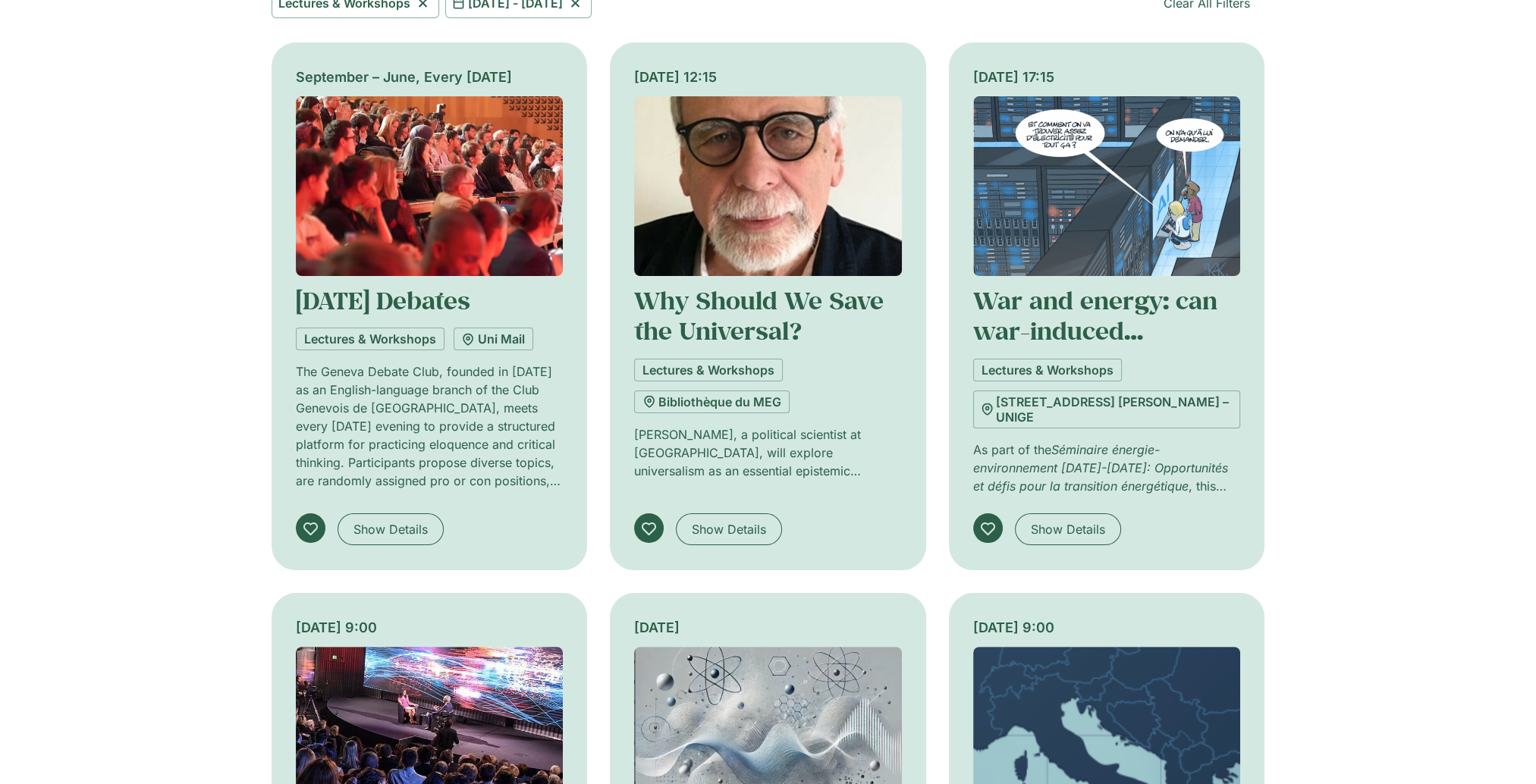
scroll to position [774, 0]
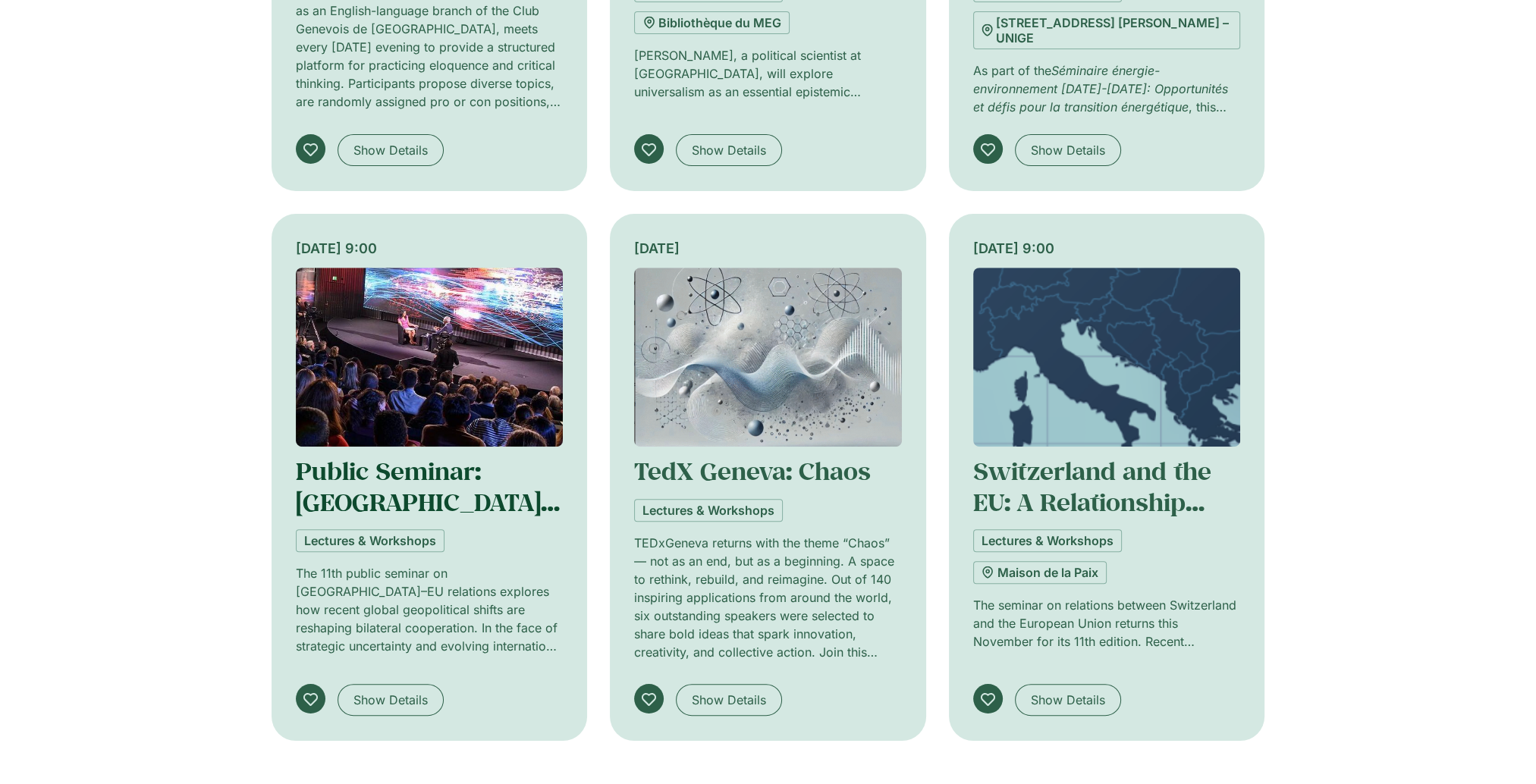
click at [388, 463] on link "Public Seminar: Switzerland and EU" at bounding box center [428, 517] width 264 height 123
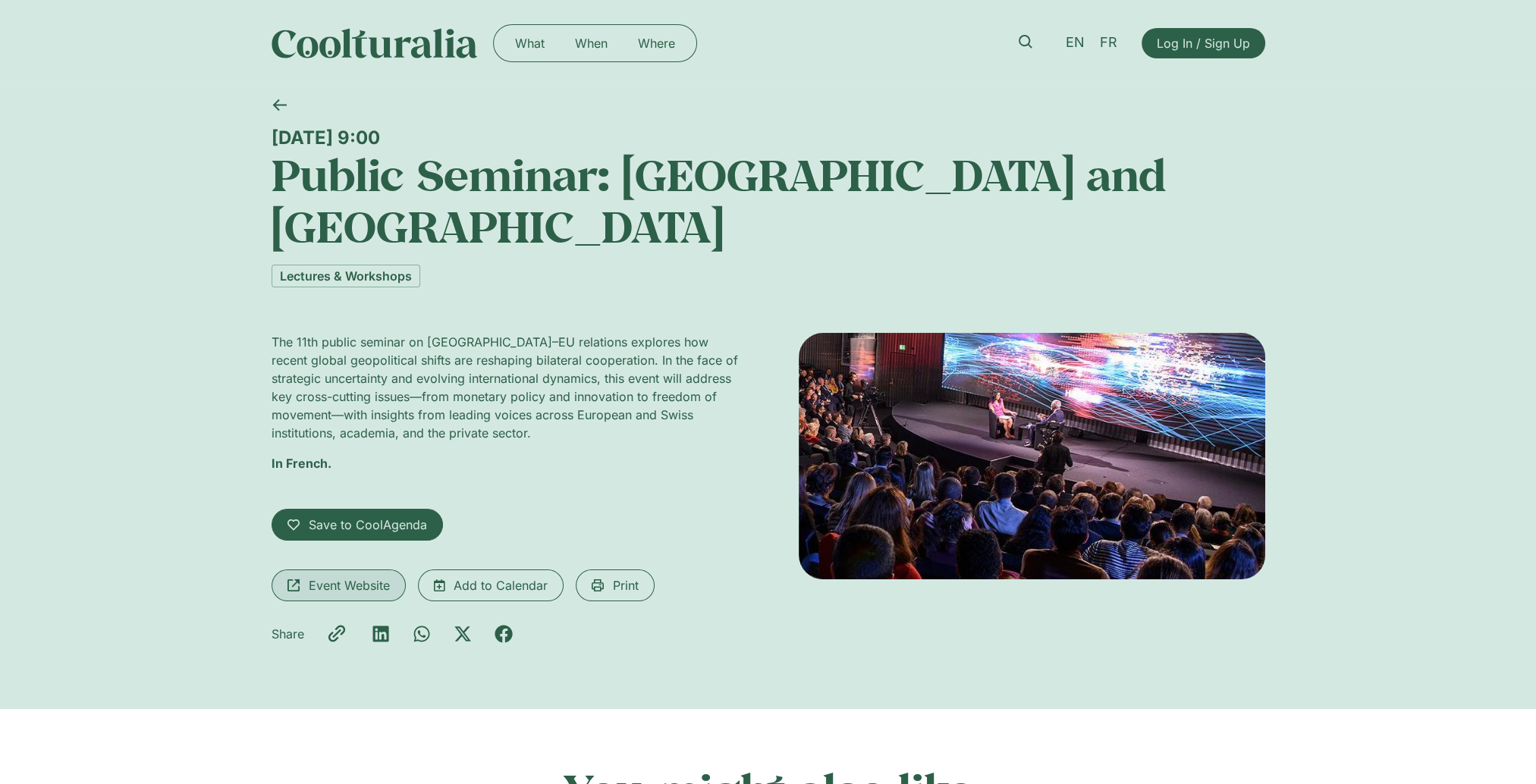
click at [340, 576] on span "Event Website" at bounding box center [349, 585] width 81 height 18
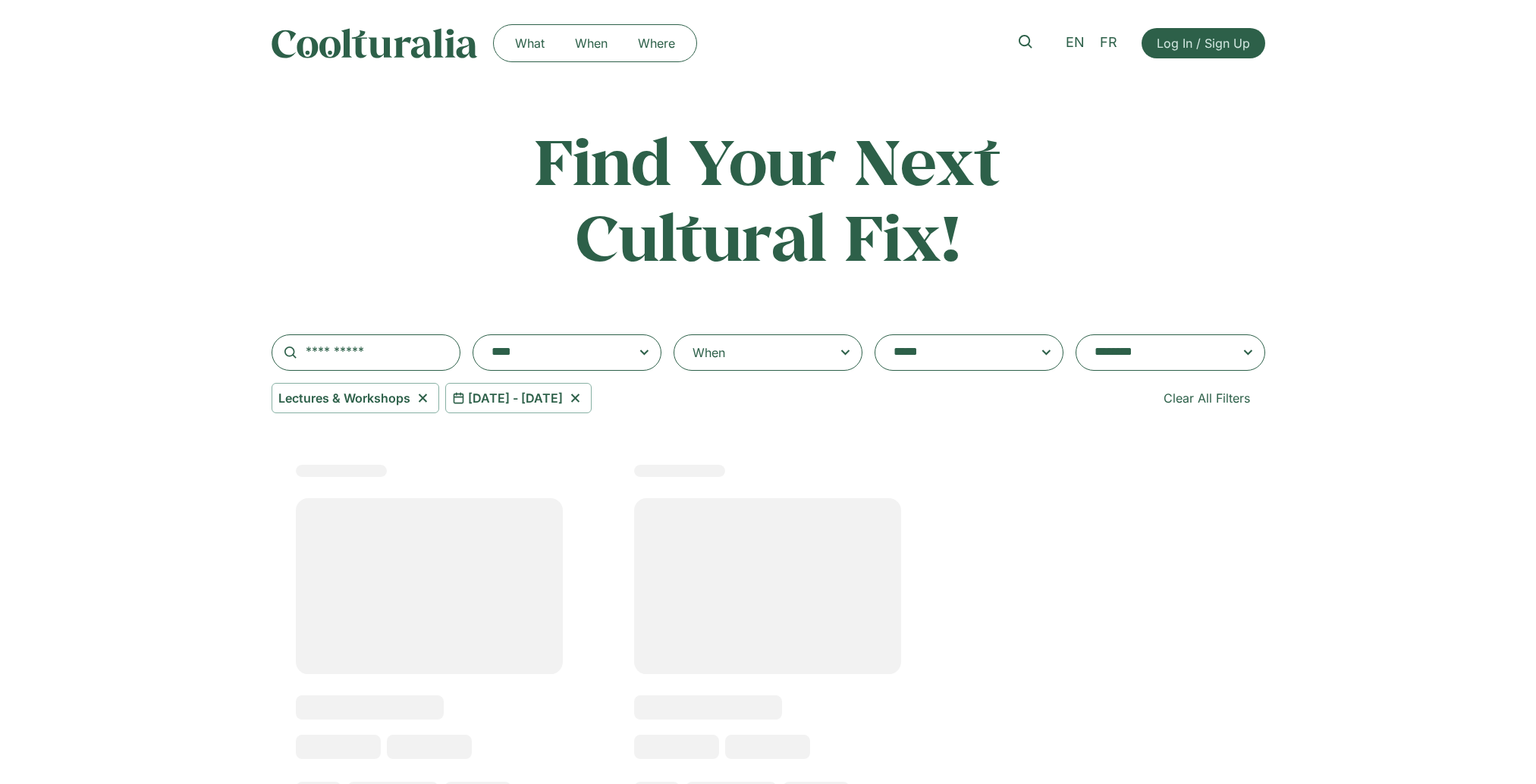
select select "***"
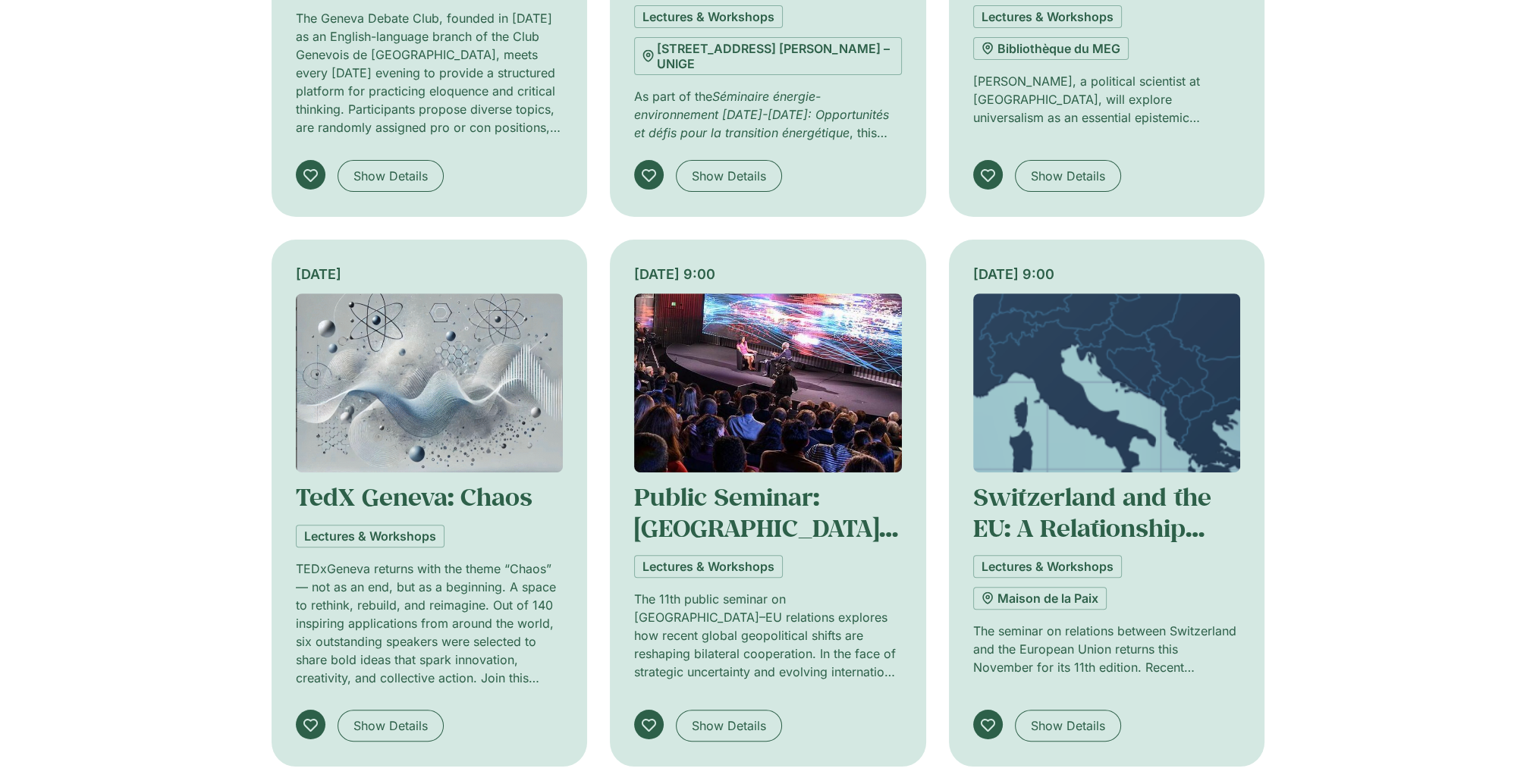
scroll to position [774, 0]
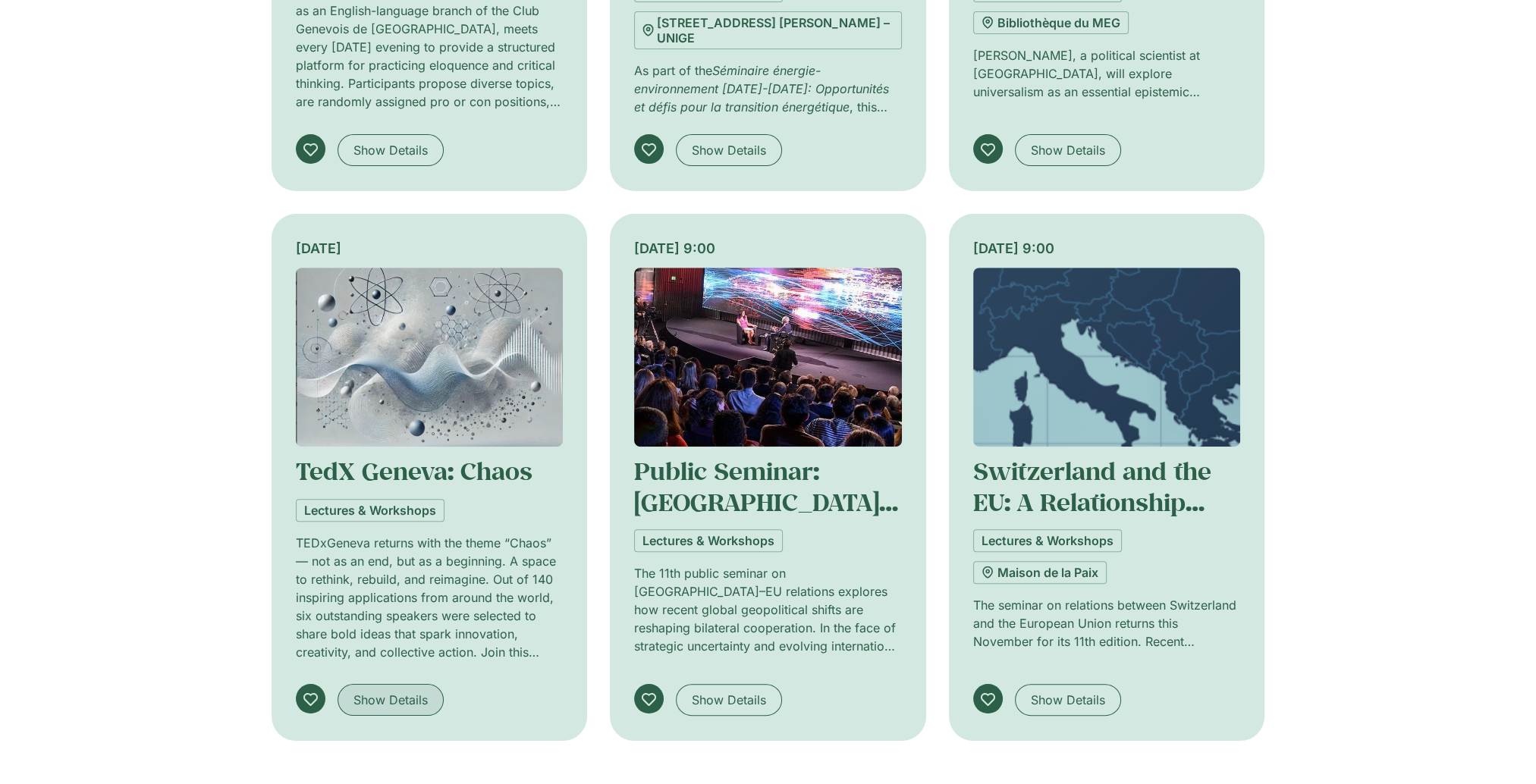
click at [401, 690] on span "Show Details" at bounding box center [391, 699] width 74 height 18
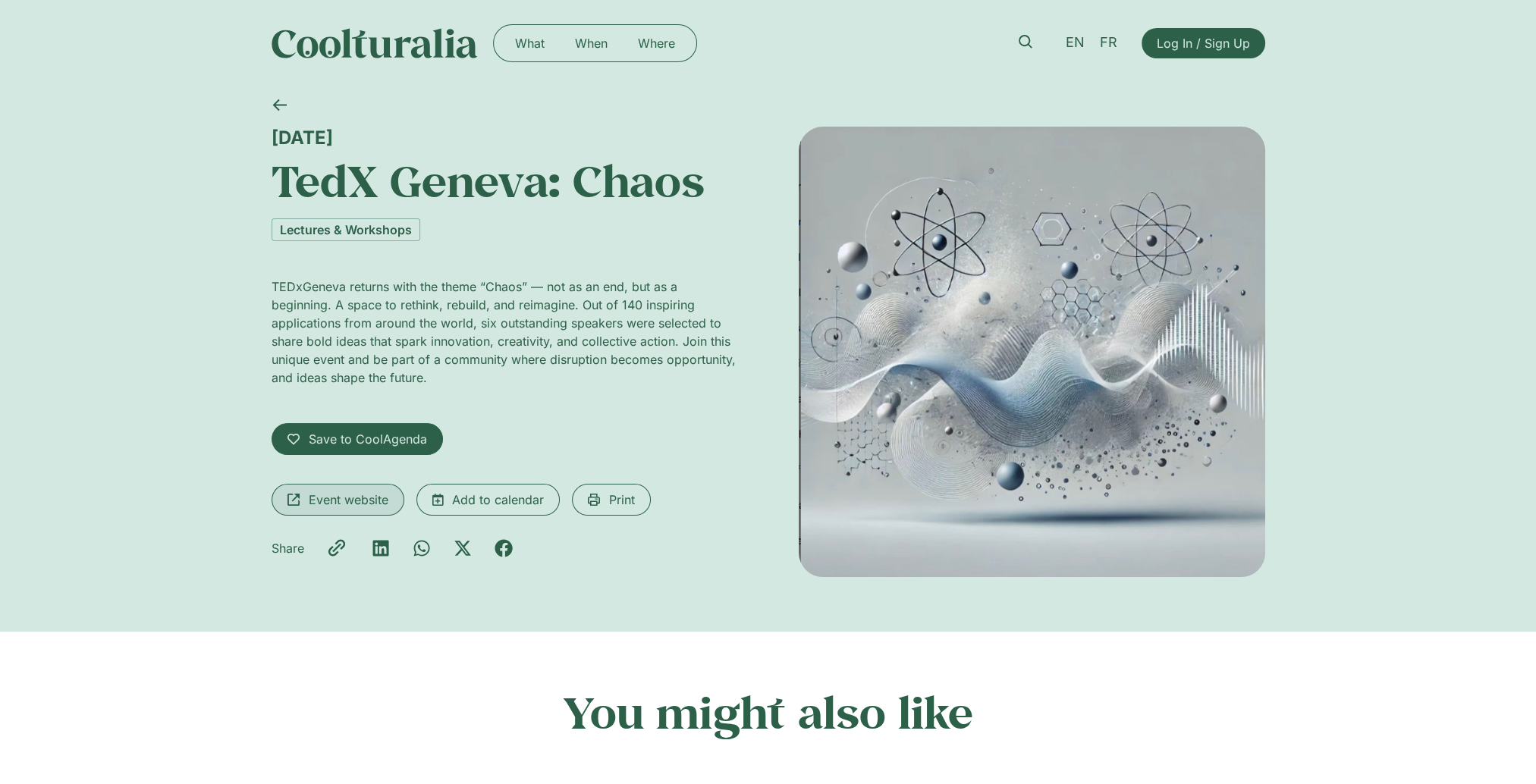
click at [363, 503] on span "Event website" at bounding box center [348, 500] width 80 height 18
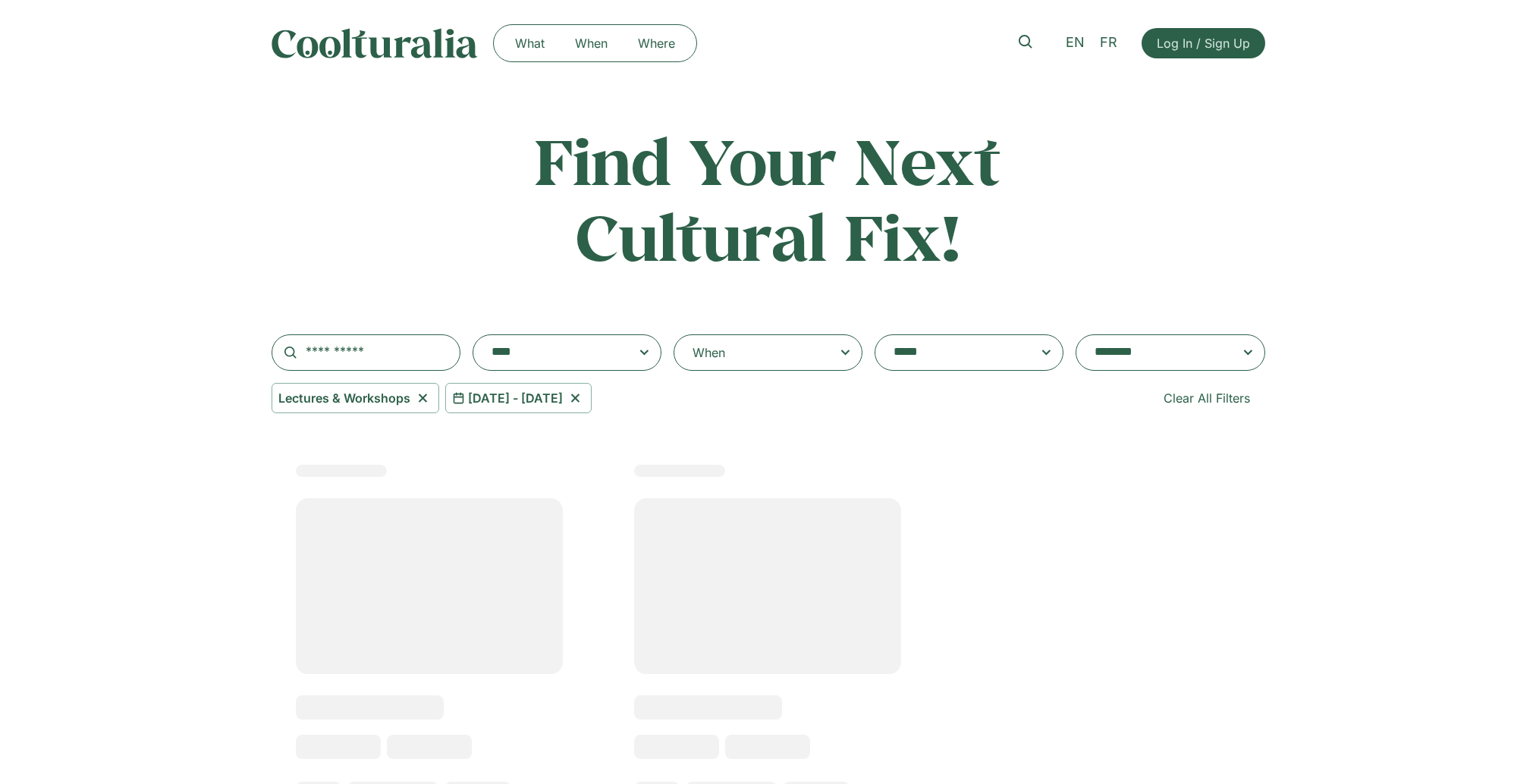
select select "***"
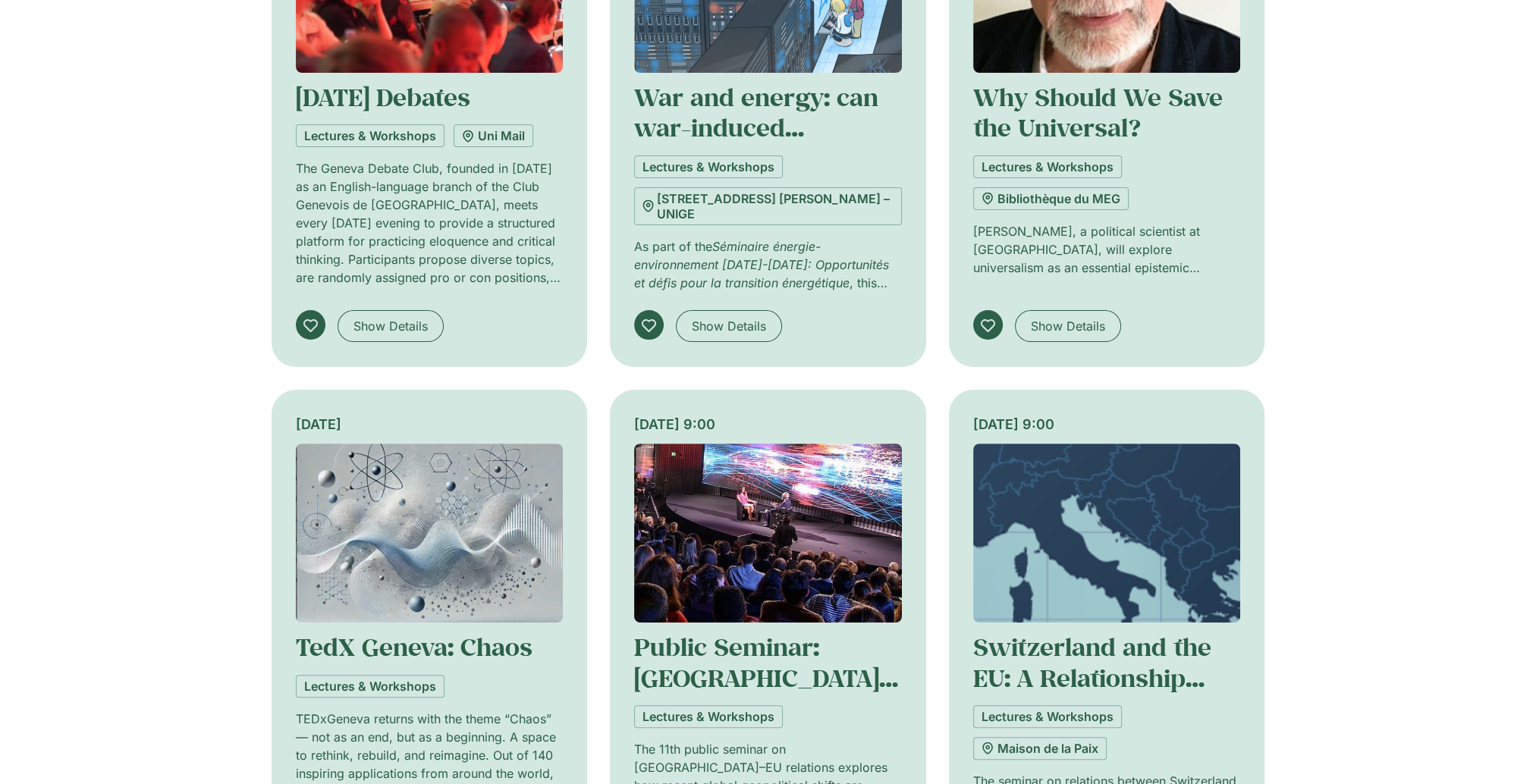
scroll to position [319, 0]
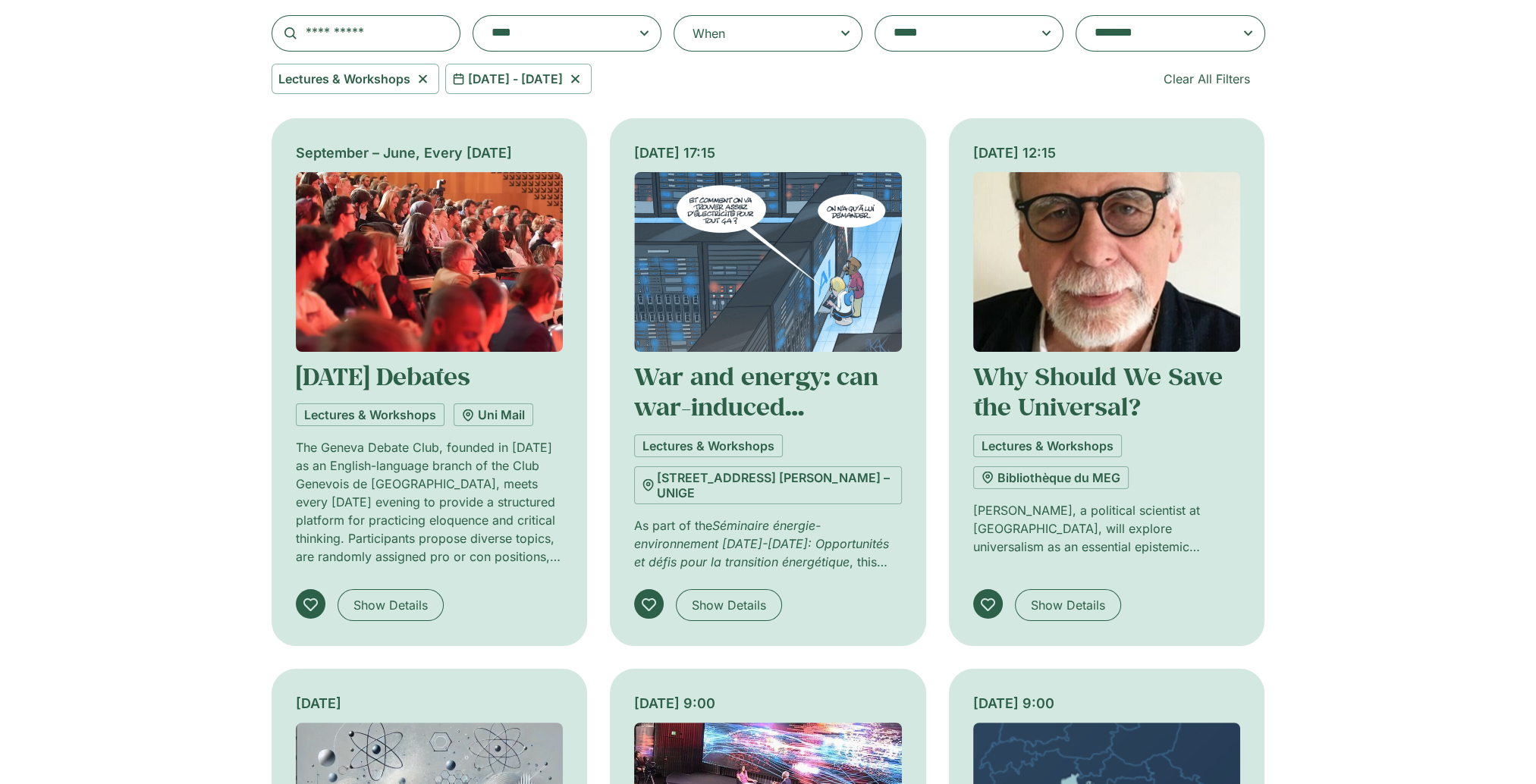
click at [585, 77] on icon at bounding box center [575, 79] width 19 height 18
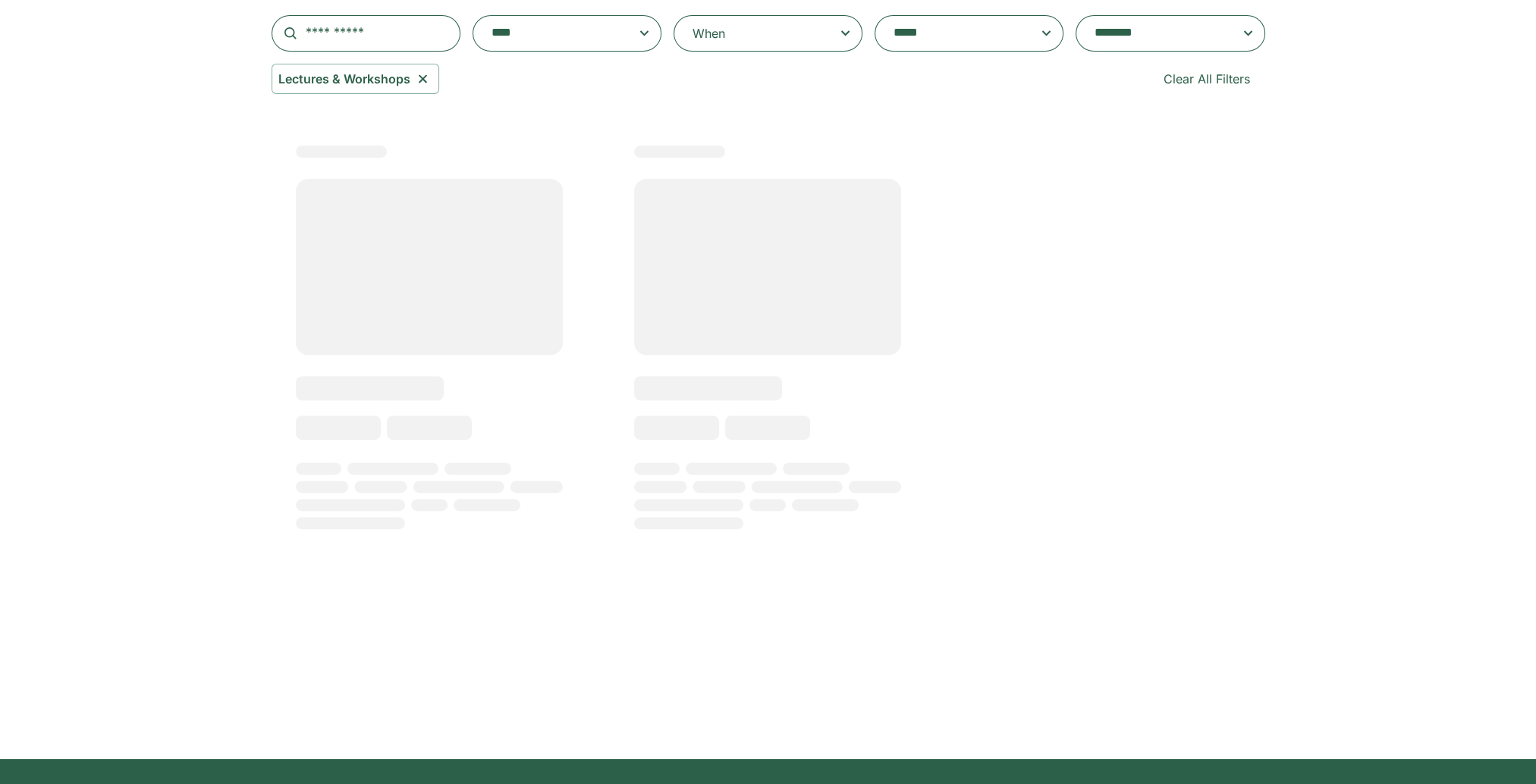
click at [742, 33] on div "When" at bounding box center [768, 33] width 189 height 36
click at [0, 0] on input "When" at bounding box center [0, 0] width 0 height 0
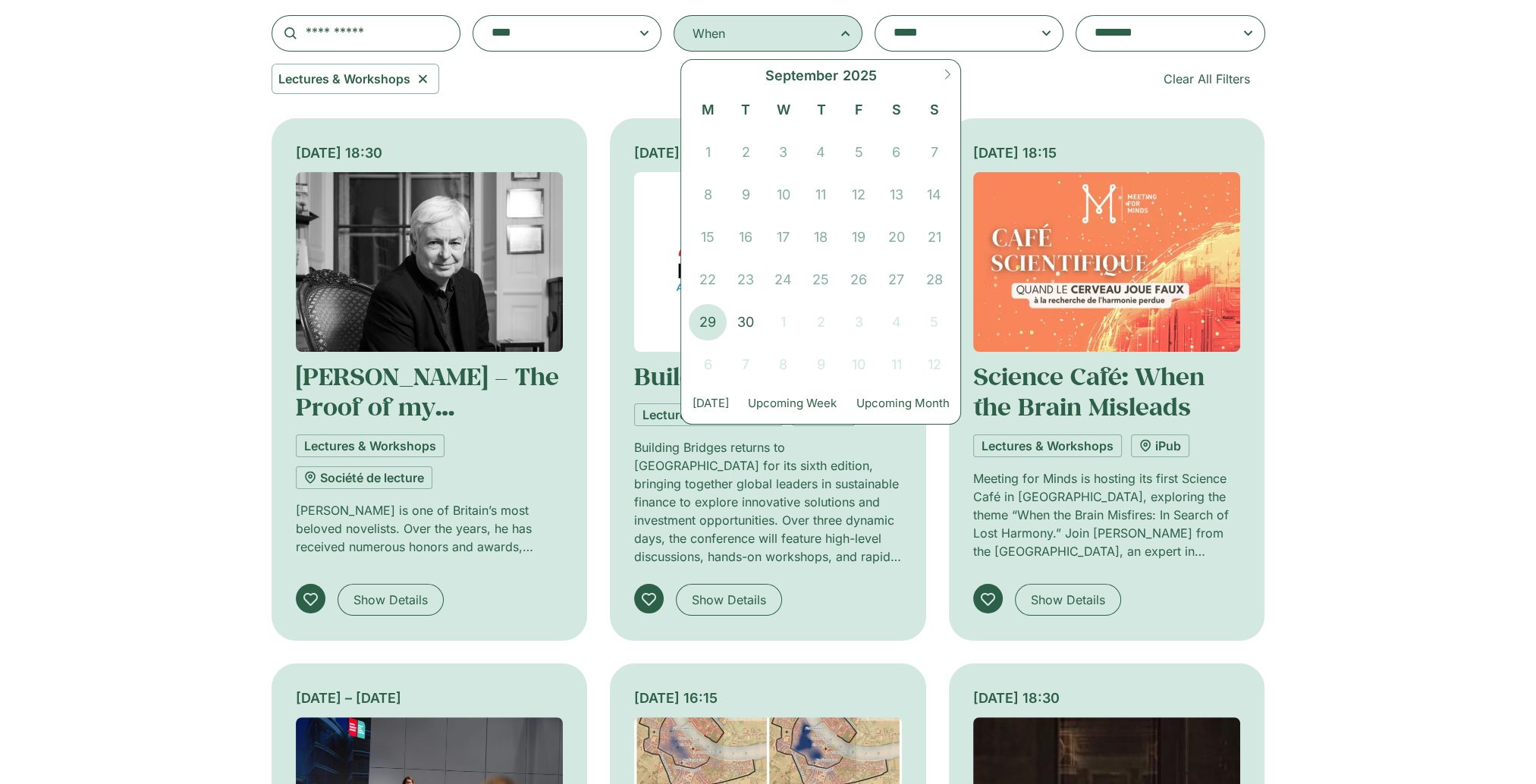
click at [420, 73] on icon at bounding box center [423, 79] width 19 height 18
select select
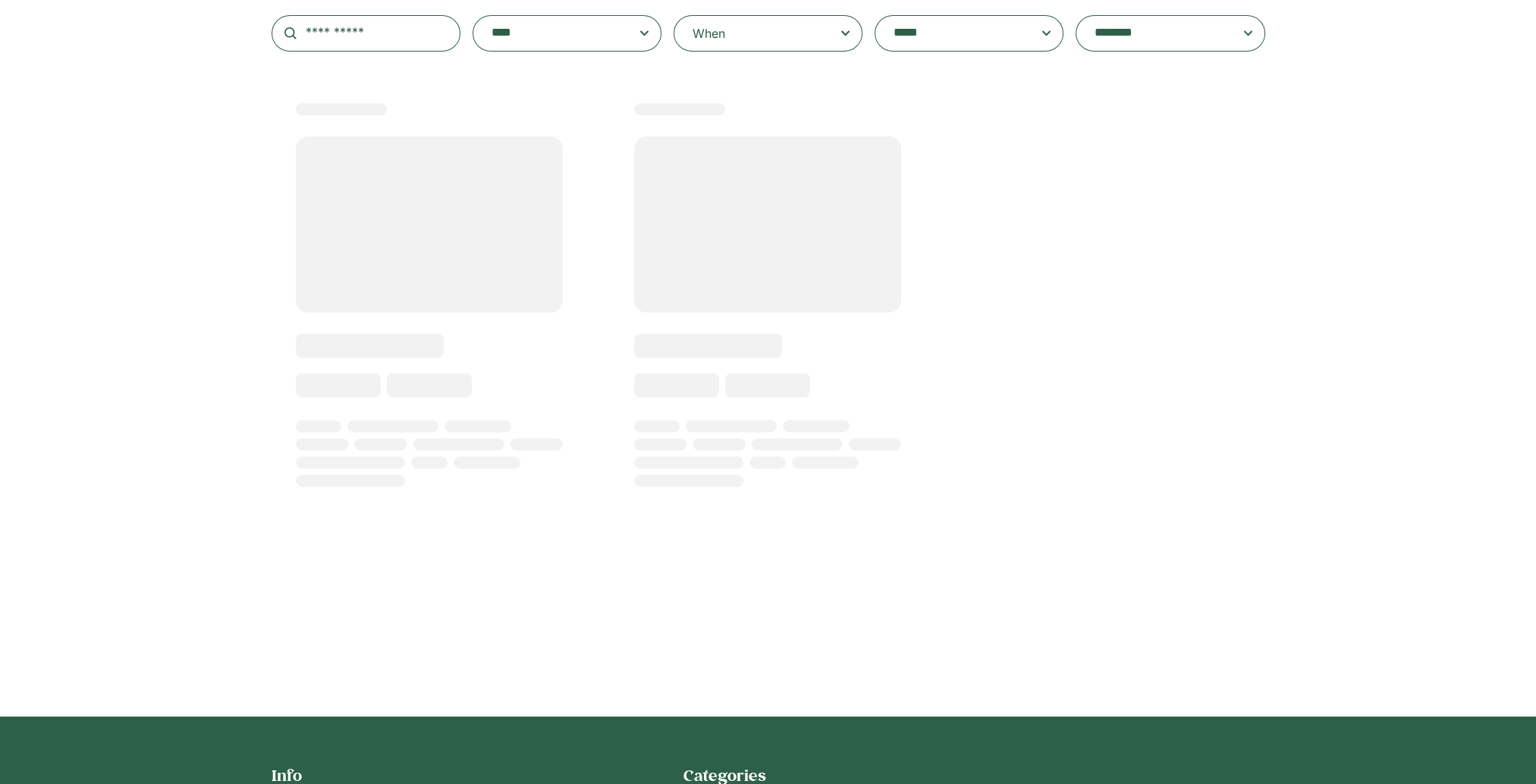
click at [744, 20] on div "When" at bounding box center [768, 33] width 189 height 36
click at [0, 0] on input "When" at bounding box center [0, 0] width 0 height 0
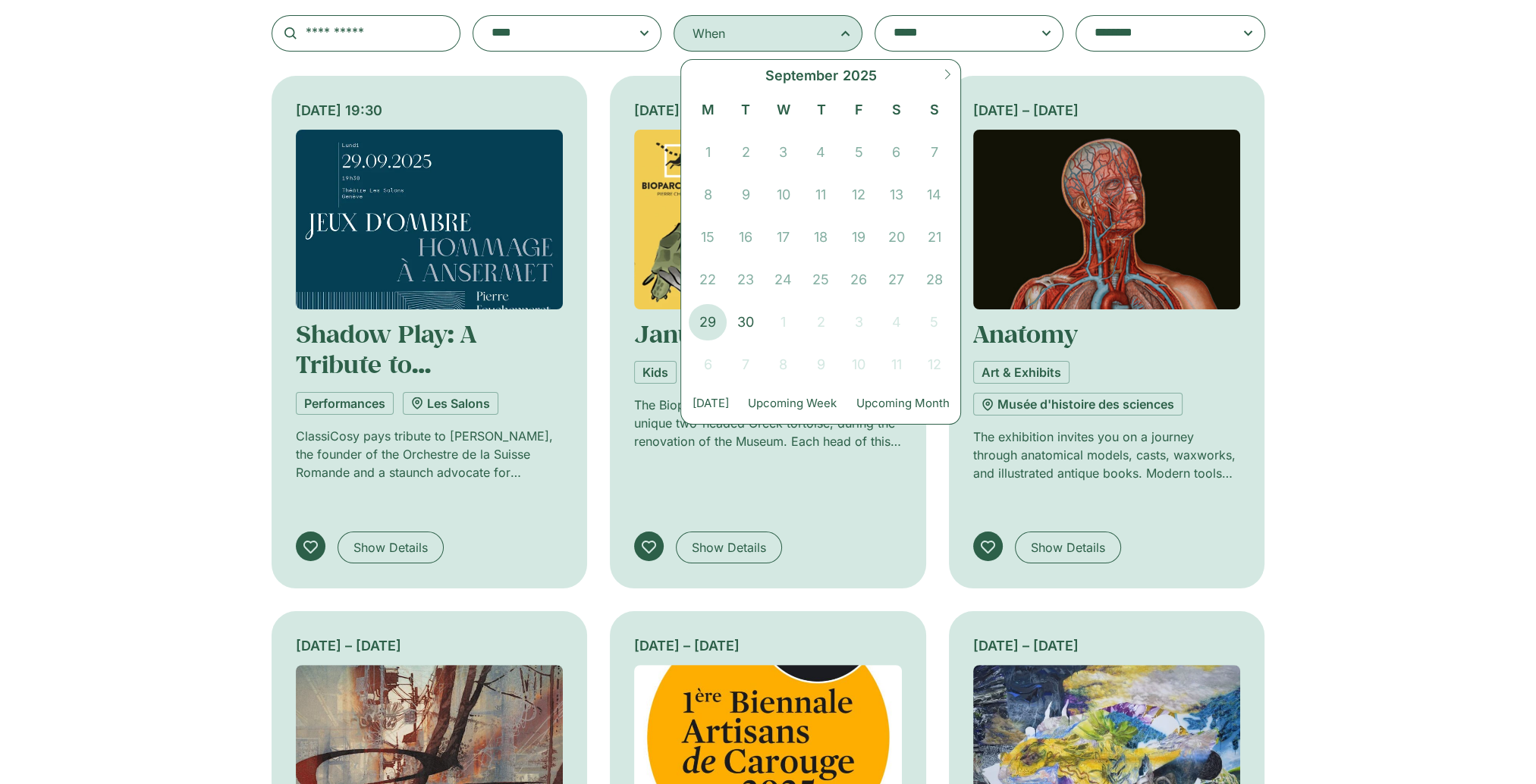
click at [951, 71] on icon at bounding box center [947, 74] width 11 height 11
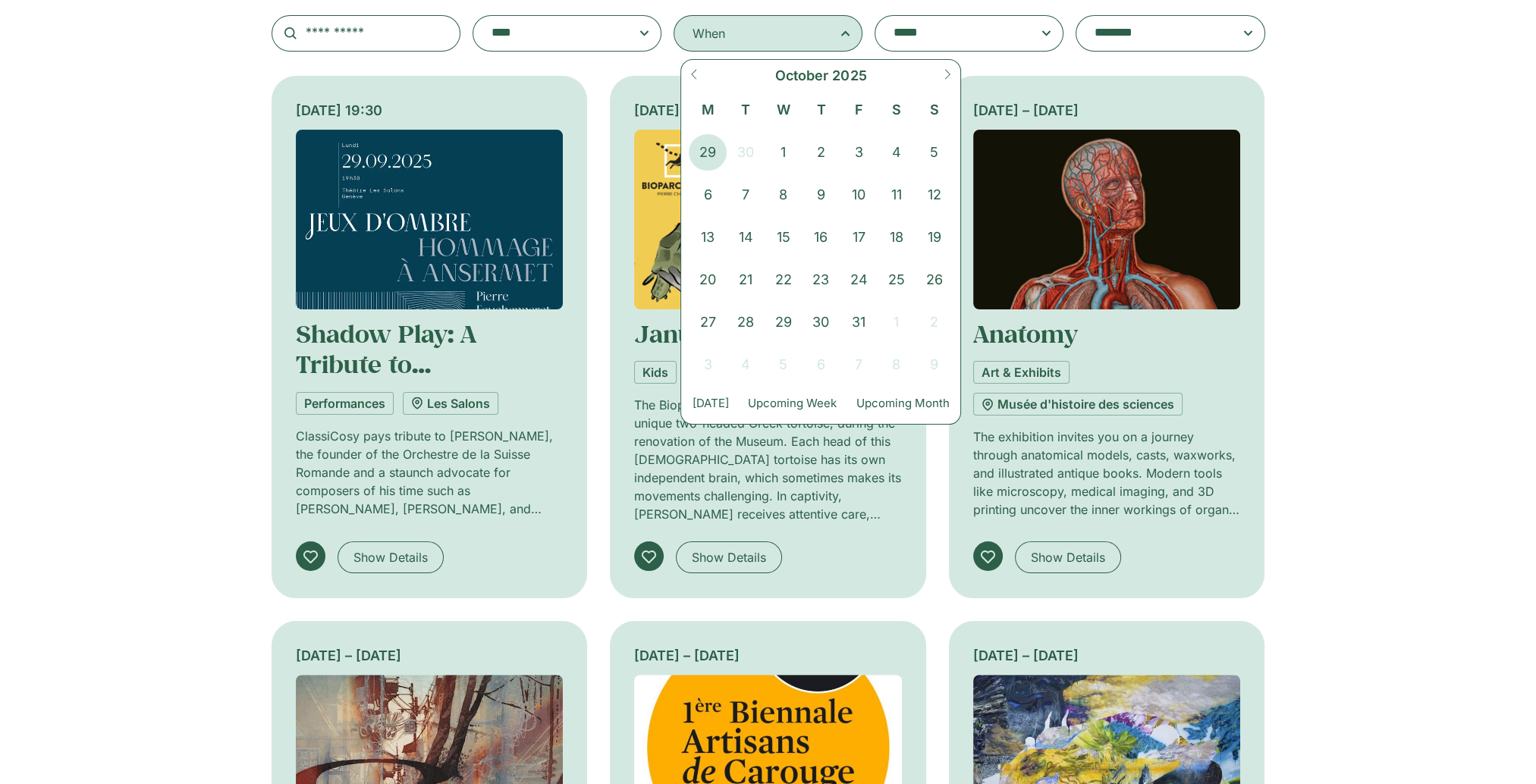
click at [951, 71] on icon at bounding box center [947, 74] width 11 height 11
select select "**"
drag, startPoint x: 858, startPoint y: 196, endPoint x: 941, endPoint y: 201, distance: 83.2
click at [941, 201] on div "1 2 3 4 5 6 7 8 9 10 11 12 13 14 15 16 17 18 19 20 21 22 23 24 25 26 27 28 29 3…" at bounding box center [821, 256] width 264 height 255
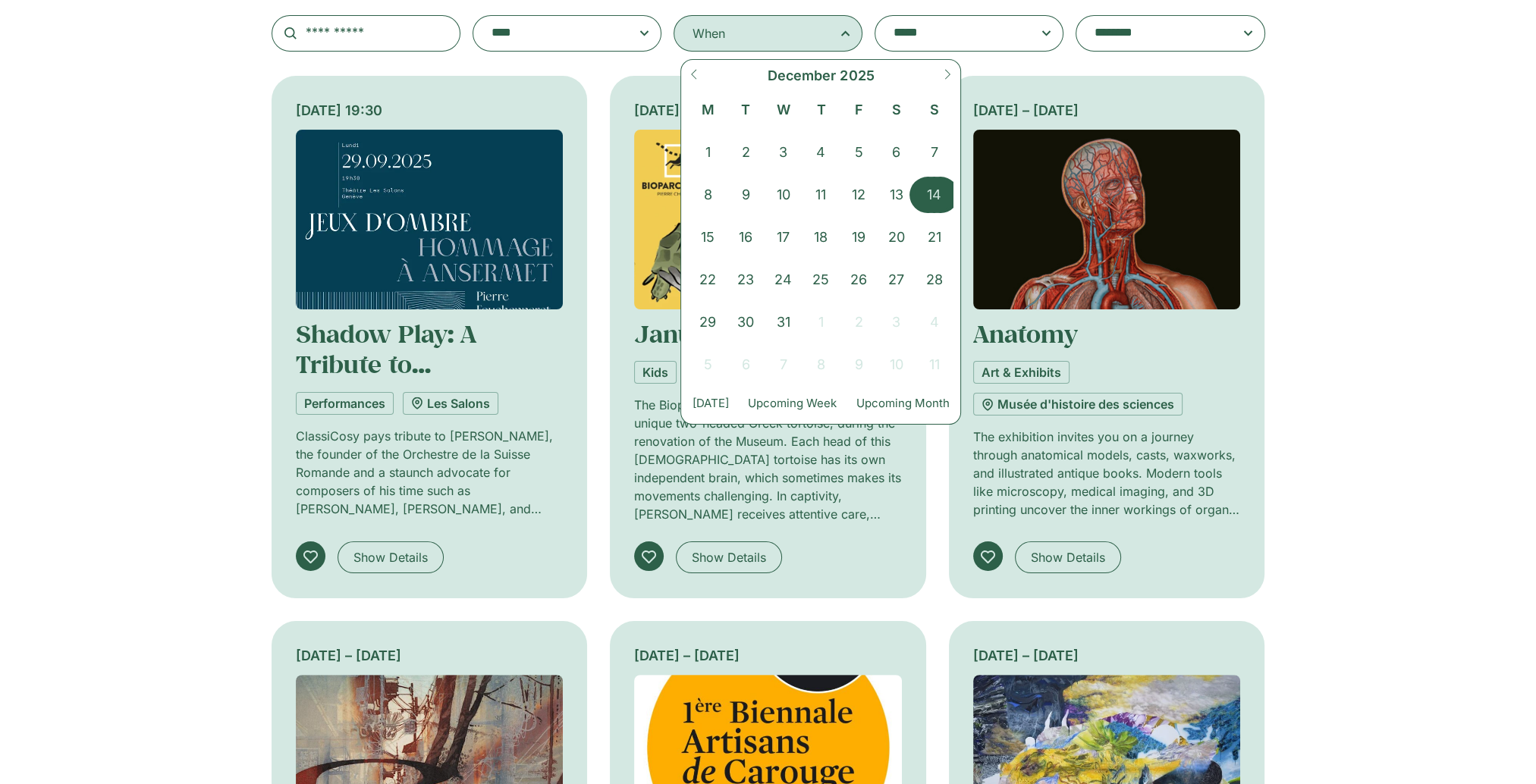
click at [941, 199] on span "14" at bounding box center [935, 195] width 38 height 36
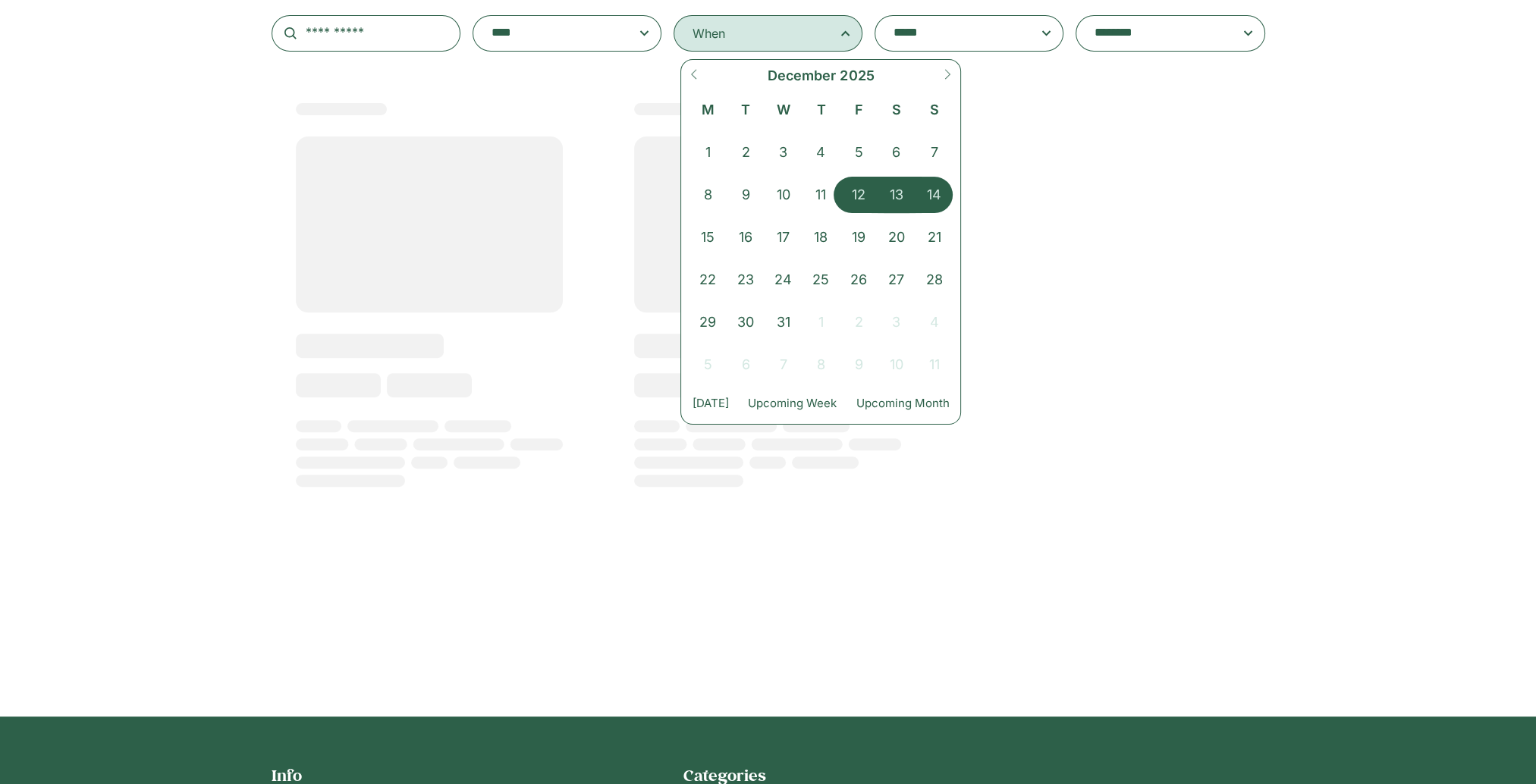
click at [855, 190] on span "12" at bounding box center [858, 195] width 38 height 36
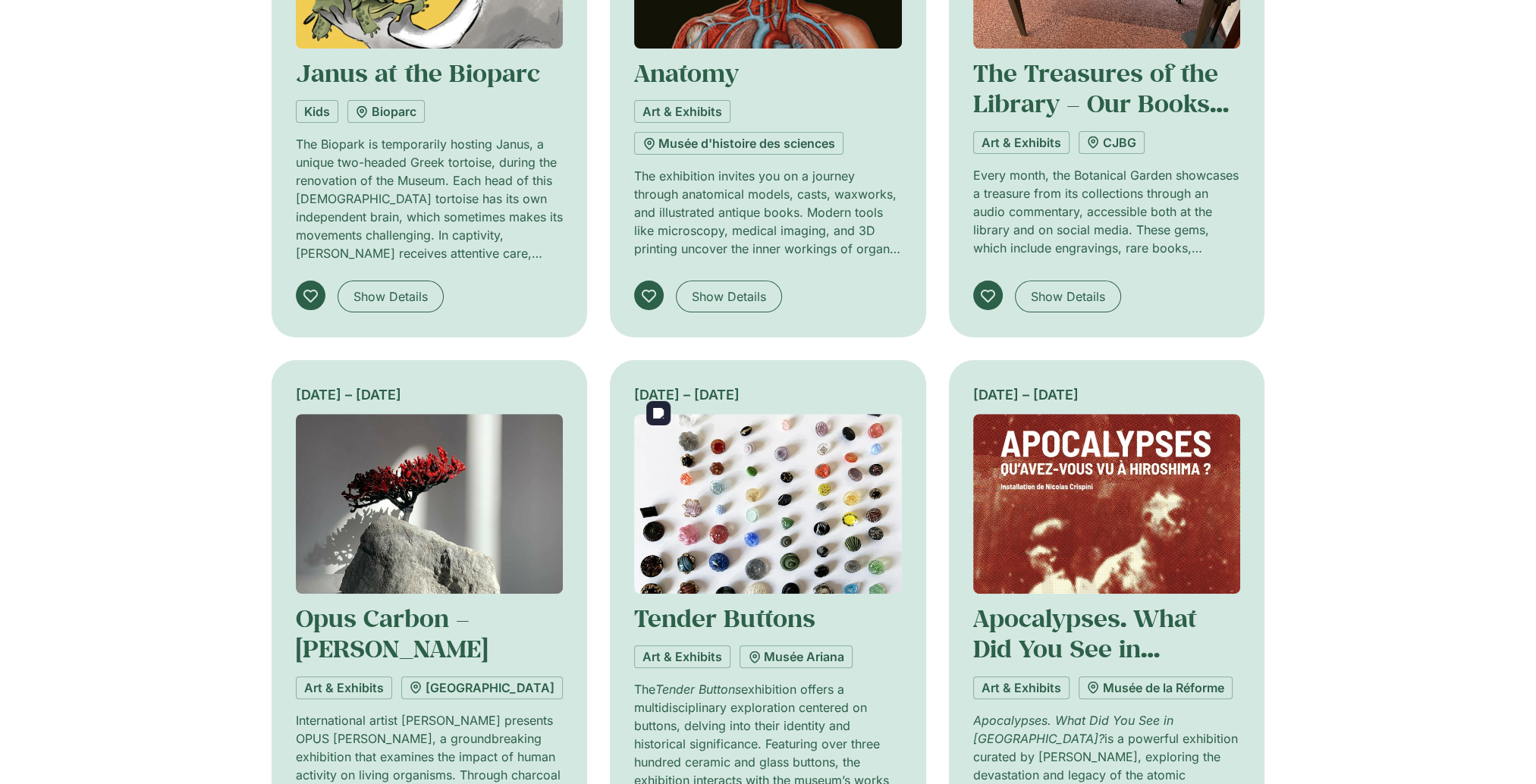
scroll to position [1002, 0]
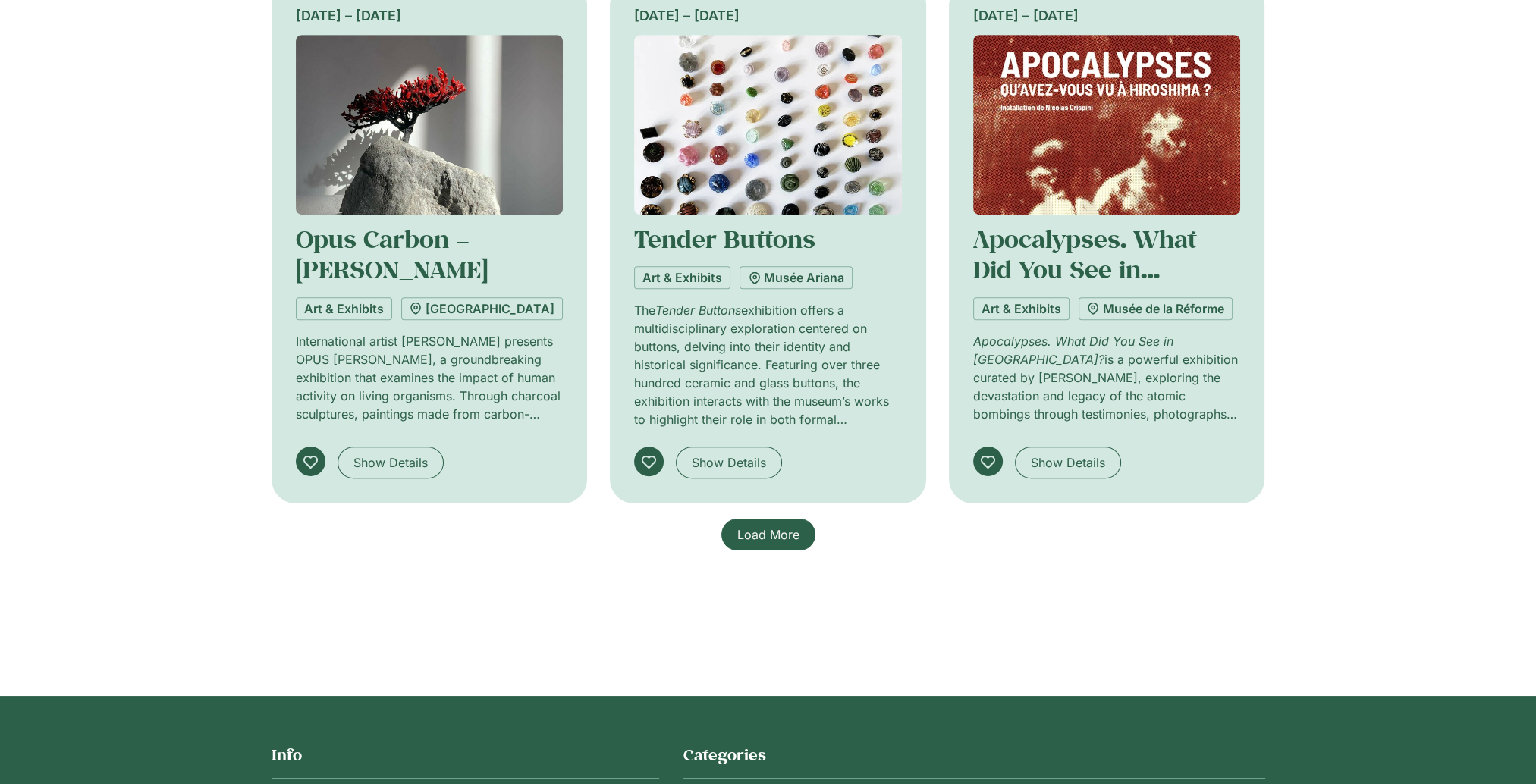
click at [746, 531] on span "Load More" at bounding box center [769, 534] width 62 height 18
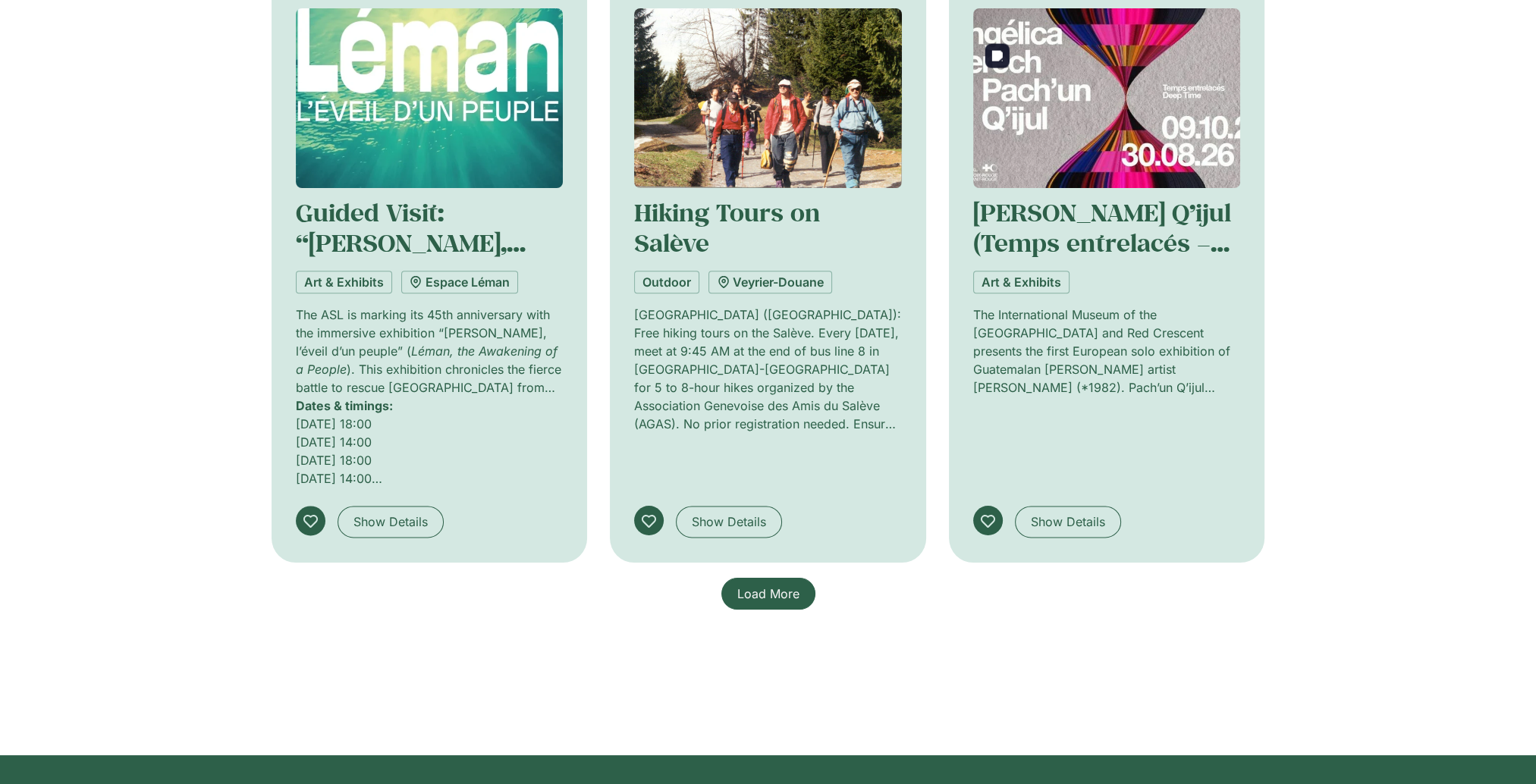
scroll to position [2375, 0]
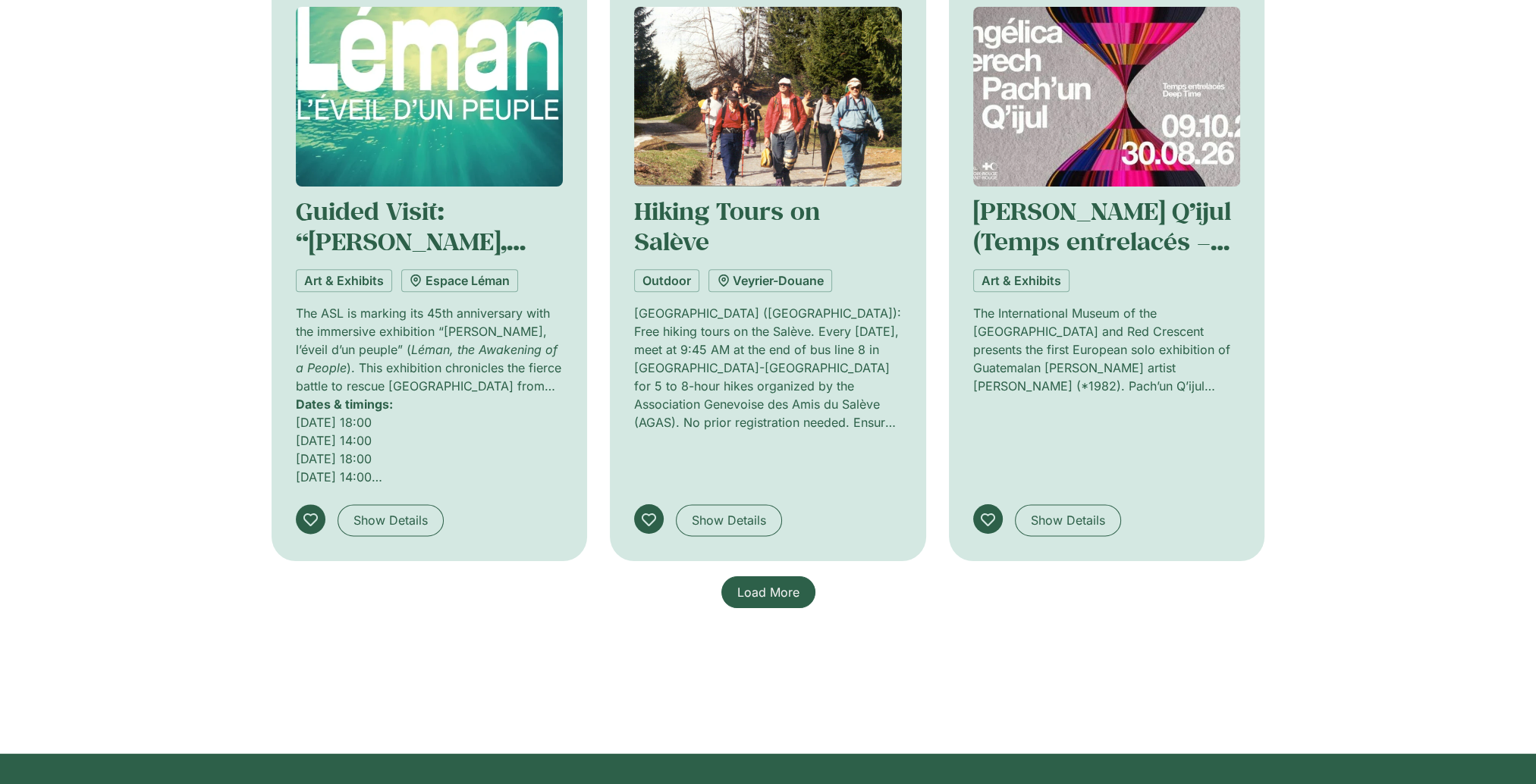
click at [761, 588] on span "Load More" at bounding box center [769, 592] width 62 height 18
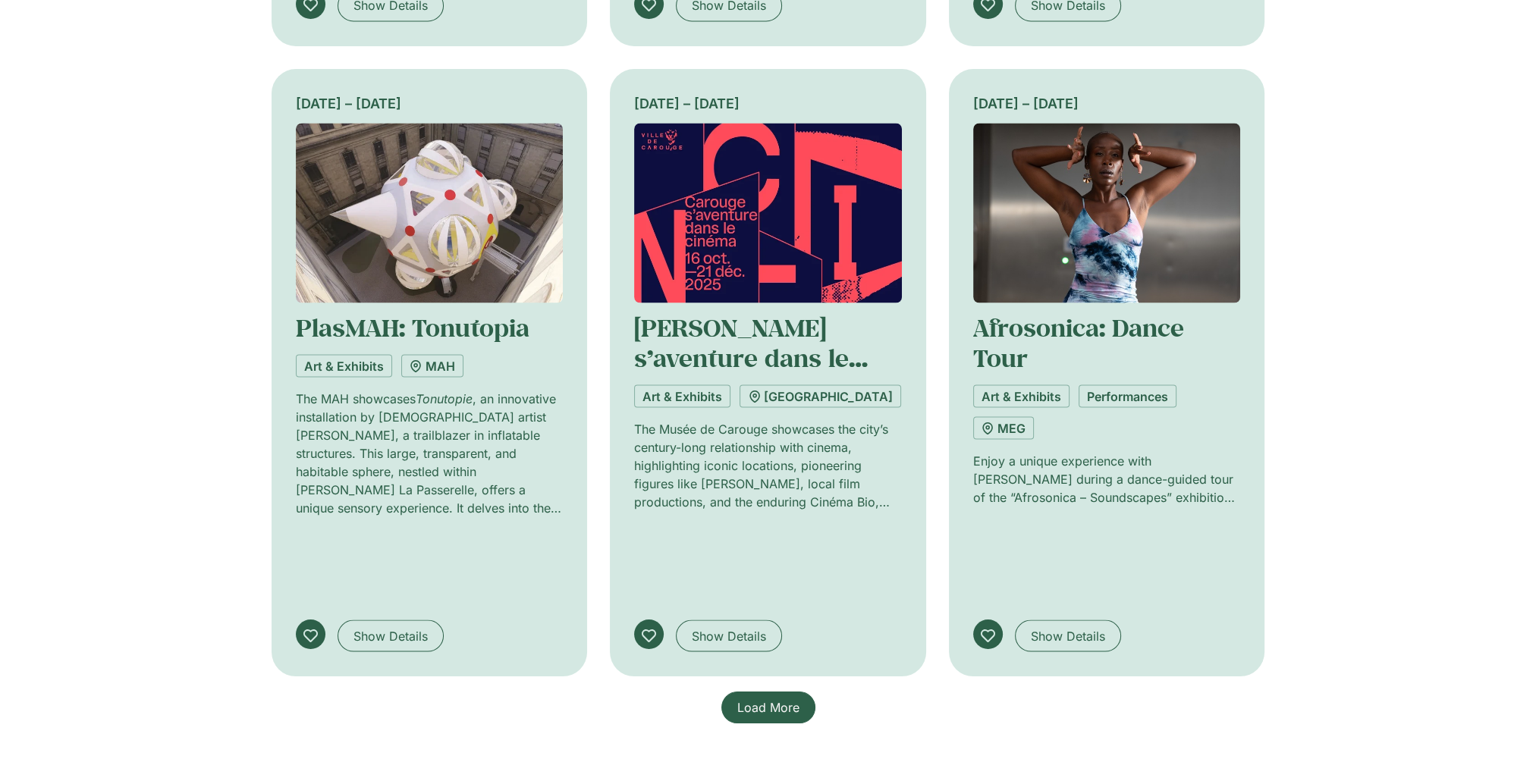
scroll to position [3740, 0]
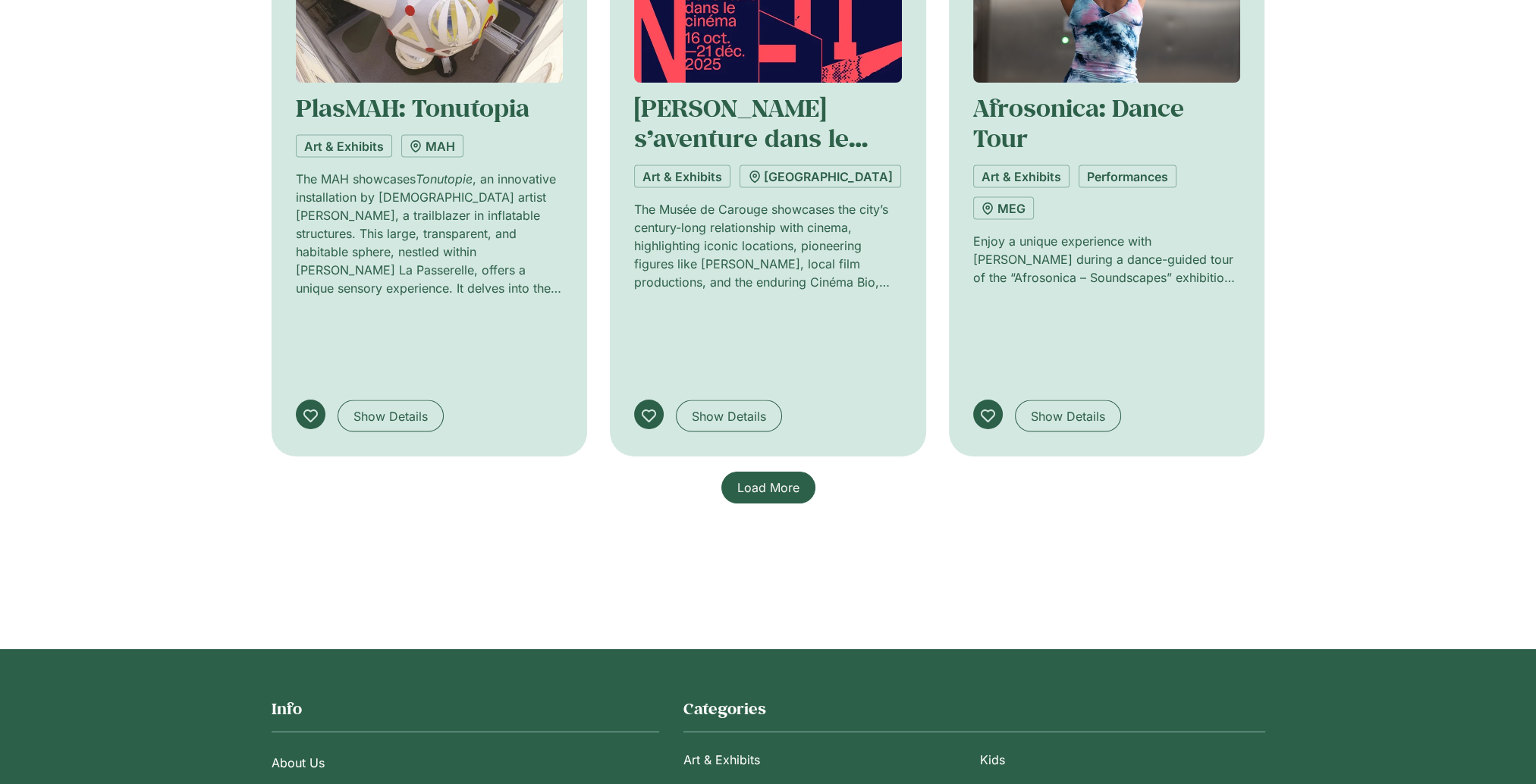
drag, startPoint x: 784, startPoint y: 488, endPoint x: 830, endPoint y: 517, distance: 54.4
click at [784, 488] on span "Load More" at bounding box center [769, 487] width 62 height 18
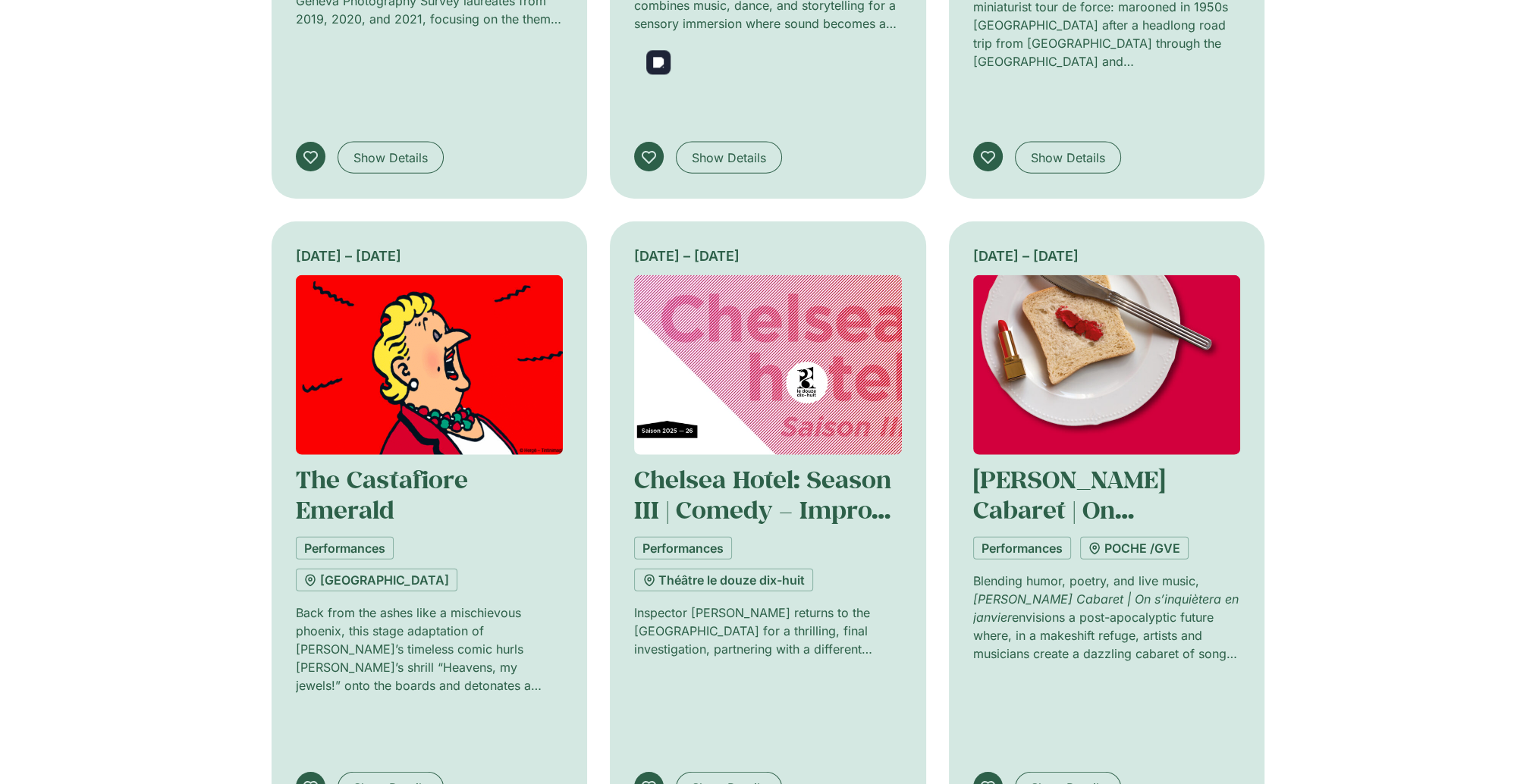
scroll to position [4877, 0]
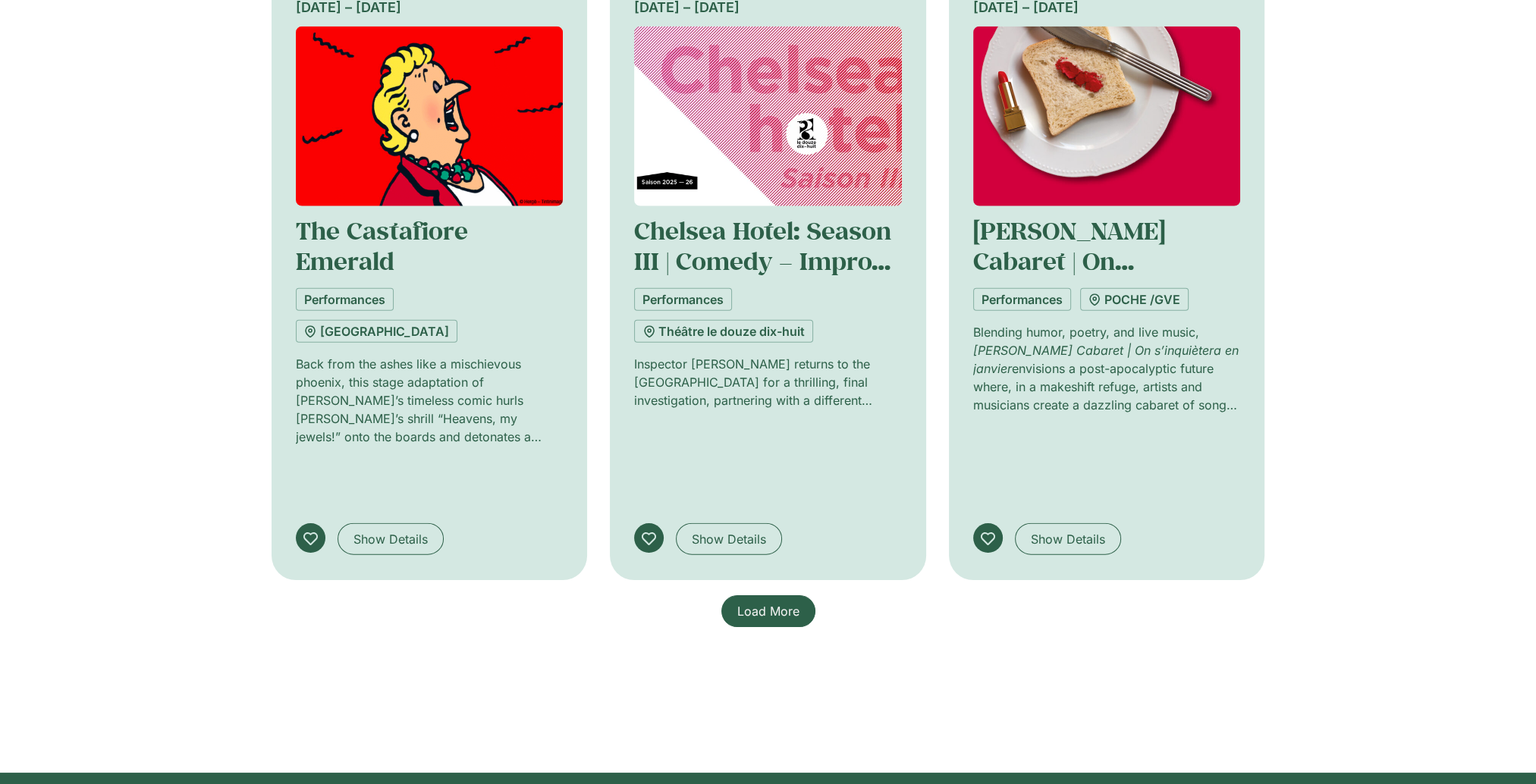
click at [752, 606] on span "Load More" at bounding box center [769, 611] width 62 height 18
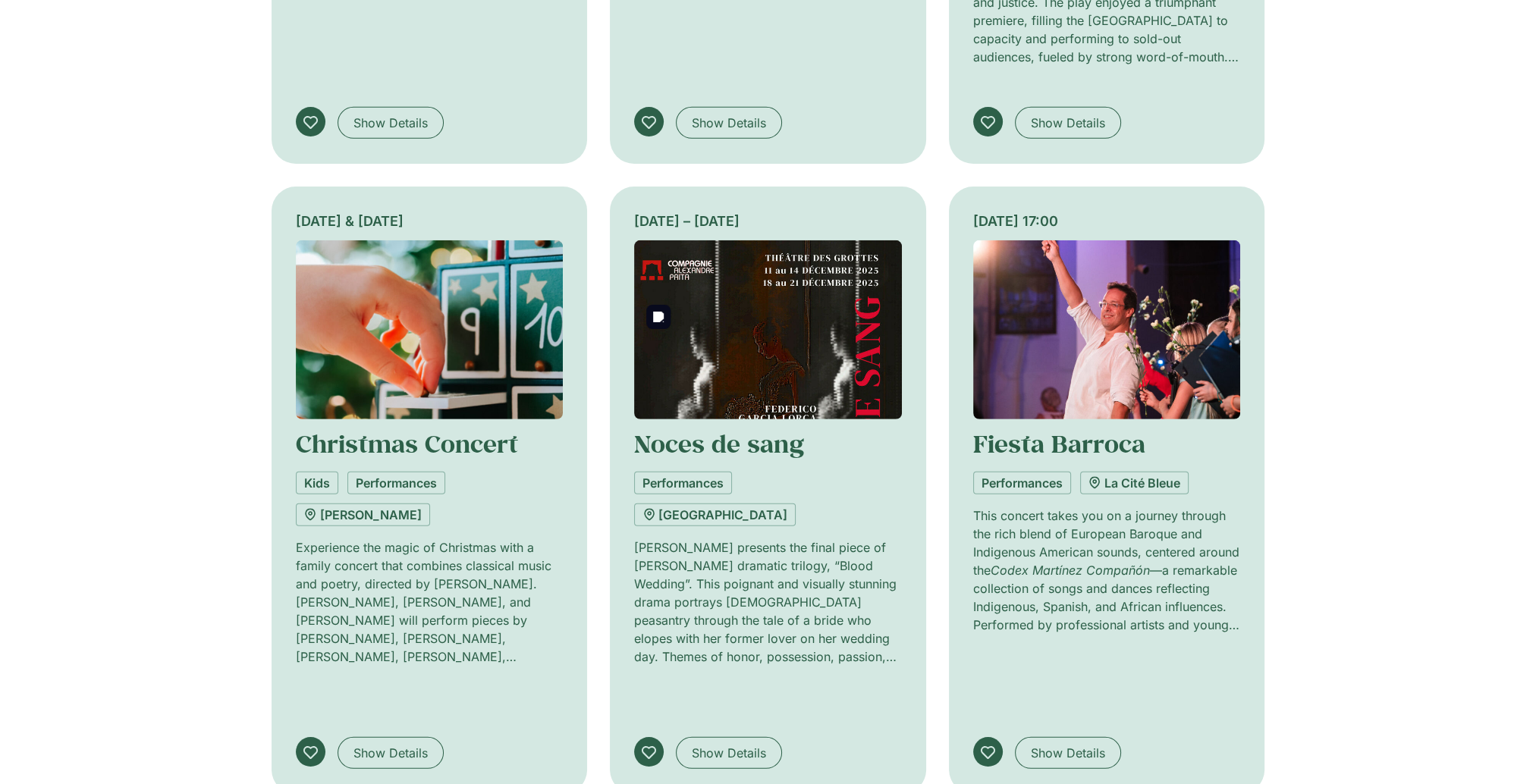
scroll to position [6015, 0]
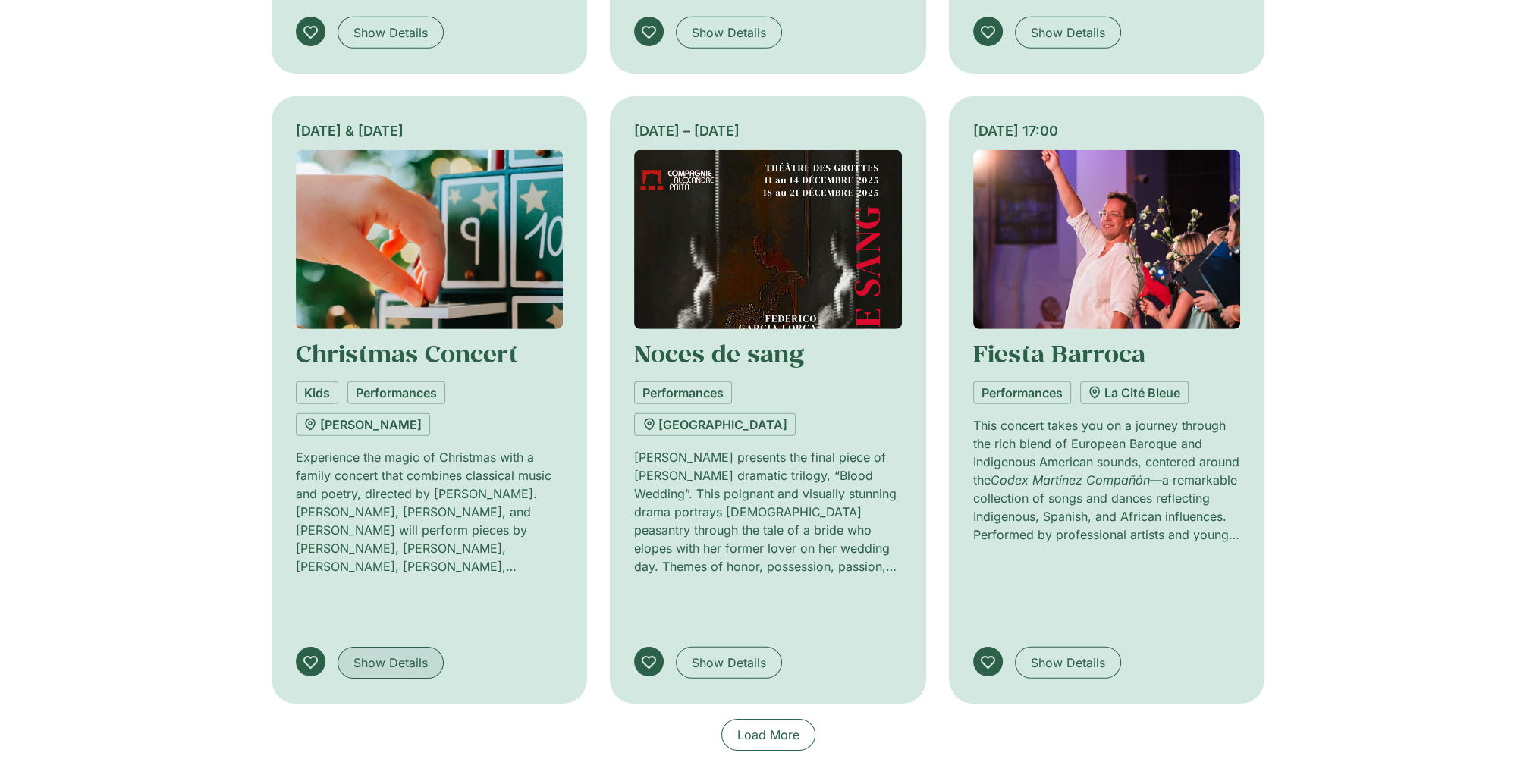
click at [397, 647] on link "Show Details" at bounding box center [391, 662] width 106 height 32
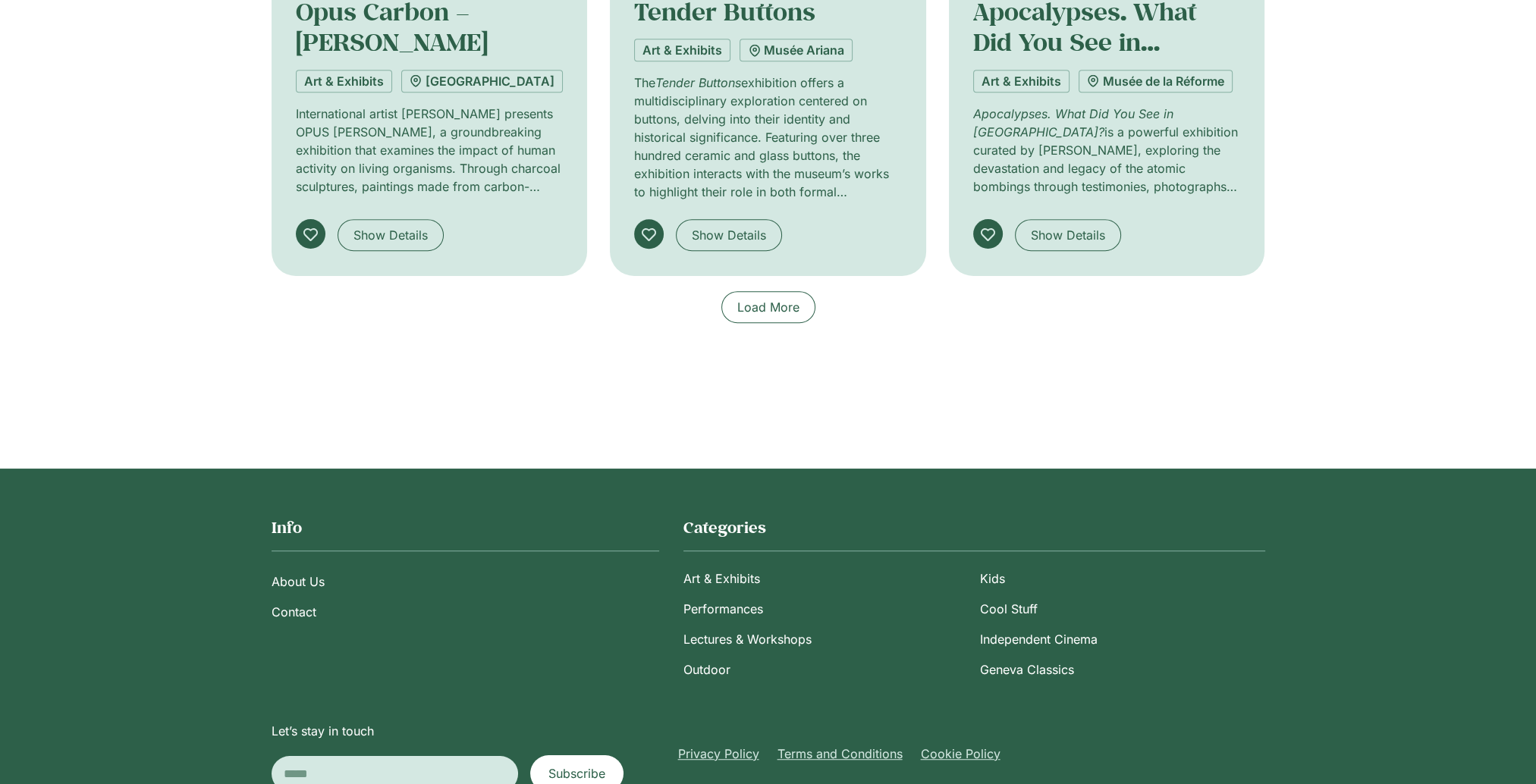
scroll to position [1316, 0]
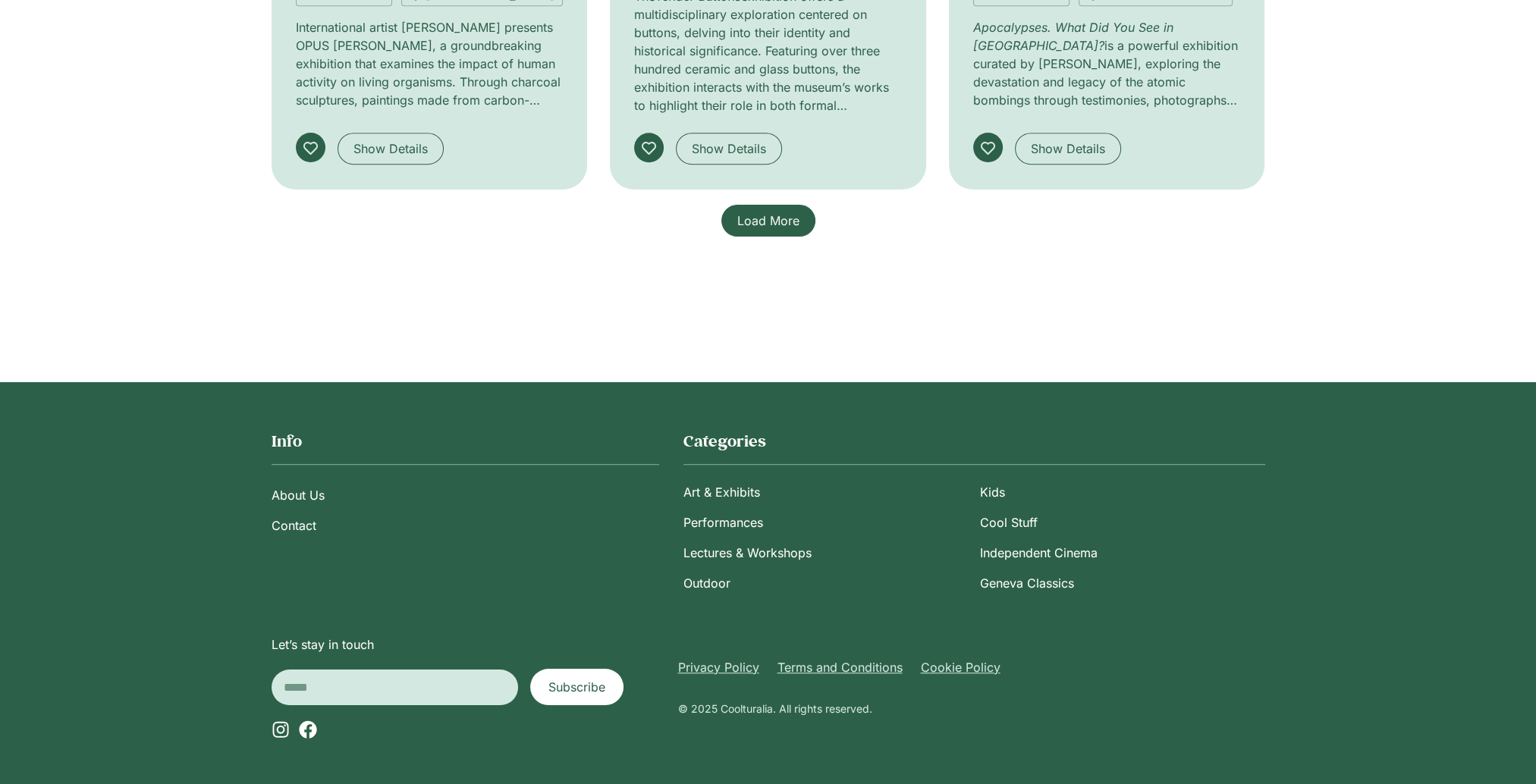
click at [756, 216] on span "Load More" at bounding box center [769, 220] width 62 height 18
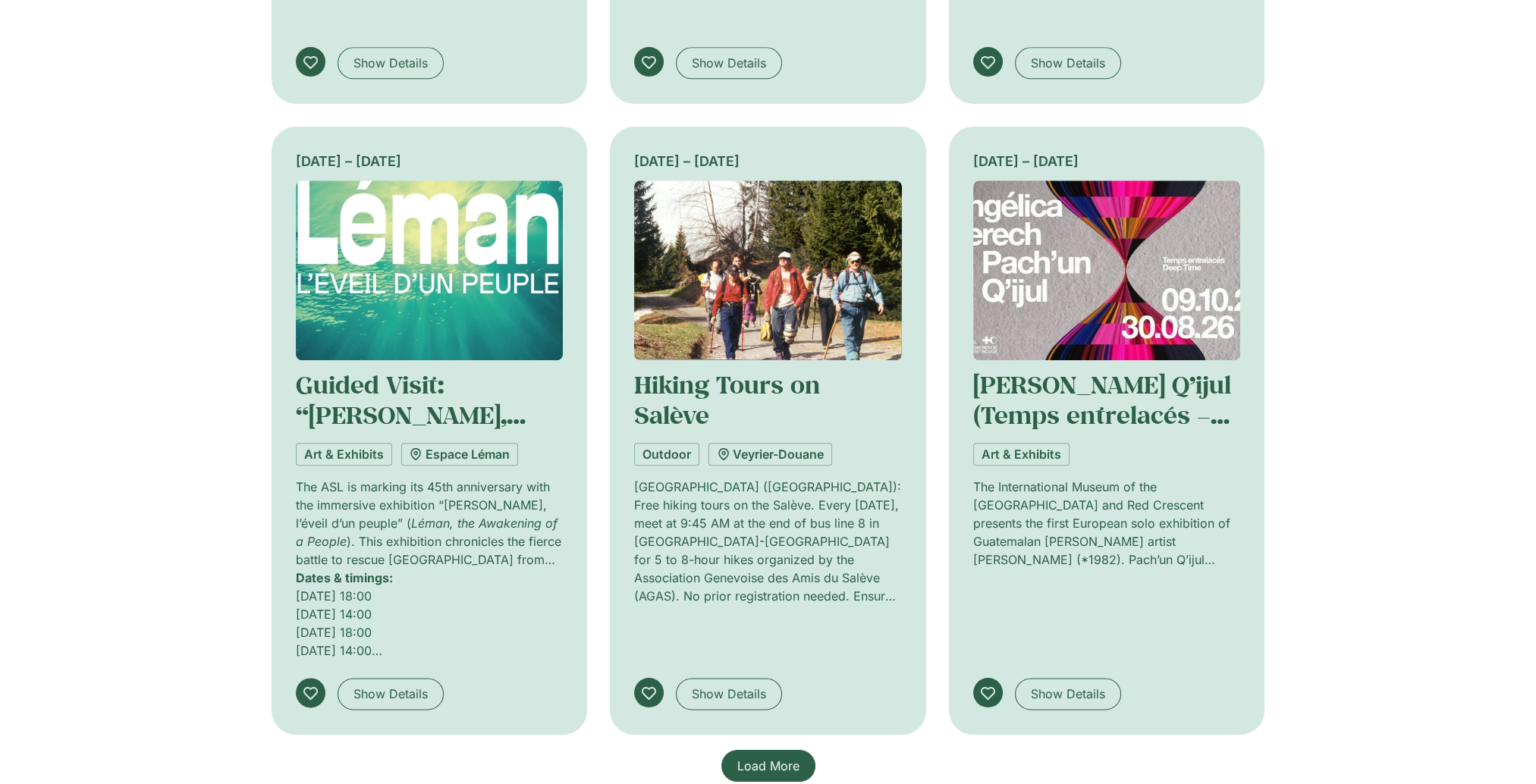
scroll to position [2386, 0]
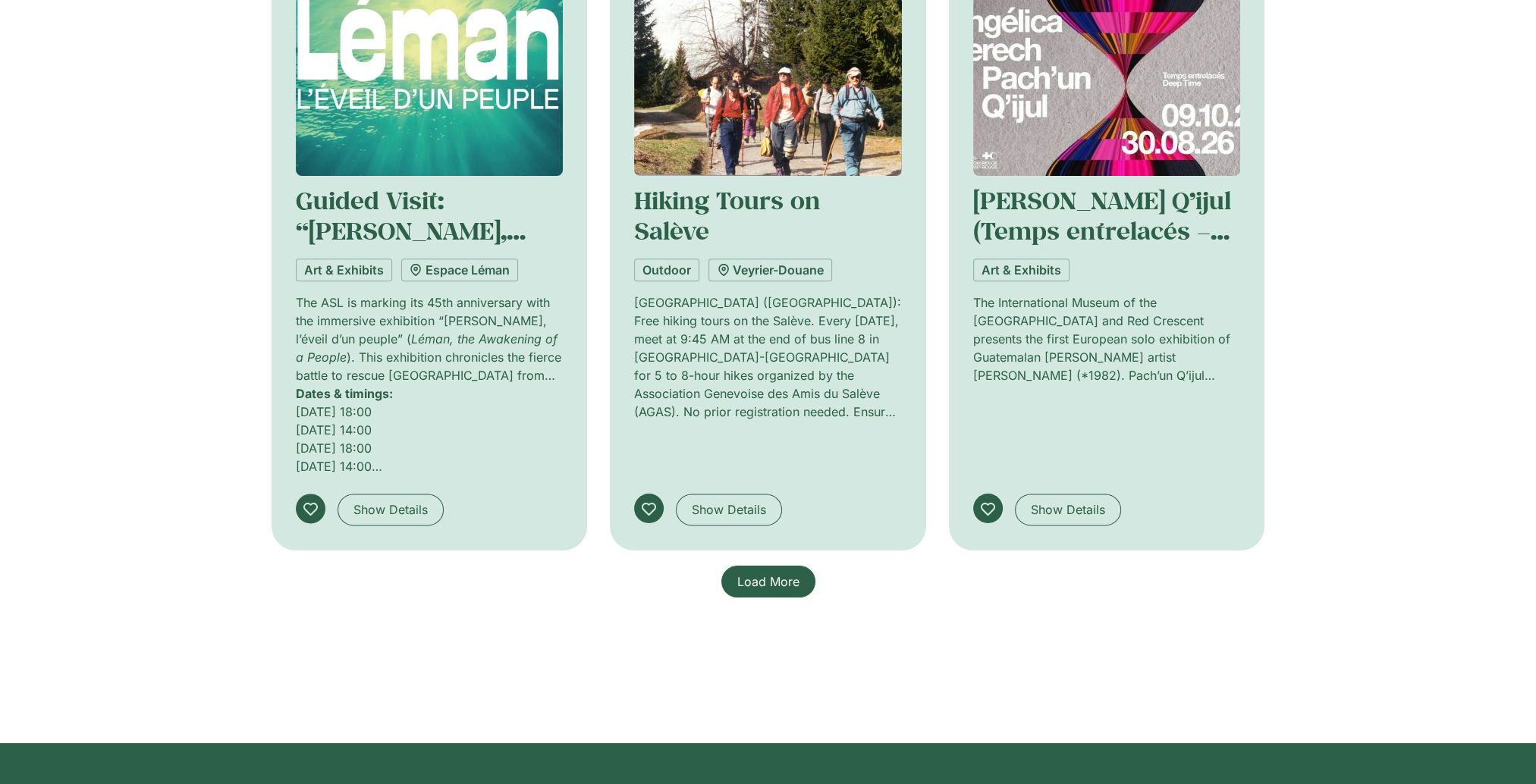
click at [744, 589] on link "Load More" at bounding box center [768, 581] width 94 height 32
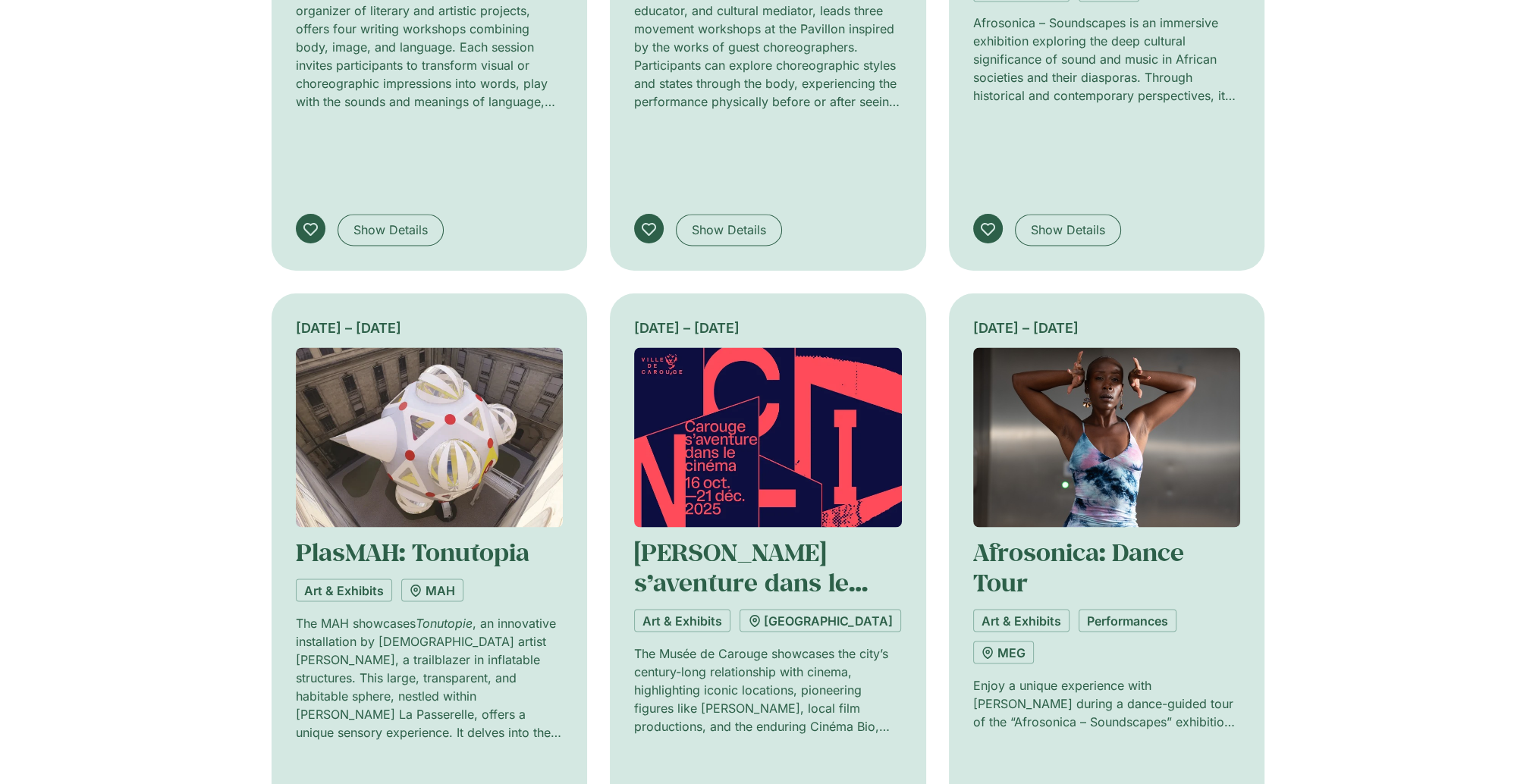
scroll to position [3751, 0]
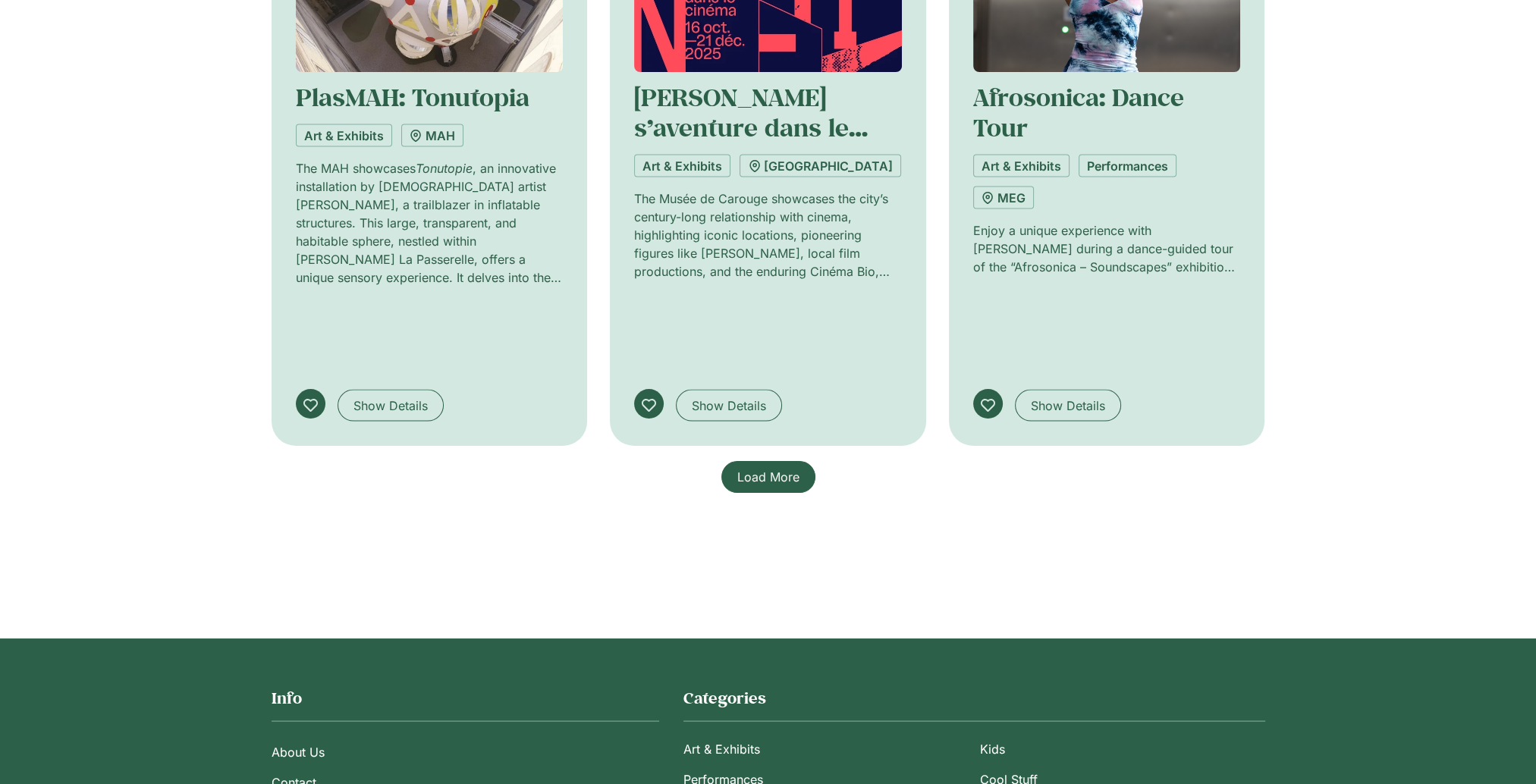
click at [784, 469] on span "Load More" at bounding box center [769, 477] width 62 height 18
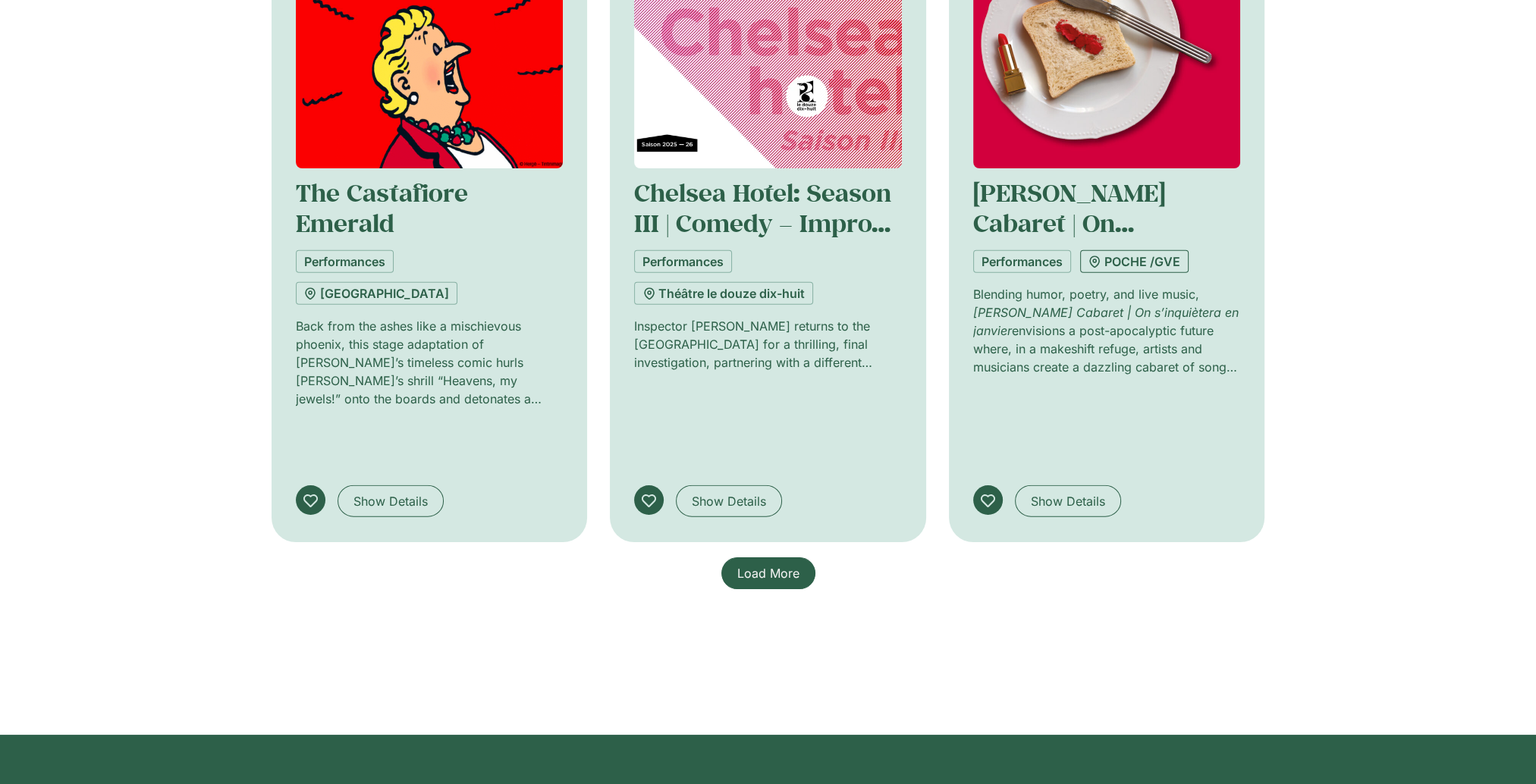
scroll to position [5116, 0]
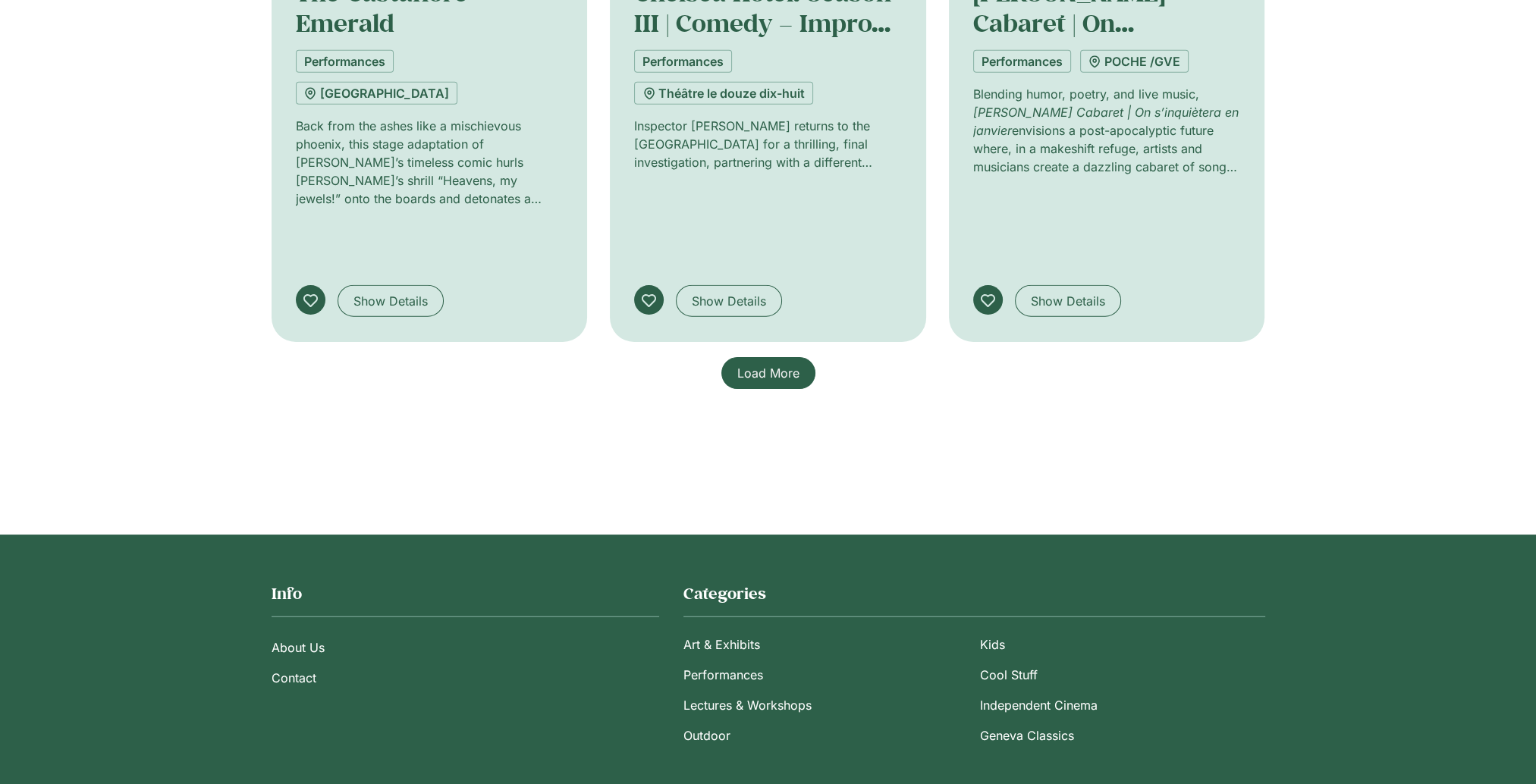
click at [787, 364] on span "Load More" at bounding box center [769, 373] width 62 height 18
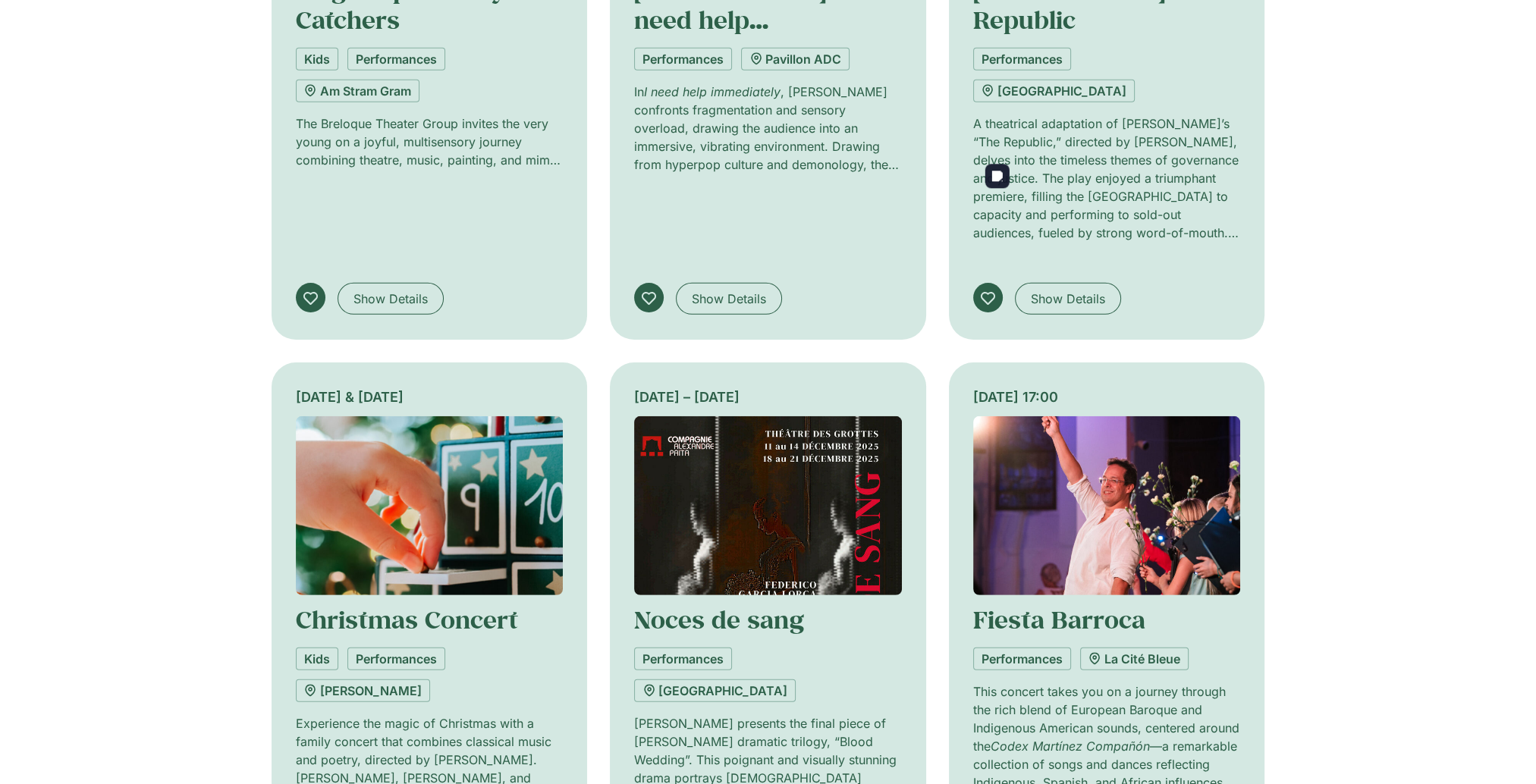
scroll to position [6025, 0]
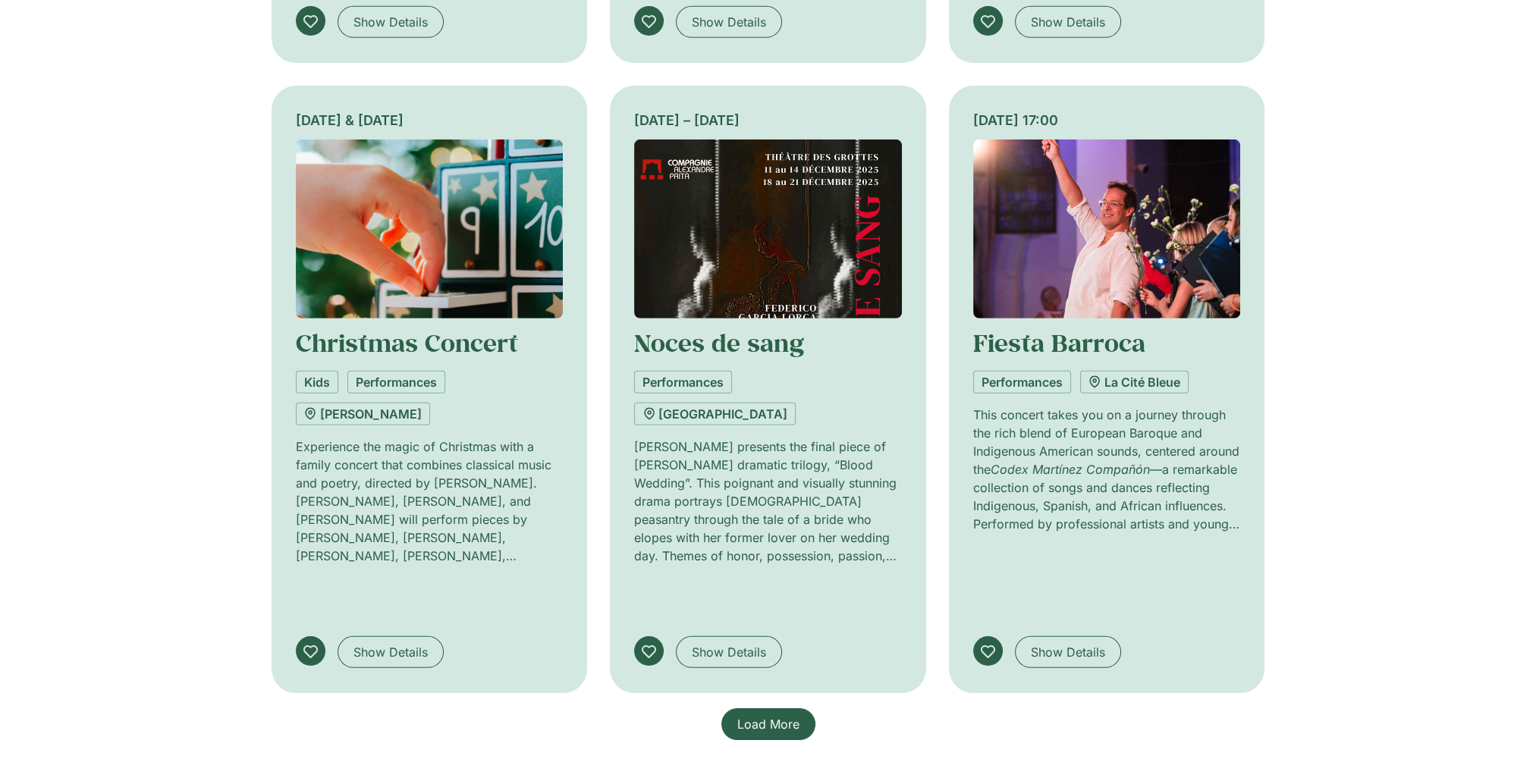
click at [768, 723] on link "Load More" at bounding box center [768, 724] width 94 height 32
